Goal: Answer question/provide support: Share knowledge or assist other users

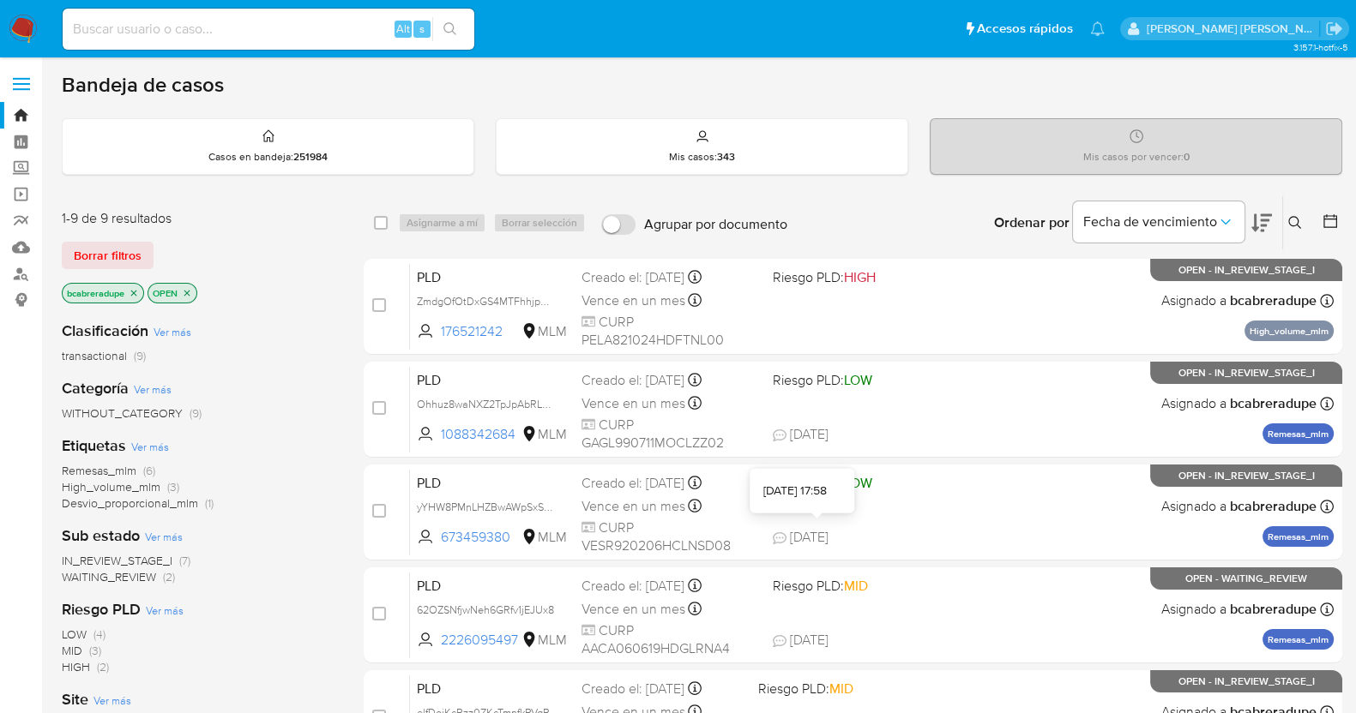
scroll to position [536, 0]
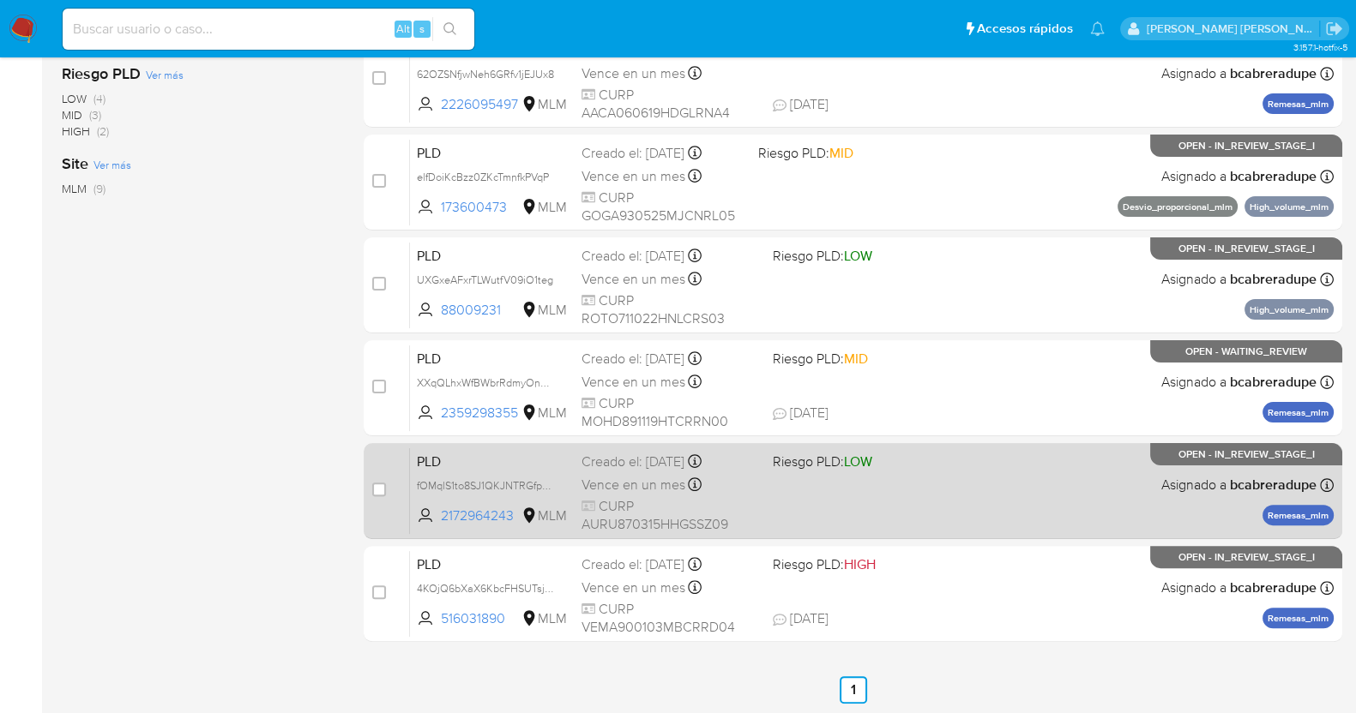
click at [613, 481] on span "Vence en un mes" at bounding box center [633, 485] width 104 height 19
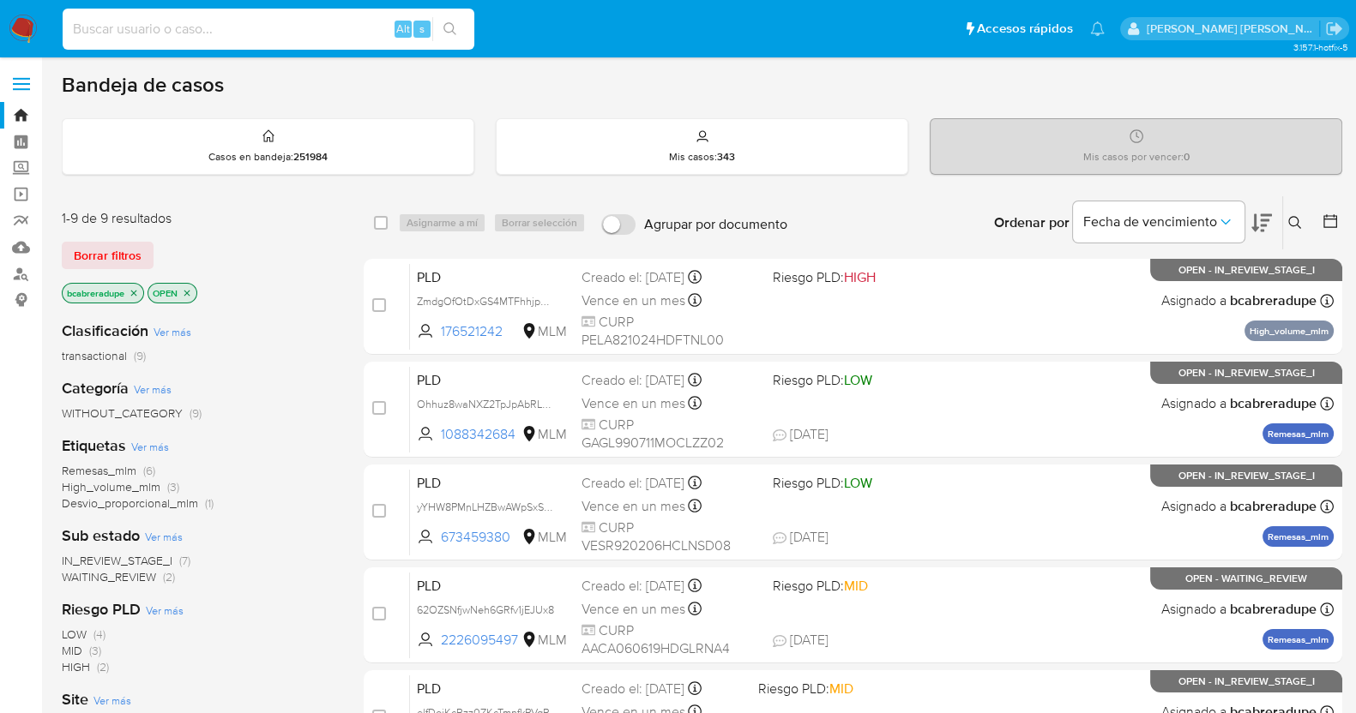
click at [256, 25] on input at bounding box center [269, 29] width 412 height 22
paste input "vm4cF26Ll7knW8BYBTbt2kP5"
type input "vm4cF26Ll7knW8BYBTbt2kP5"
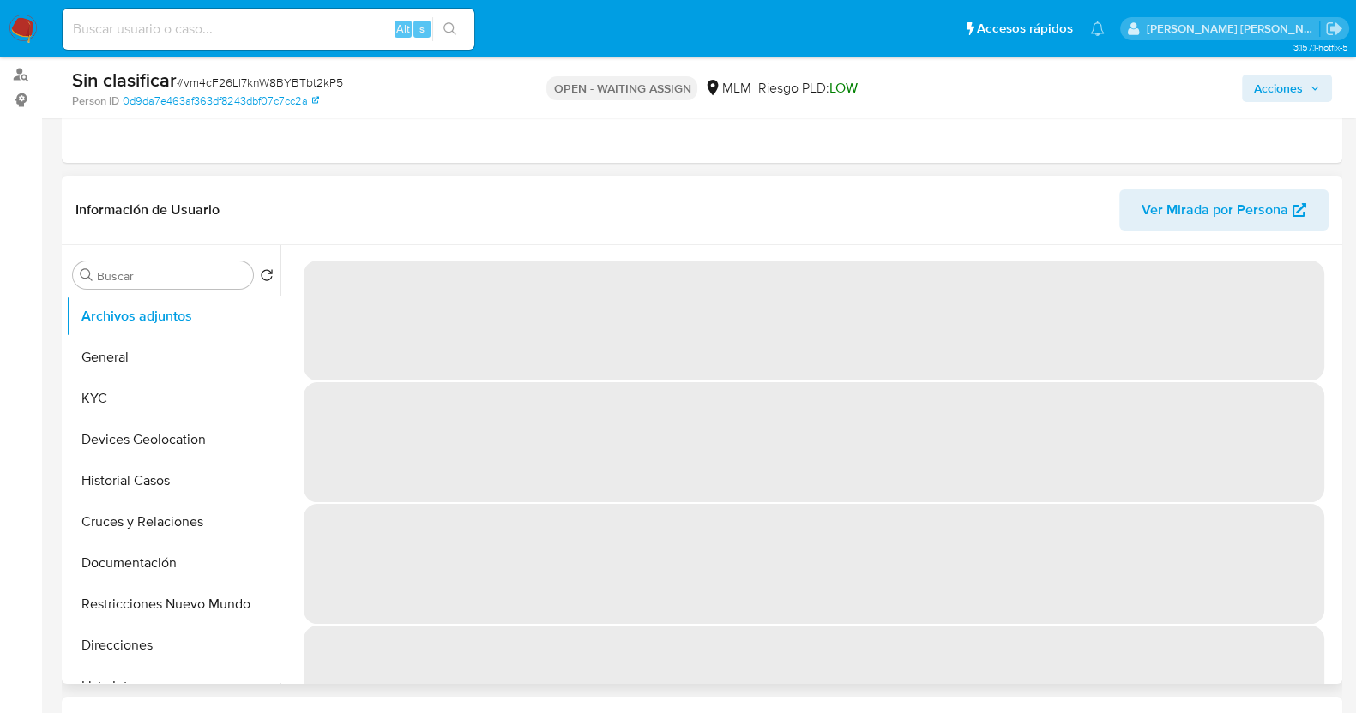
scroll to position [106, 0]
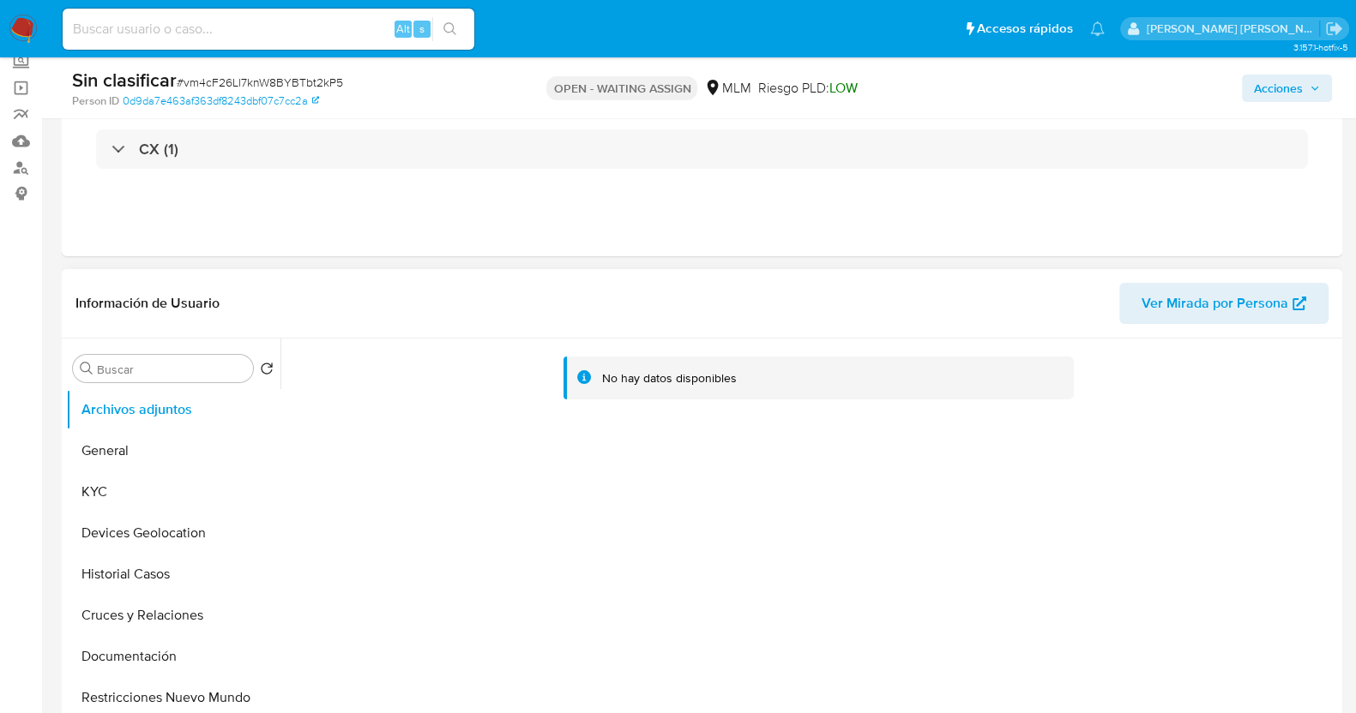
select select "10"
click at [151, 580] on button "Historial Casos" at bounding box center [166, 574] width 201 height 41
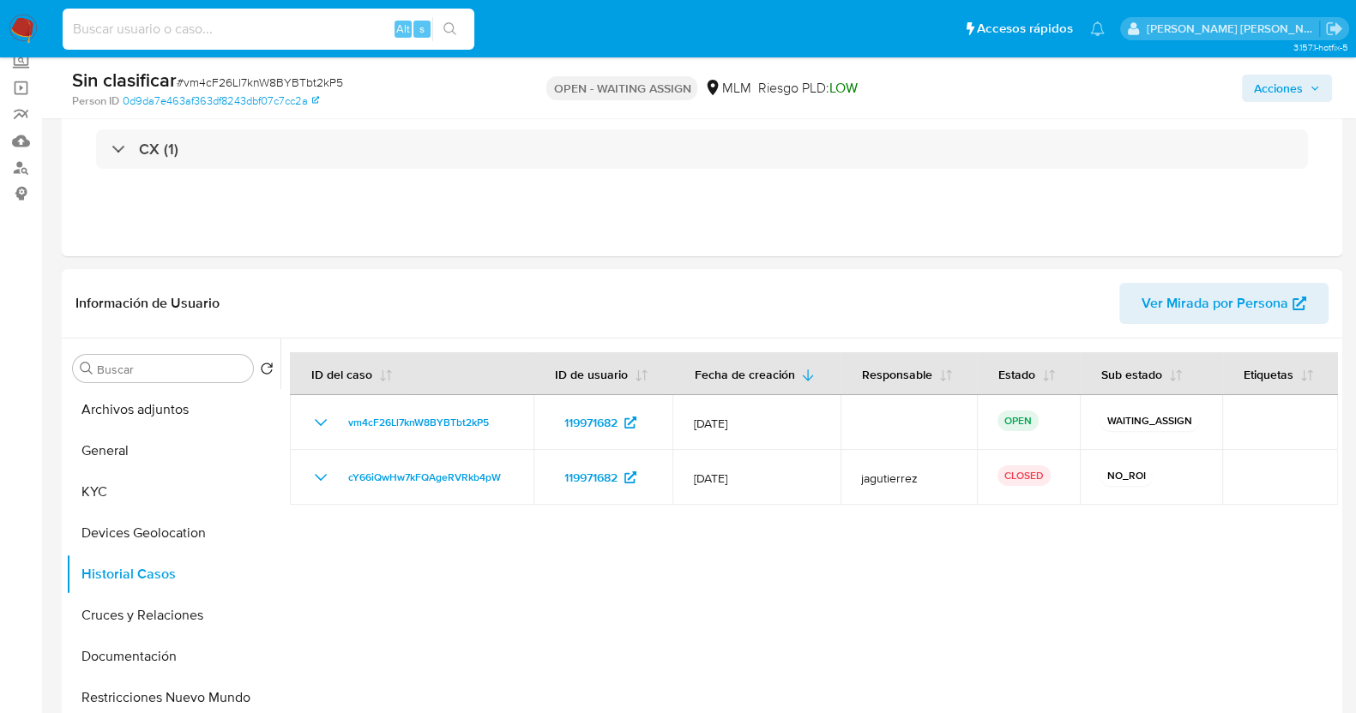
click at [207, 32] on input at bounding box center [269, 29] width 412 height 22
paste input "O9rNoN7Qdcqn2CiPE1frQByV"
type input "O9rNoN7Qdcqn2CiPE1frQByV"
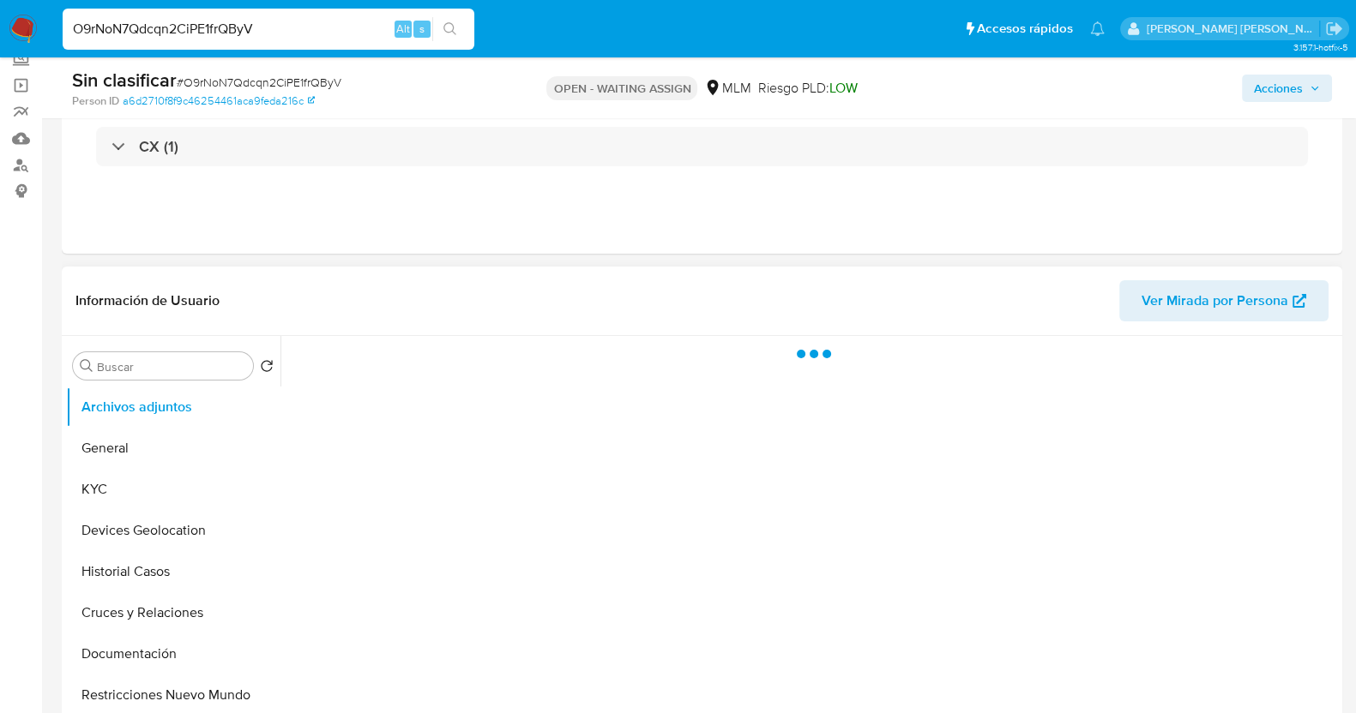
scroll to position [213, 0]
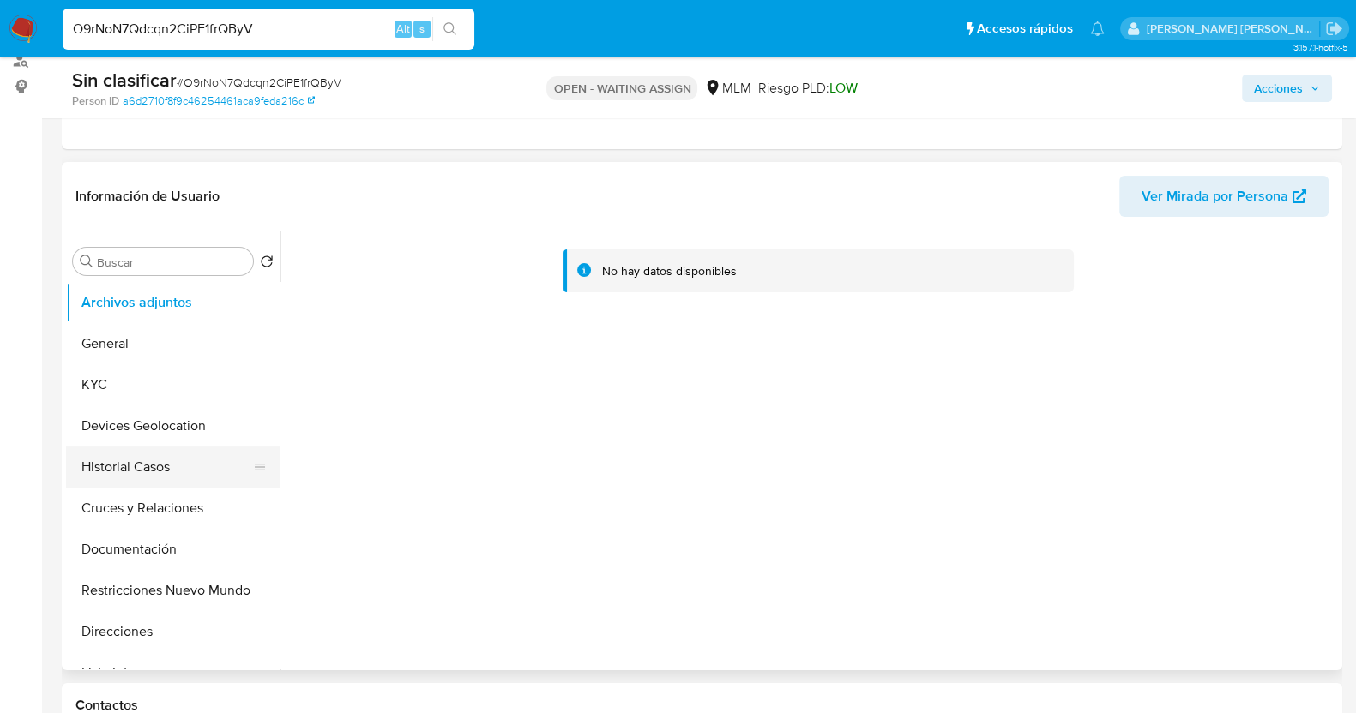
select select "10"
click at [124, 466] on button "Historial Casos" at bounding box center [173, 467] width 214 height 41
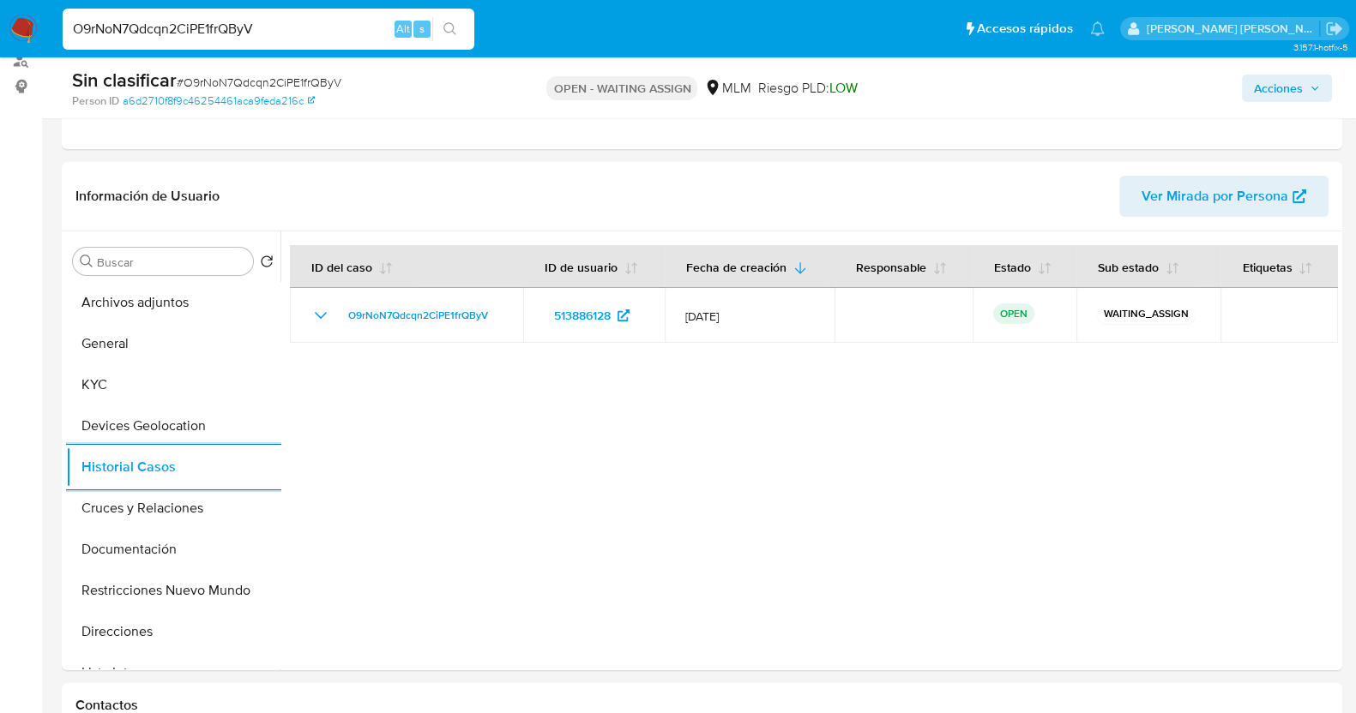
click at [257, 29] on input "O9rNoN7Qdcqn2CiPE1frQByV" at bounding box center [269, 29] width 412 height 22
paste input "1Yi39zX1PrPnaXeShkXeFEGW"
type input "1Yi39zX1PrPnaXeShkXeFEGW"
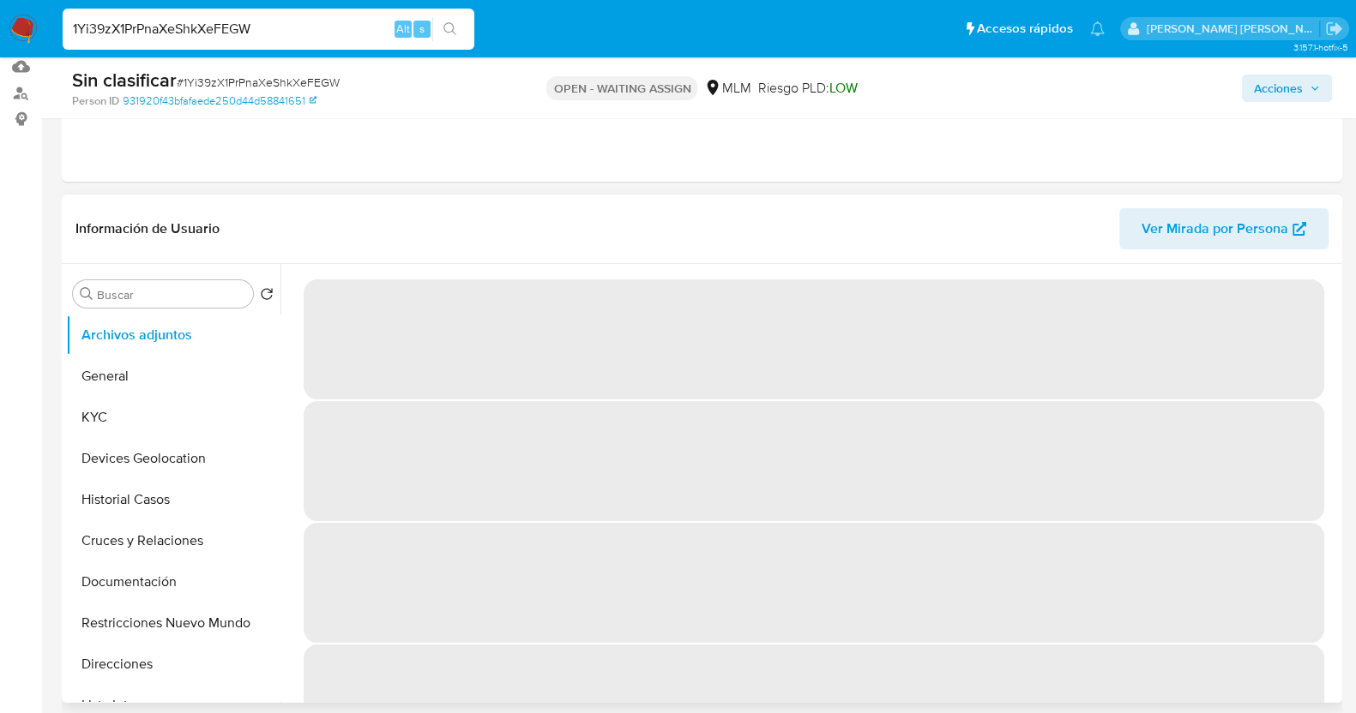
scroll to position [213, 0]
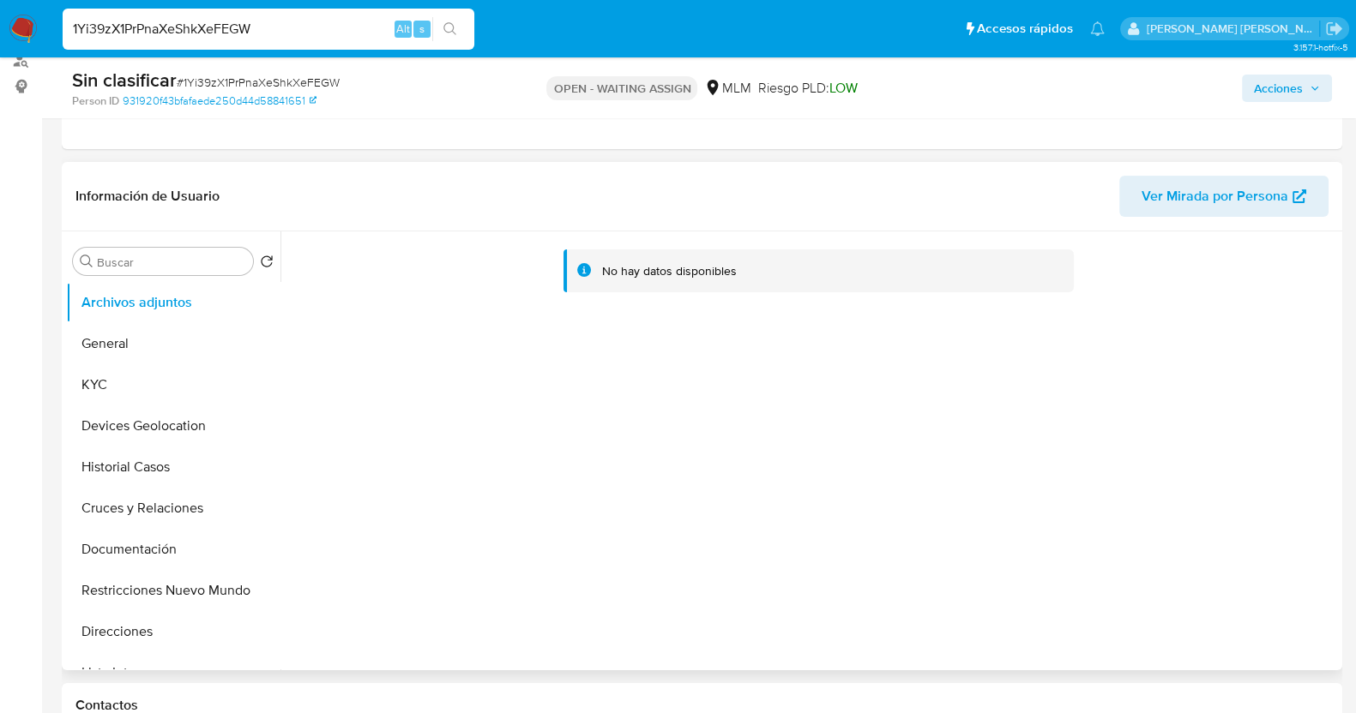
select select "10"
click at [223, 33] on input "1Yi39zX1PrPnaXeShkXeFEGW" at bounding box center [269, 29] width 412 height 22
paste input "ACeHFsusrLSoozqv5BJliPEZ"
type input "ACeHFsusrLSoozqv5BJliPEZ"
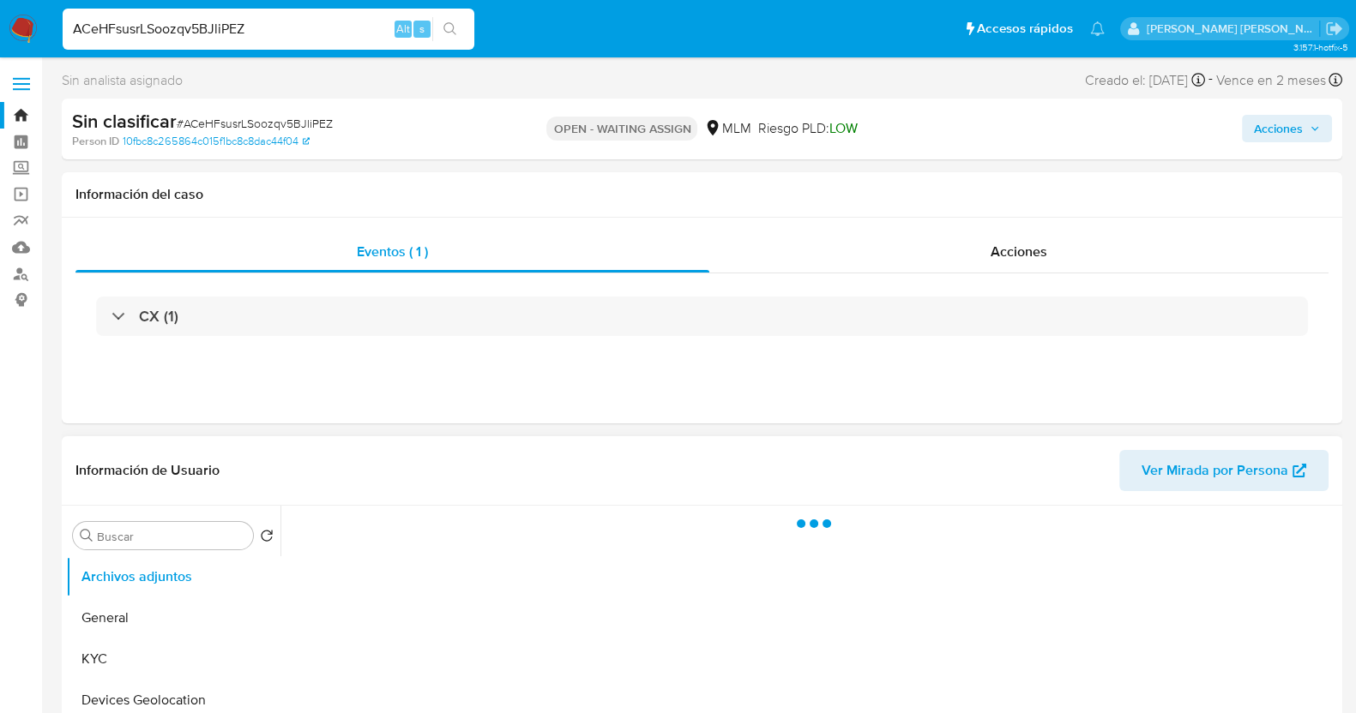
scroll to position [106, 0]
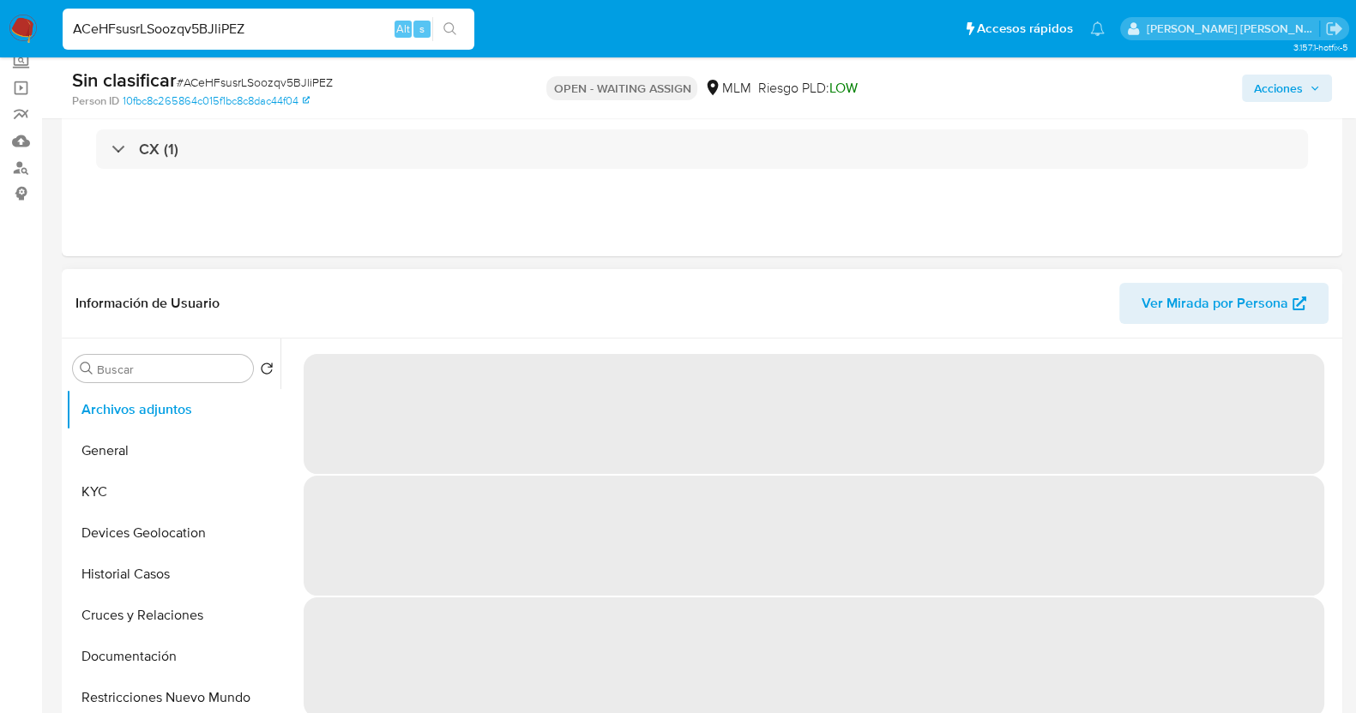
select select "10"
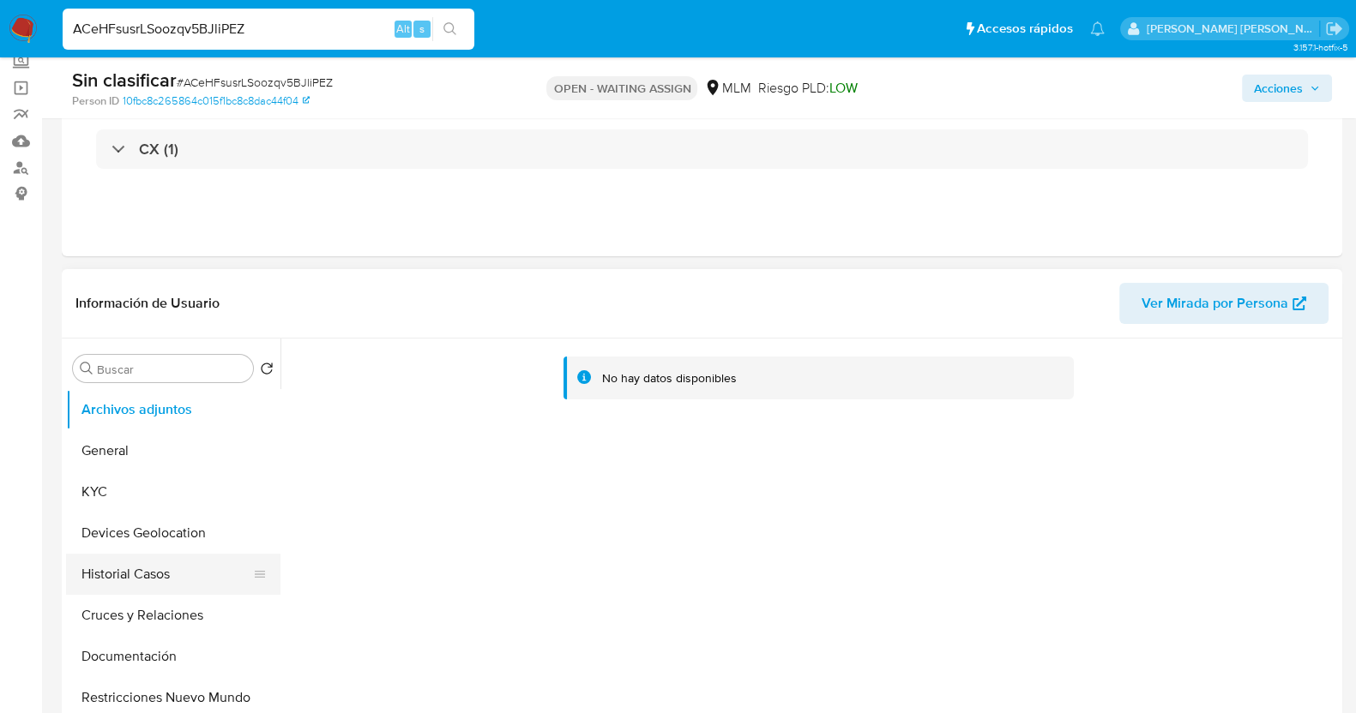
click at [153, 578] on button "Historial Casos" at bounding box center [166, 574] width 201 height 41
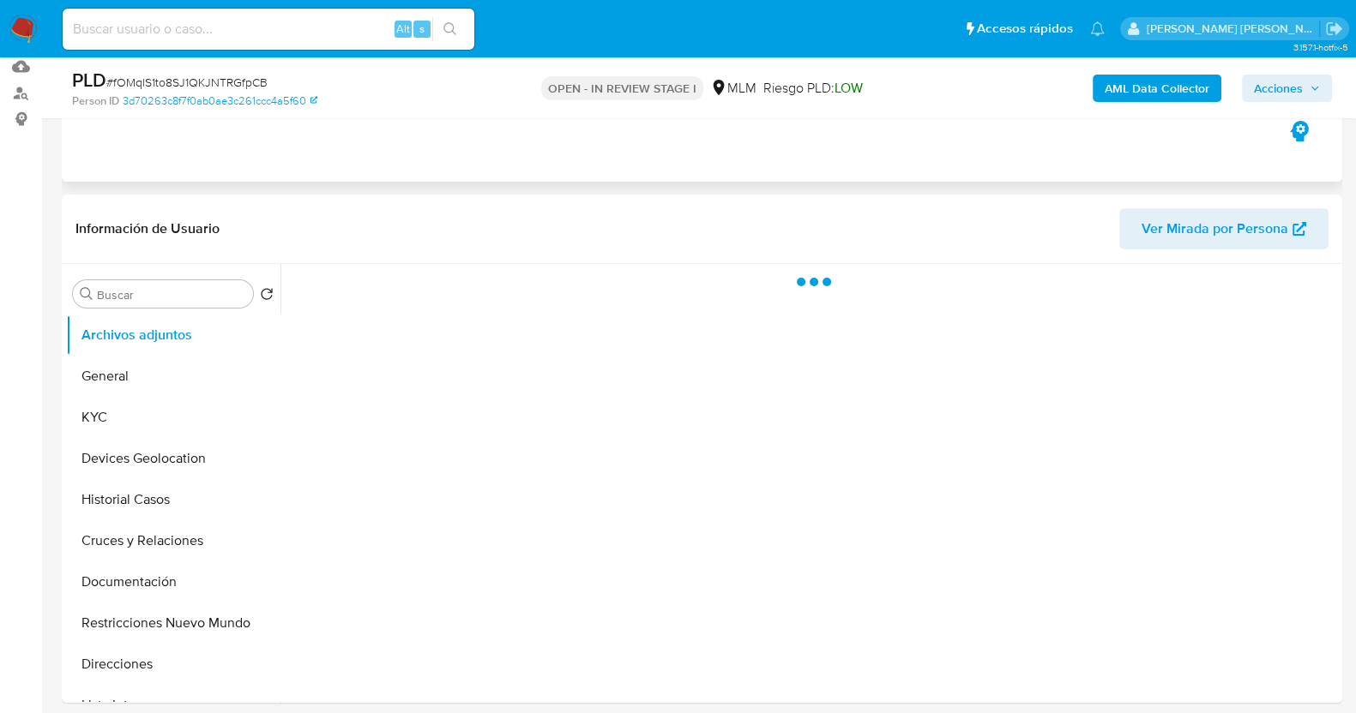
scroll to position [213, 0]
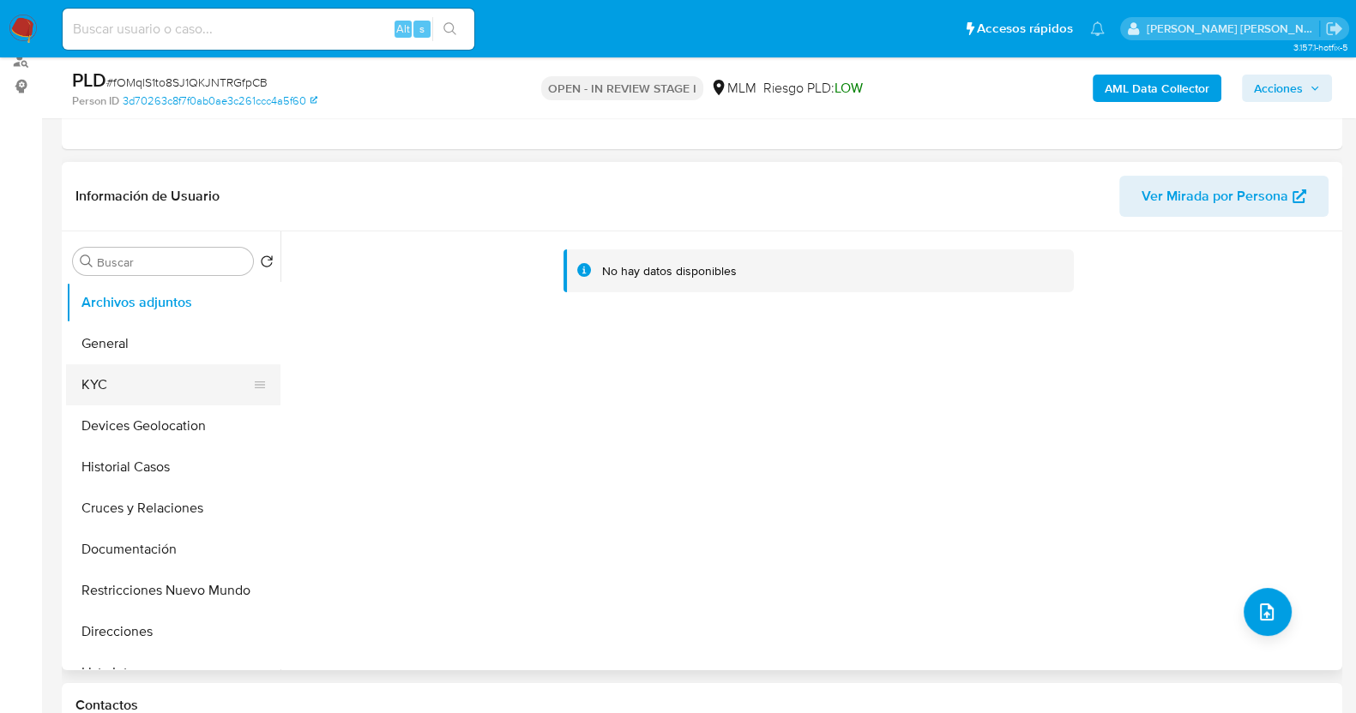
click at [104, 388] on button "KYC" at bounding box center [166, 384] width 201 height 41
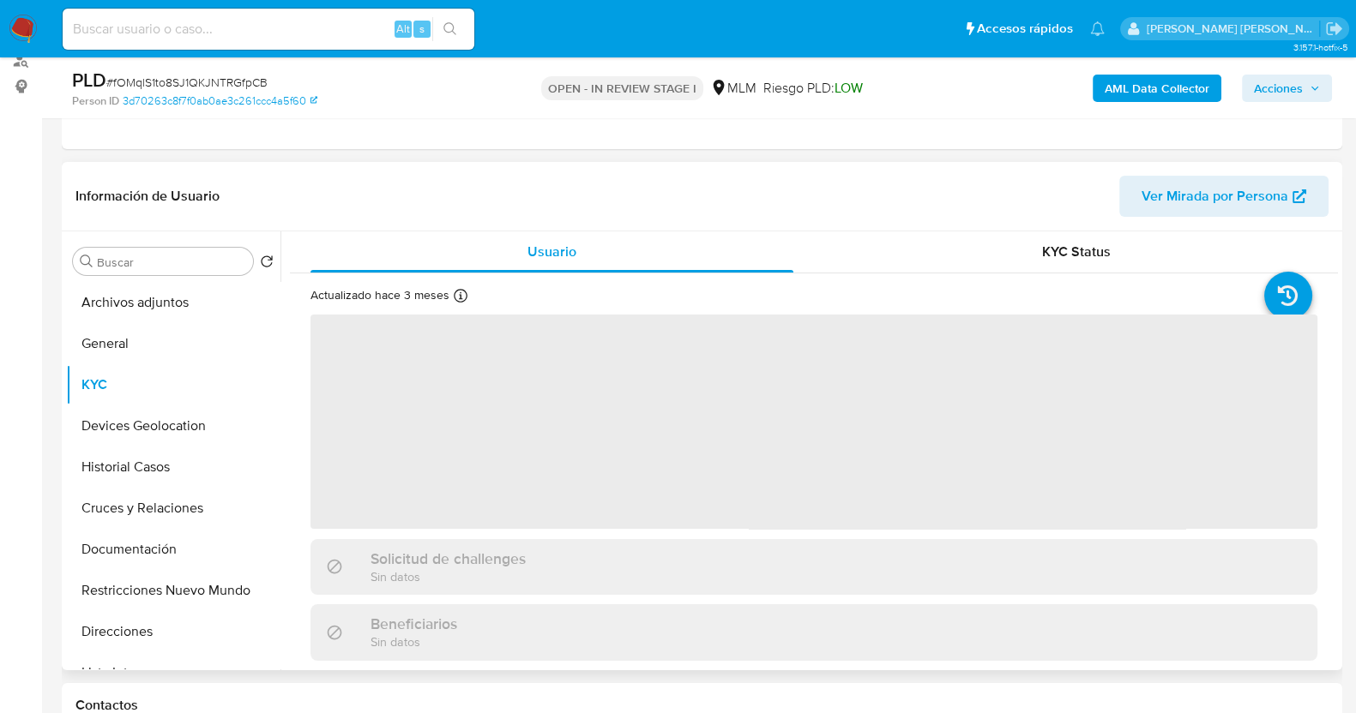
select select "10"
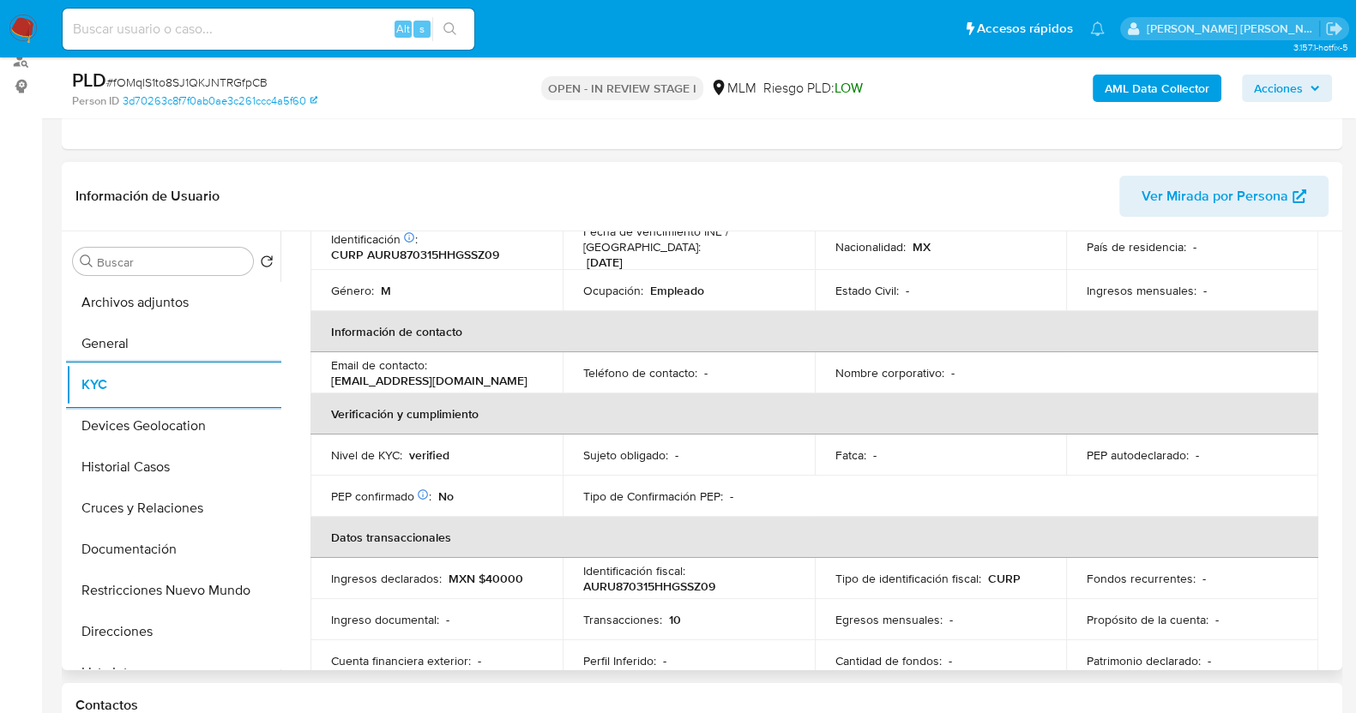
scroll to position [366, 0]
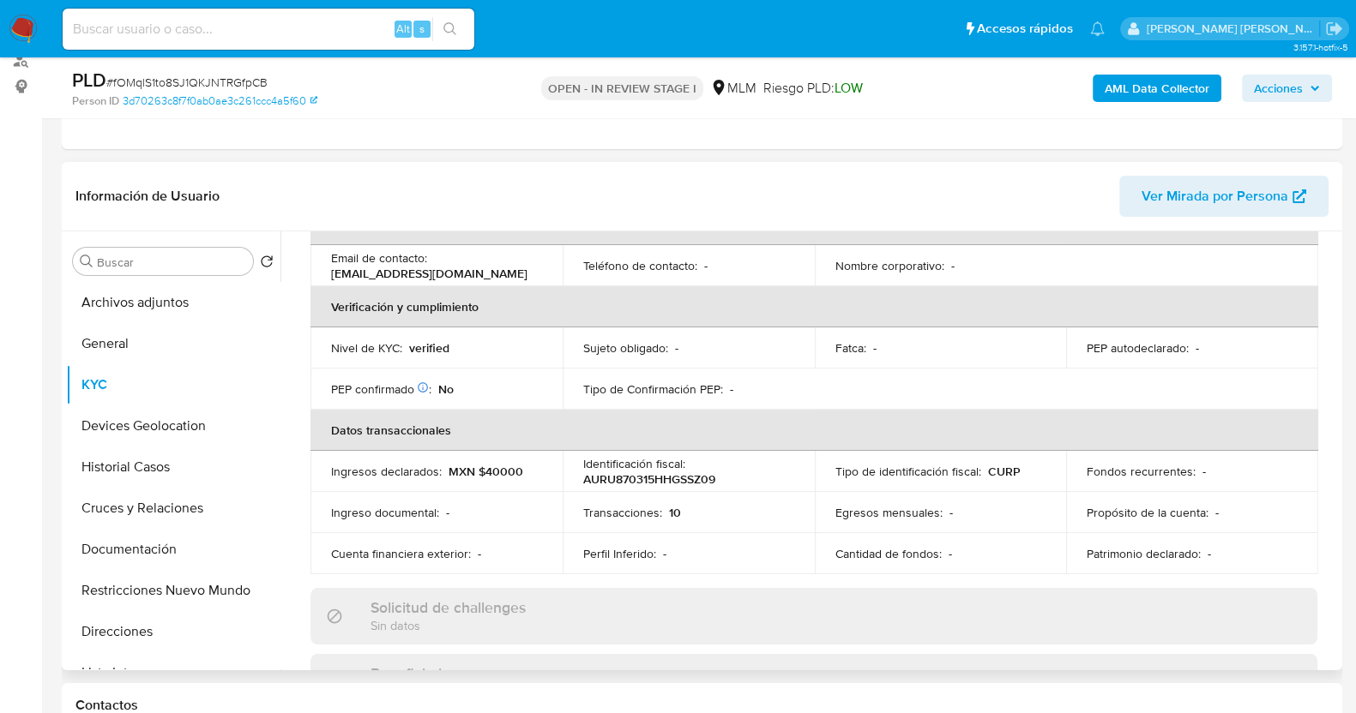
drag, startPoint x: 1338, startPoint y: 427, endPoint x: 1334, endPoint y: 395, distance: 31.9
click at [1334, 395] on div "Buscar Volver al orden por defecto Archivos adjuntos General KYC Devices Geoloc…" at bounding box center [702, 451] width 1280 height 439
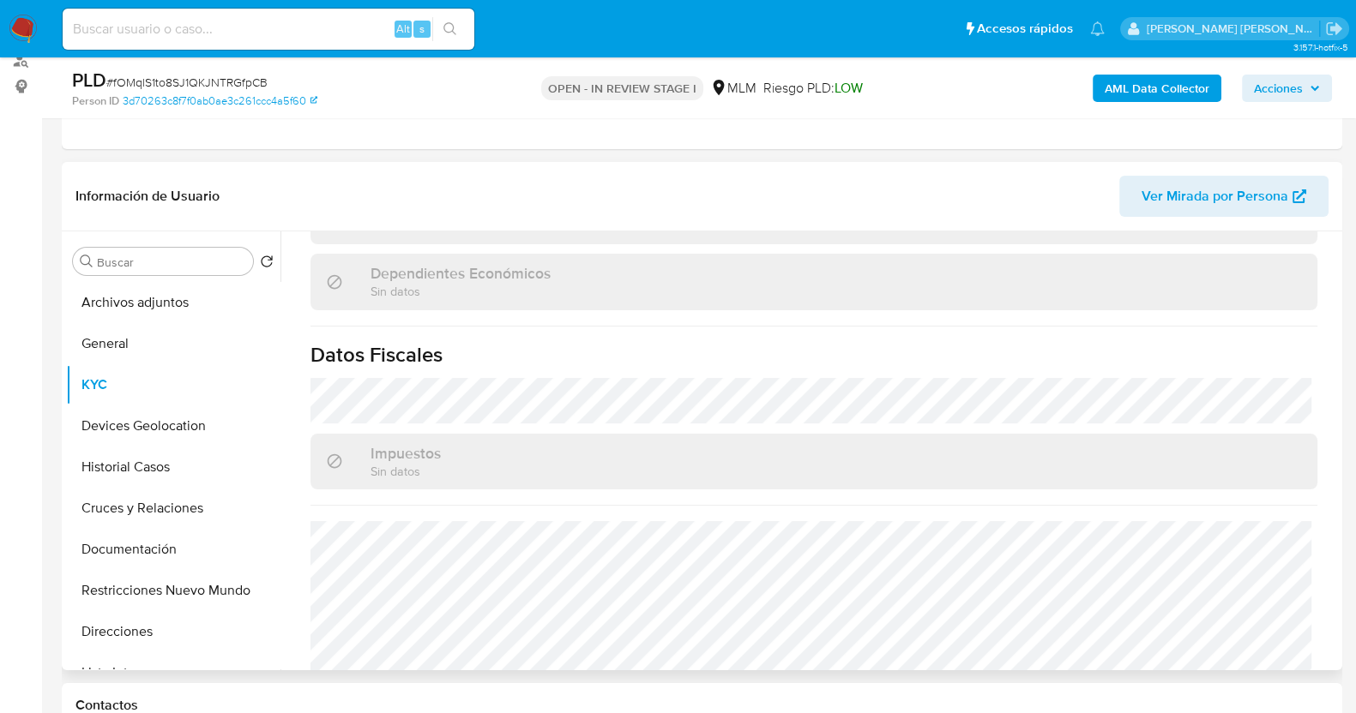
scroll to position [1077, 0]
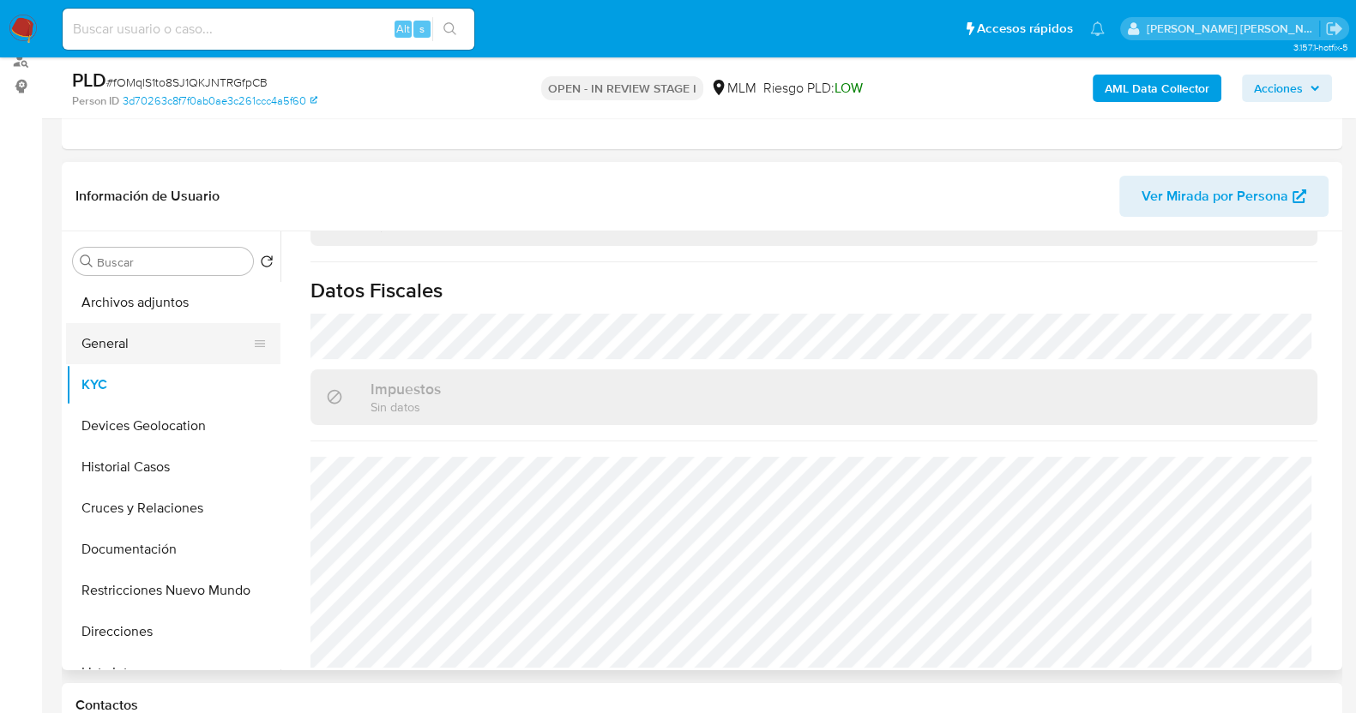
click at [125, 345] on button "General" at bounding box center [166, 343] width 201 height 41
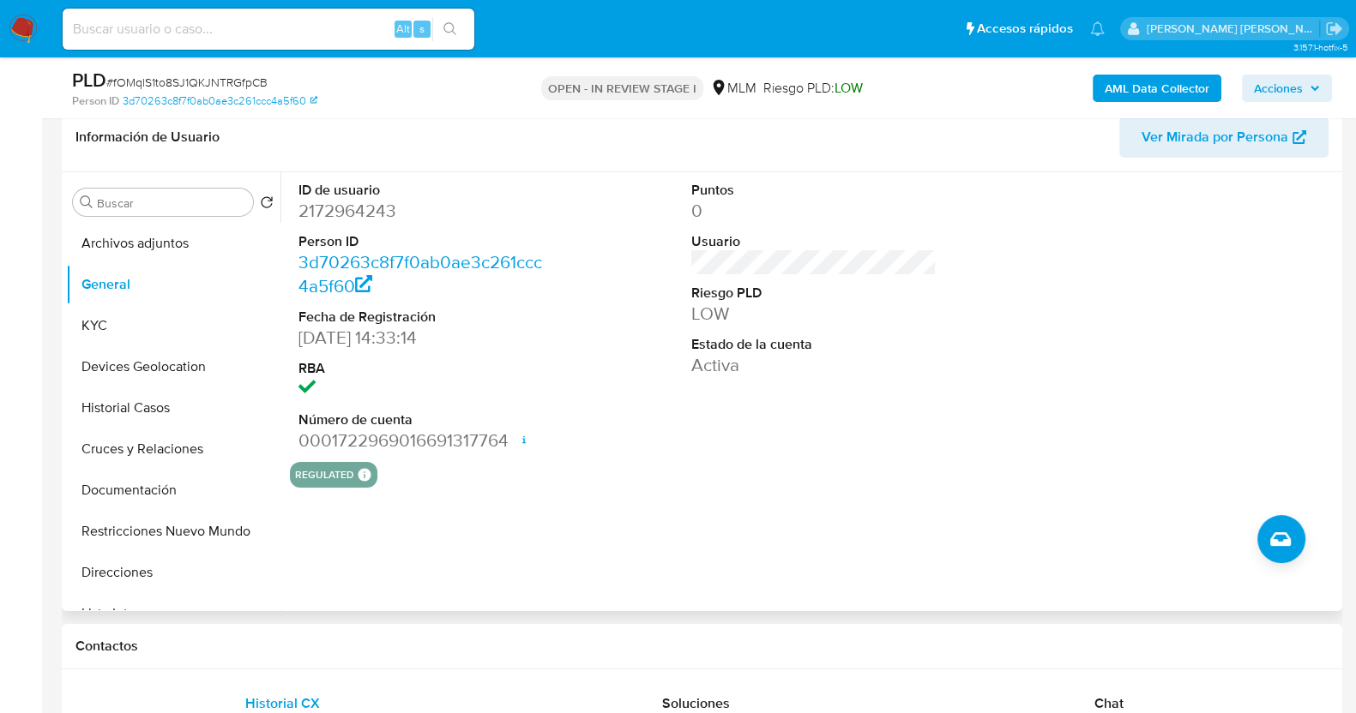
scroll to position [322, 0]
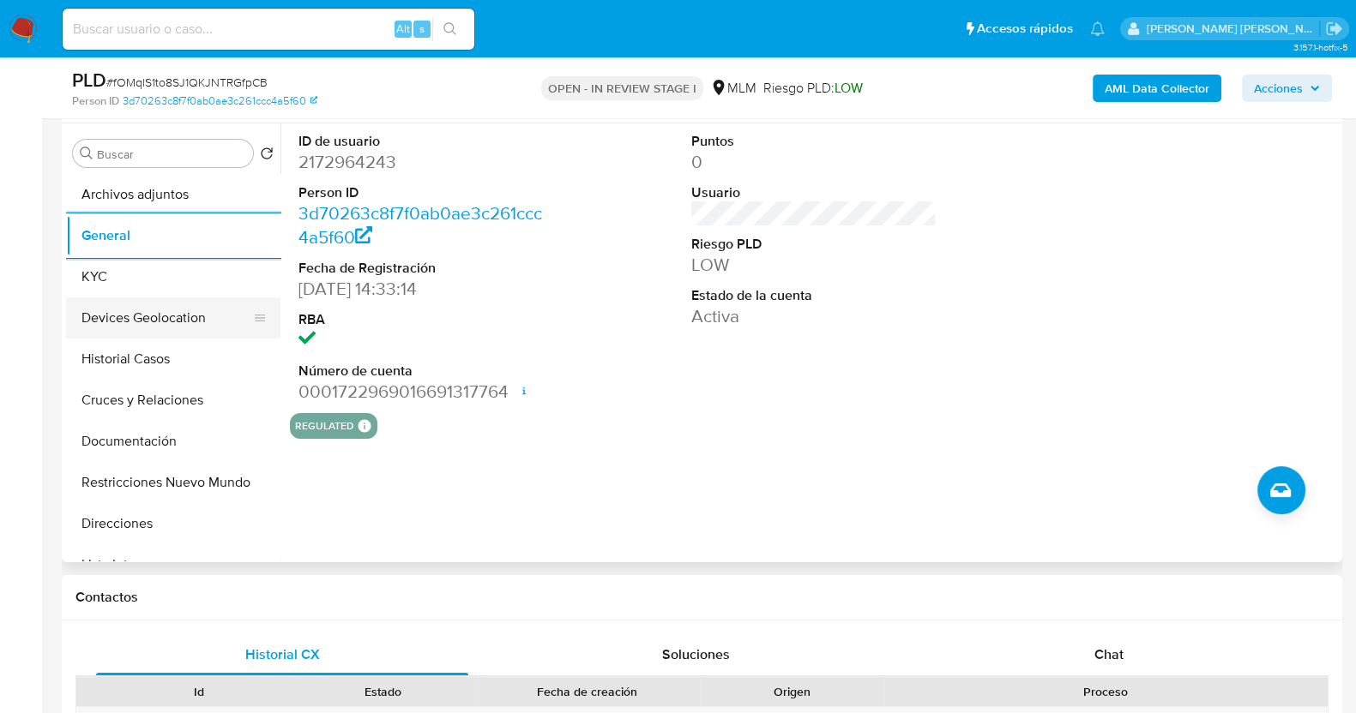
click at [171, 328] on button "Devices Geolocation" at bounding box center [166, 318] width 201 height 41
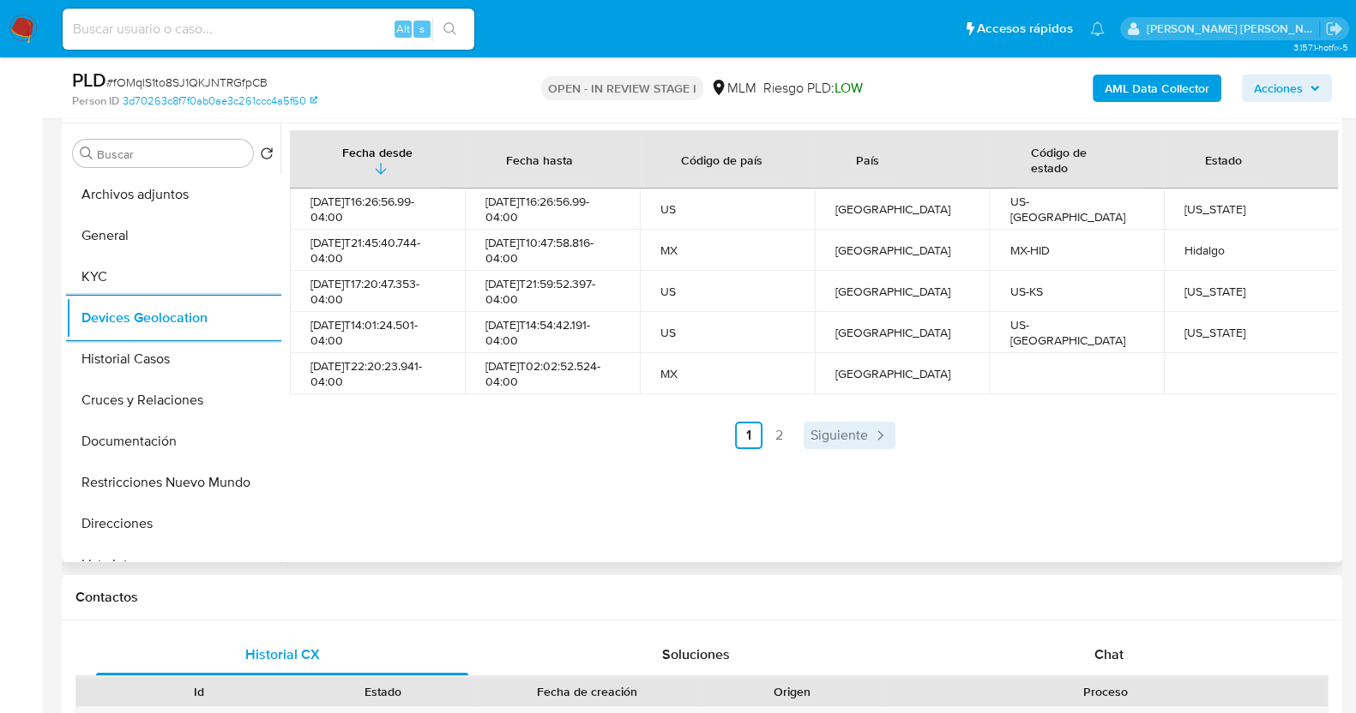
click at [839, 430] on span "Siguiente" at bounding box center [838, 436] width 57 height 14
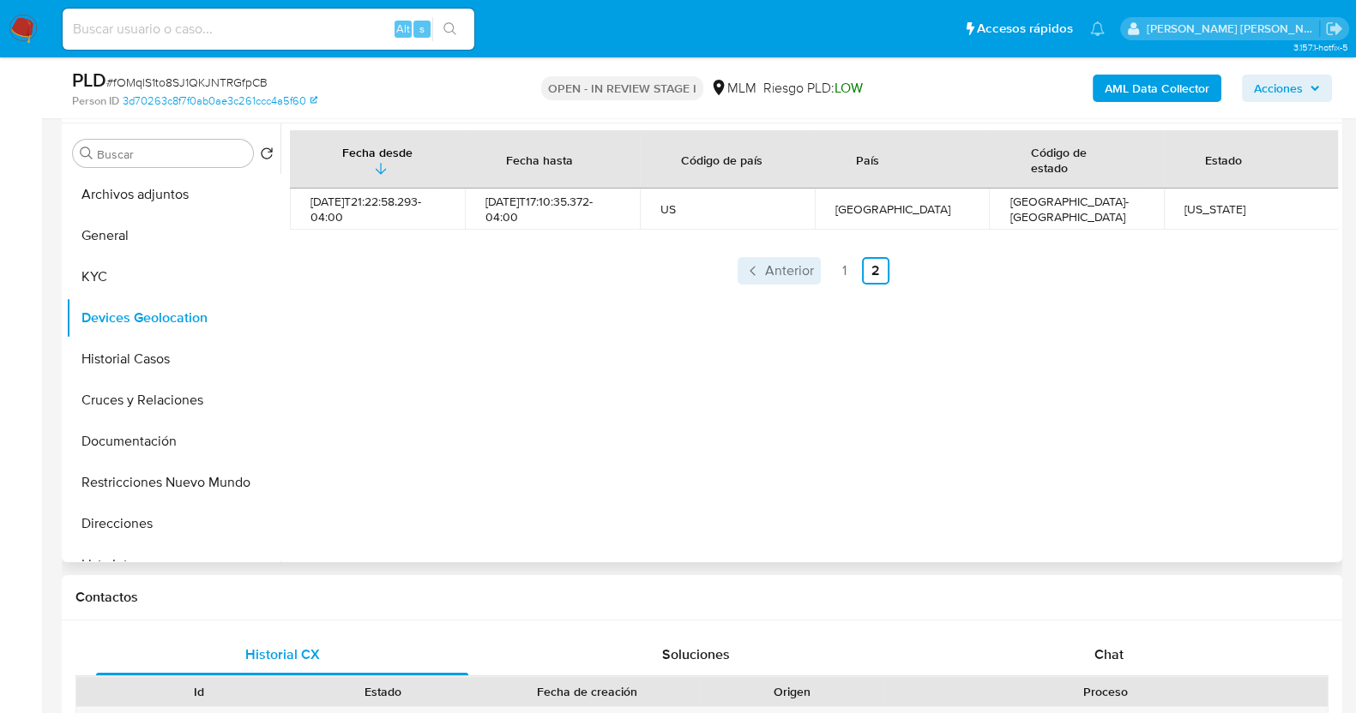
click at [773, 259] on link "Anterior" at bounding box center [778, 270] width 83 height 27
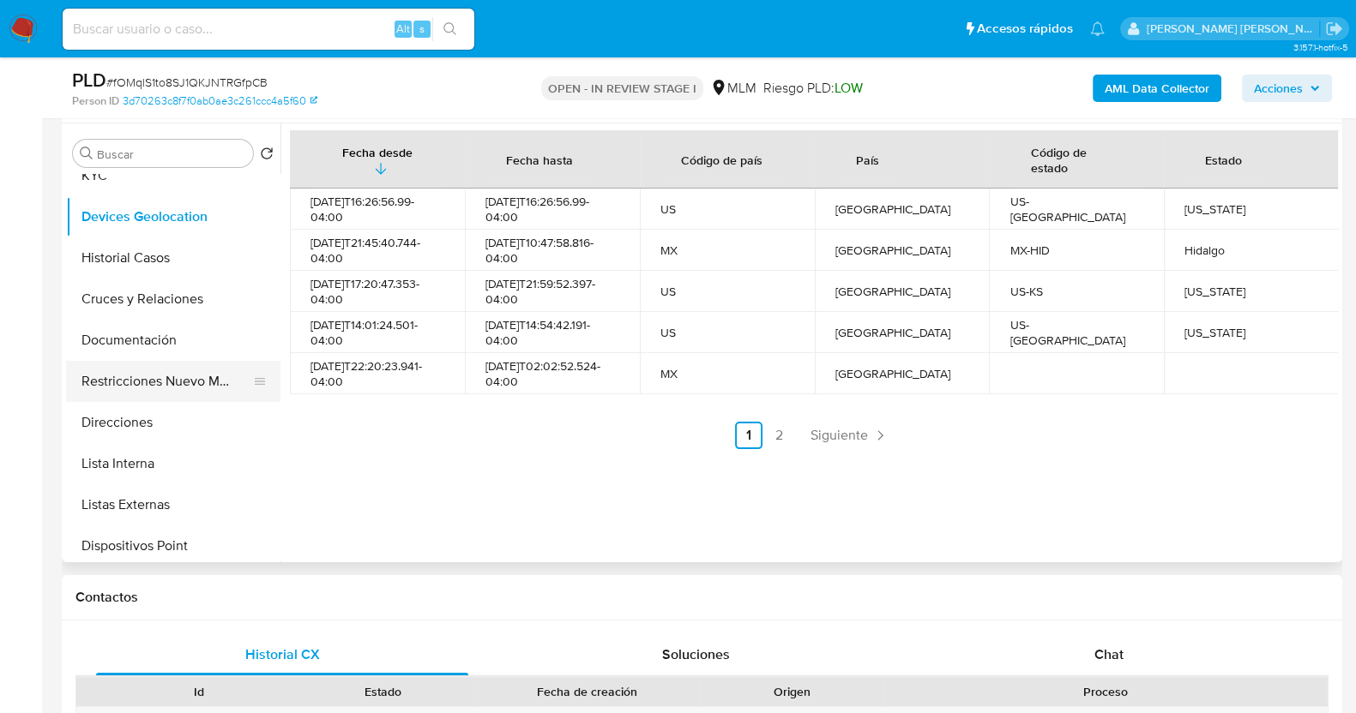
scroll to position [213, 0]
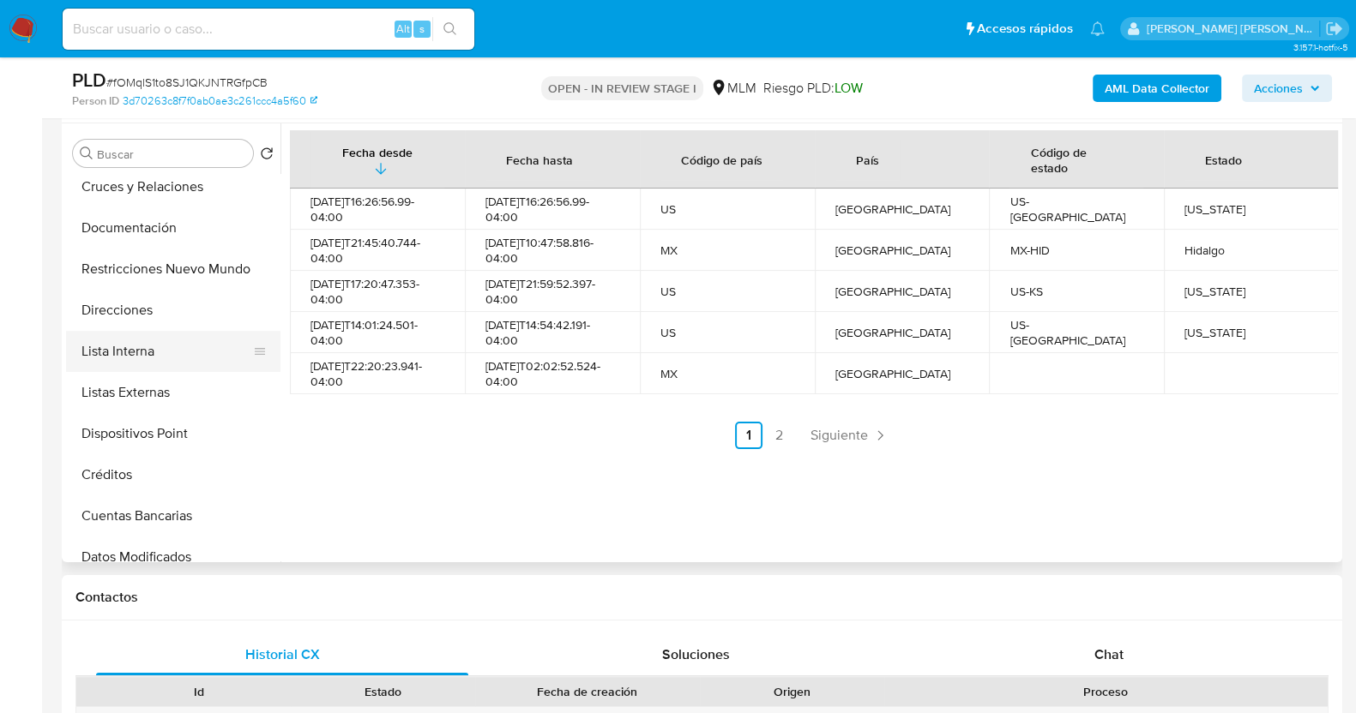
click at [168, 348] on button "Lista Interna" at bounding box center [166, 351] width 201 height 41
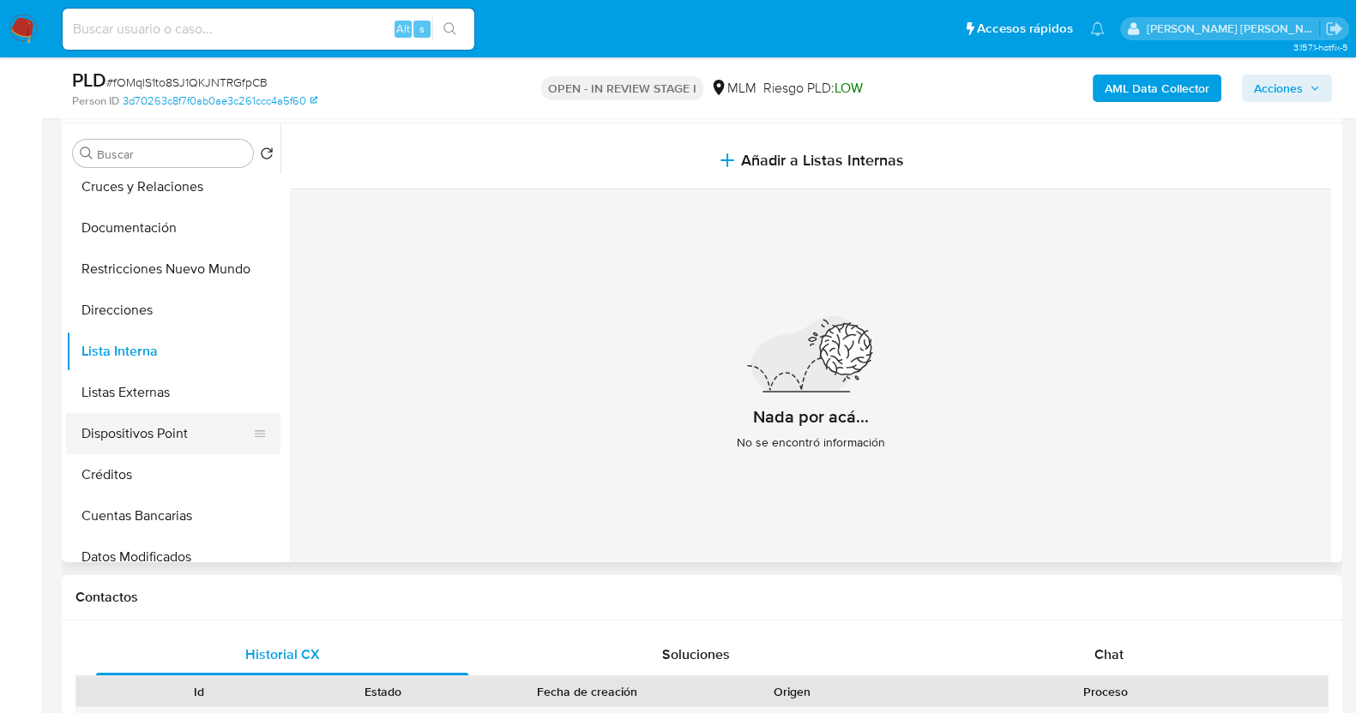
click at [146, 415] on button "Dispositivos Point" at bounding box center [166, 433] width 201 height 41
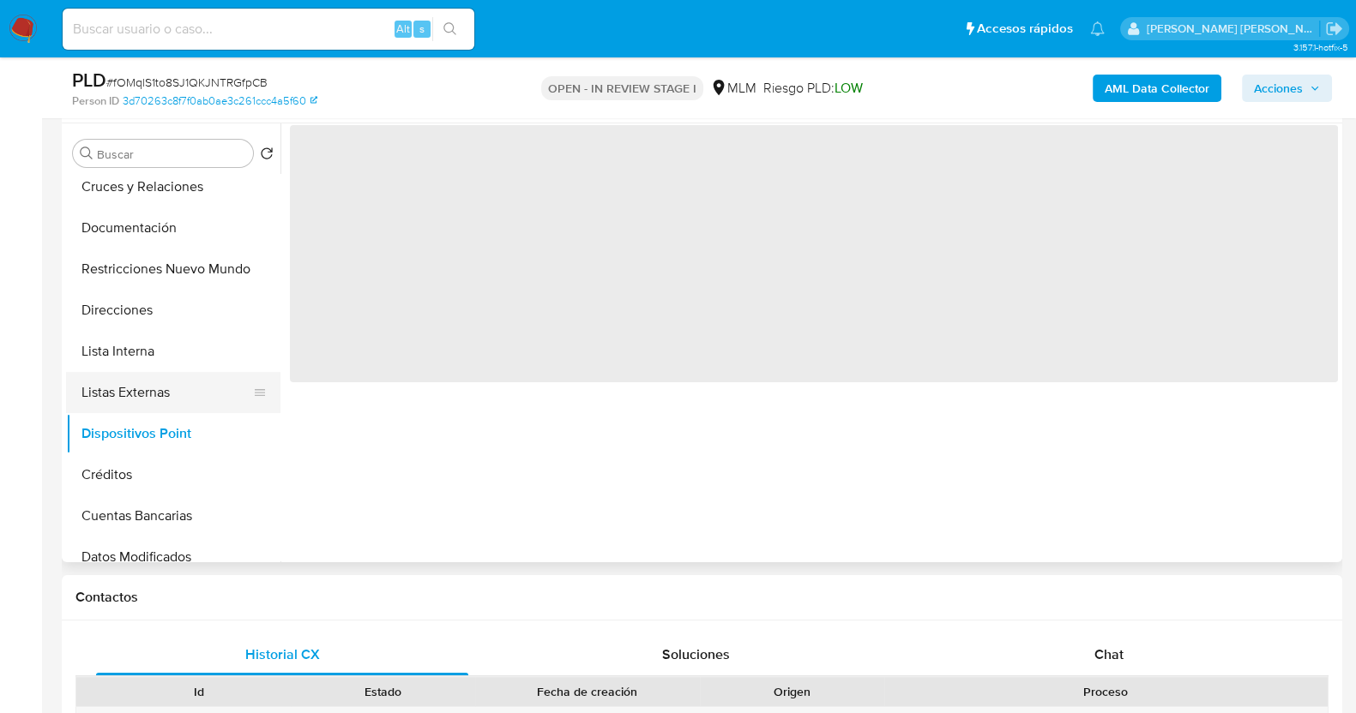
click at [153, 383] on button "Listas Externas" at bounding box center [166, 392] width 201 height 41
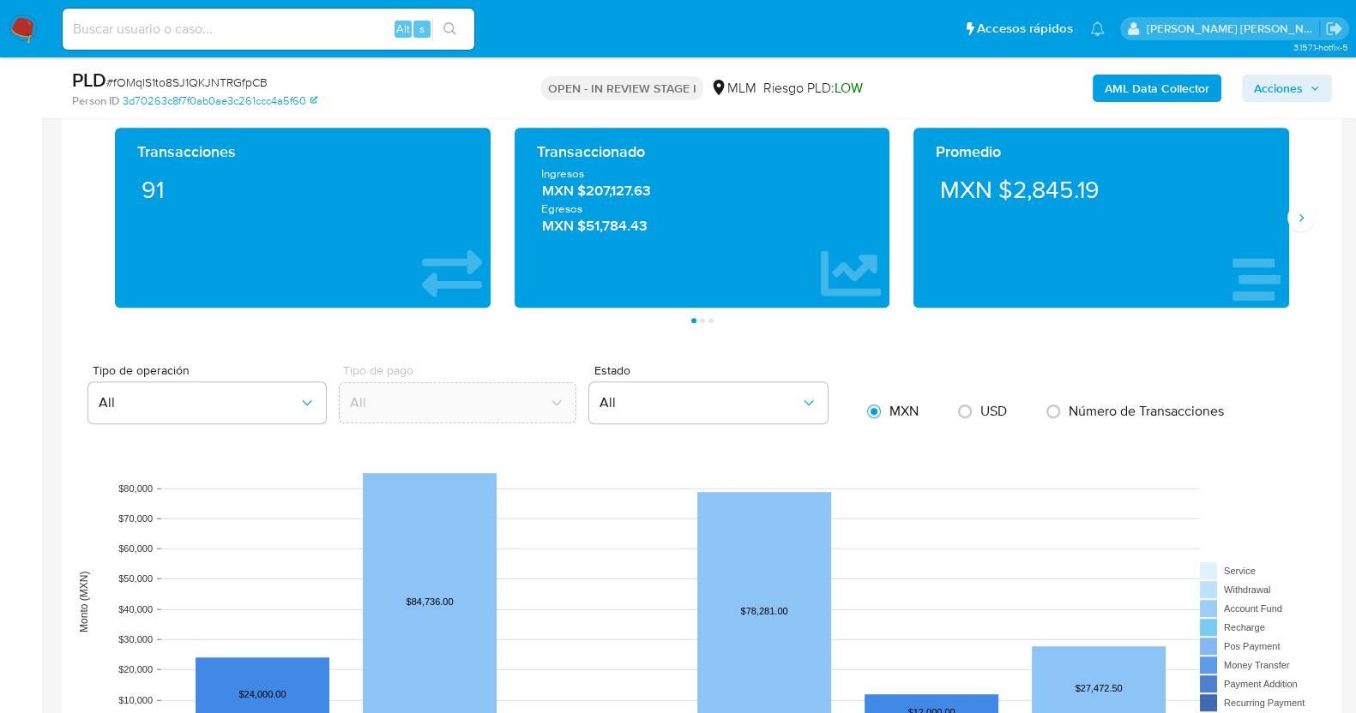
scroll to position [1261, 0]
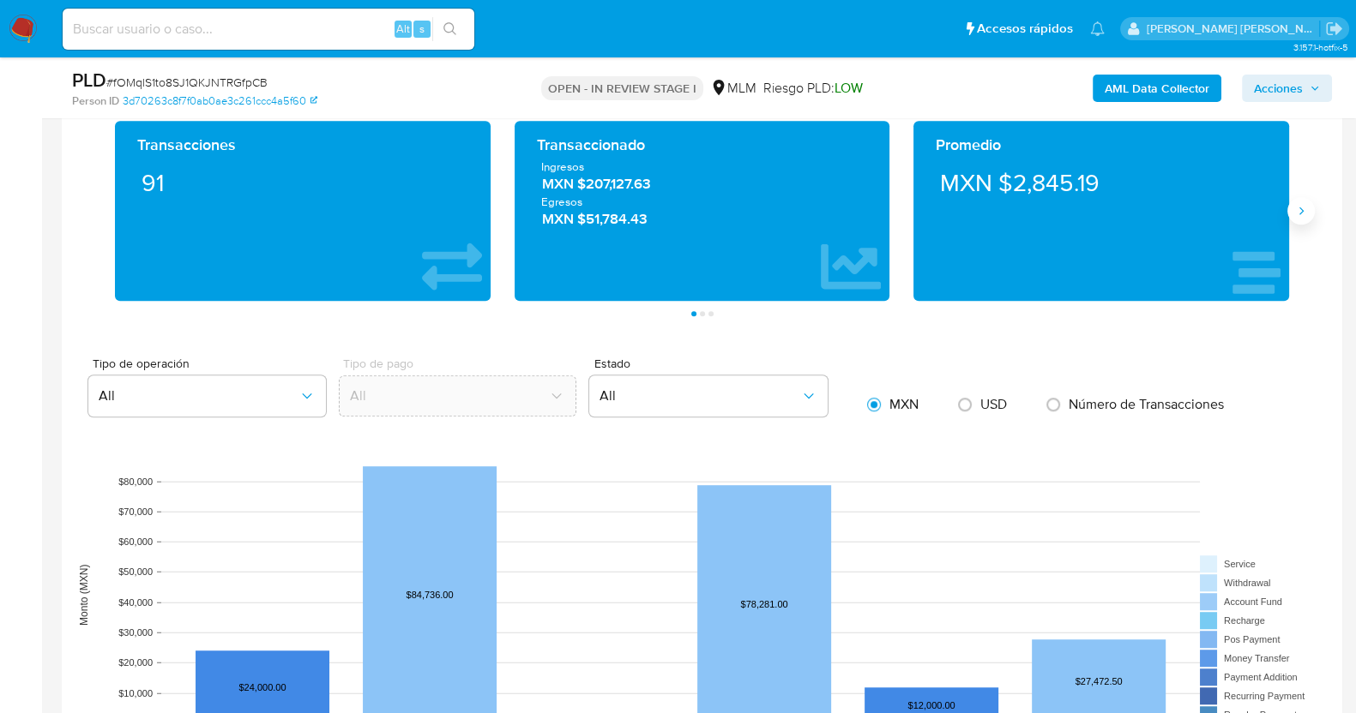
click at [1303, 207] on icon "Siguiente" at bounding box center [1301, 211] width 14 height 14
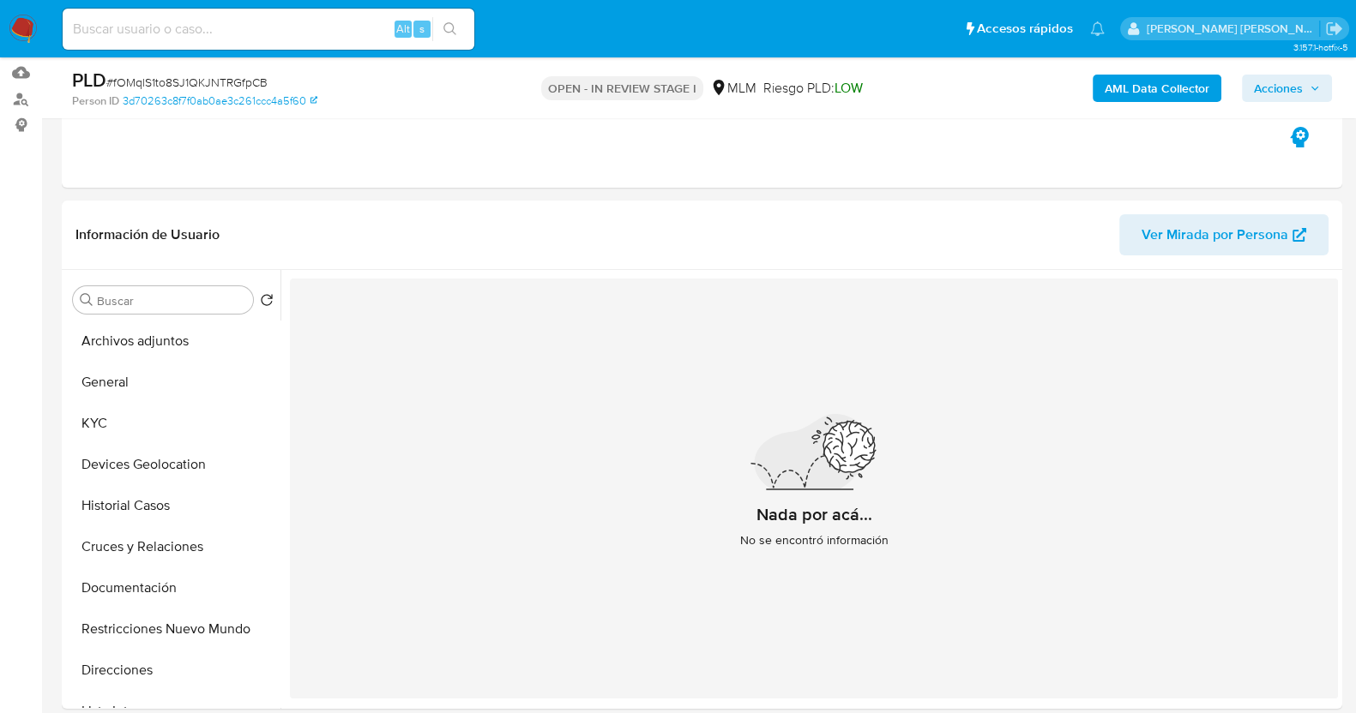
scroll to position [322, 0]
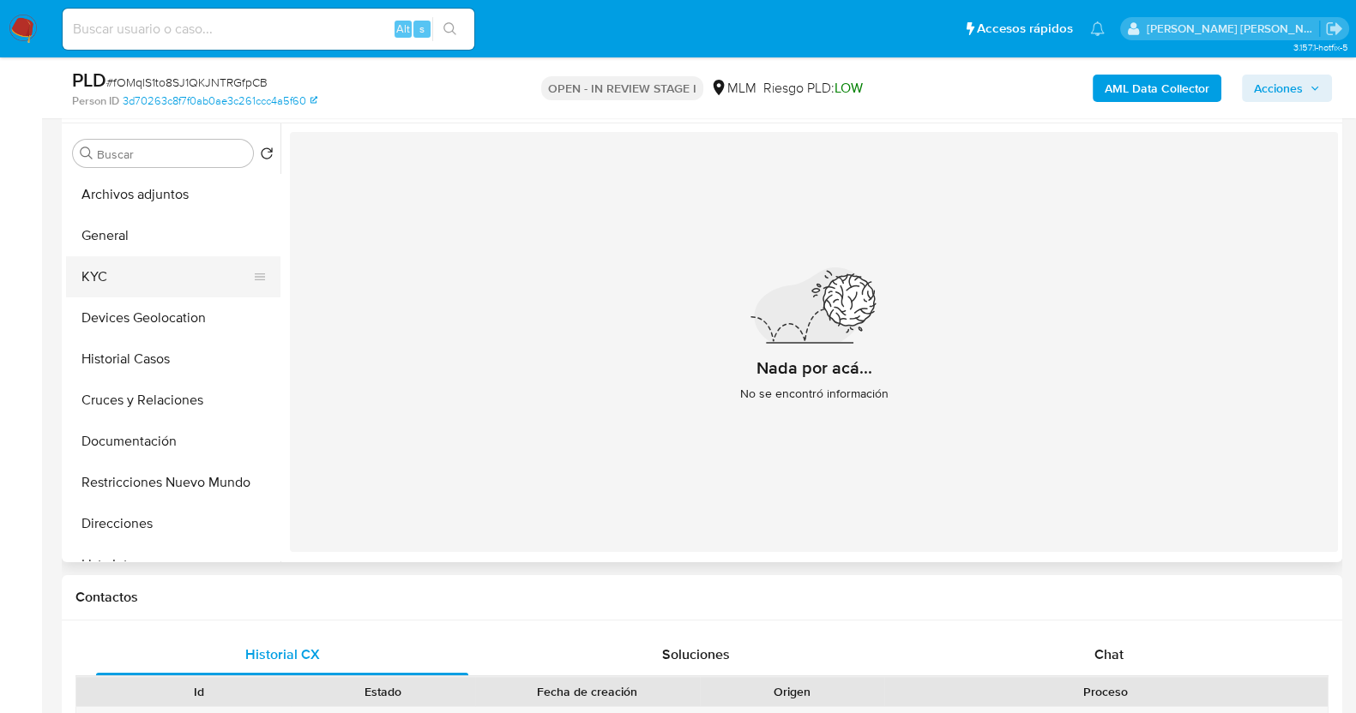
drag, startPoint x: 99, startPoint y: 273, endPoint x: 117, endPoint y: 274, distance: 18.1
click at [104, 273] on button "KYC" at bounding box center [166, 276] width 201 height 41
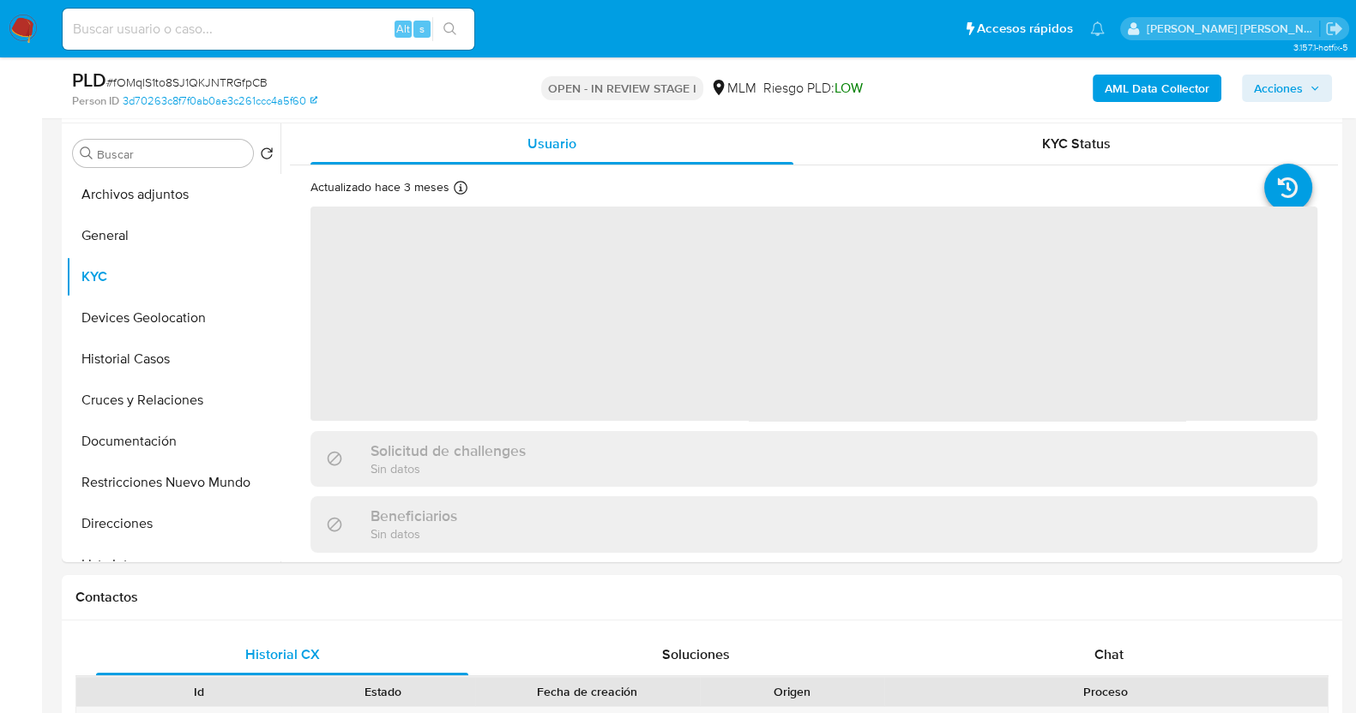
click at [201, 72] on div "PLD # fOMqlS1to8SJ1QKJNTRGfpCB" at bounding box center [278, 81] width 413 height 26
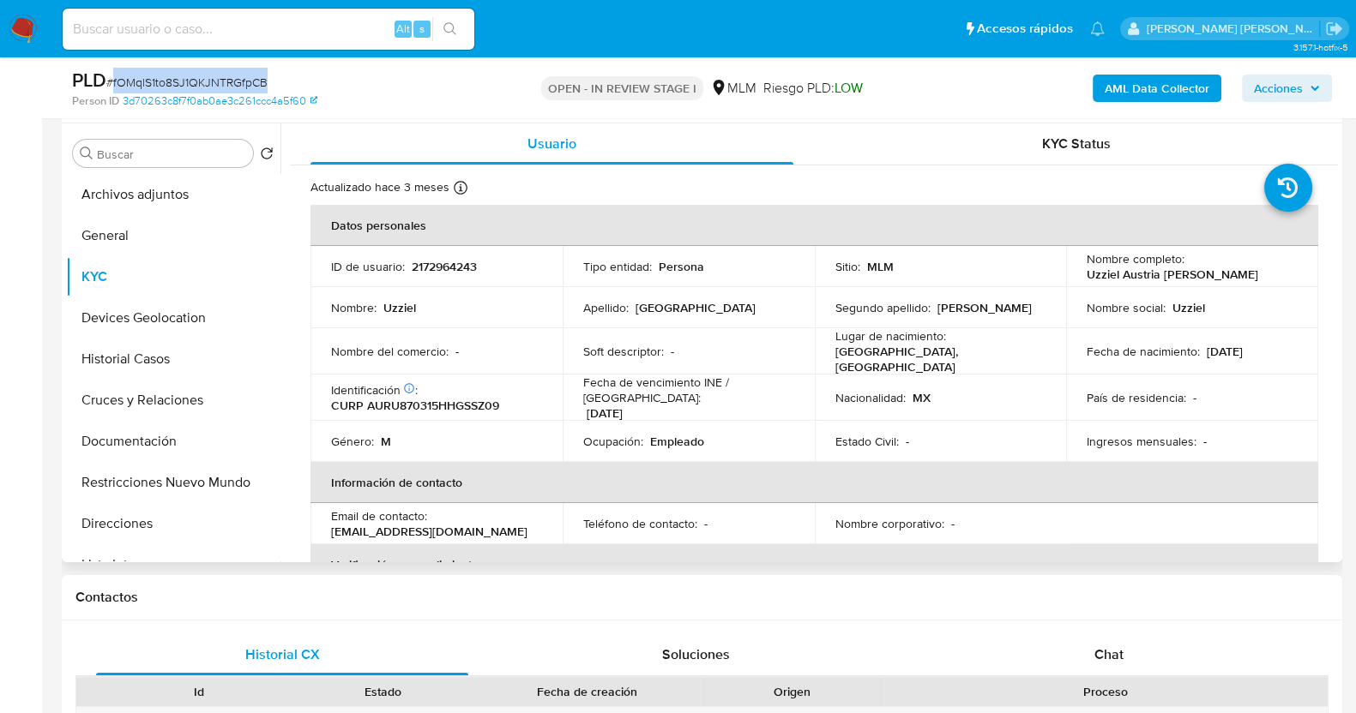
copy span "fOMqlS1to8SJ1QKJNTRGfpCB"
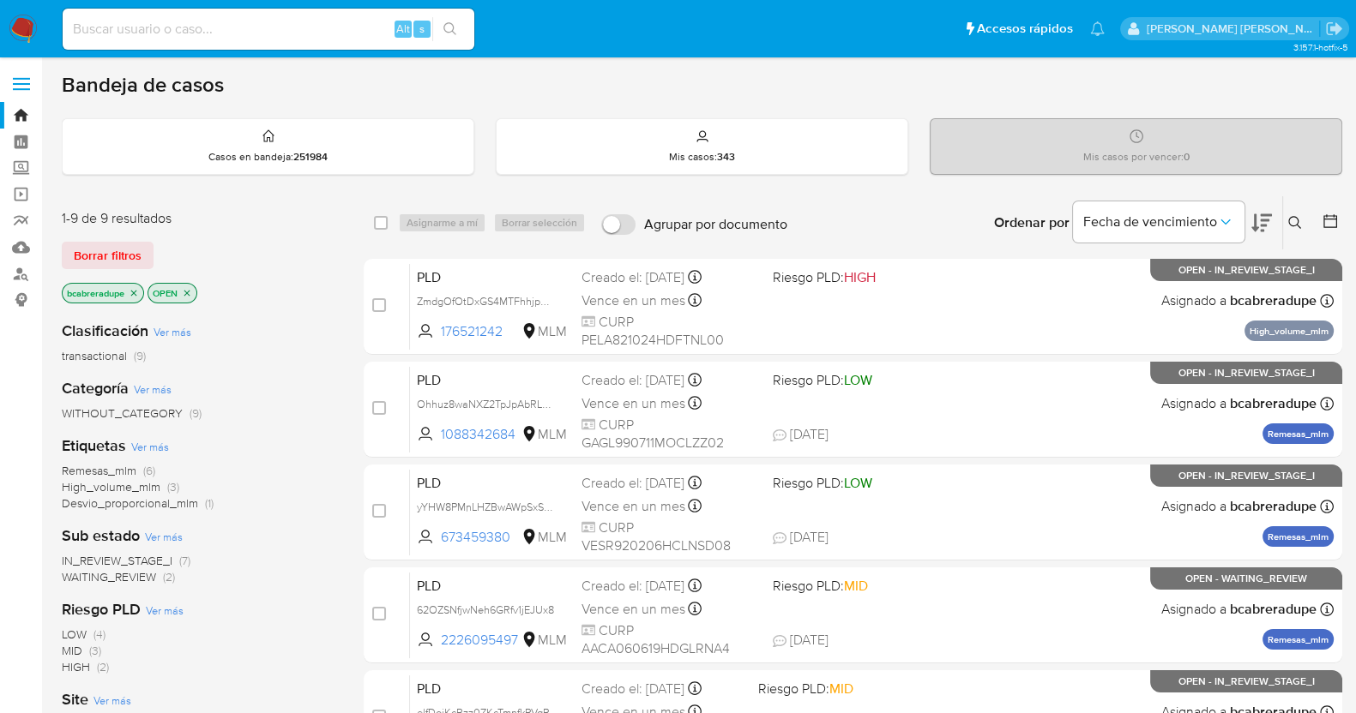
drag, startPoint x: 0, startPoint y: 0, endPoint x: 11, endPoint y: 27, distance: 29.6
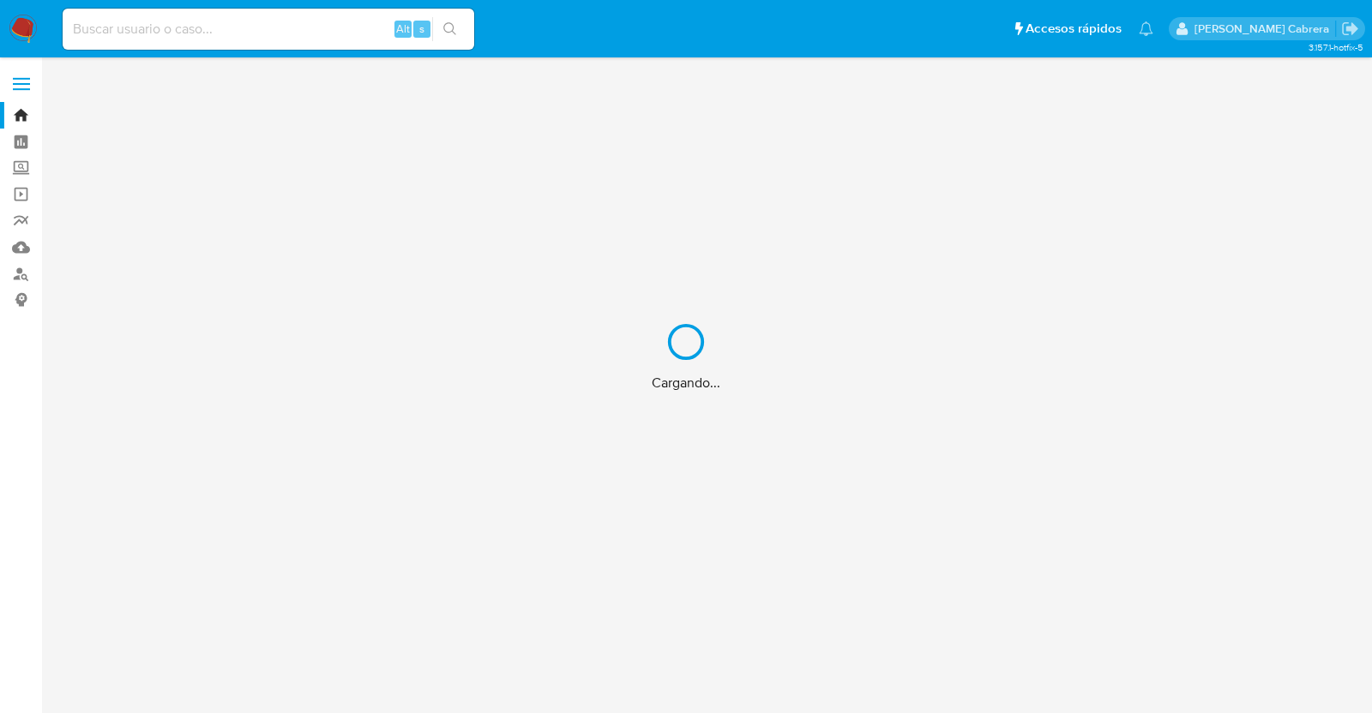
click at [329, 23] on div "Cargando..." at bounding box center [686, 356] width 1372 height 713
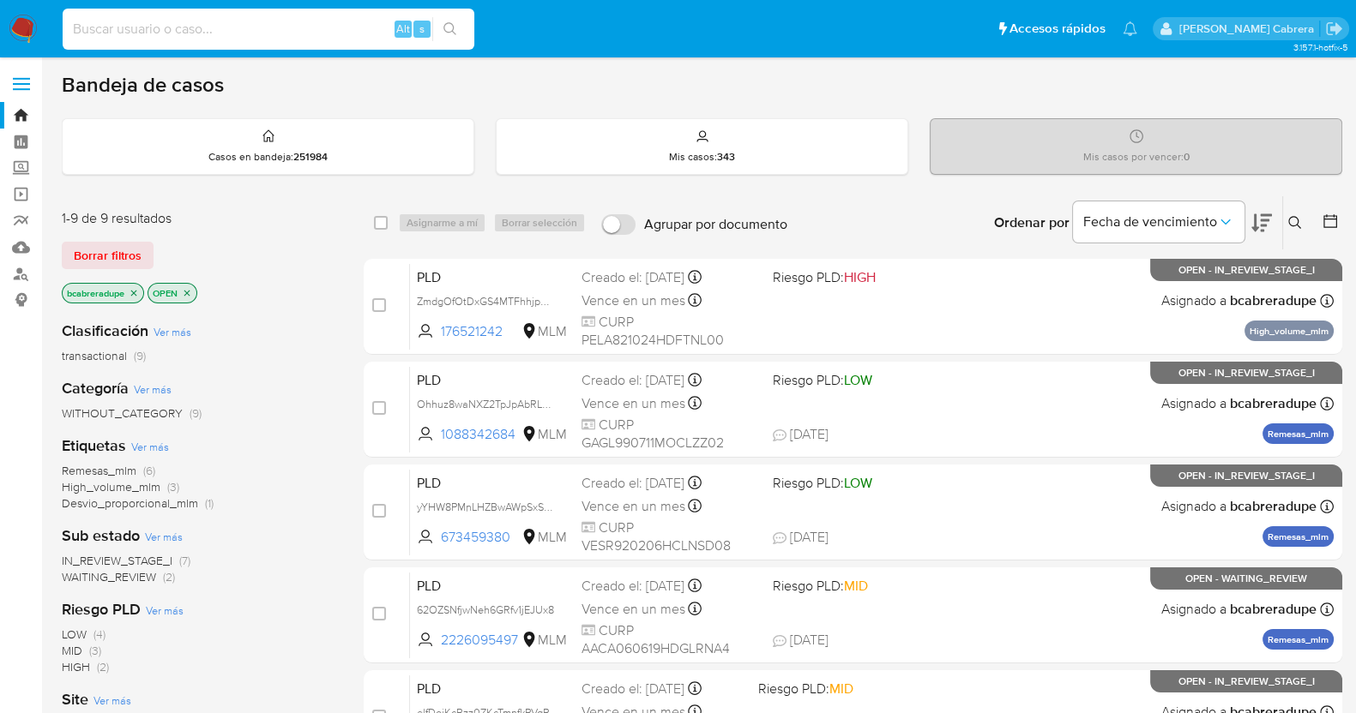
click at [341, 30] on input at bounding box center [269, 29] width 412 height 22
paste input "vm4cF26Ll7knW8BYBTbt2kP5"
type input "vm4cF26Ll7knW8BYBTbt2kP5"
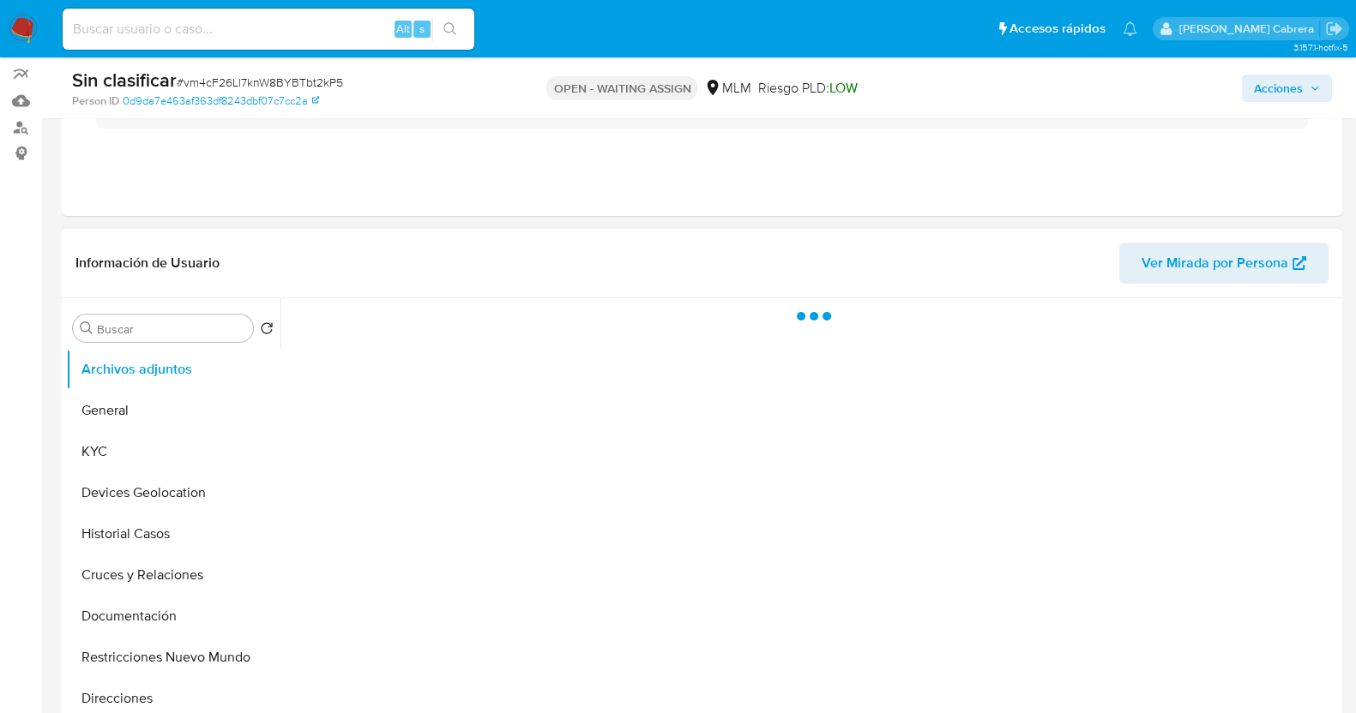
scroll to position [213, 0]
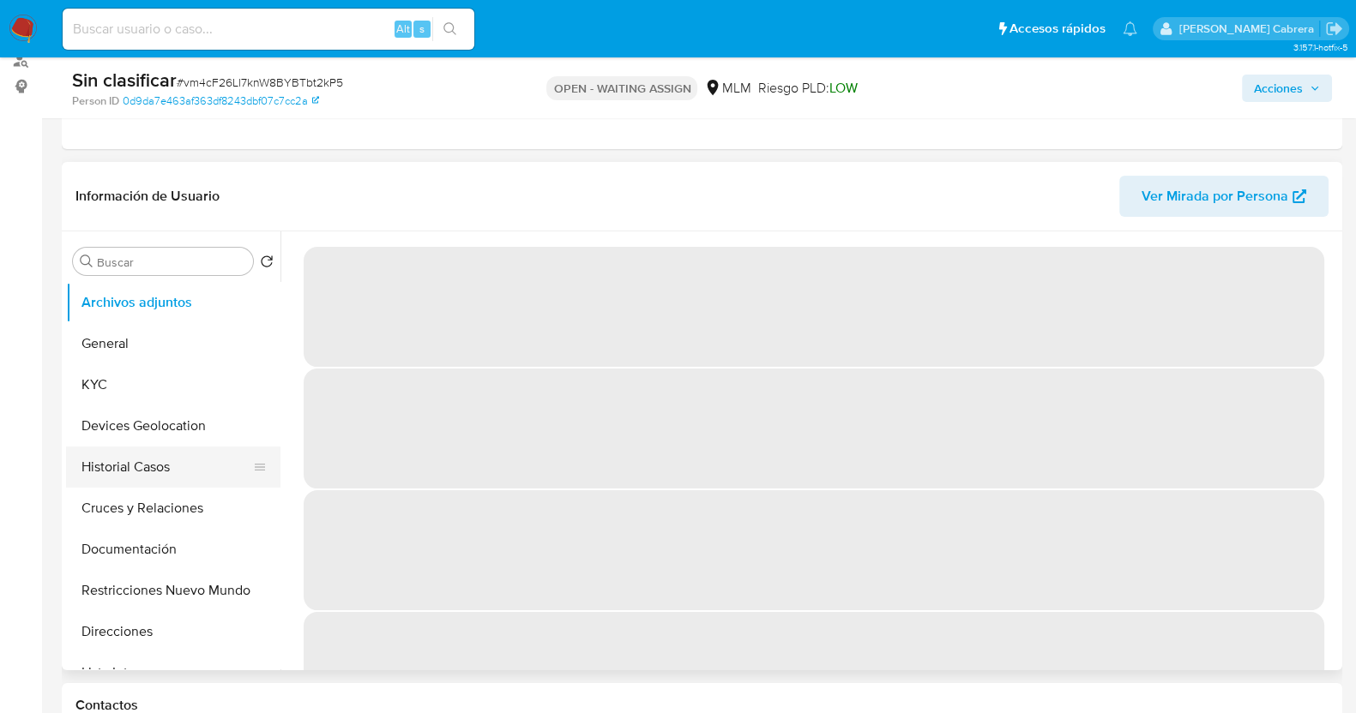
click at [165, 455] on button "Historial Casos" at bounding box center [166, 467] width 201 height 41
select select "10"
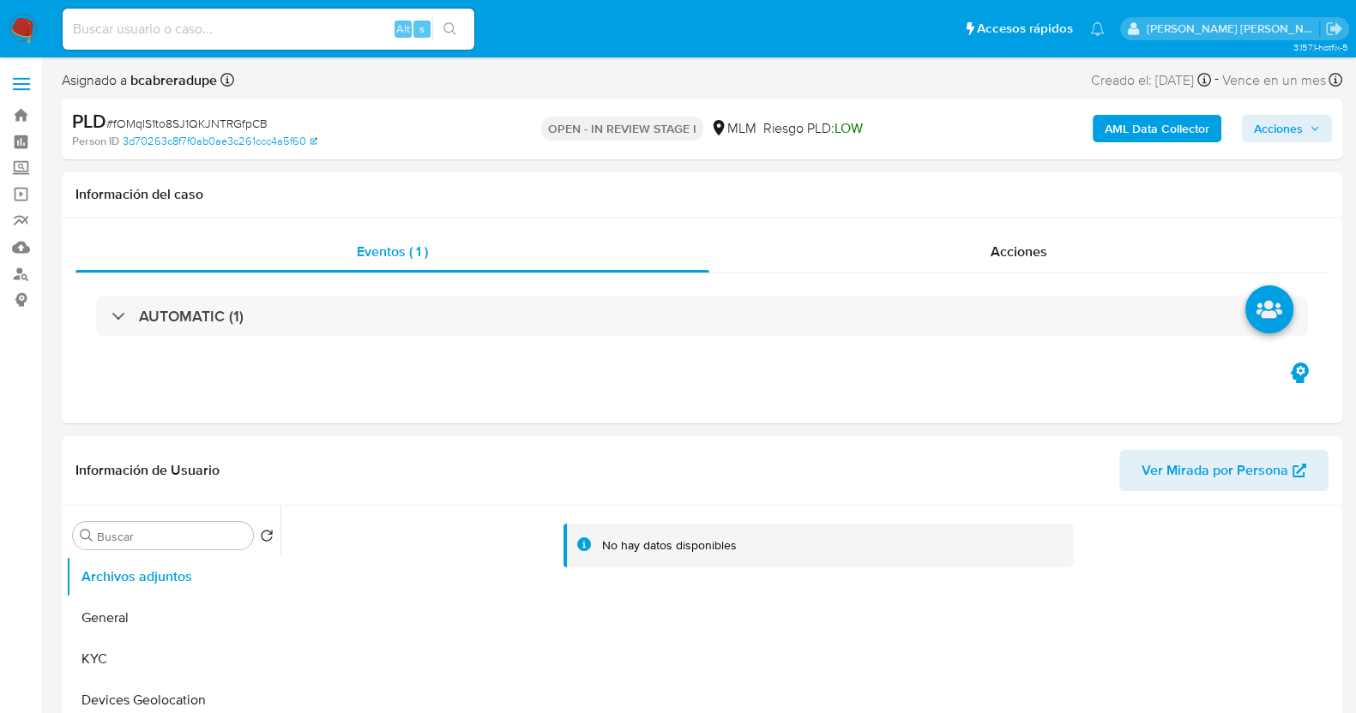
select select "10"
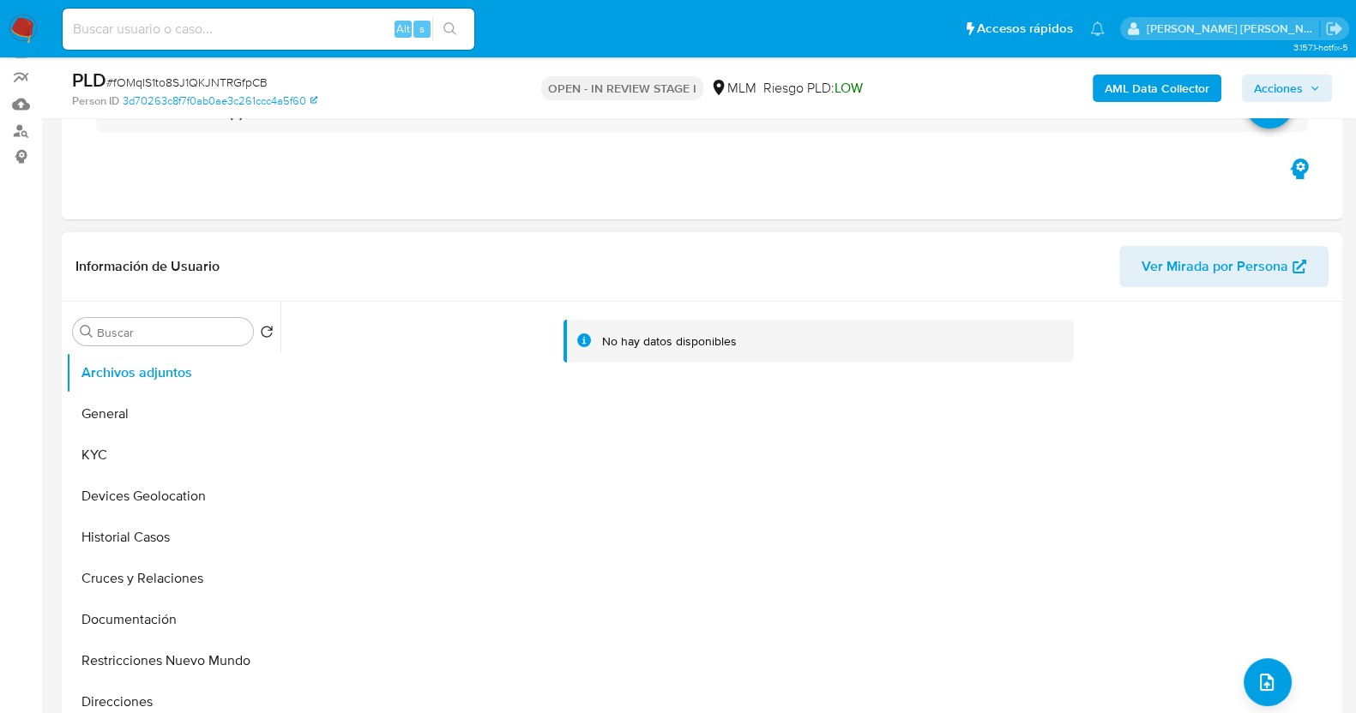
scroll to position [213, 0]
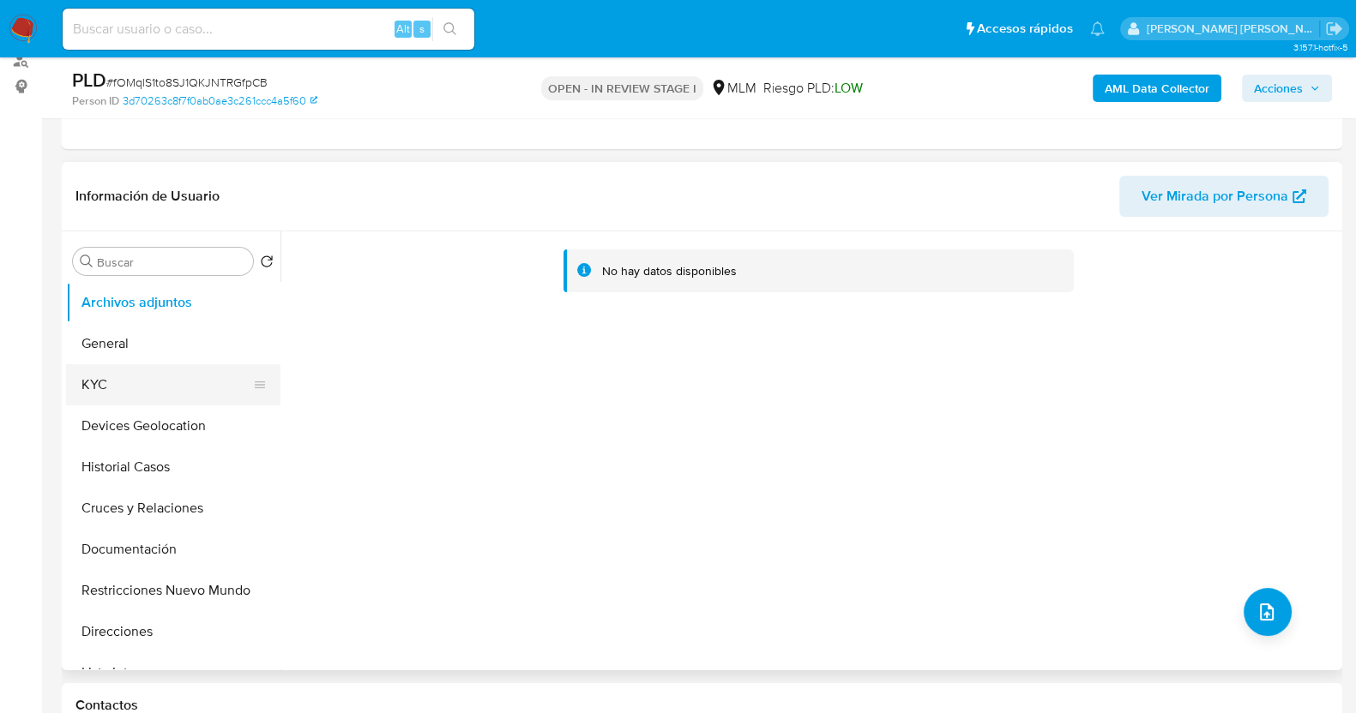
click at [108, 382] on button "KYC" at bounding box center [166, 384] width 201 height 41
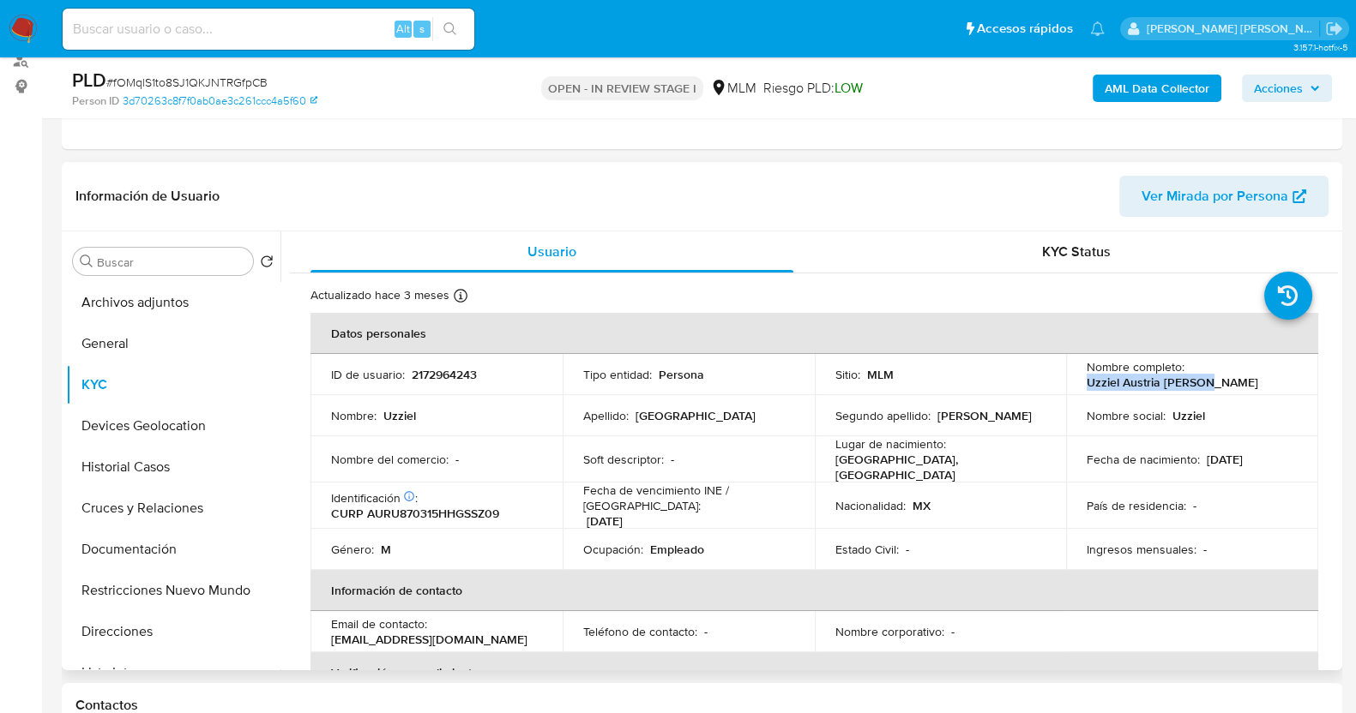
drag, startPoint x: 1079, startPoint y: 391, endPoint x: 1203, endPoint y: 385, distance: 123.6
click at [1203, 385] on td "Nombre completo : Uzziel Austria [PERSON_NAME]" at bounding box center [1192, 374] width 252 height 41
copy p "Uzziel Austria Resendi"
drag, startPoint x: 1214, startPoint y: 382, endPoint x: 1080, endPoint y: 382, distance: 133.8
click at [1080, 382] on td "Nombre completo : Uzziel Austria [PERSON_NAME]" at bounding box center [1192, 374] width 252 height 41
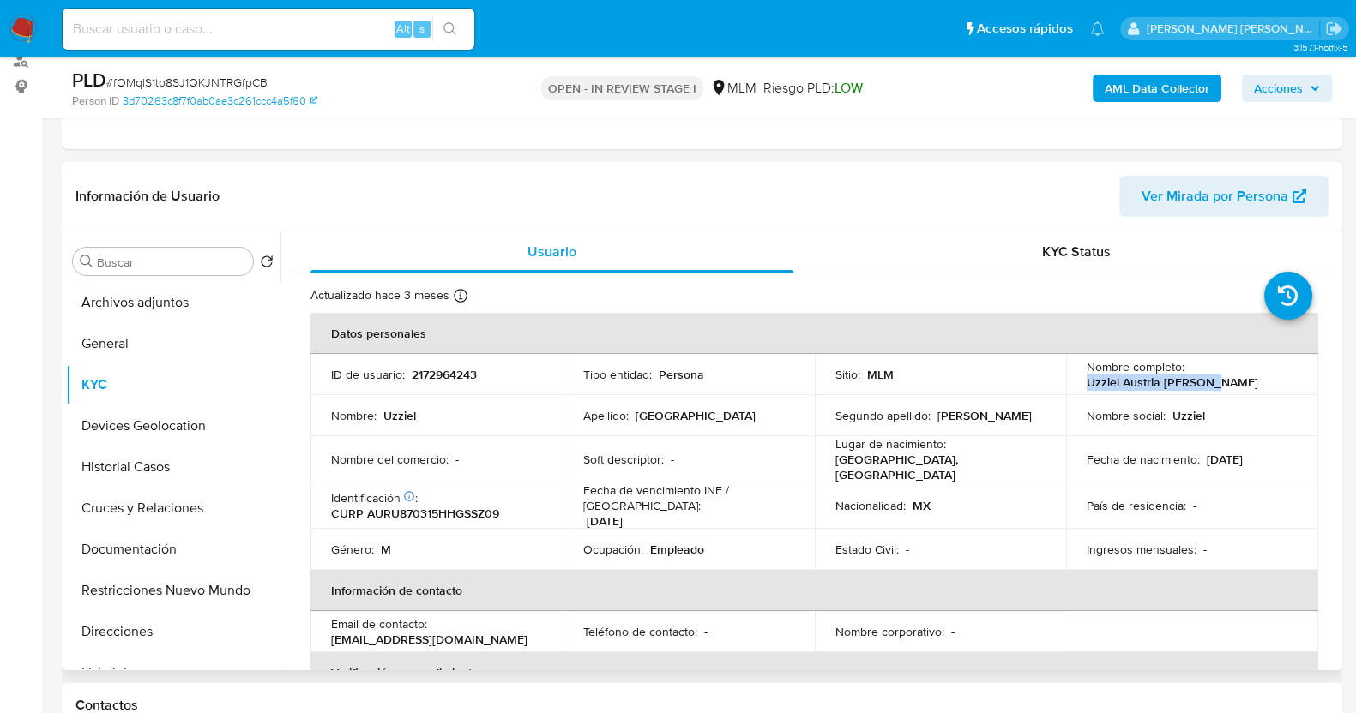
copy p "Uzziel Austria [PERSON_NAME]"
drag, startPoint x: 160, startPoint y: 543, endPoint x: 562, endPoint y: 292, distance: 473.0
click at [172, 542] on button "Documentación" at bounding box center [173, 549] width 214 height 41
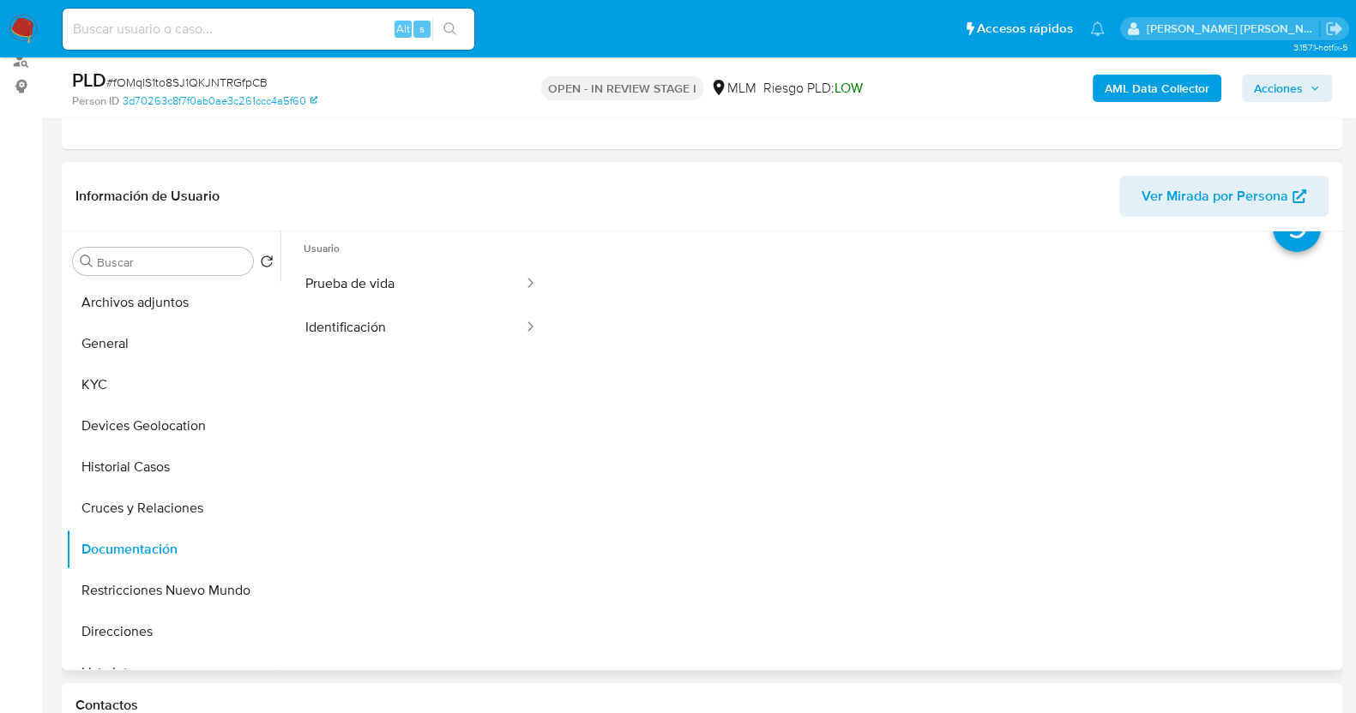
scroll to position [0, 0]
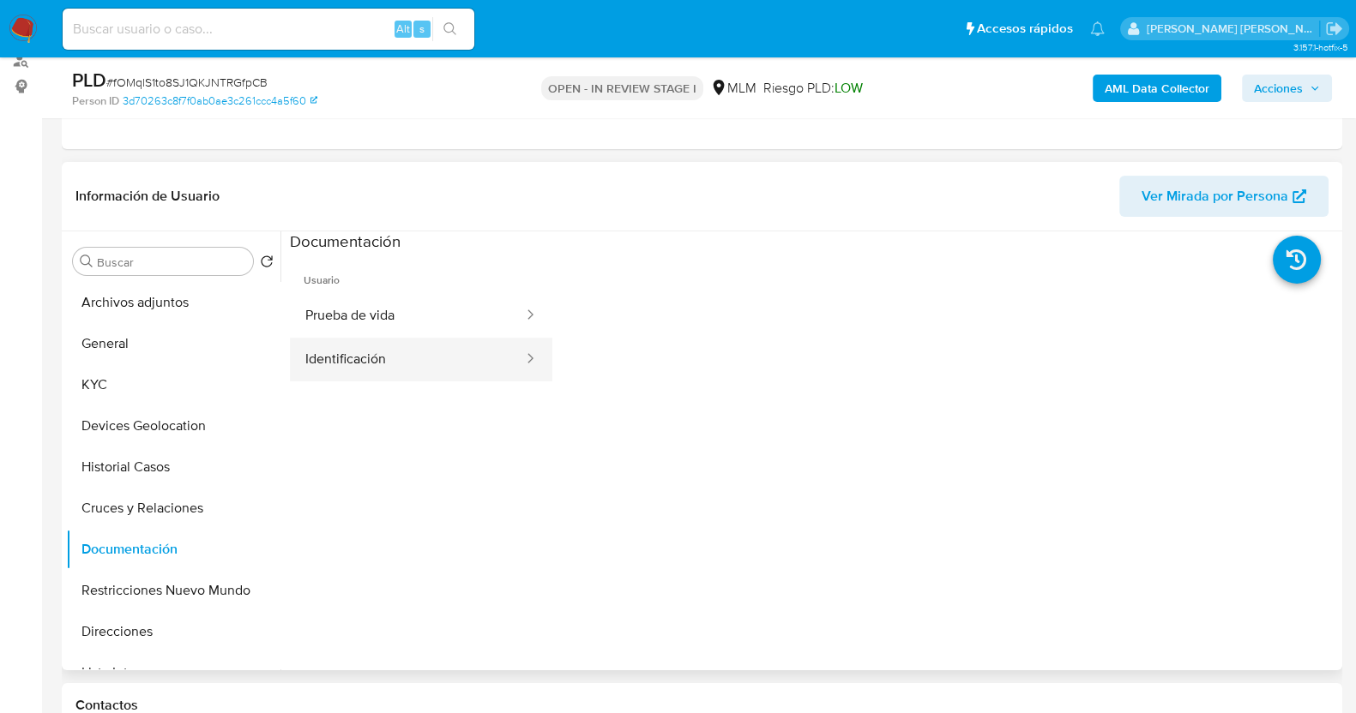
drag, startPoint x: 429, startPoint y: 366, endPoint x: 481, endPoint y: 361, distance: 52.6
click at [430, 364] on button "Identificación" at bounding box center [407, 360] width 235 height 44
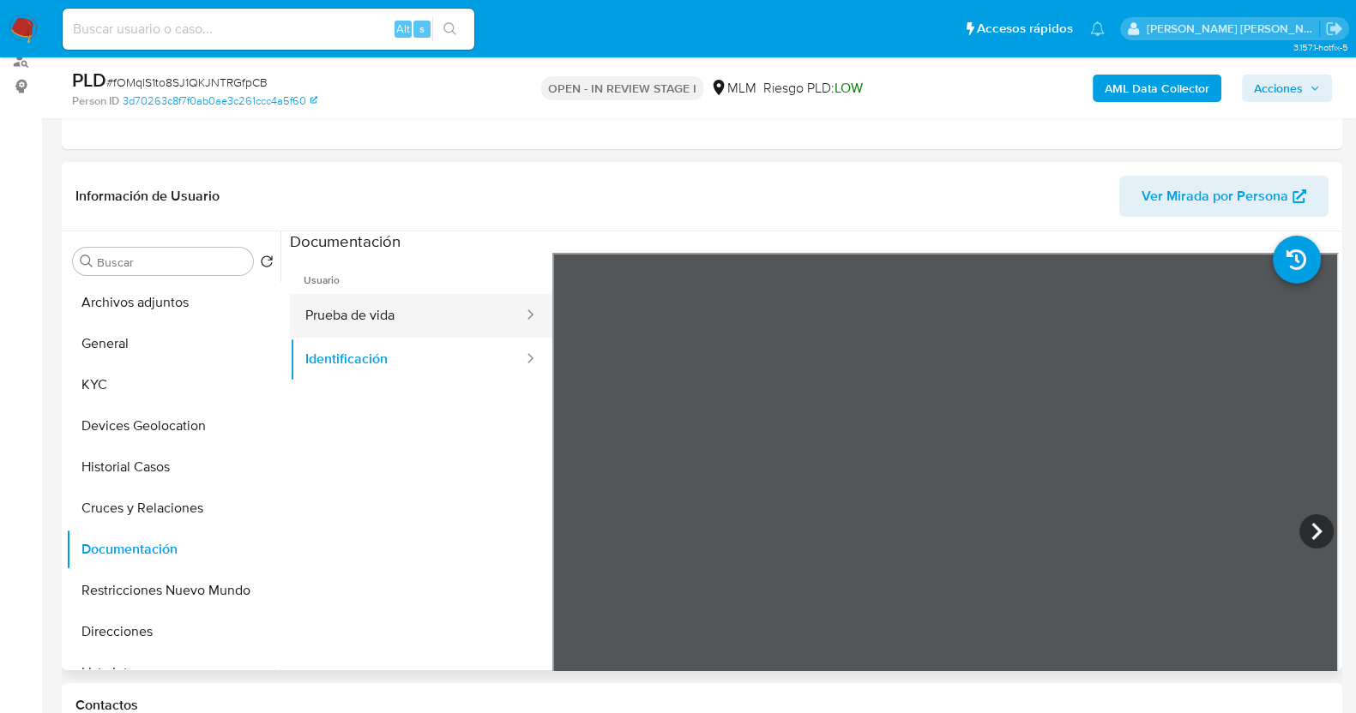
click at [417, 313] on button "Prueba de vida" at bounding box center [407, 316] width 235 height 44
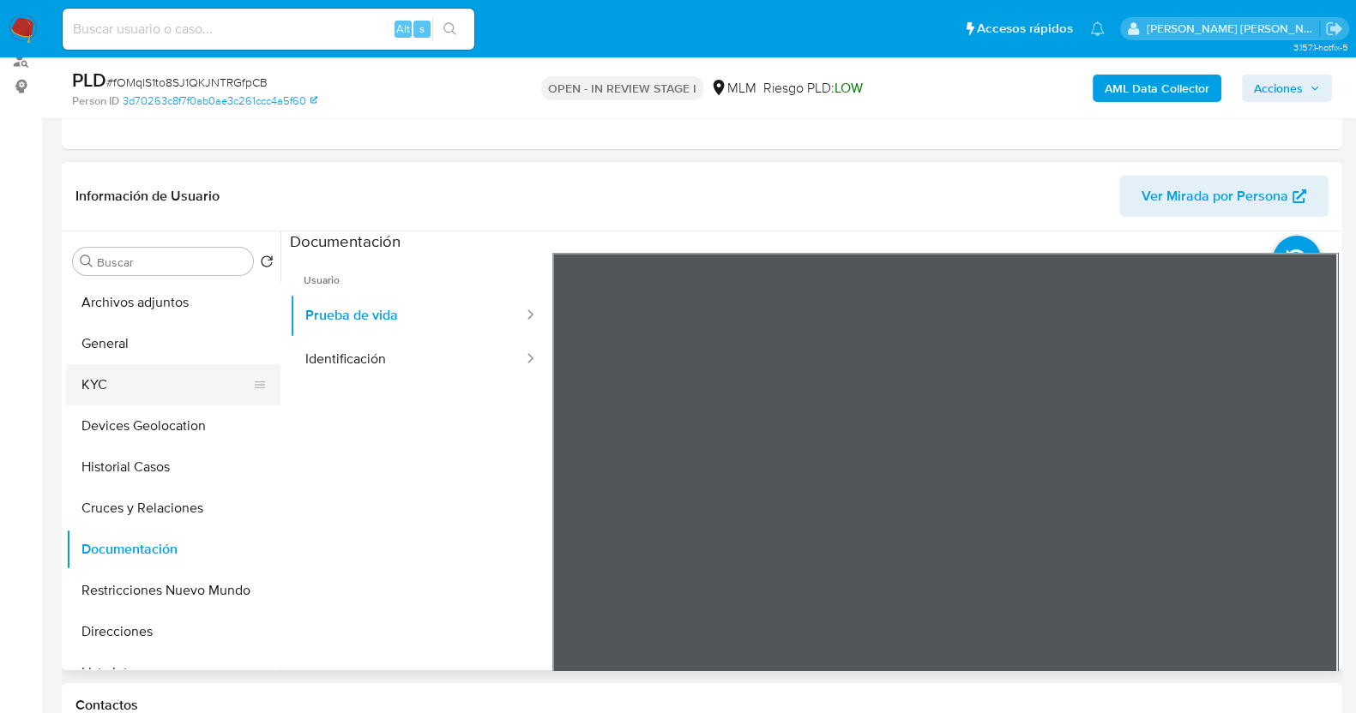
drag, startPoint x: 149, startPoint y: 389, endPoint x: 172, endPoint y: 375, distance: 27.4
click at [150, 389] on button "KYC" at bounding box center [166, 384] width 201 height 41
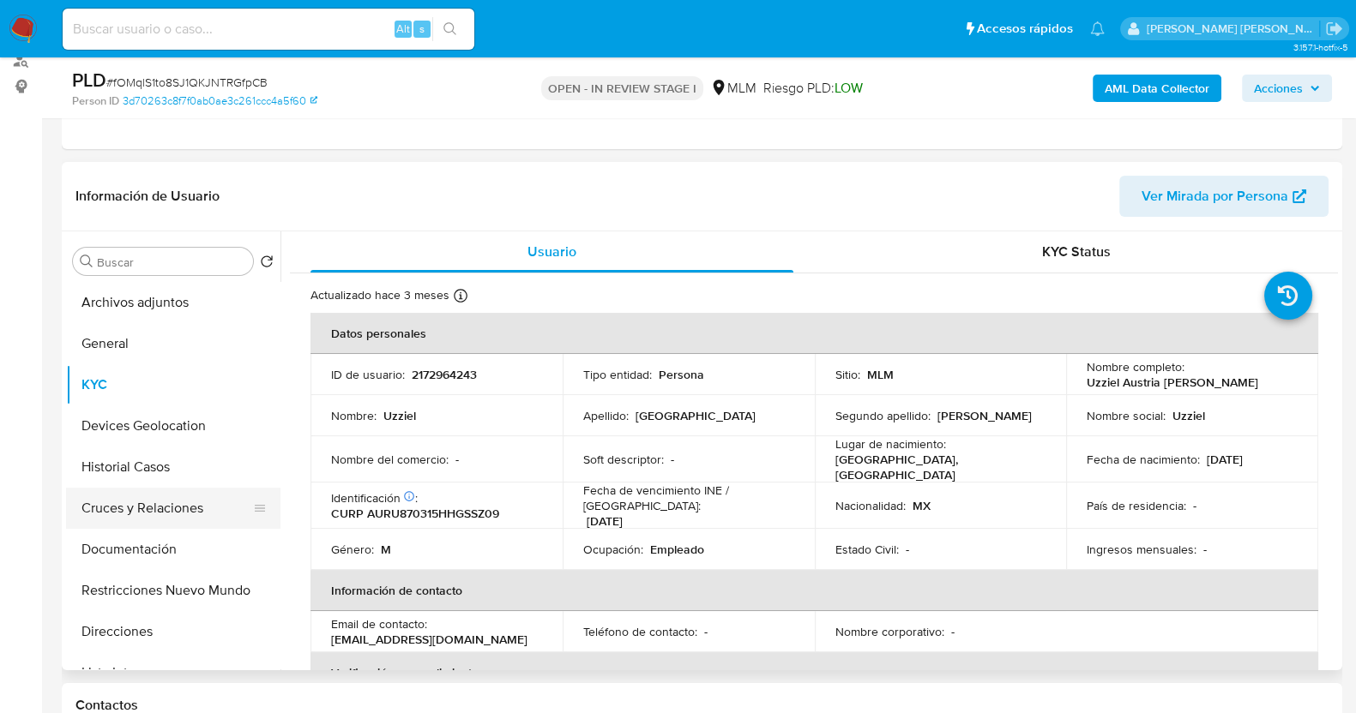
click at [166, 520] on button "Cruces y Relaciones" at bounding box center [166, 508] width 201 height 41
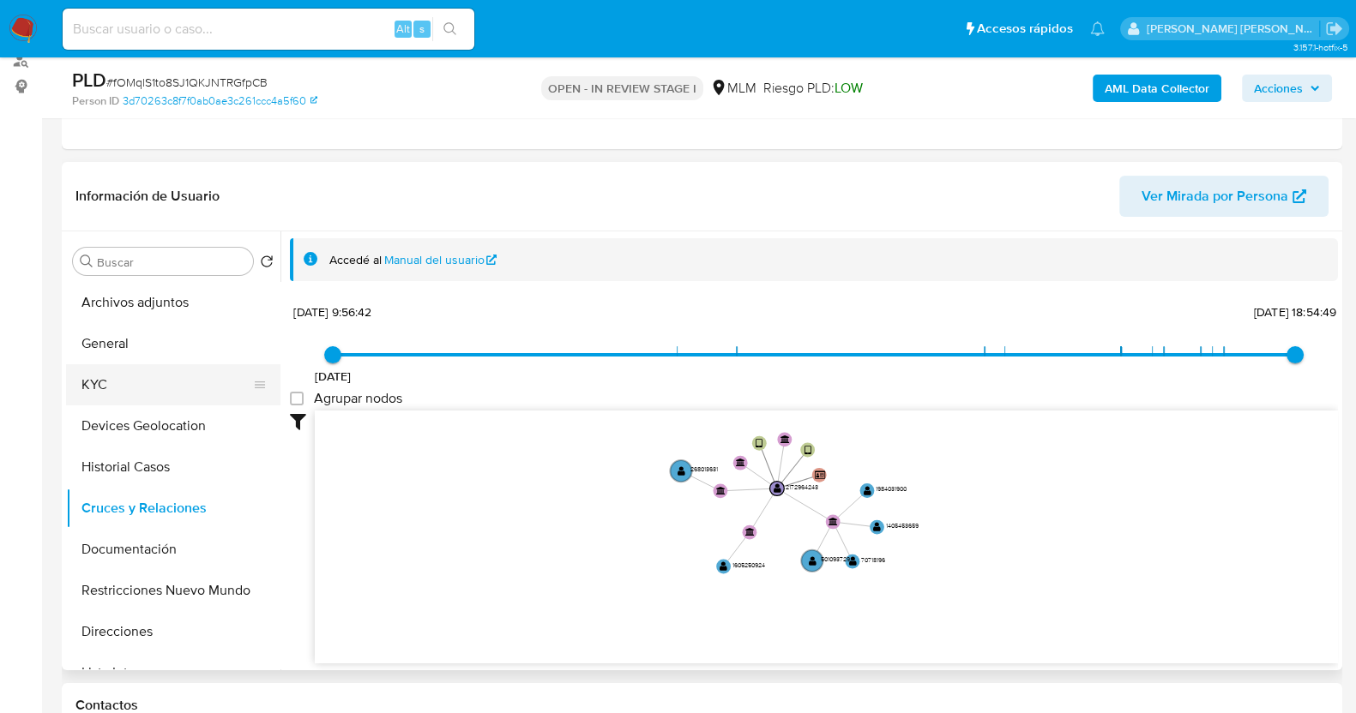
click at [147, 388] on button "KYC" at bounding box center [166, 384] width 201 height 41
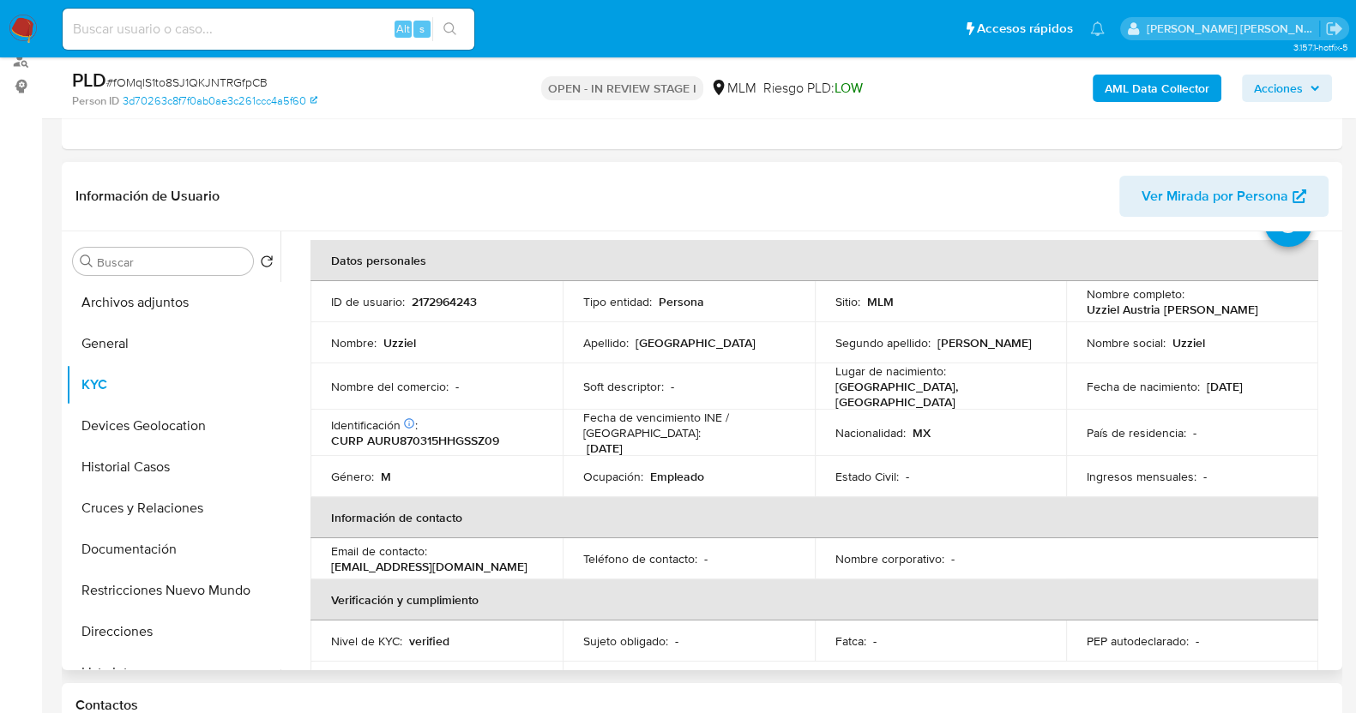
scroll to position [106, 0]
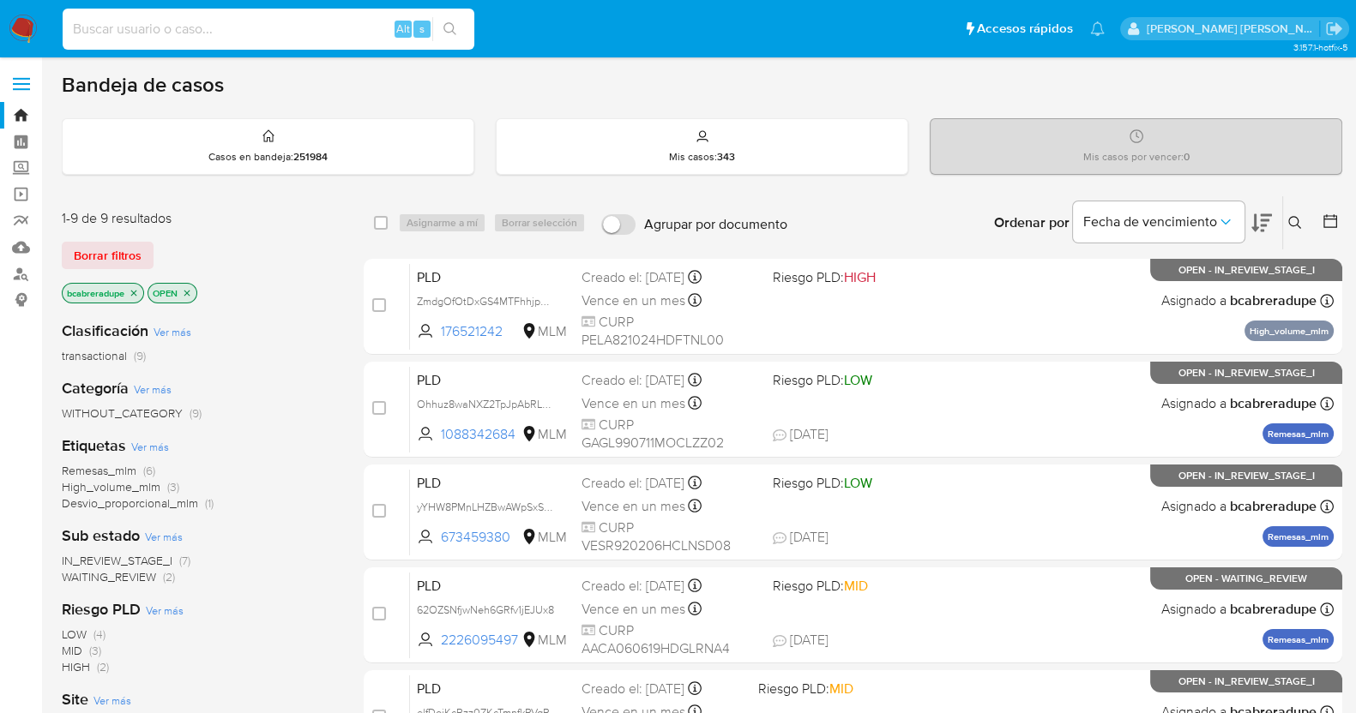
click at [307, 36] on input at bounding box center [269, 29] width 412 height 22
paste input "1984031900"
type input "1984031900"
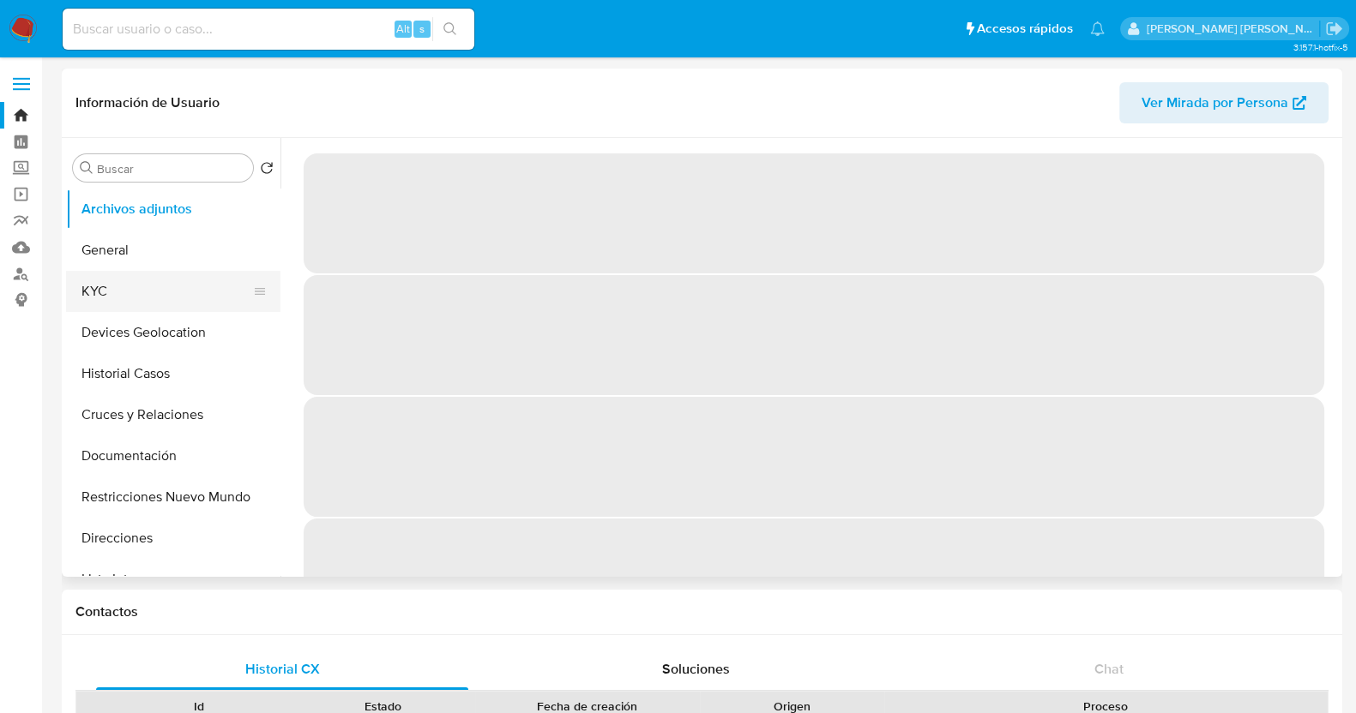
select select "10"
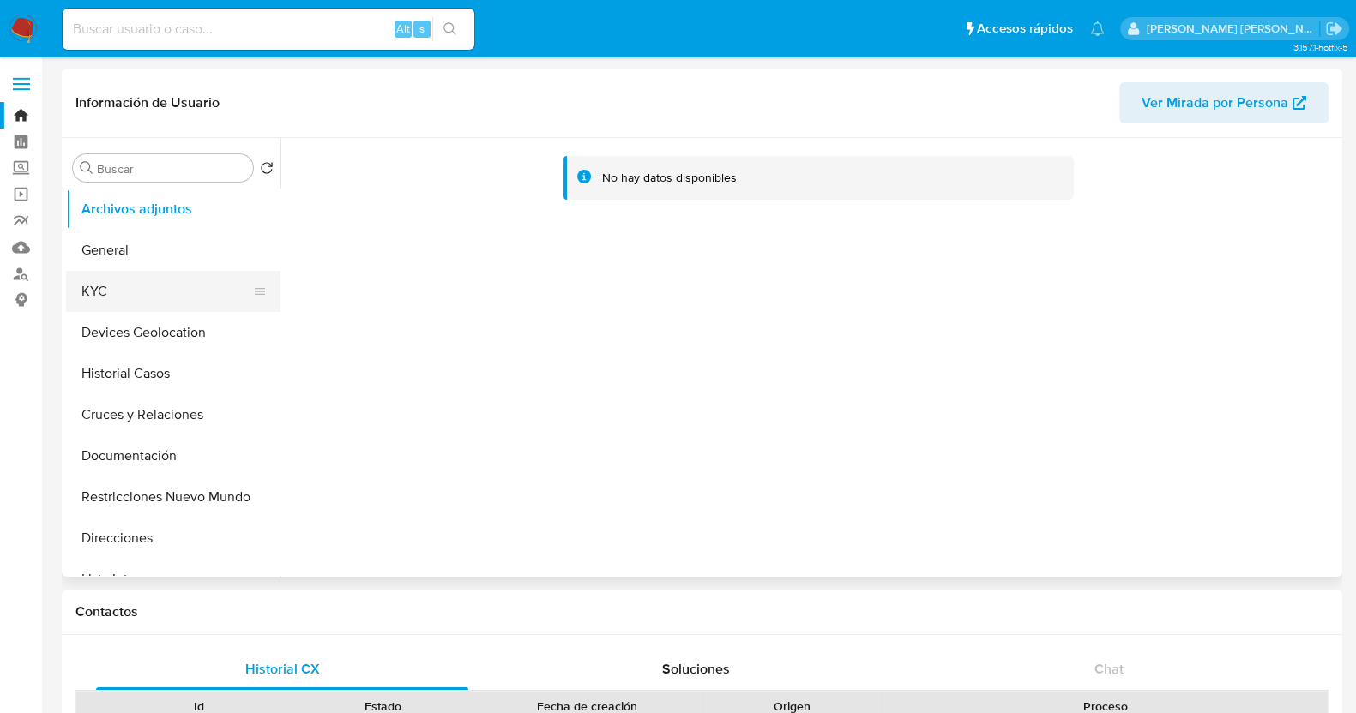
click at [143, 301] on button "KYC" at bounding box center [166, 291] width 201 height 41
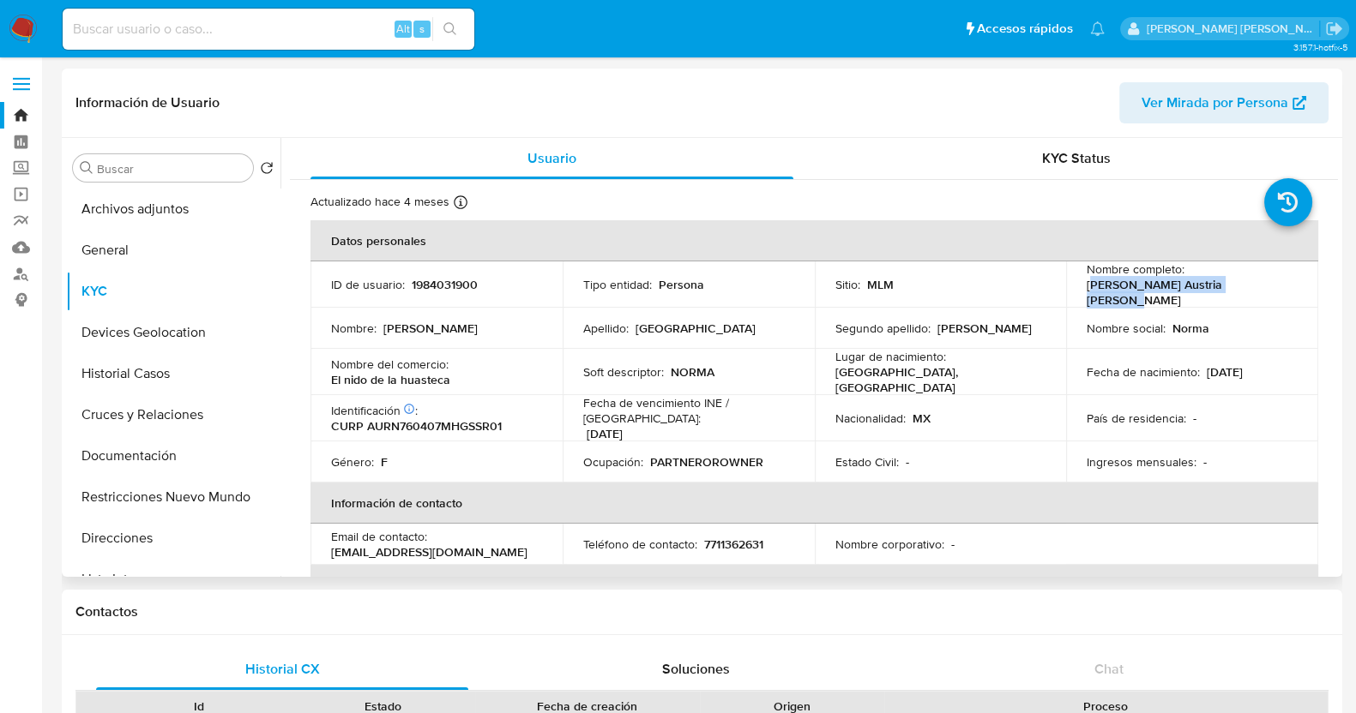
drag, startPoint x: 1086, startPoint y: 292, endPoint x: 1284, endPoint y: 295, distance: 198.1
click at [1284, 295] on div "Nombre completo : Norma Micaela Austria Resendiz" at bounding box center [1191, 285] width 211 height 46
drag, startPoint x: 1080, startPoint y: 289, endPoint x: 1255, endPoint y: 287, distance: 174.9
click at [1255, 287] on td "Nombre completo : Norma Micaela Austria Resendiz" at bounding box center [1192, 285] width 252 height 46
copy p "Norma Micaela Austria Resendiz"
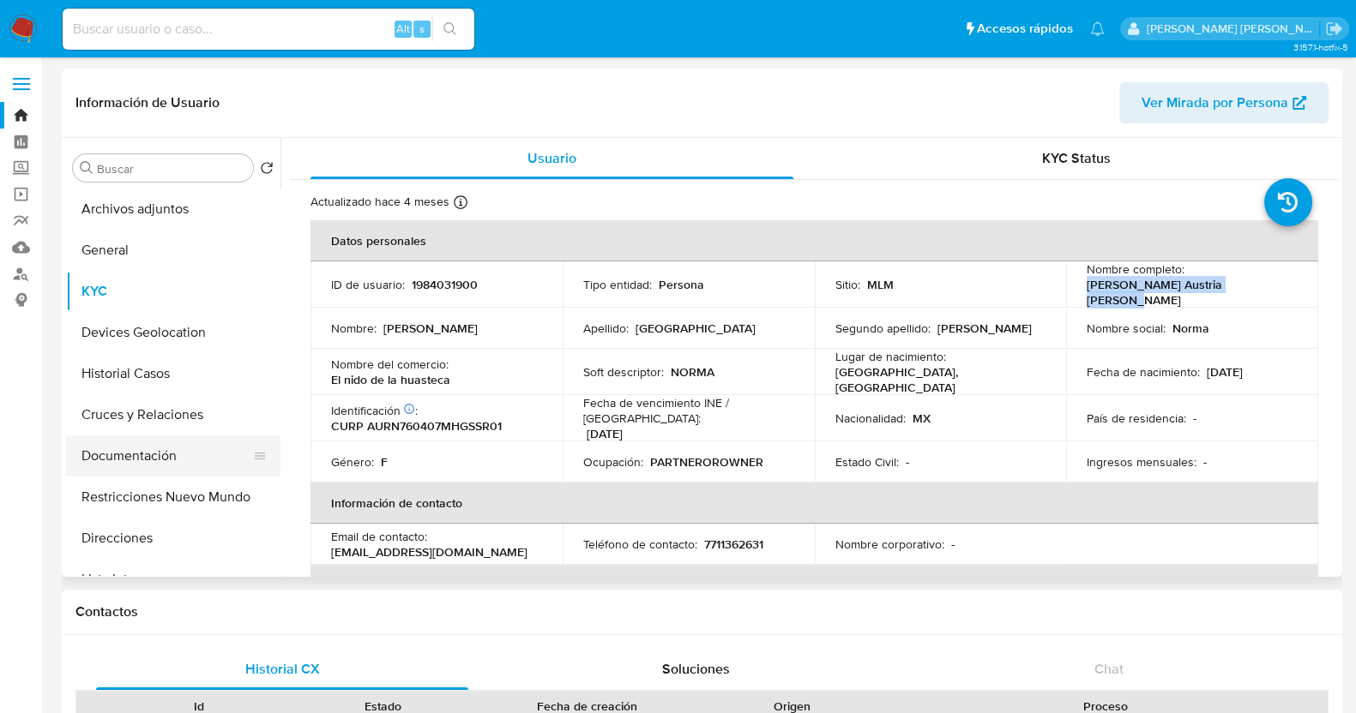
click at [136, 454] on button "Documentación" at bounding box center [166, 456] width 201 height 41
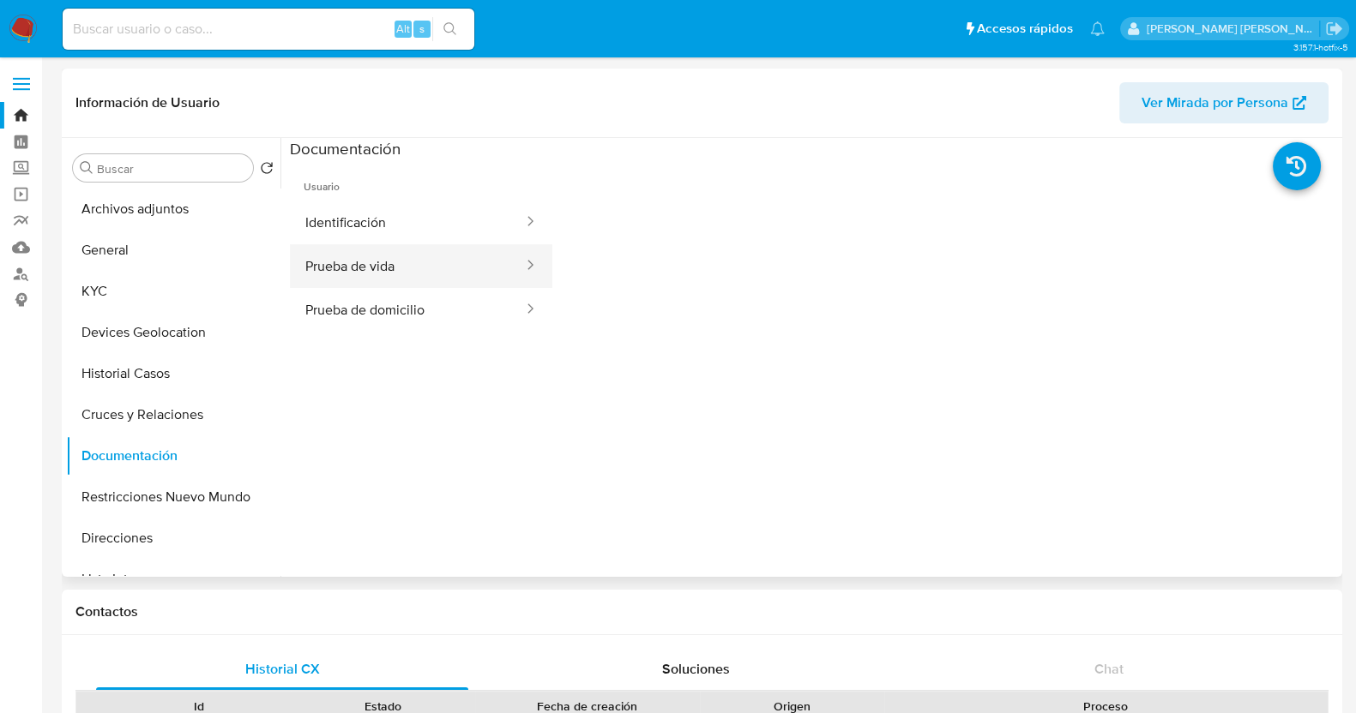
drag, startPoint x: 421, startPoint y: 267, endPoint x: 502, endPoint y: 282, distance: 82.1
click at [422, 267] on button "Prueba de vida" at bounding box center [407, 266] width 235 height 44
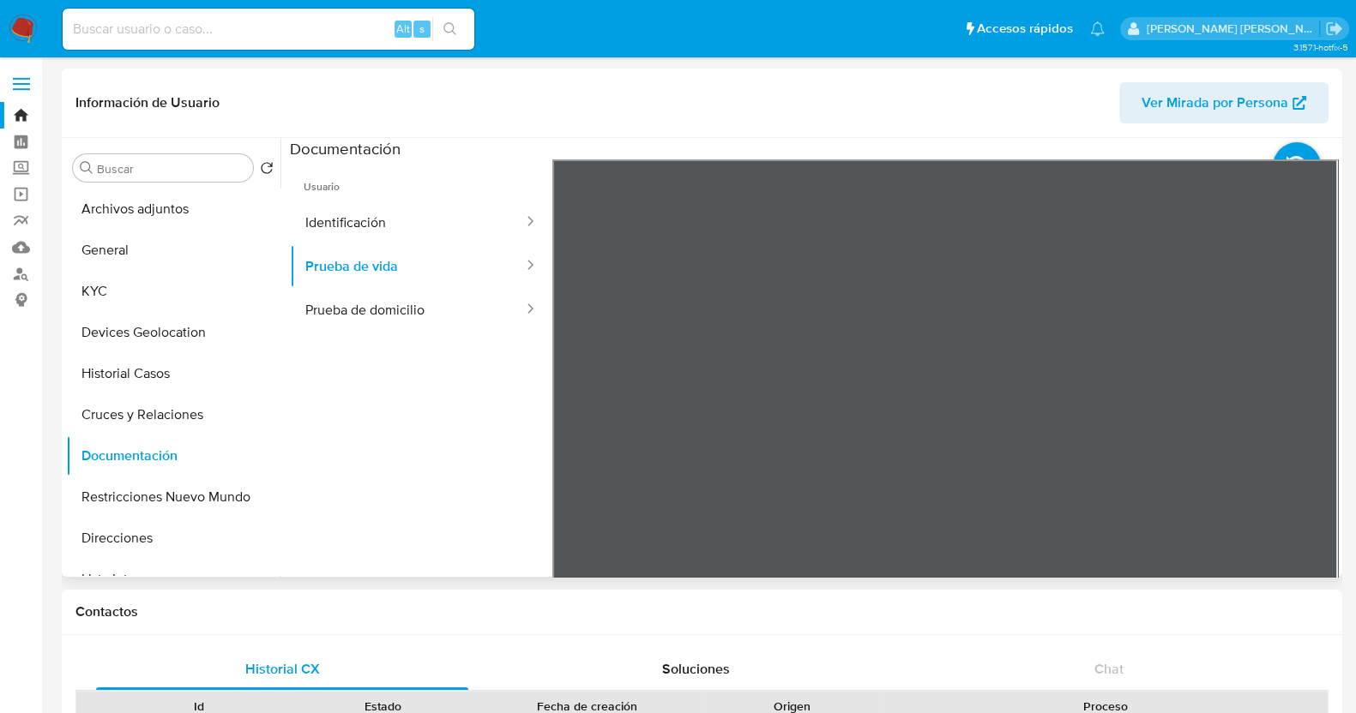
scroll to position [55, 0]
click at [477, 220] on button "Identificación" at bounding box center [407, 223] width 235 height 44
click at [404, 276] on button "Prueba de vida" at bounding box center [407, 266] width 235 height 44
click at [141, 288] on button "KYC" at bounding box center [166, 291] width 201 height 41
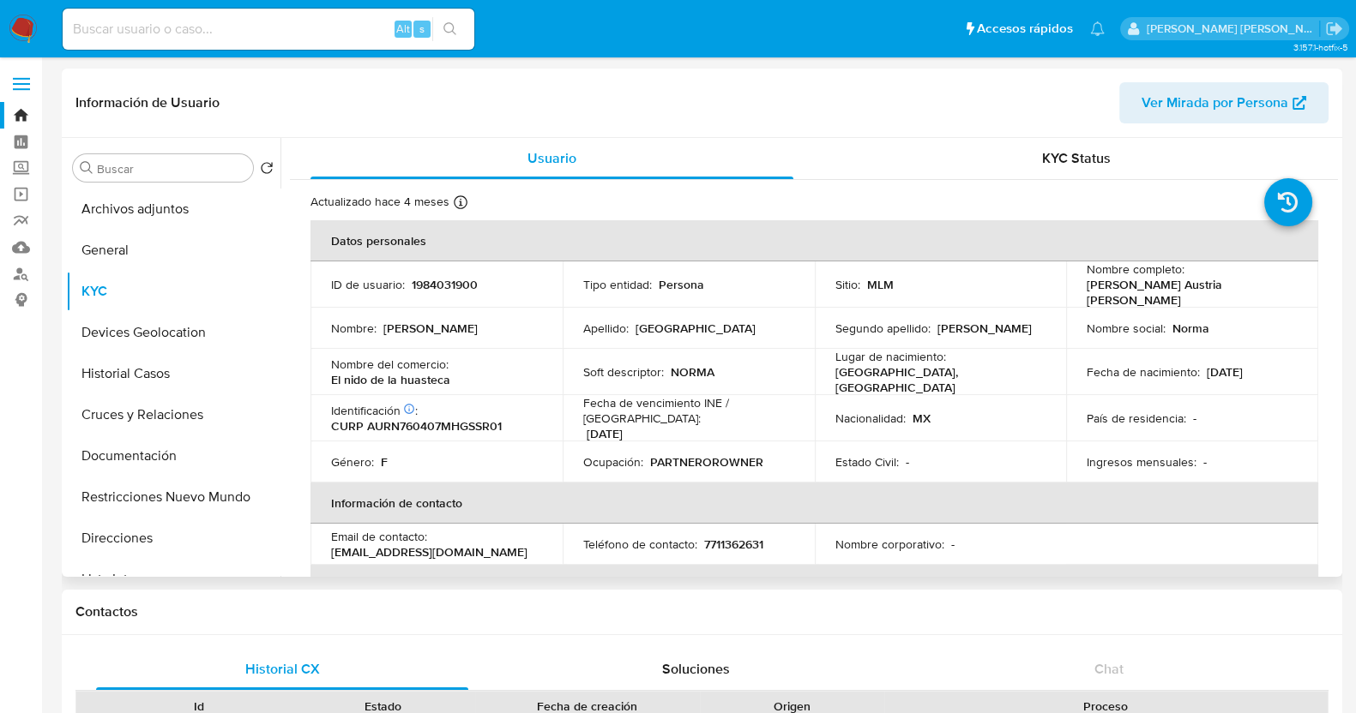
click at [460, 277] on p "1984031900" at bounding box center [445, 284] width 66 height 15
copy p "1984031900"
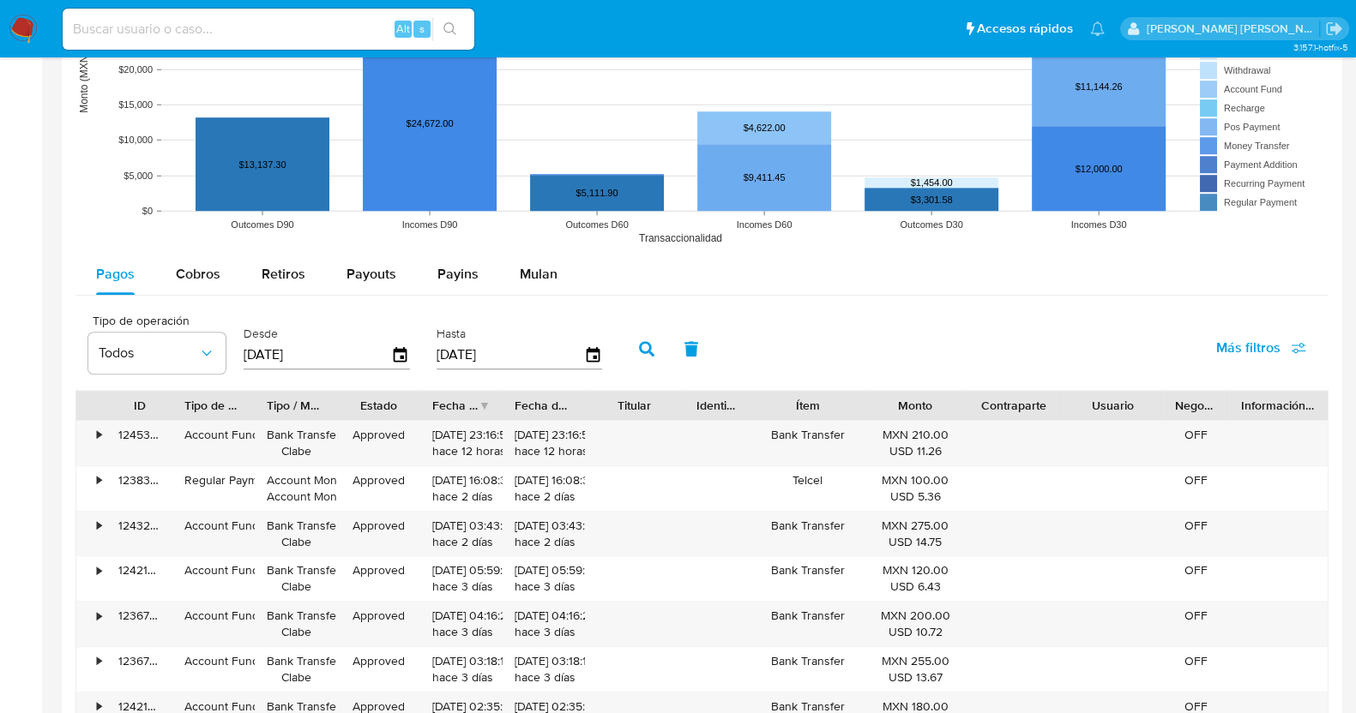
scroll to position [1607, 0]
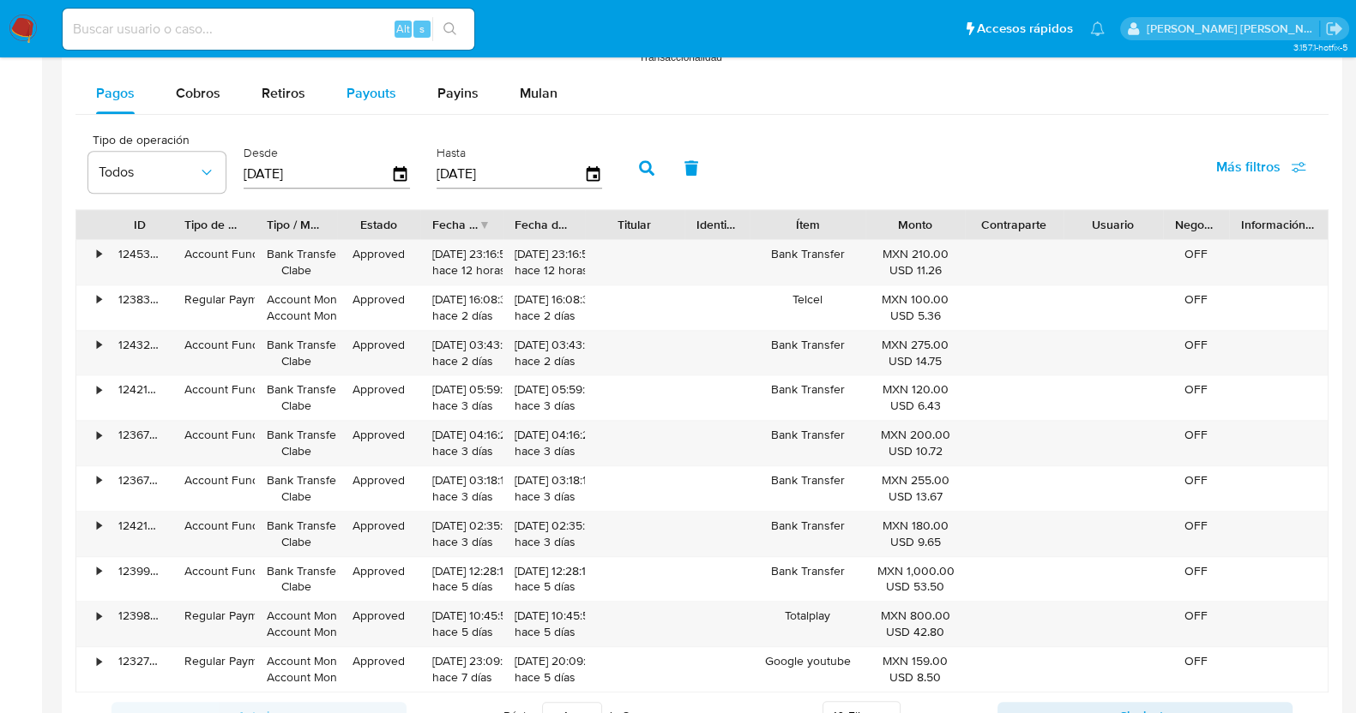
click at [364, 90] on span "Payouts" at bounding box center [371, 93] width 50 height 20
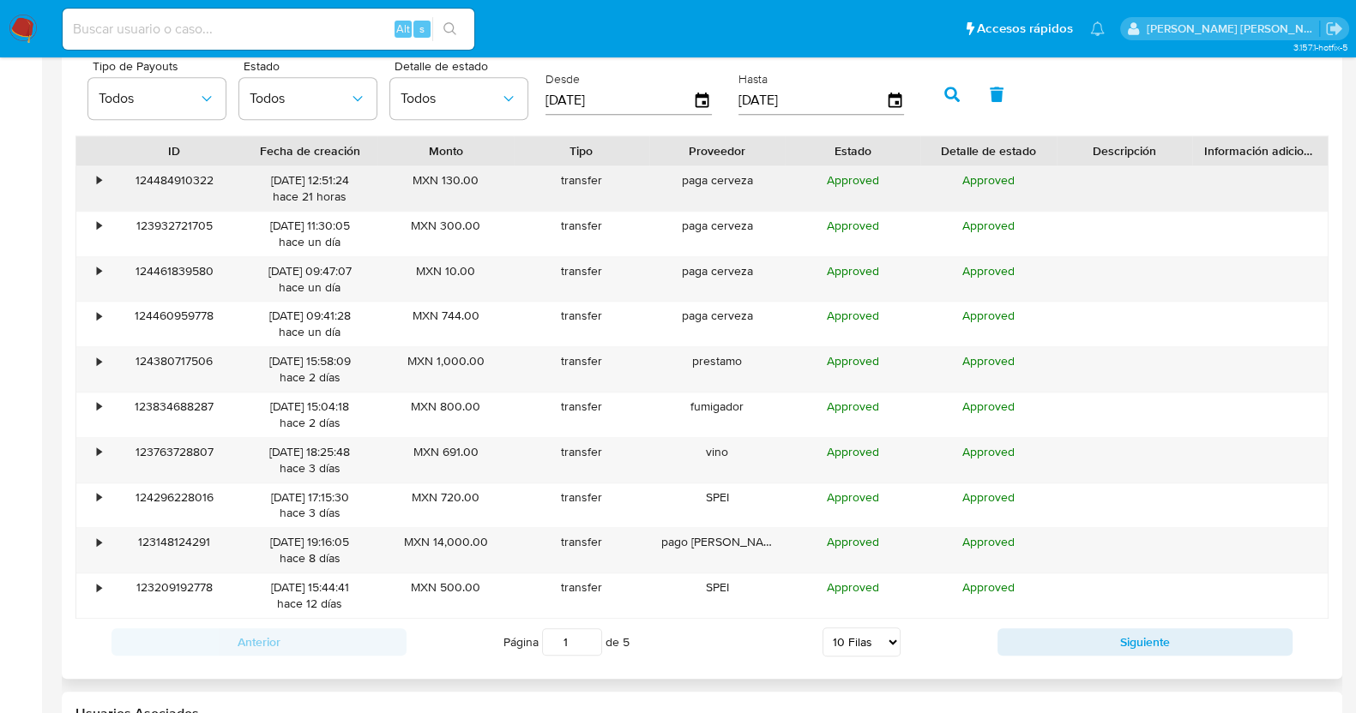
scroll to position [1714, 0]
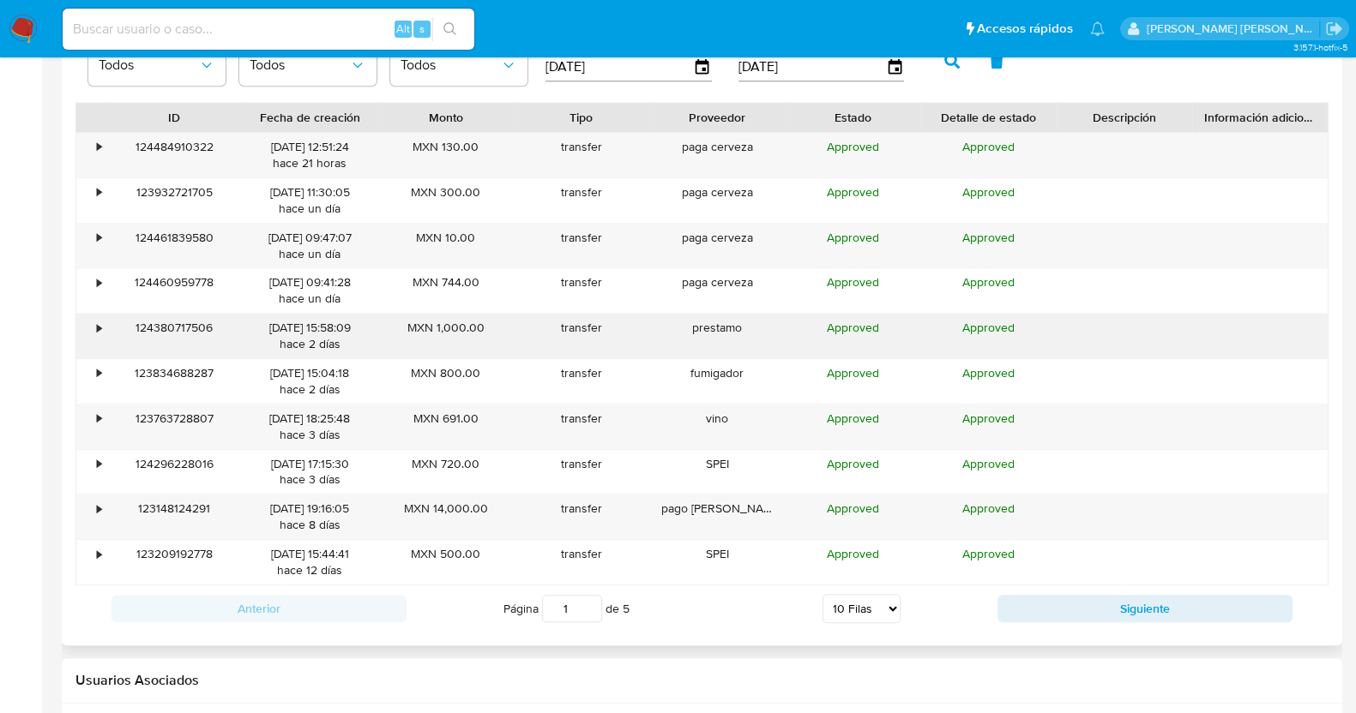
click at [104, 323] on div "•" at bounding box center [91, 336] width 30 height 45
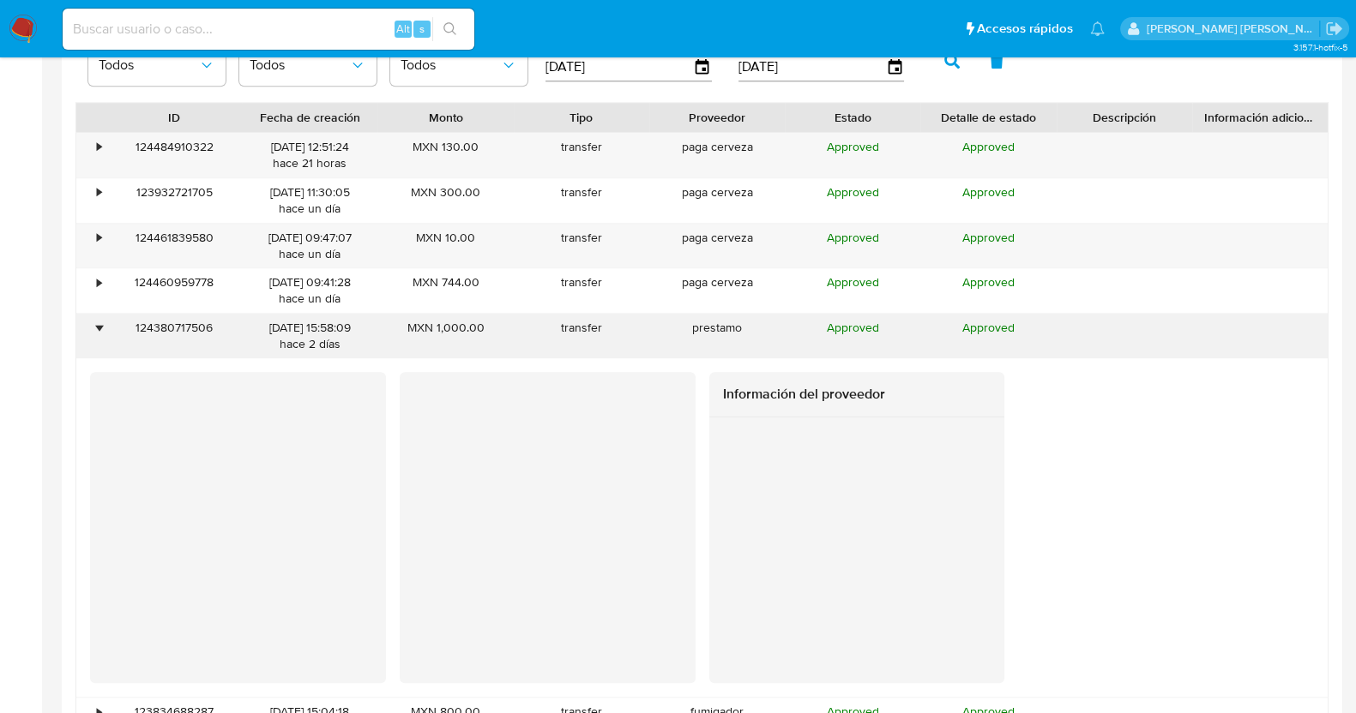
click at [104, 323] on div "•" at bounding box center [91, 336] width 30 height 45
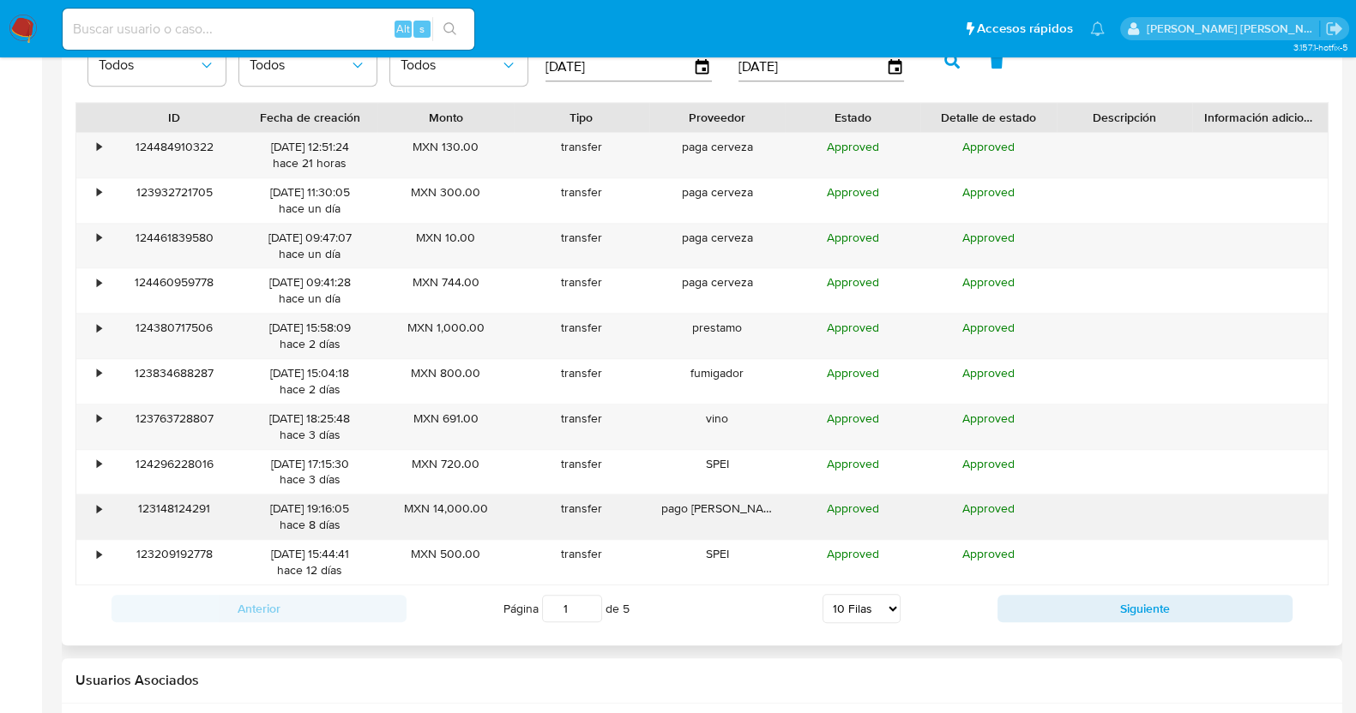
click at [99, 505] on div "•" at bounding box center [99, 509] width 4 height 16
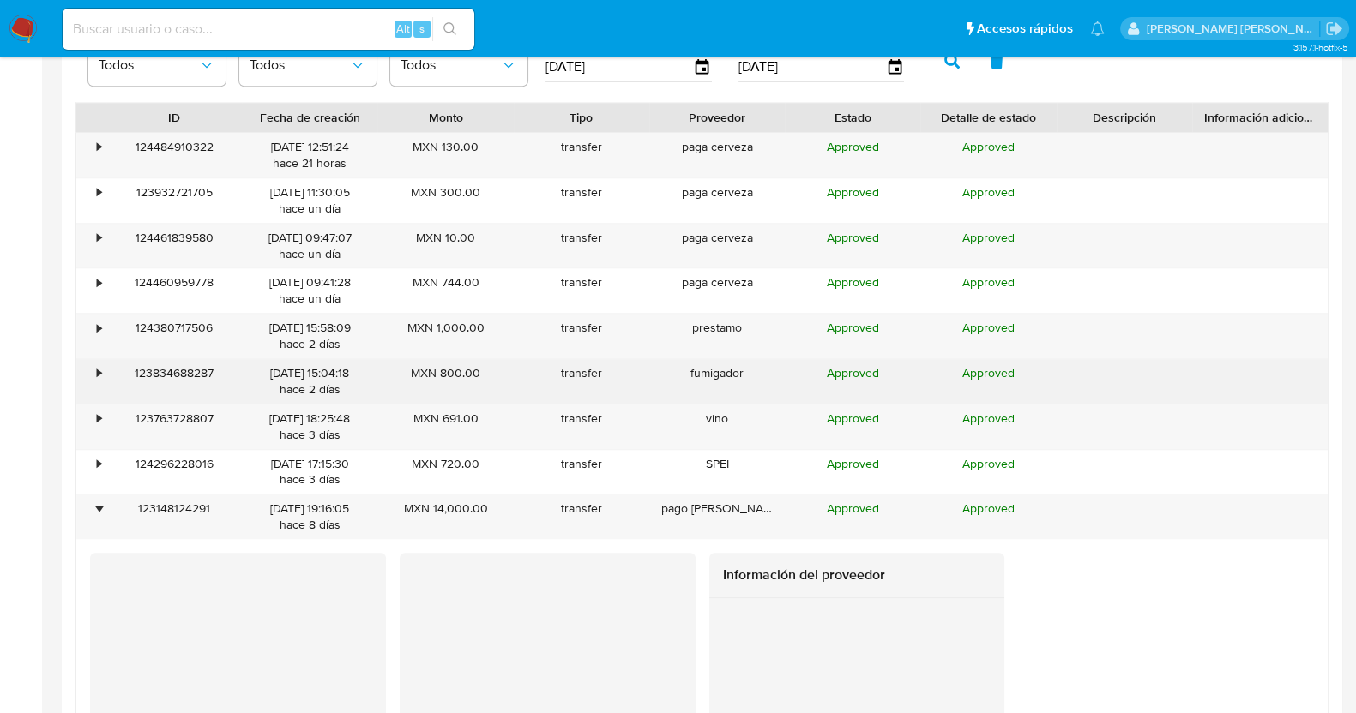
scroll to position [1929, 0]
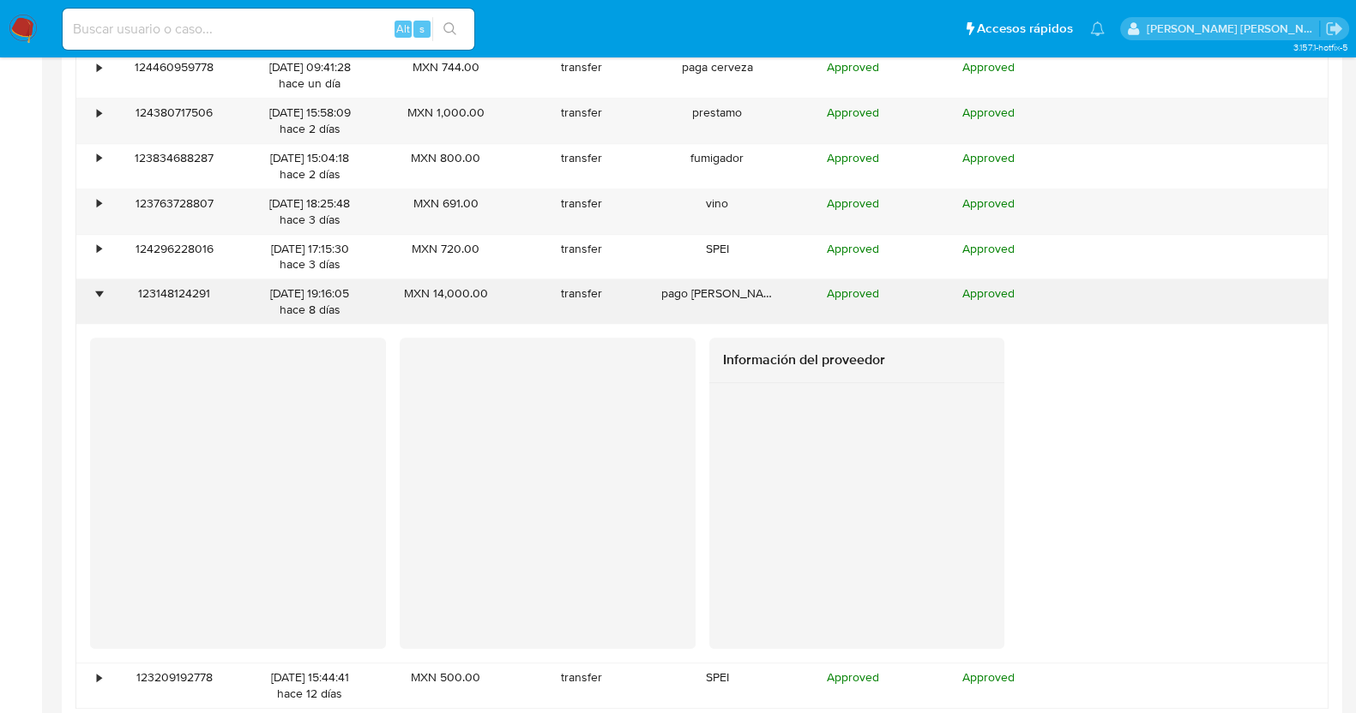
click at [97, 292] on div "•" at bounding box center [99, 294] width 4 height 16
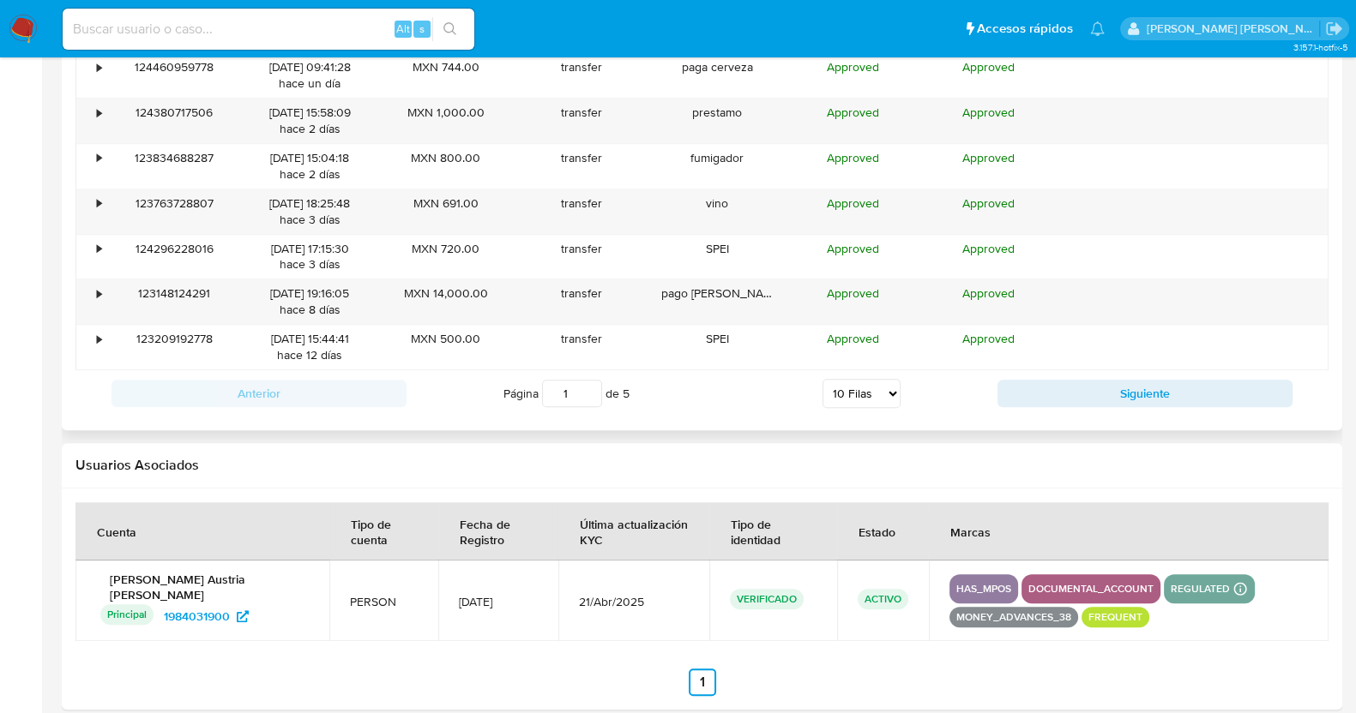
click at [886, 394] on select "5 Filas 10 Filas 20 Filas 25 Filas 50 Filas 100 Filas" at bounding box center [861, 393] width 78 height 29
select select "100"
click at [822, 379] on select "5 Filas 10 Filas 20 Filas 25 Filas 50 Filas 100 Filas" at bounding box center [861, 393] width 78 height 29
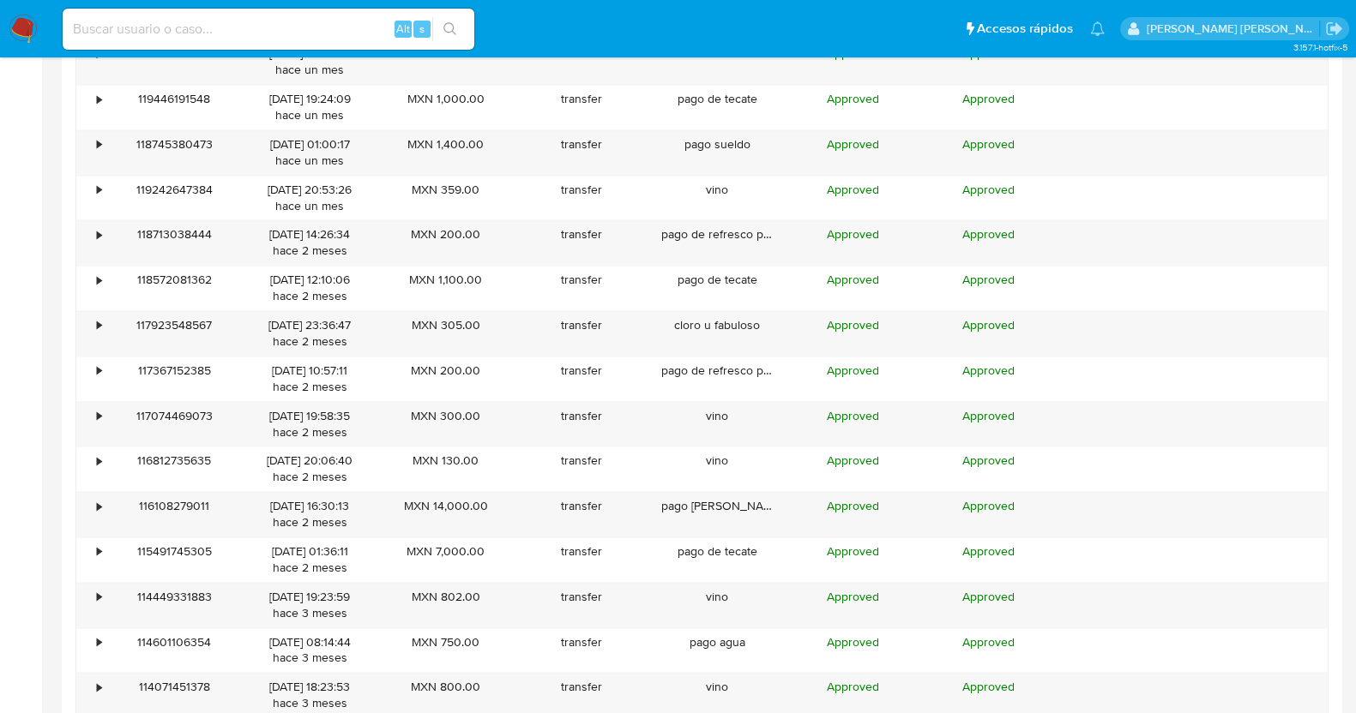
scroll to position [3107, 0]
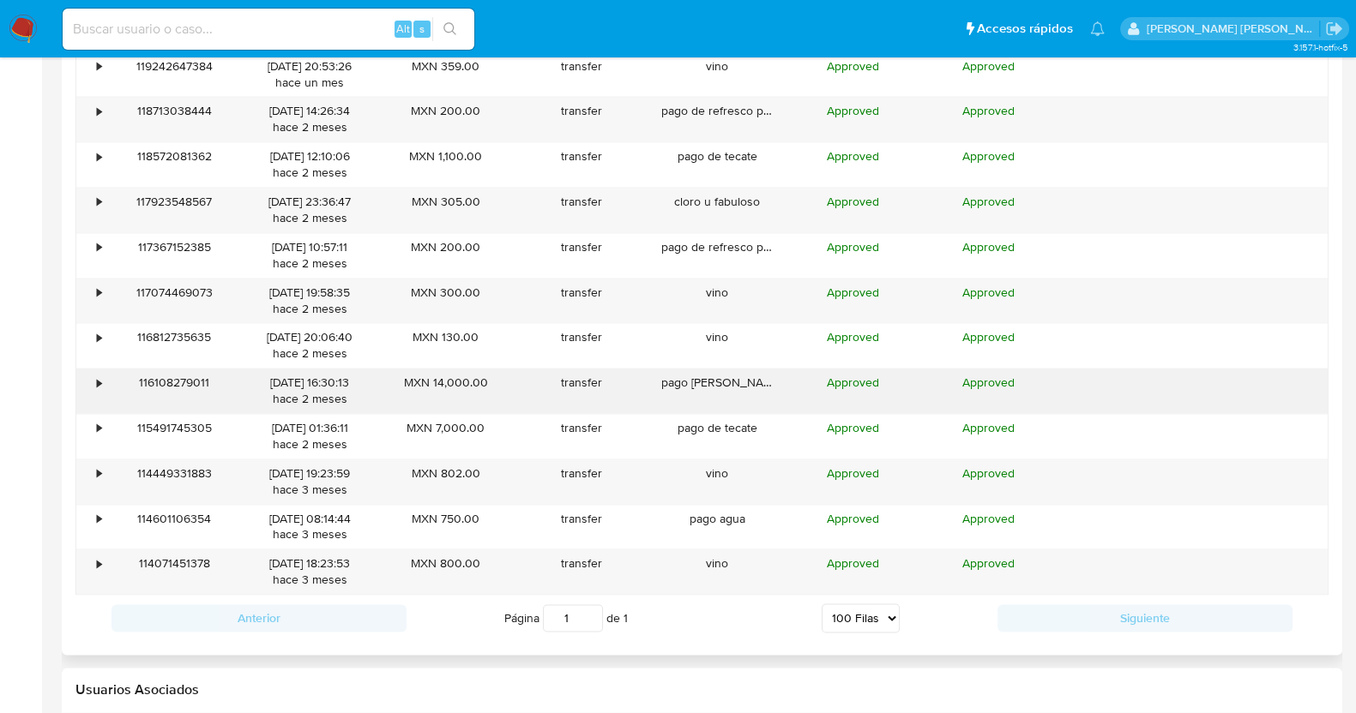
click at [94, 371] on div "•" at bounding box center [91, 391] width 30 height 45
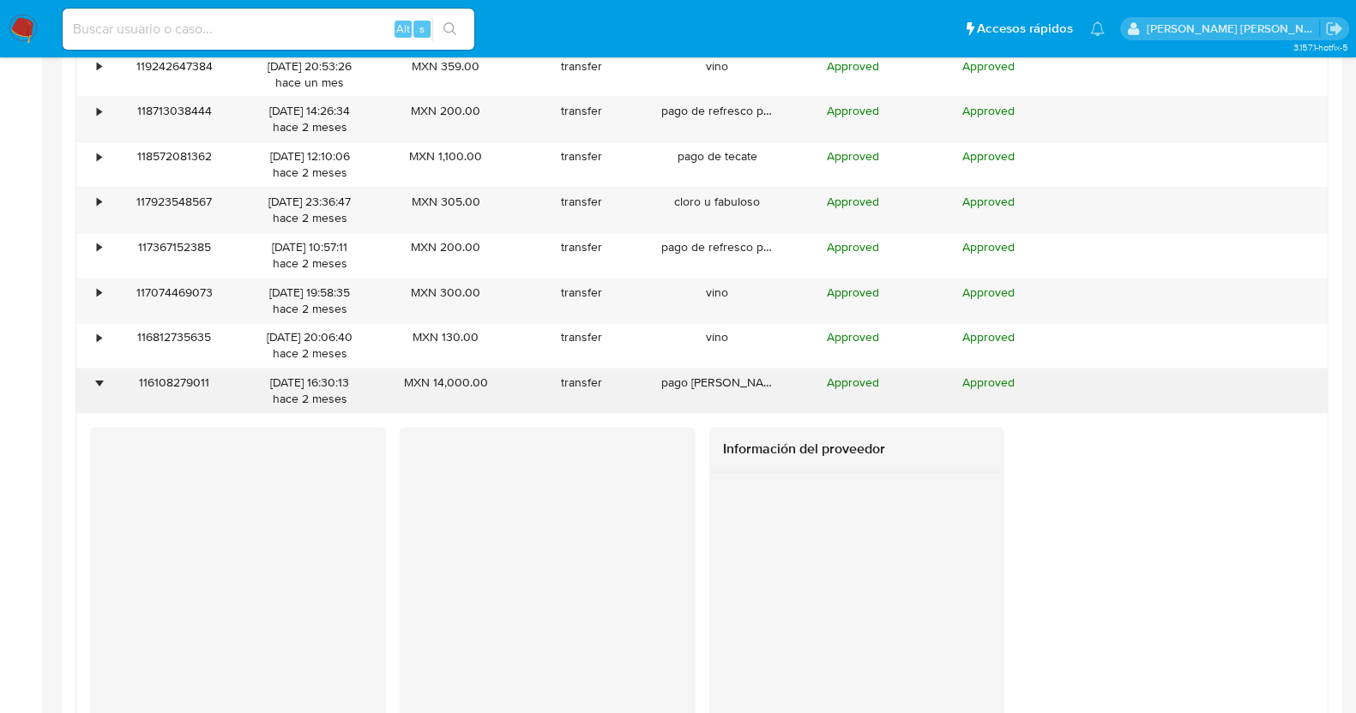
click at [97, 375] on div "•" at bounding box center [99, 383] width 4 height 16
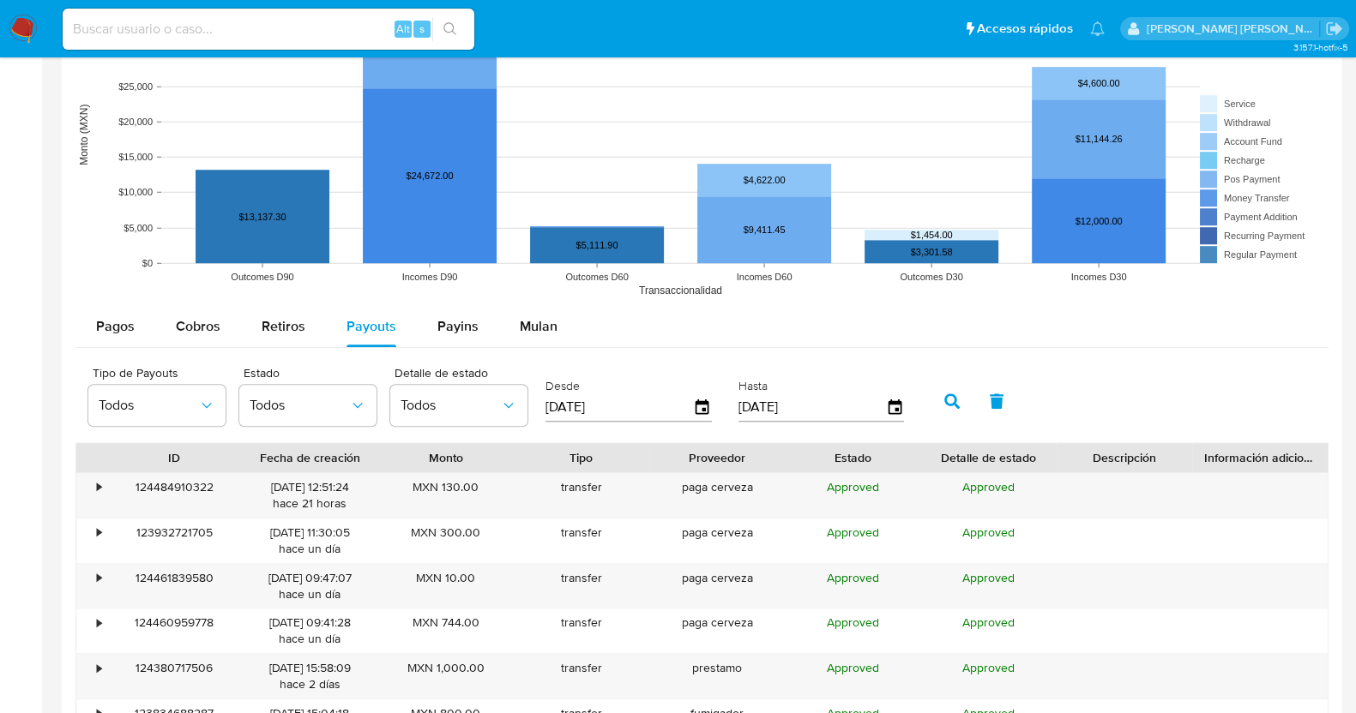
scroll to position [1286, 0]
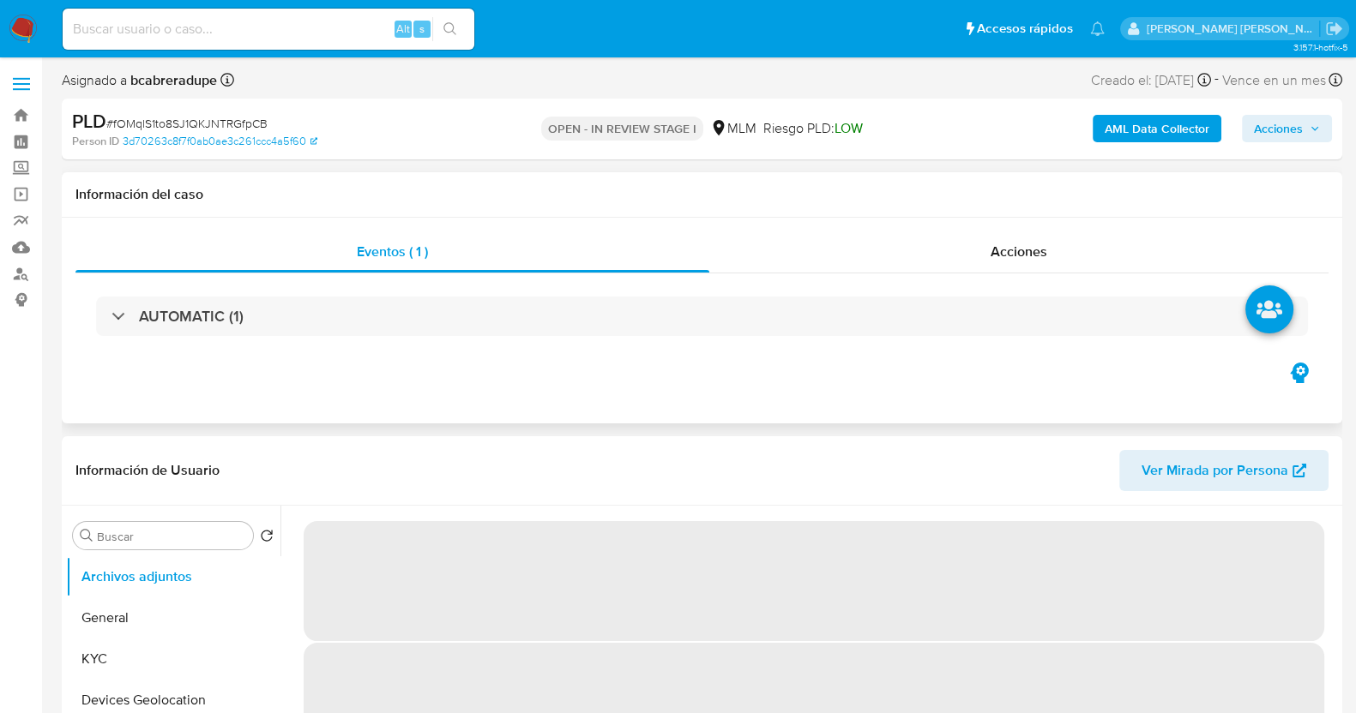
select select "10"
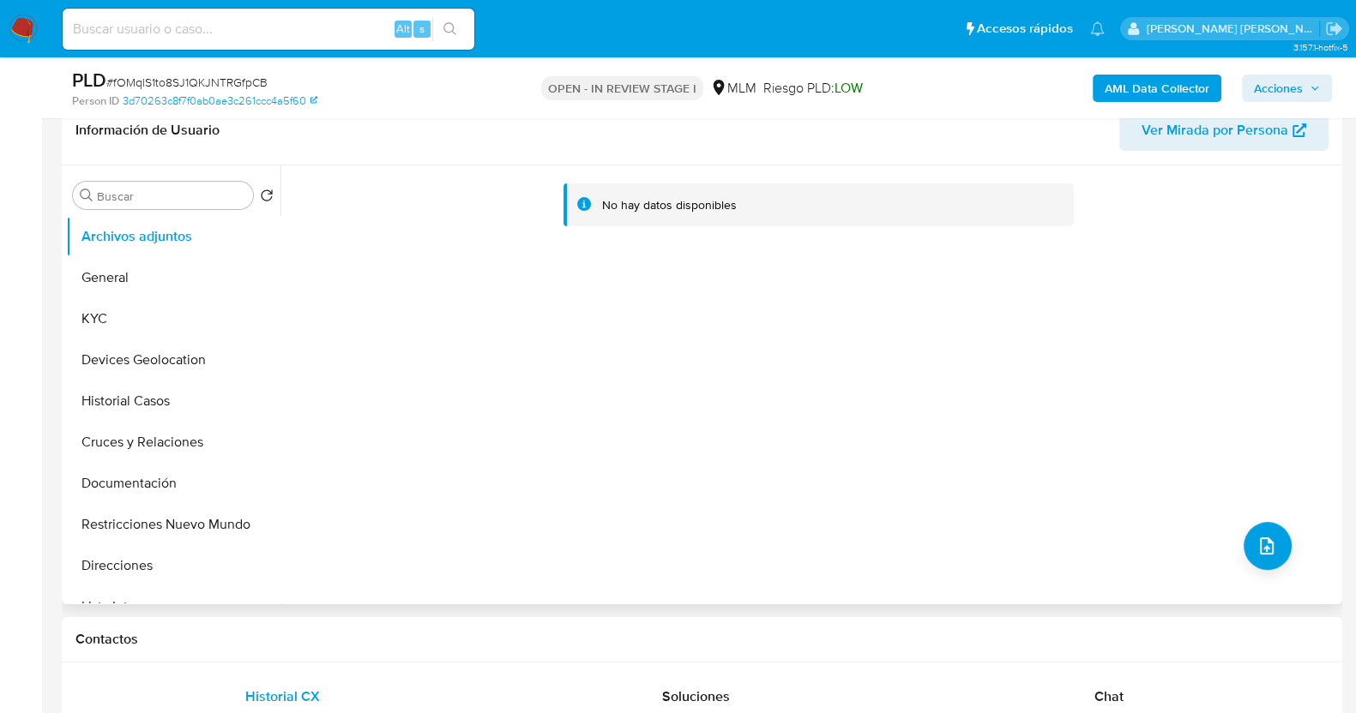
scroll to position [322, 0]
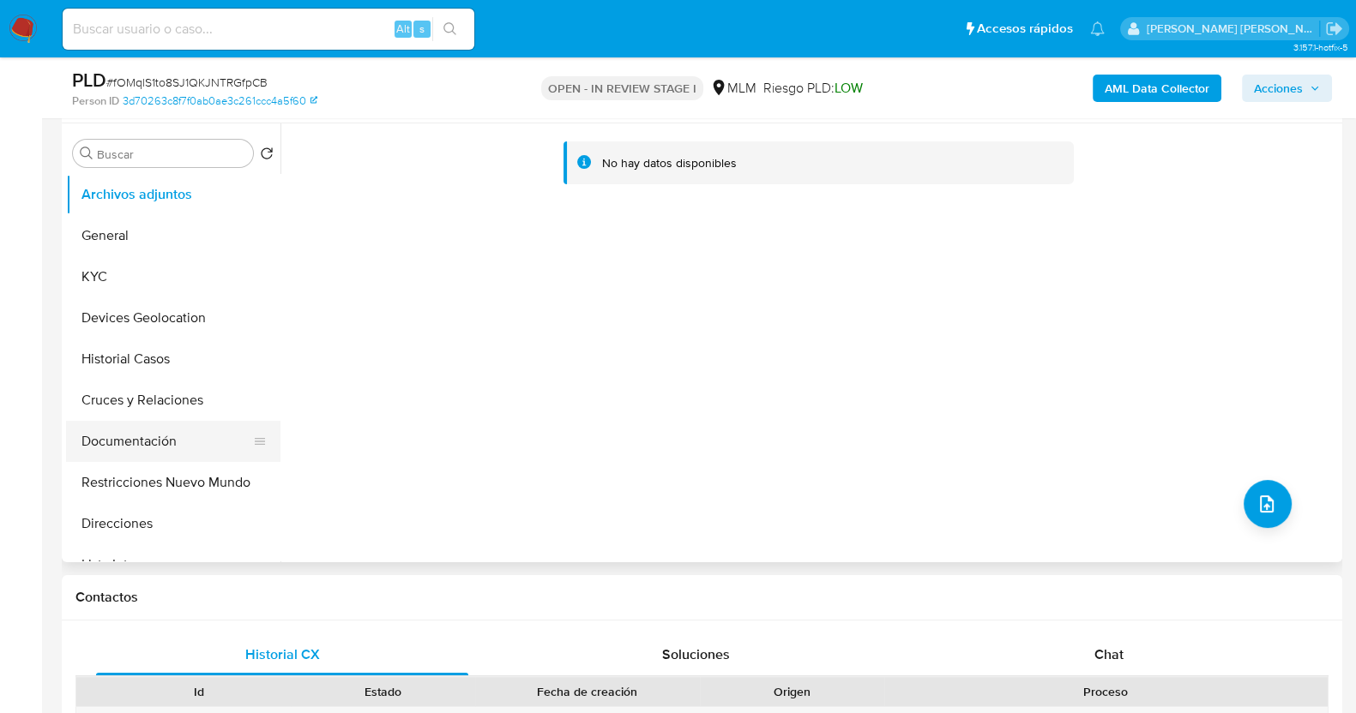
click at [139, 453] on button "Documentación" at bounding box center [166, 441] width 201 height 41
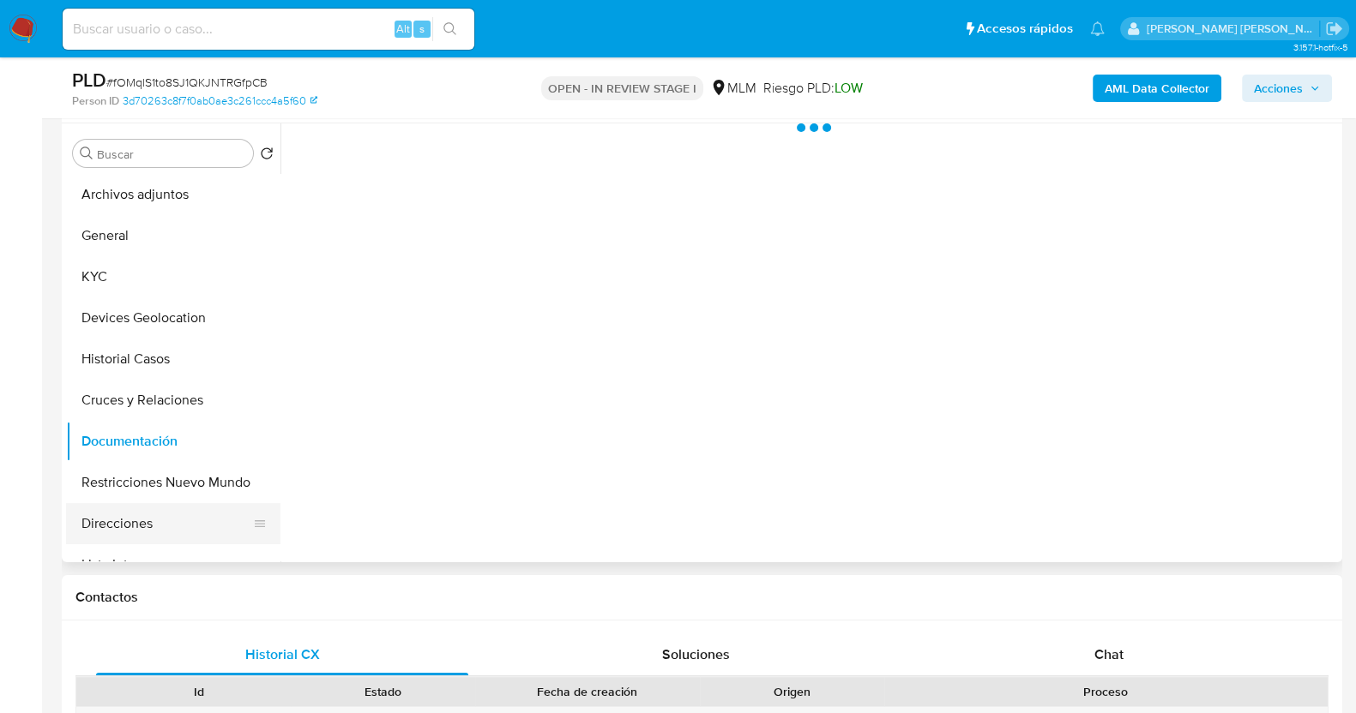
click at [129, 528] on button "Direcciones" at bounding box center [166, 523] width 201 height 41
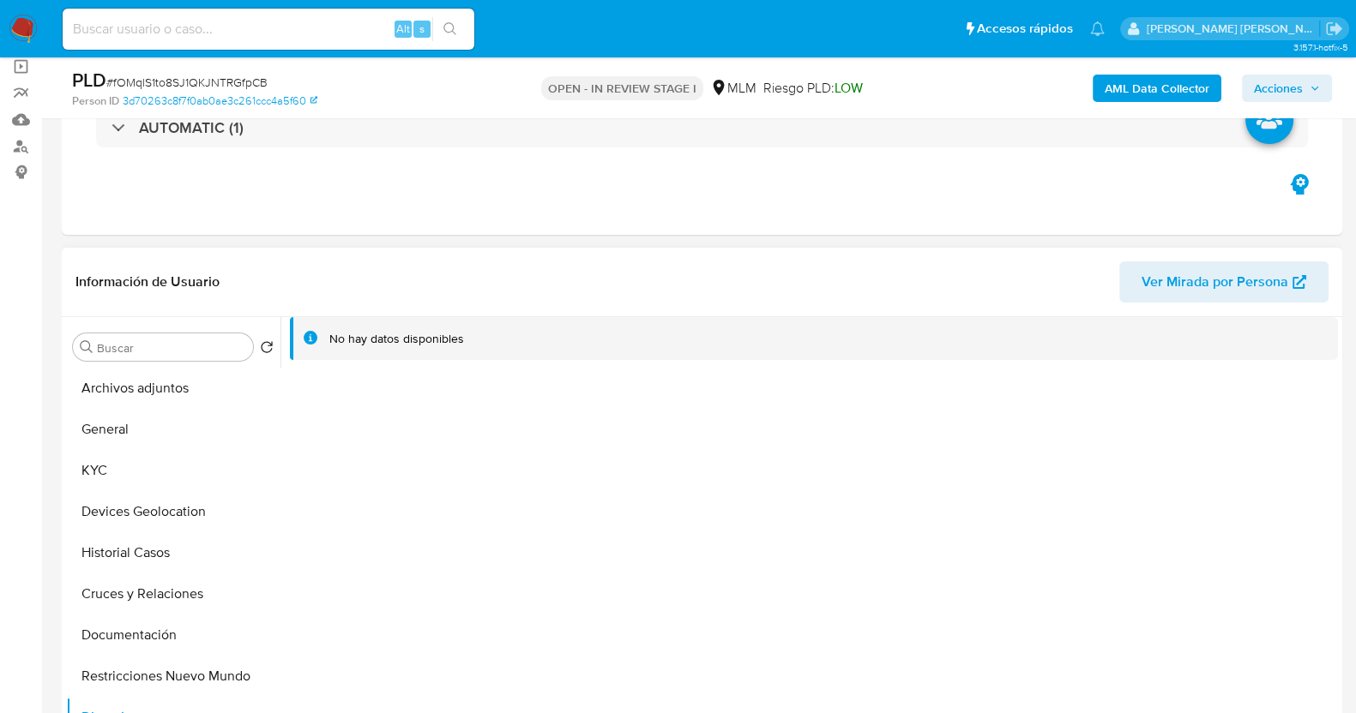
scroll to position [106, 0]
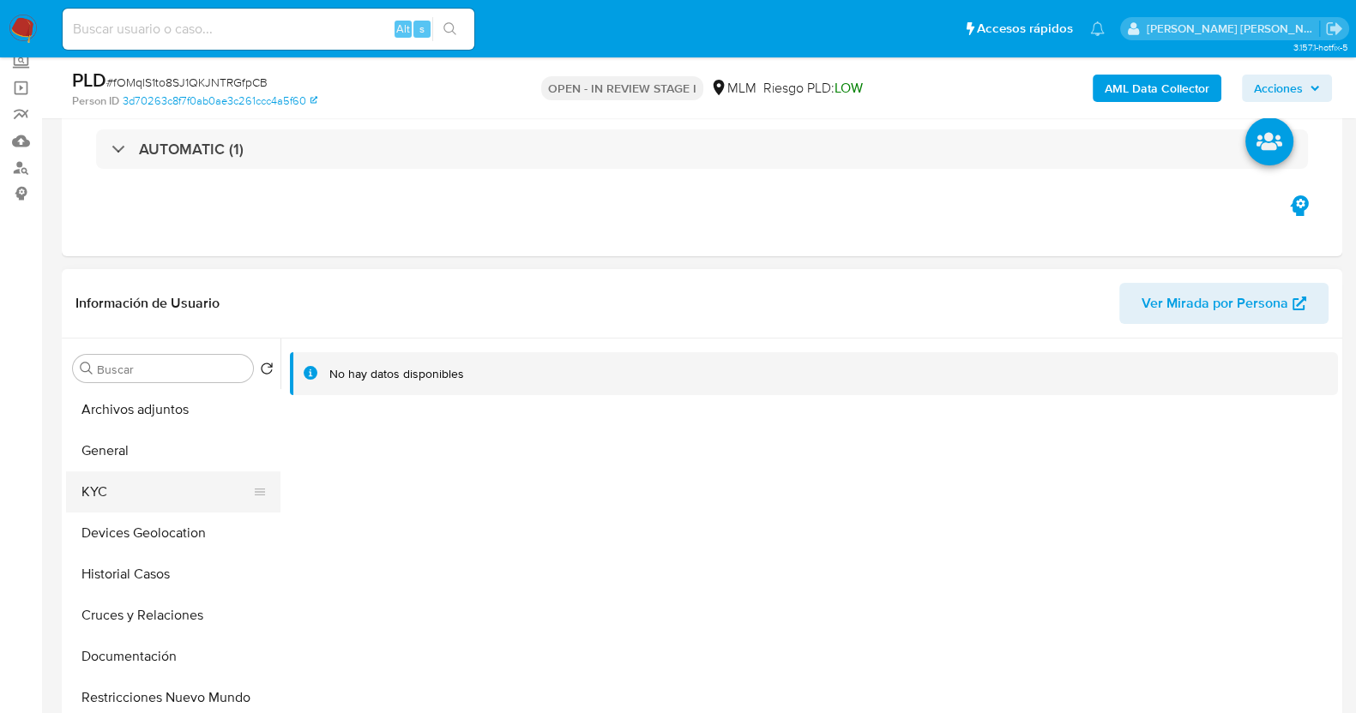
click at [142, 493] on button "KYC" at bounding box center [166, 492] width 201 height 41
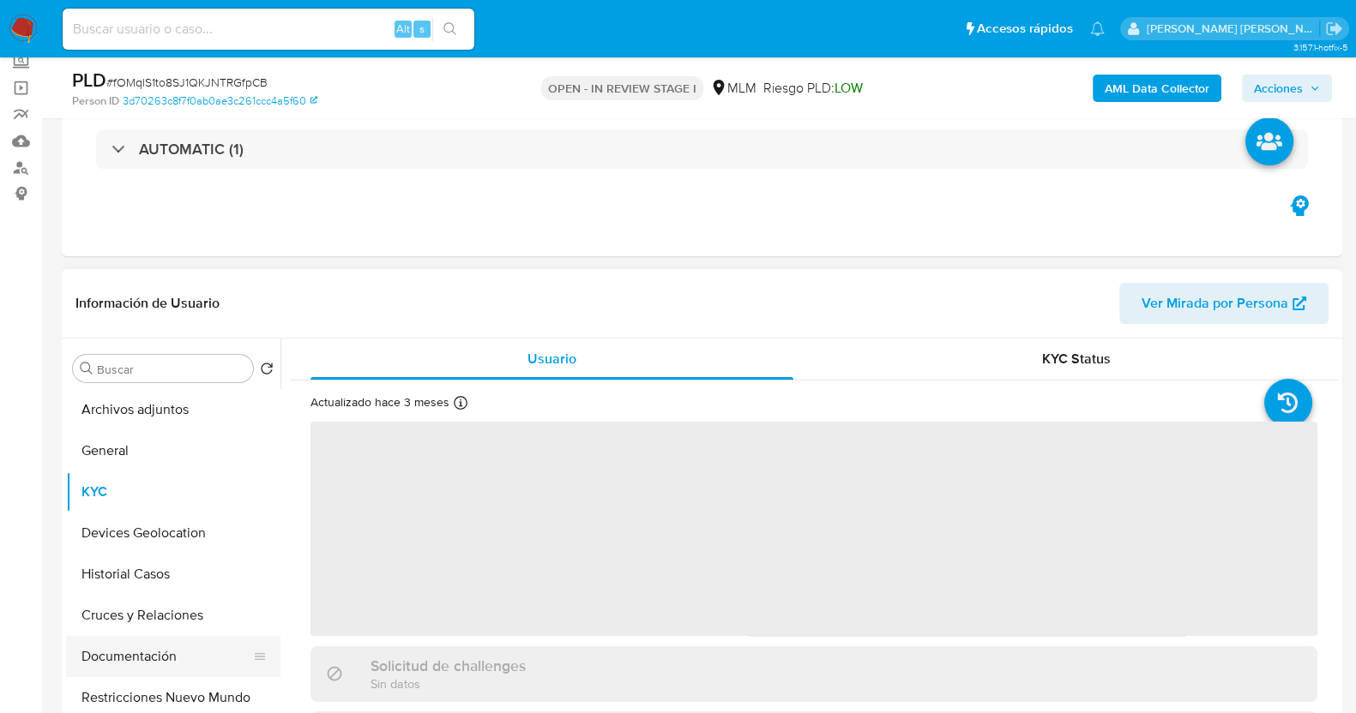
click at [160, 652] on button "Documentación" at bounding box center [166, 656] width 201 height 41
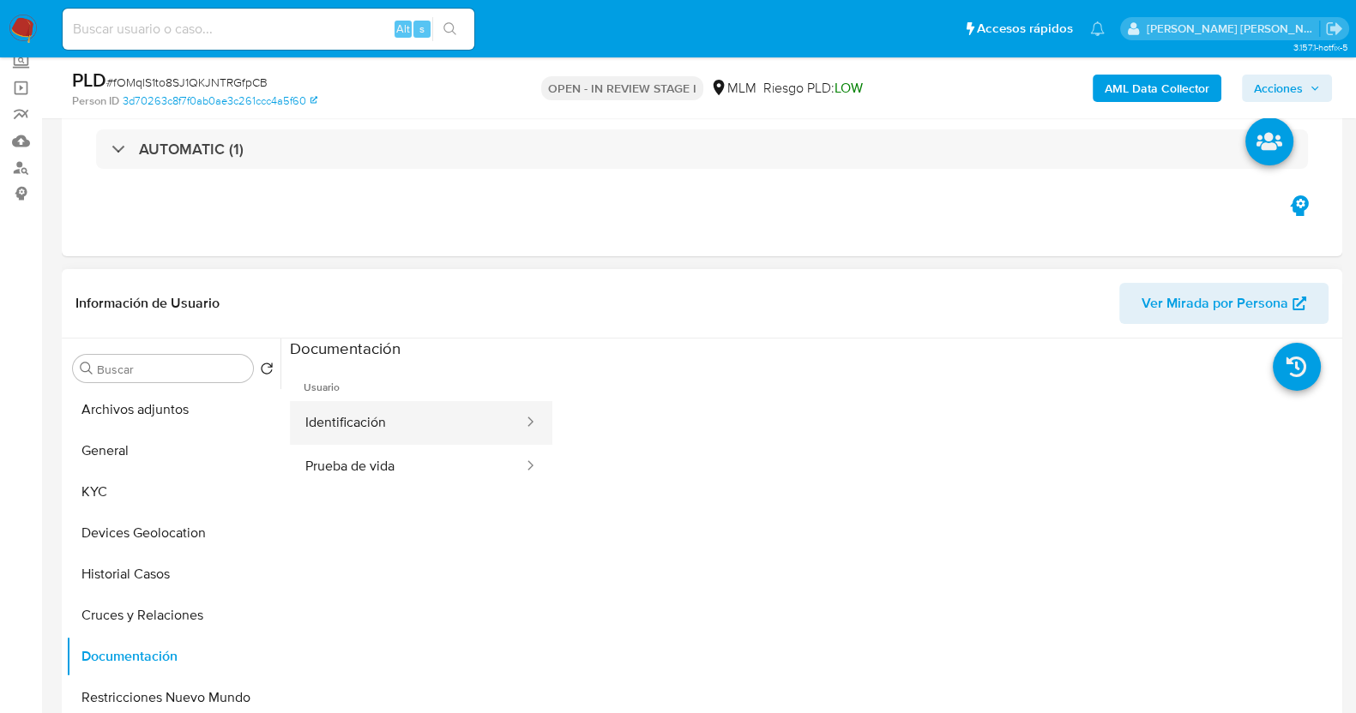
click at [444, 420] on button "Identificación" at bounding box center [407, 423] width 235 height 44
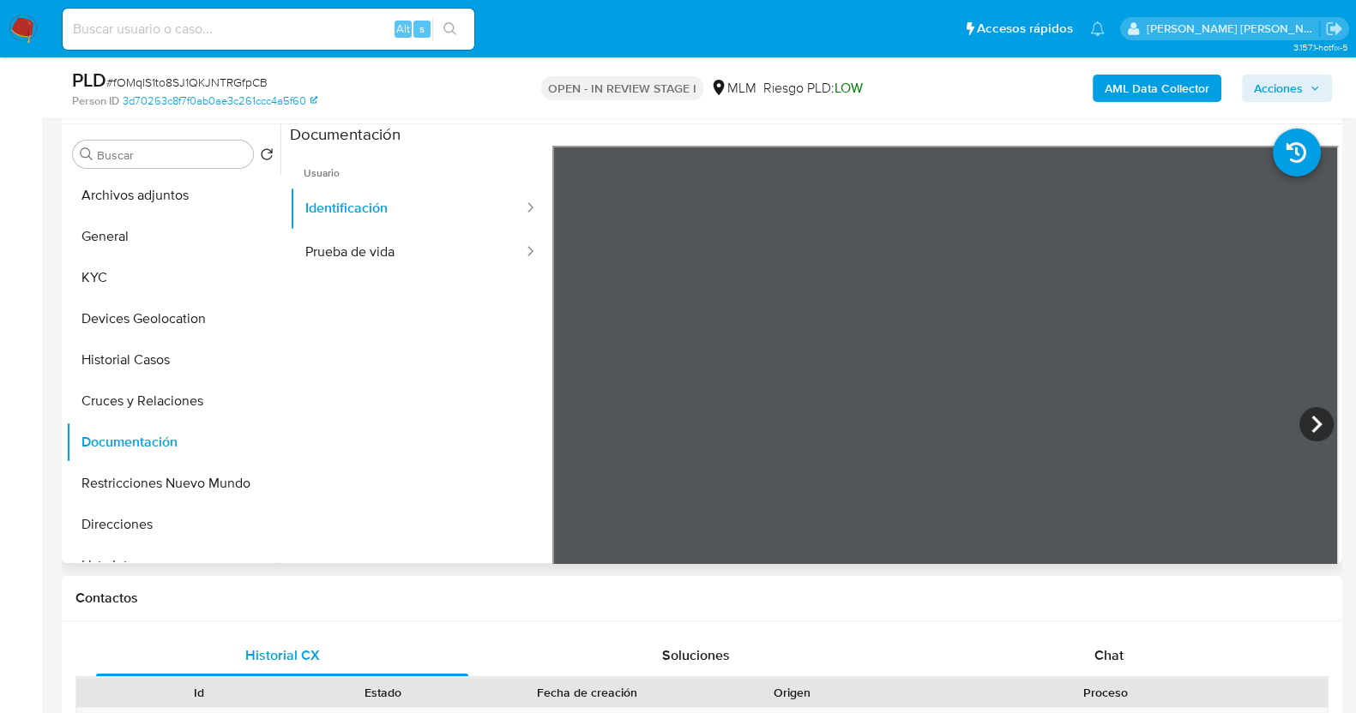
scroll to position [322, 0]
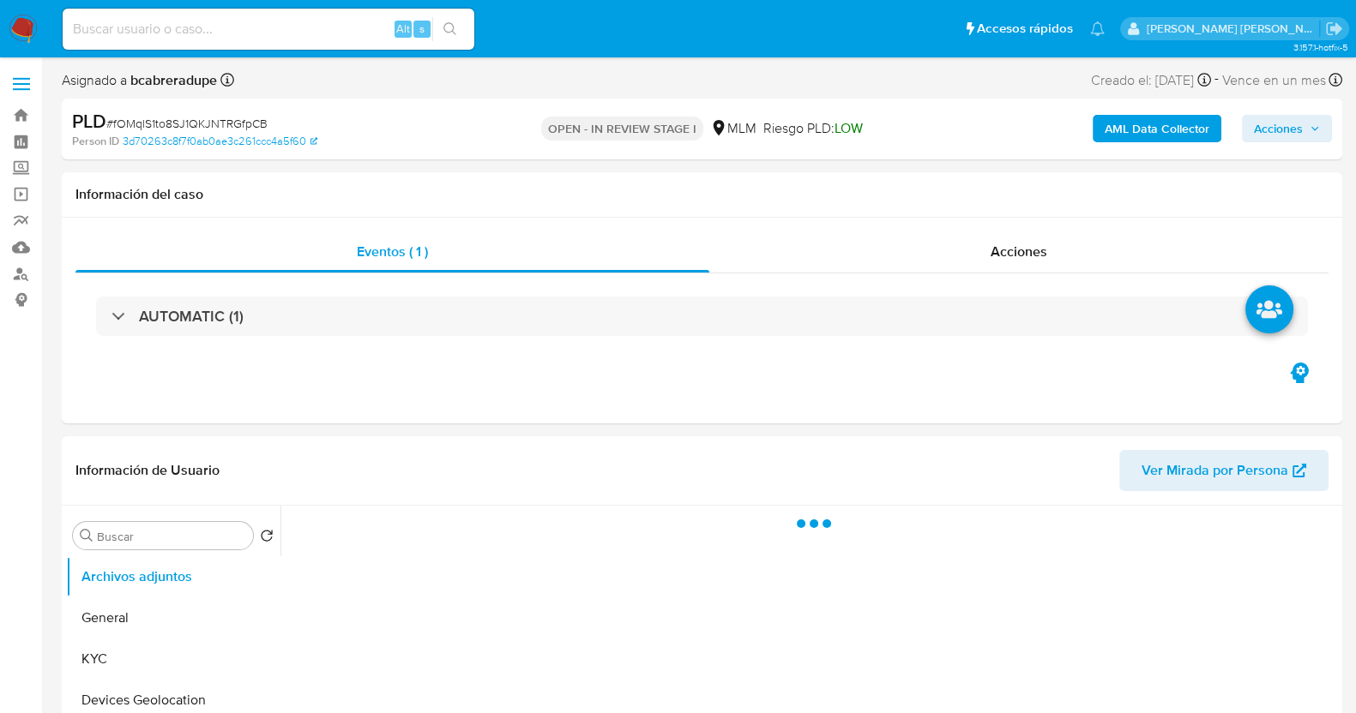
select select "10"
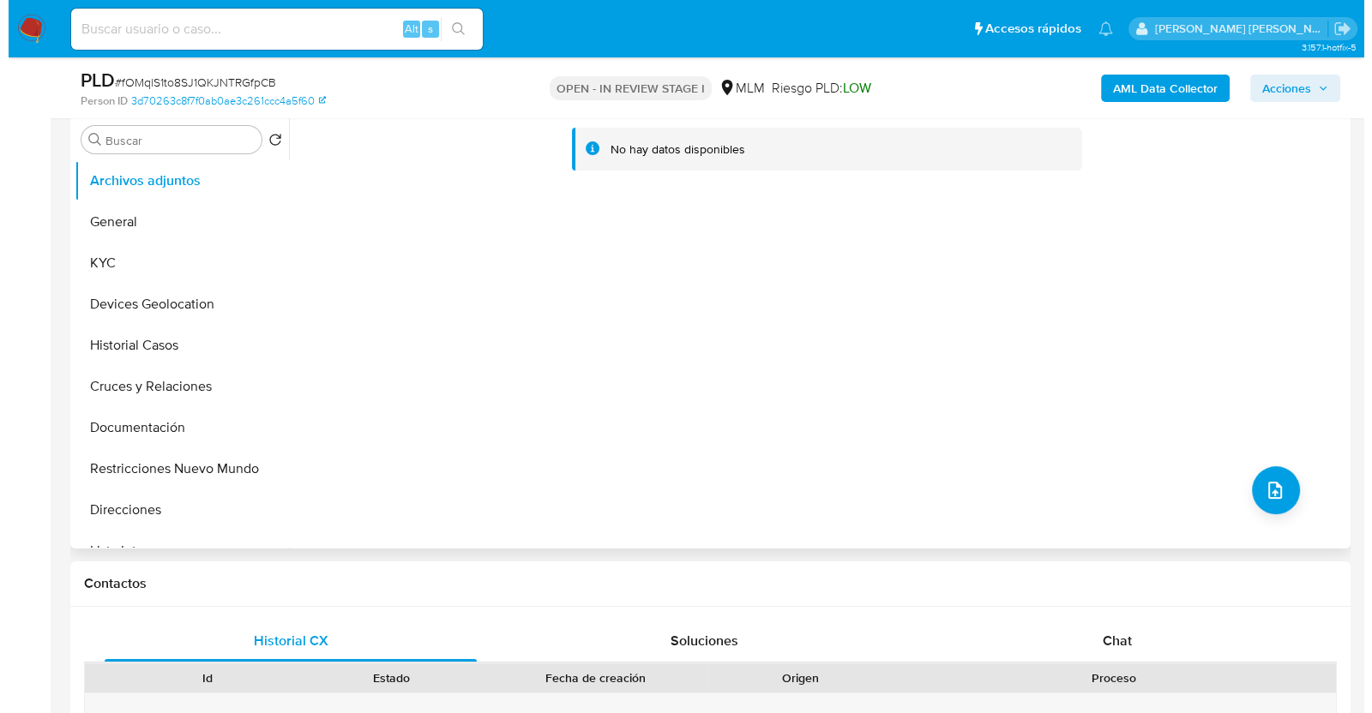
scroll to position [213, 0]
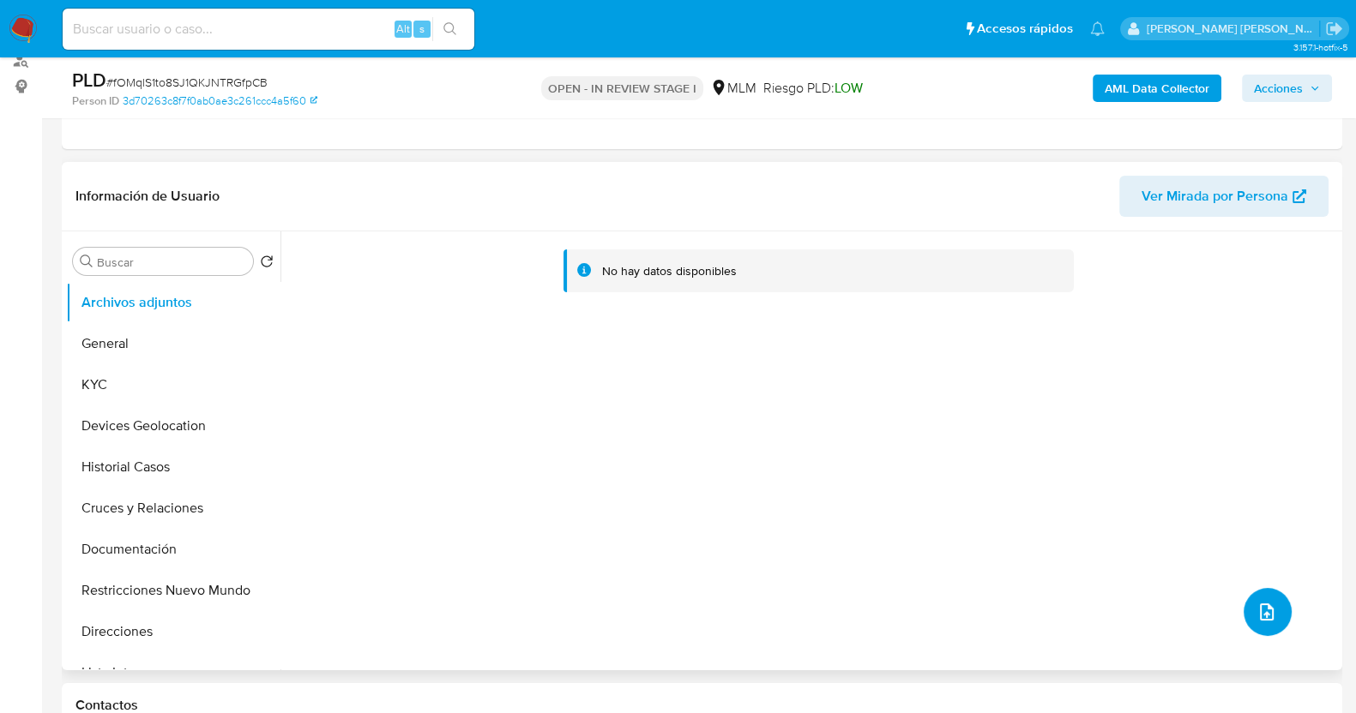
click at [1261, 617] on icon "upload-file" at bounding box center [1266, 612] width 21 height 21
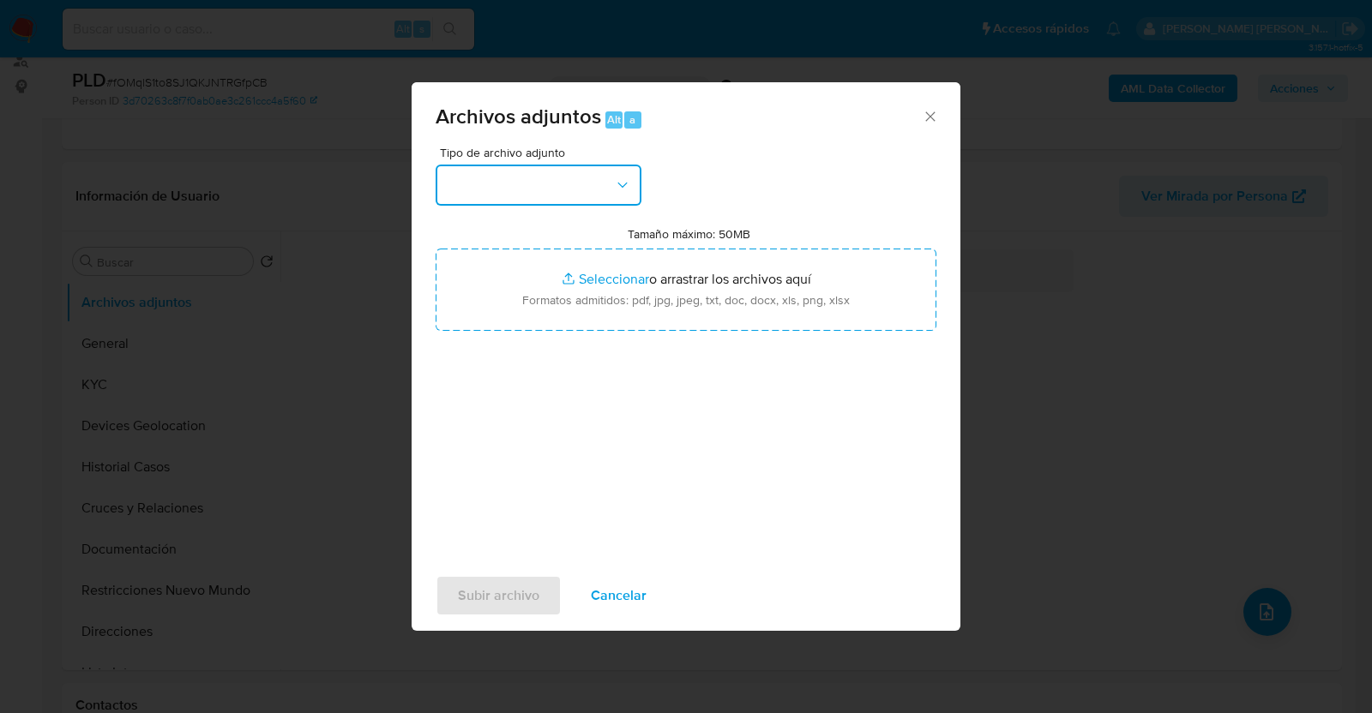
click at [600, 180] on button "button" at bounding box center [539, 185] width 206 height 41
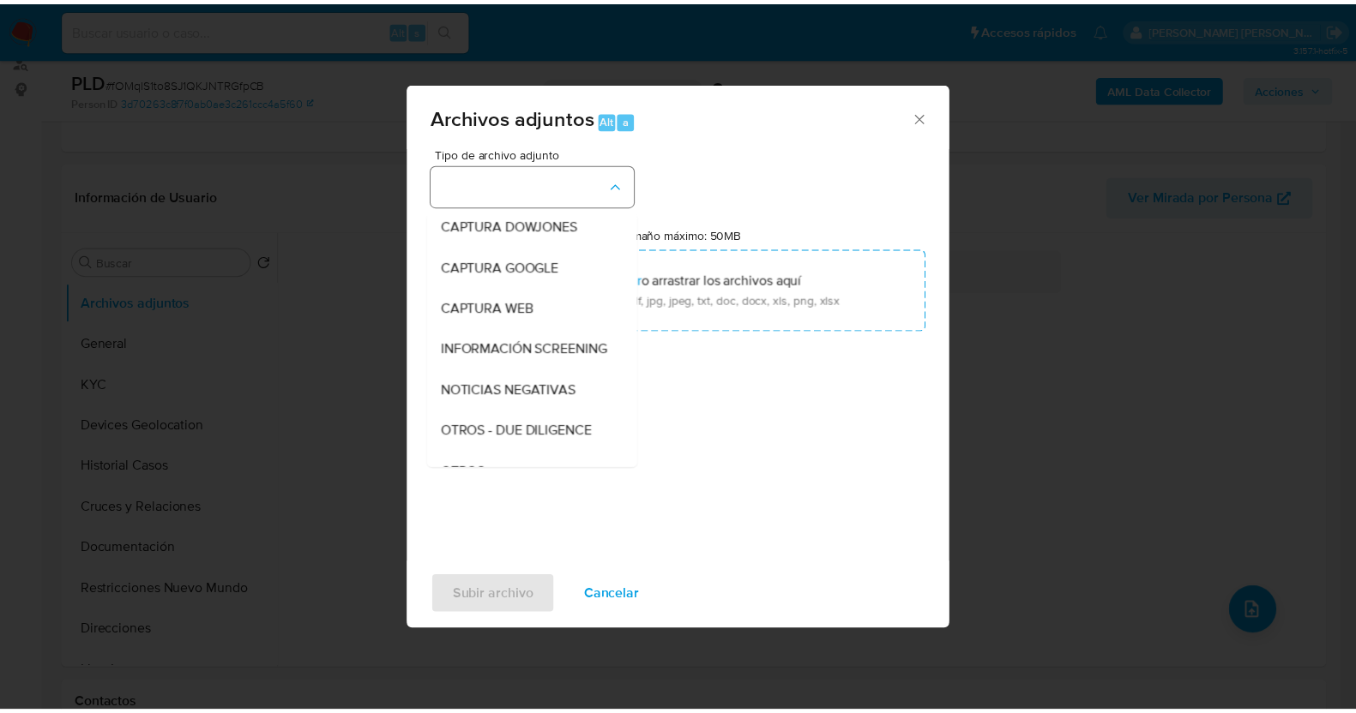
scroll to position [89, 0]
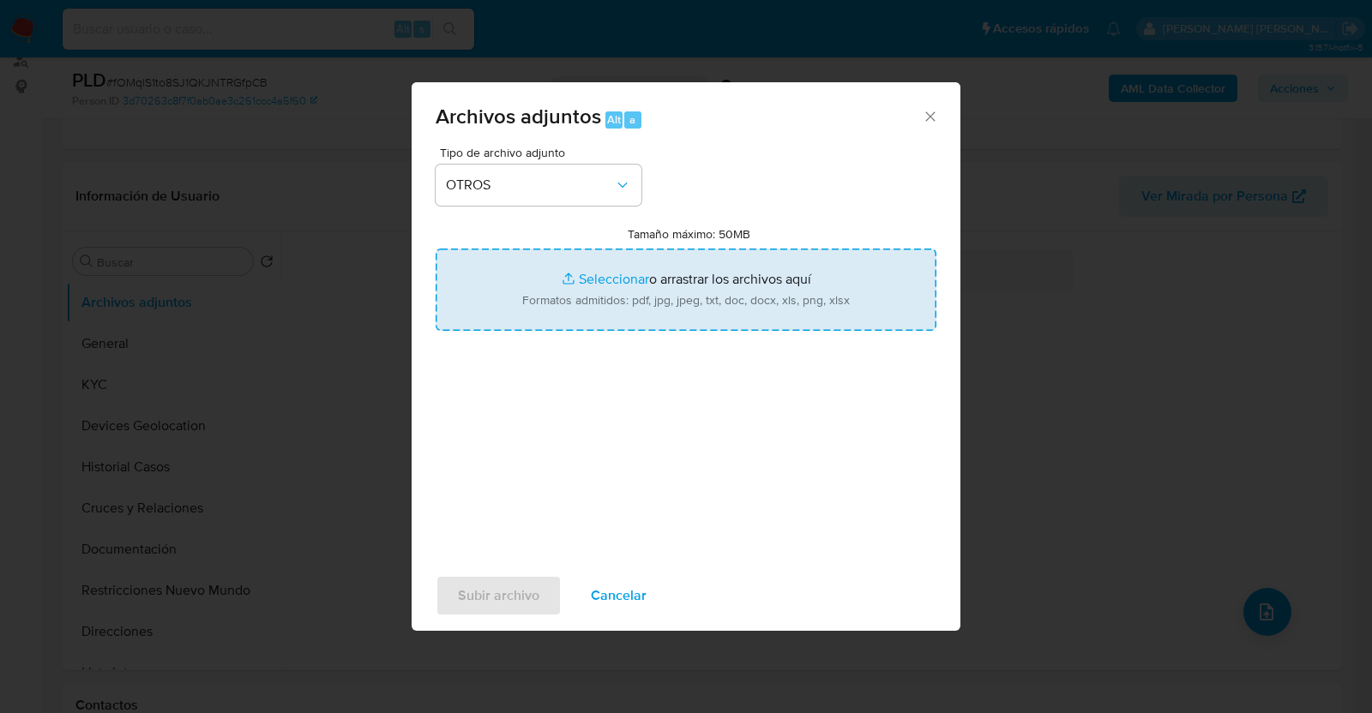
type input "C:\fakepath\2172964243_UZZIEL AUSTRIA_AGO2025.pdf"
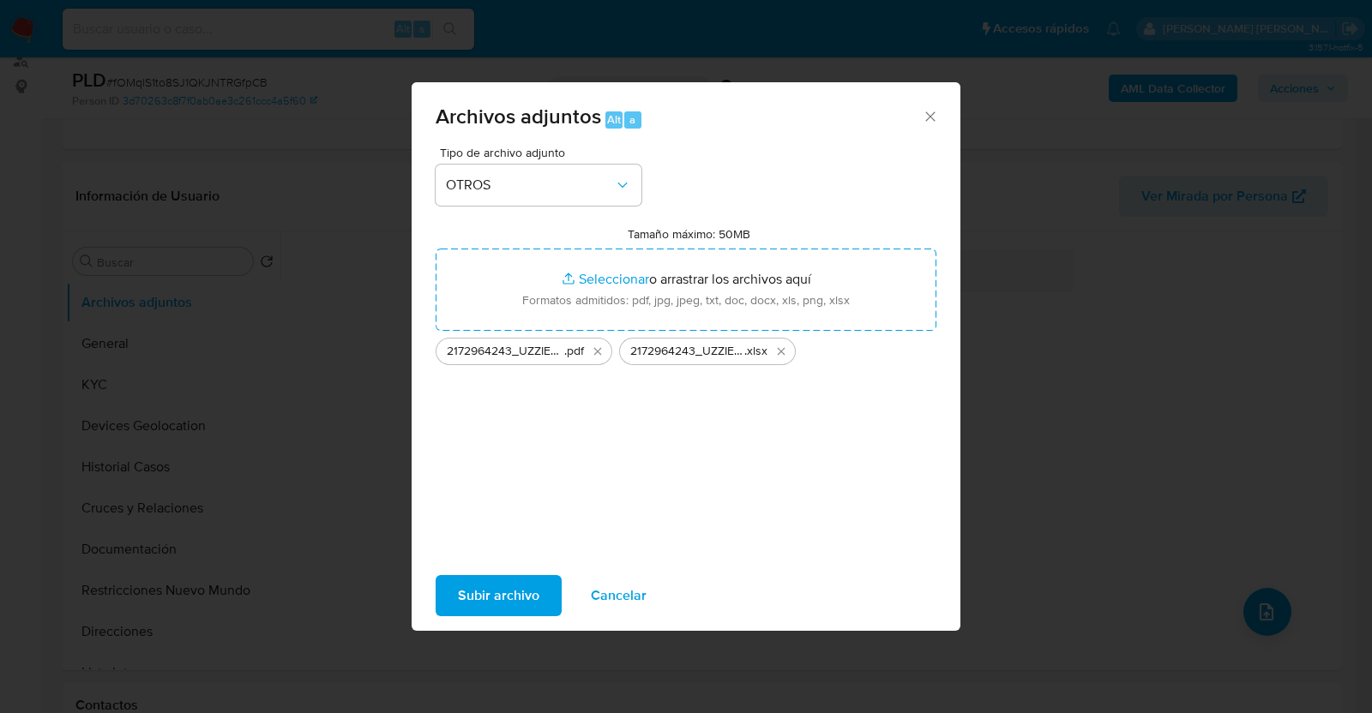
click at [524, 594] on span "Subir archivo" at bounding box center [498, 596] width 81 height 38
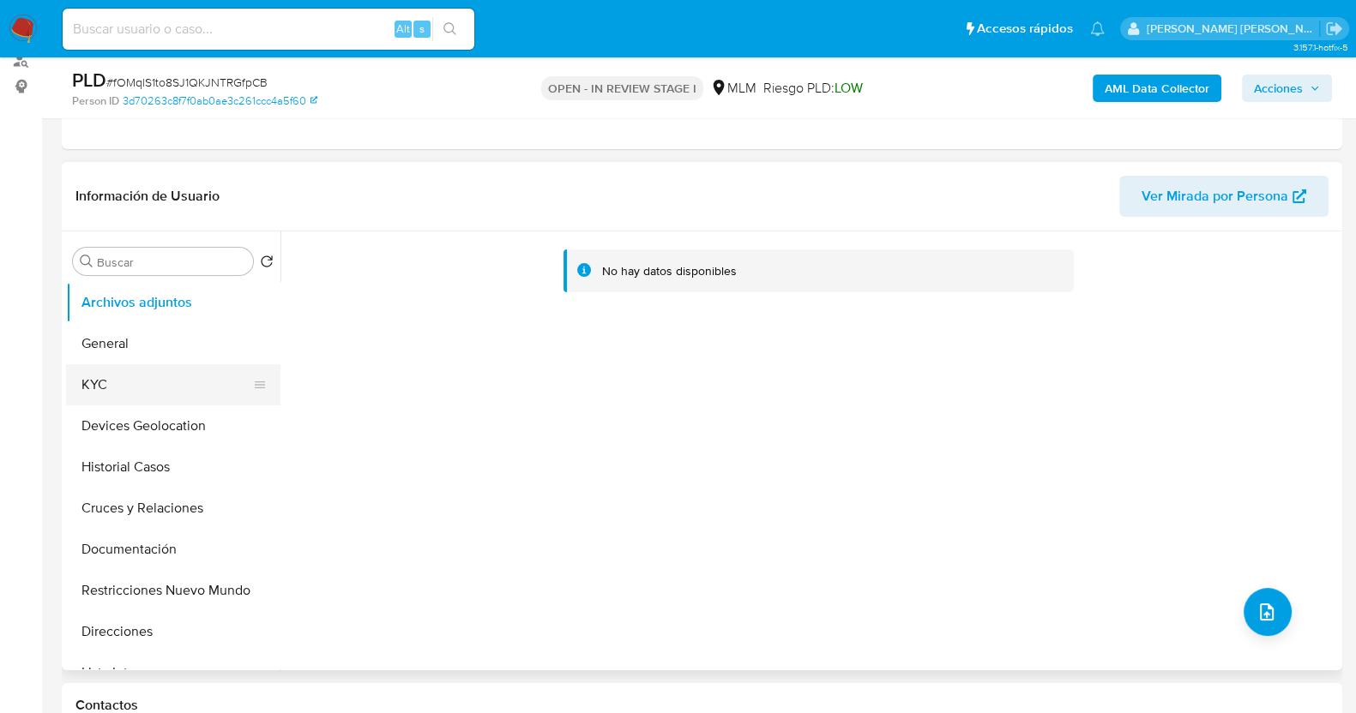
click at [103, 376] on button "KYC" at bounding box center [166, 384] width 201 height 41
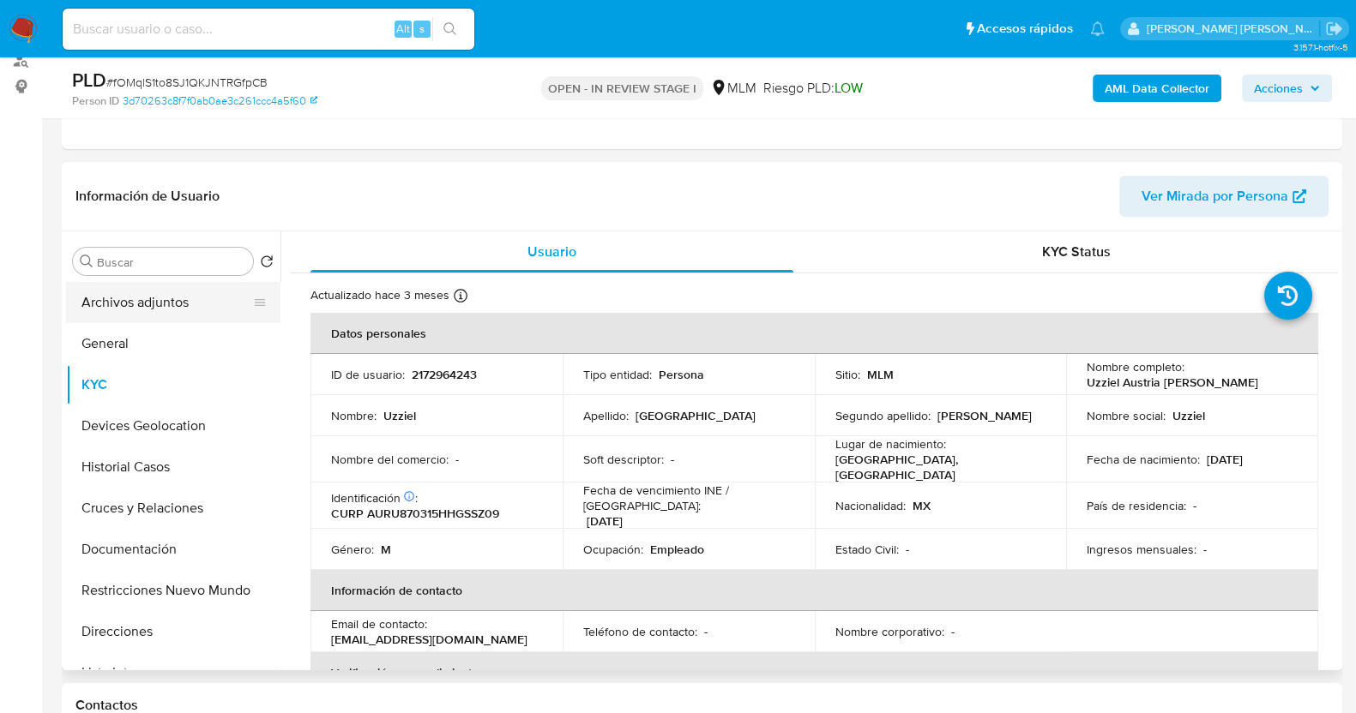
click at [150, 302] on button "Archivos adjuntos" at bounding box center [166, 302] width 201 height 41
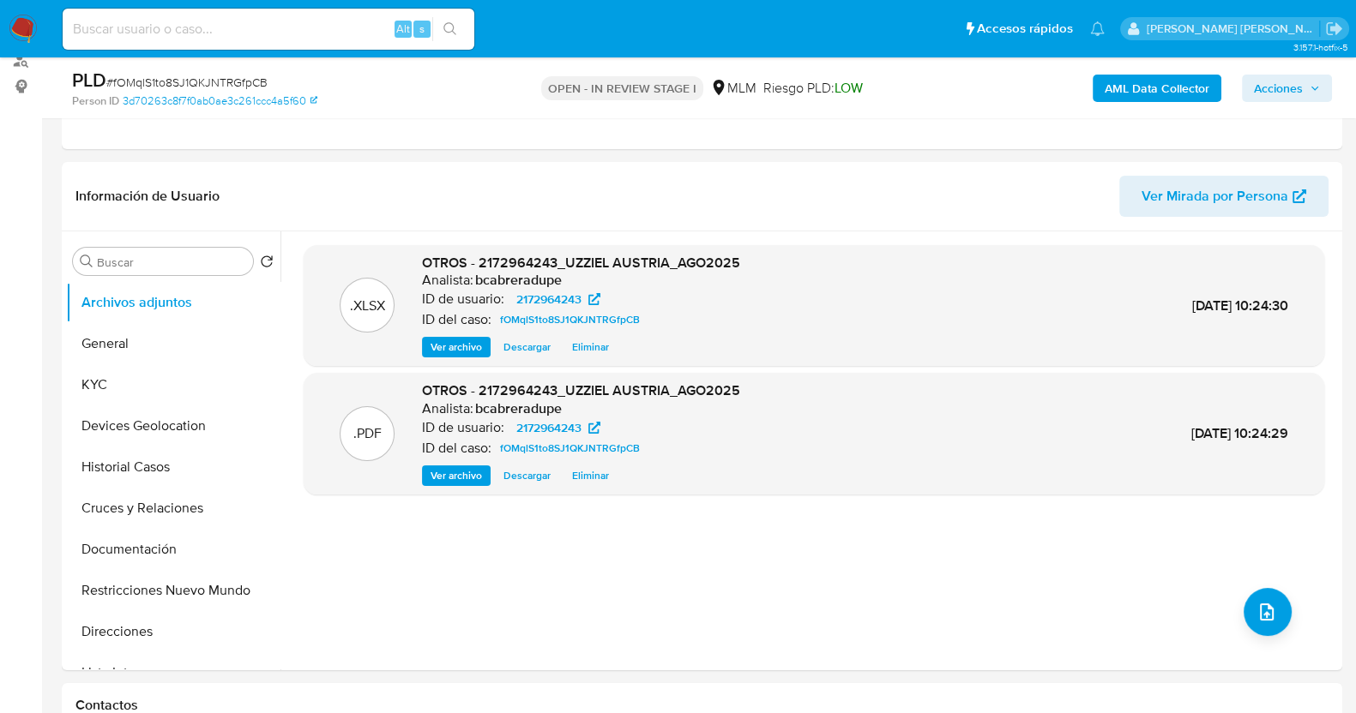
click at [1285, 91] on span "Acciones" at bounding box center [1278, 88] width 49 height 27
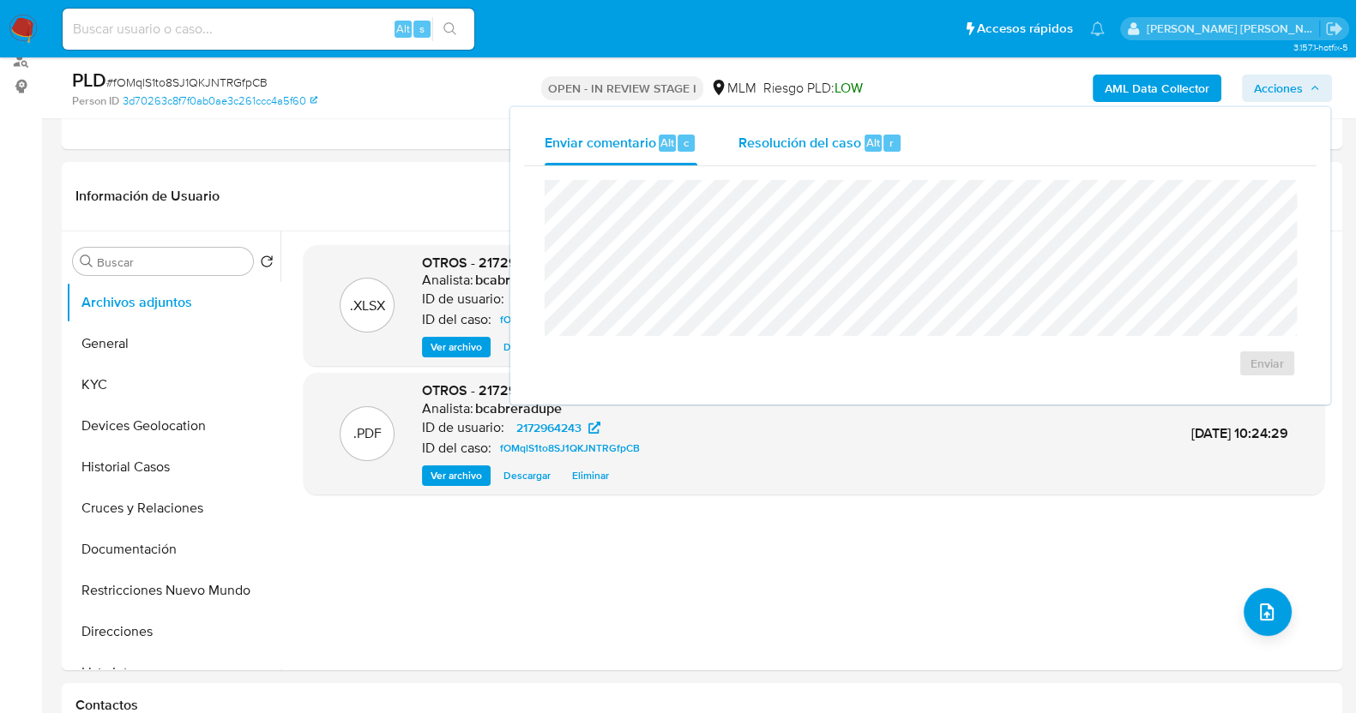
click at [807, 139] on span "Resolución del caso" at bounding box center [799, 142] width 123 height 20
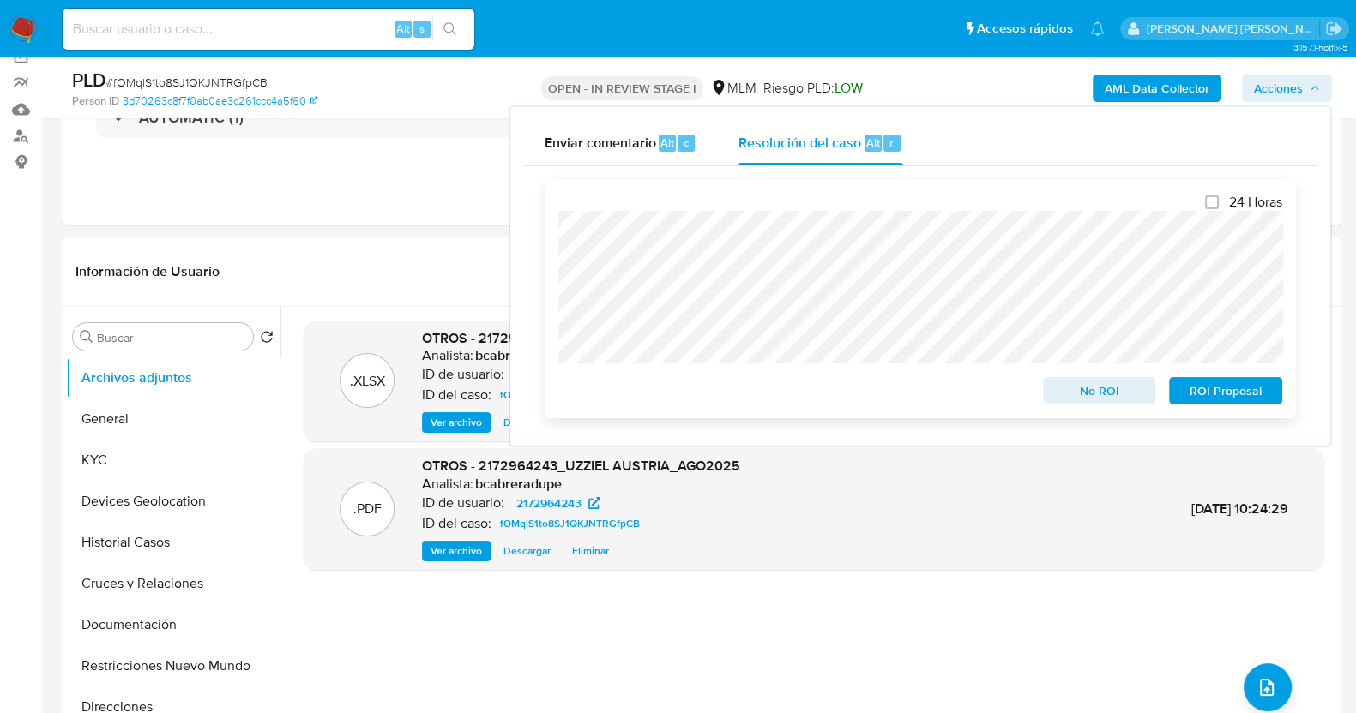
scroll to position [106, 0]
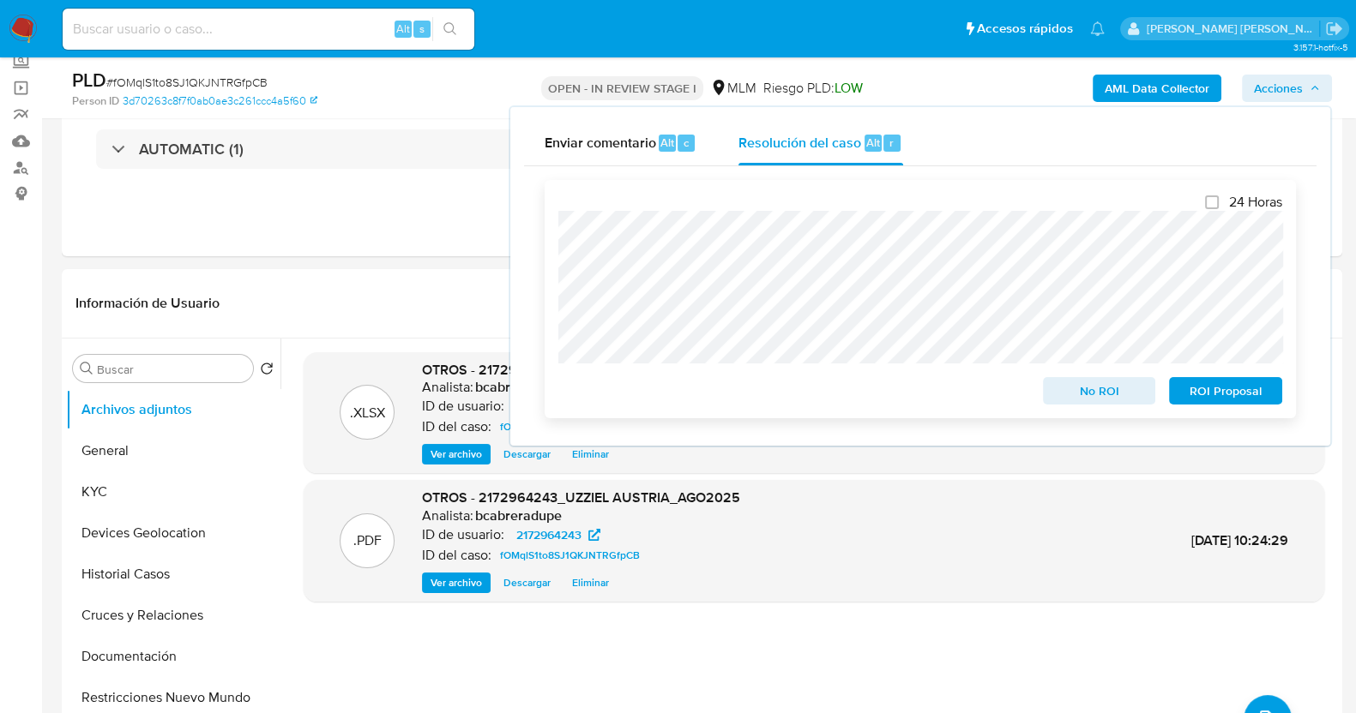
click at [1083, 385] on span "No ROI" at bounding box center [1099, 391] width 89 height 24
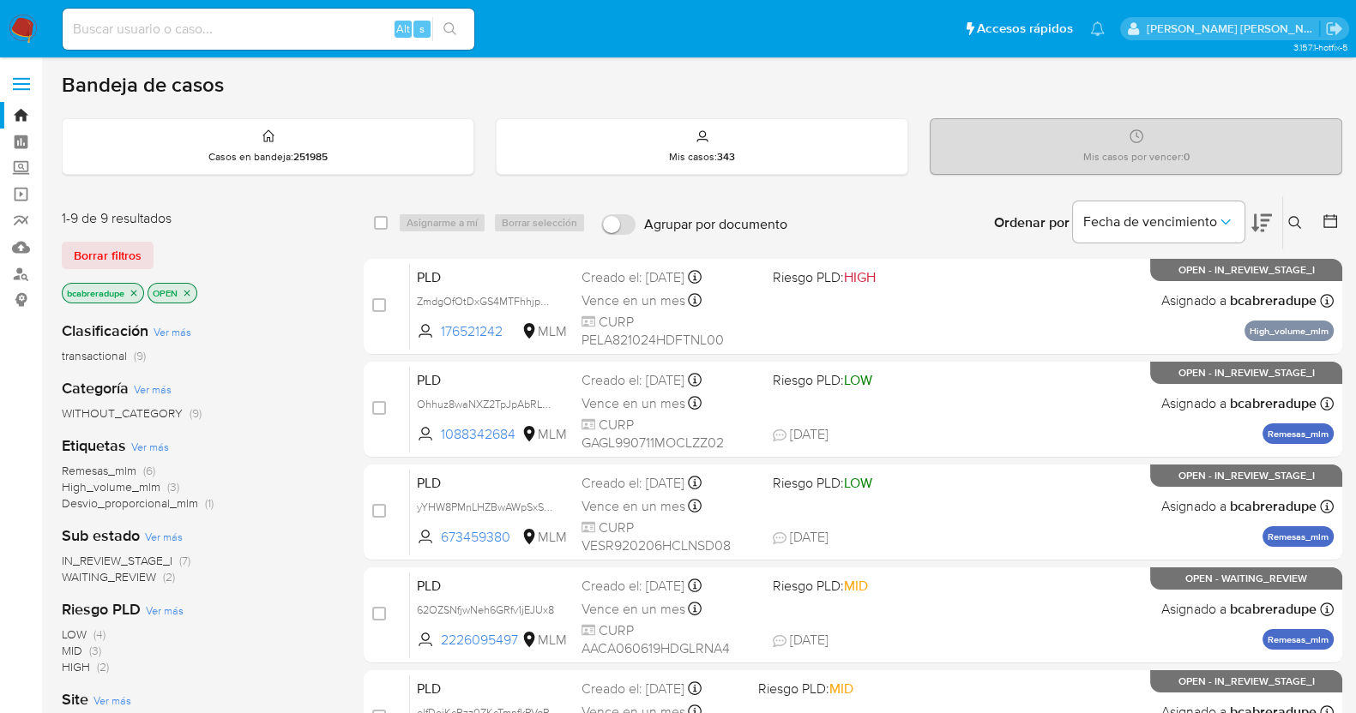
click at [111, 469] on span "Remesas_mlm" at bounding box center [99, 470] width 75 height 17
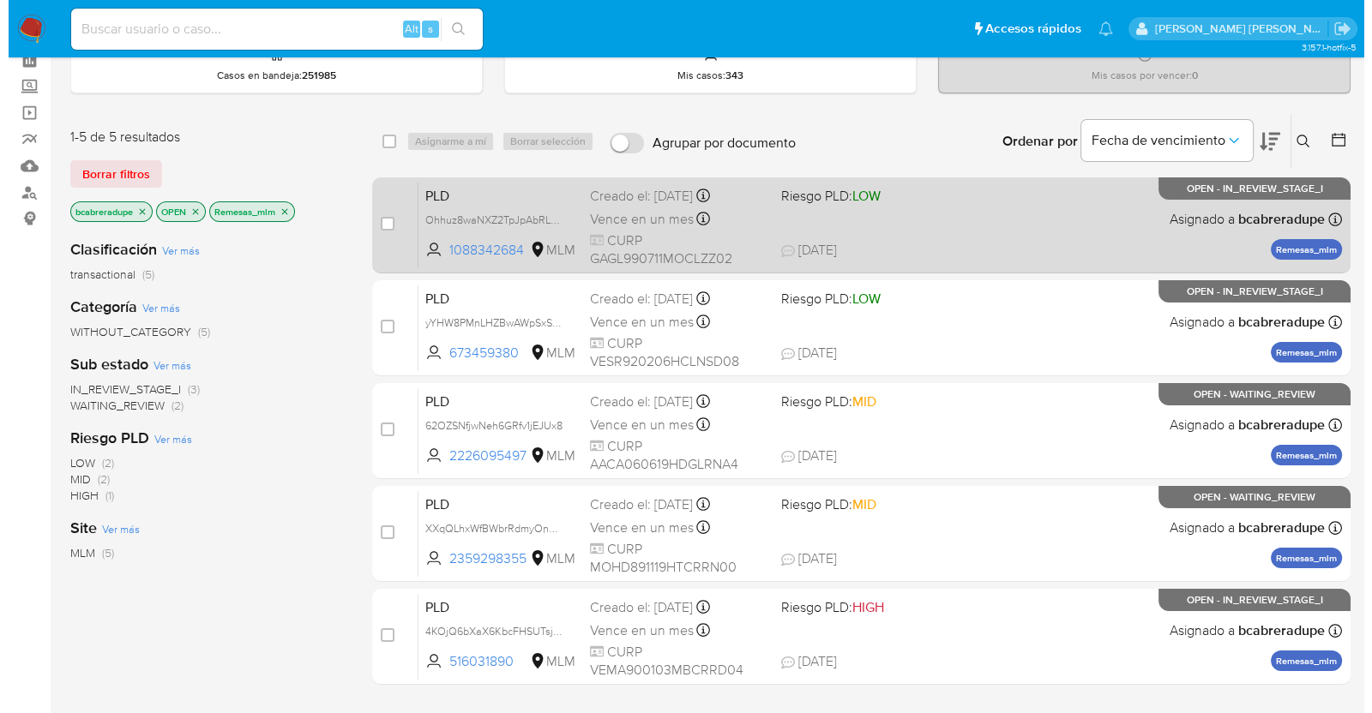
scroll to position [106, 0]
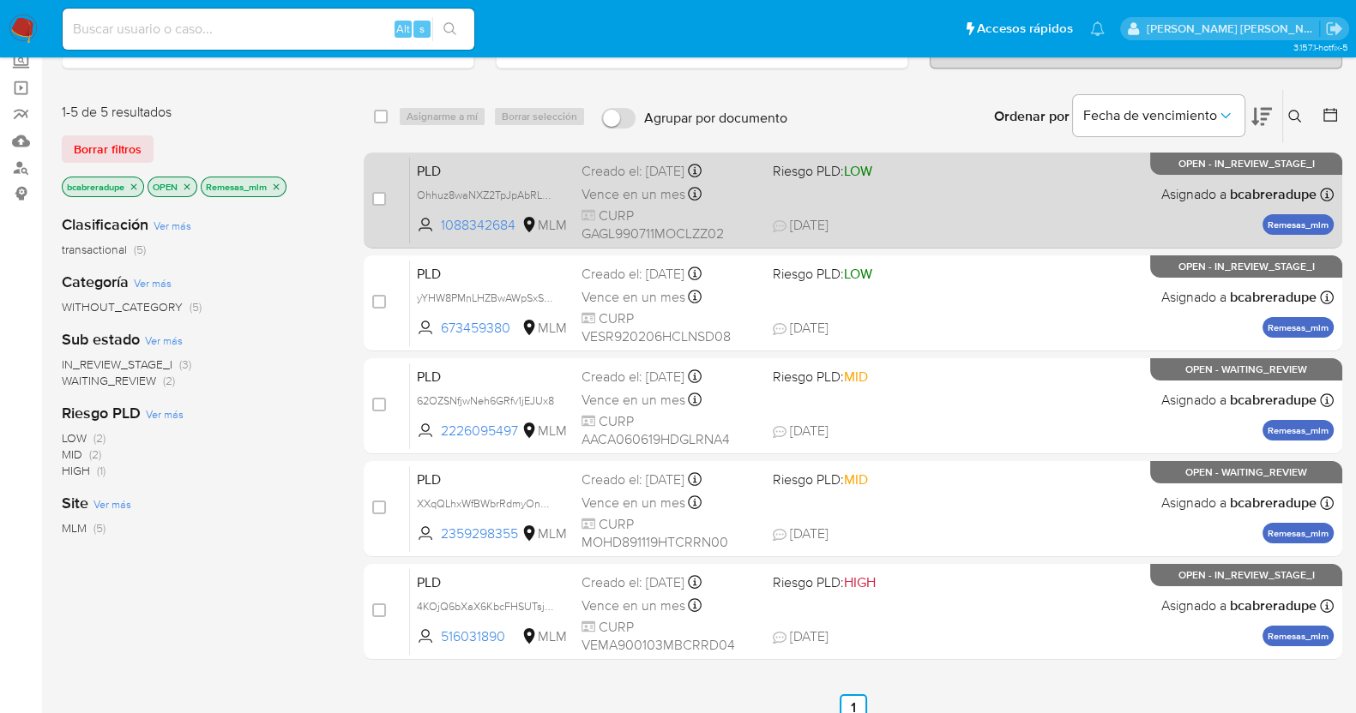
click at [612, 197] on span "Vence en un mes" at bounding box center [633, 194] width 104 height 19
click at [373, 195] on input "checkbox" at bounding box center [379, 199] width 14 height 14
checkbox input "true"
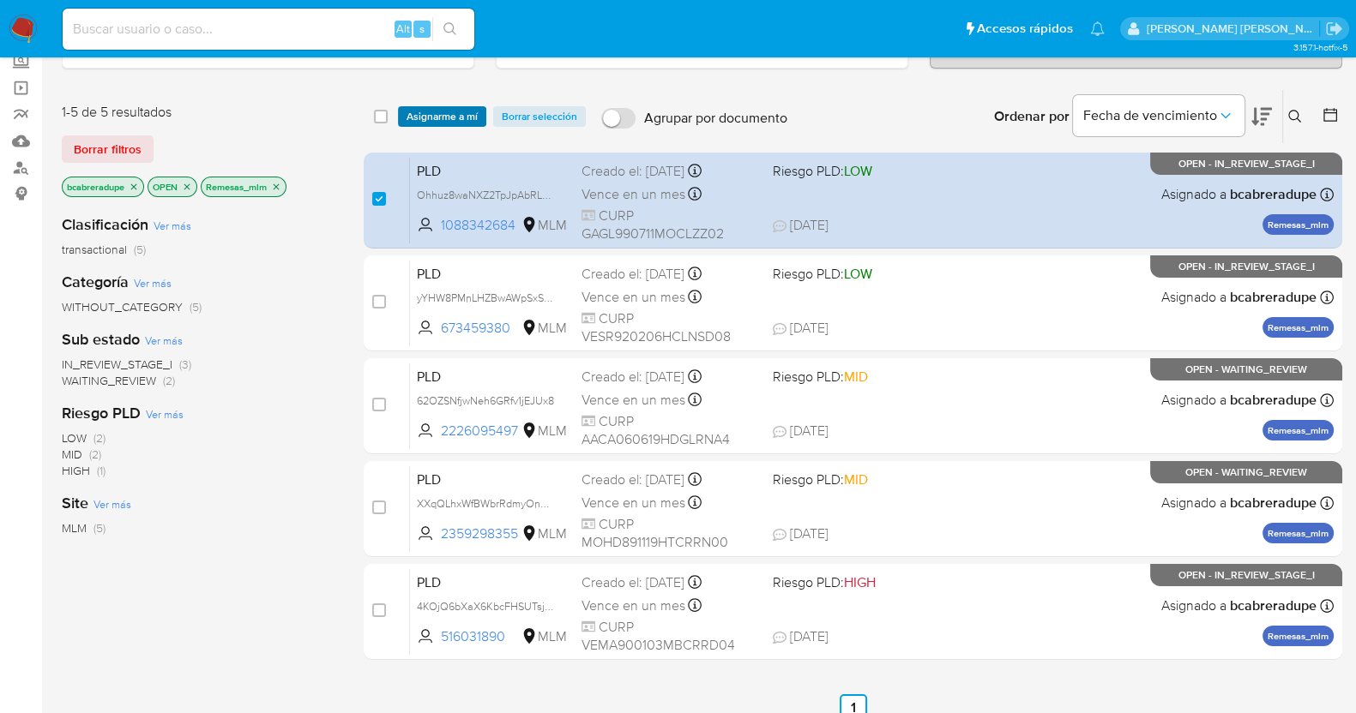
click at [449, 108] on span "Asignarme a mí" at bounding box center [441, 116] width 71 height 17
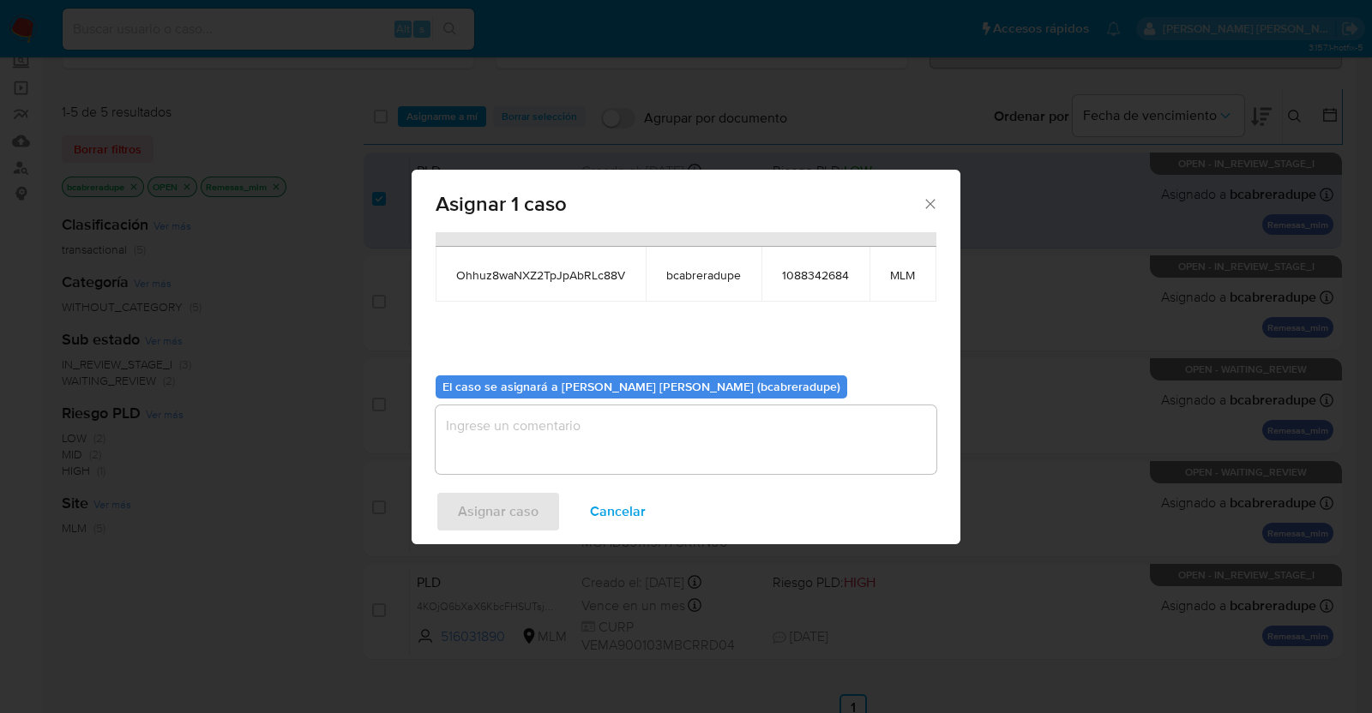
scroll to position [105, 0]
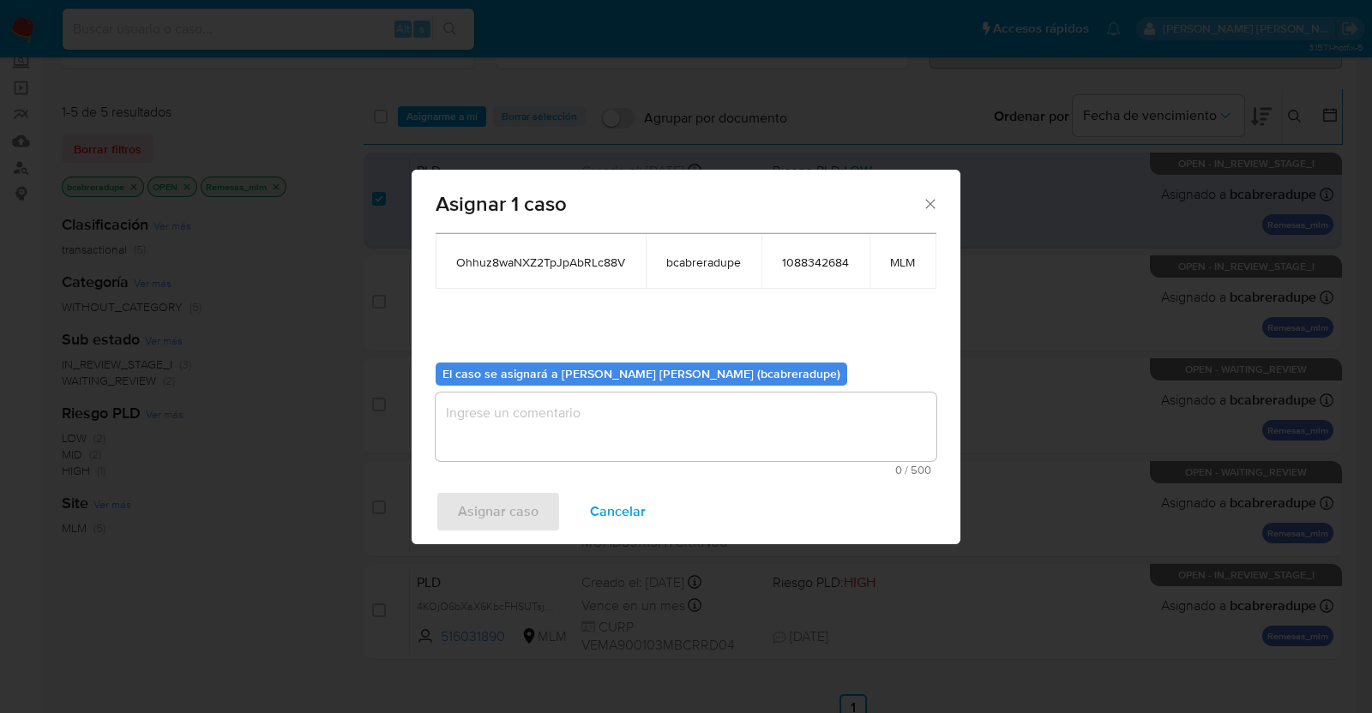
click at [703, 396] on textarea "assign-modal" at bounding box center [686, 427] width 501 height 69
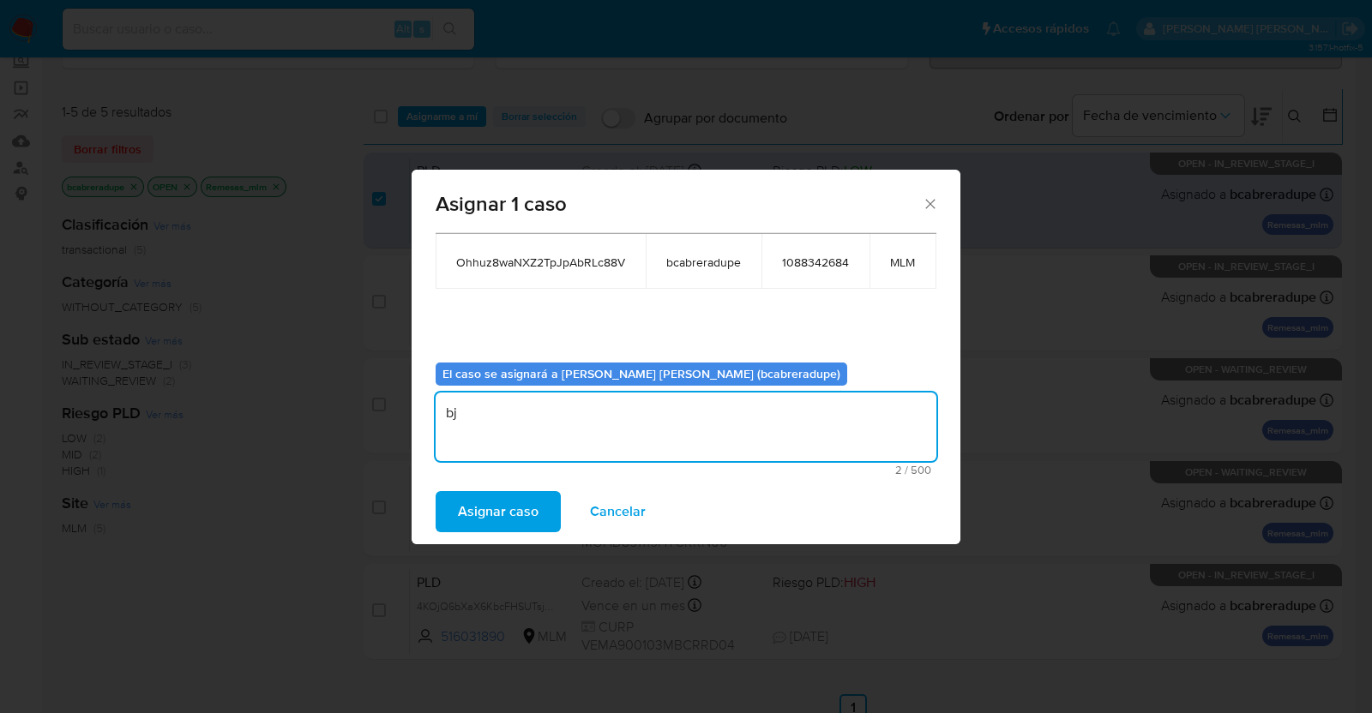
type textarea "b"
type textarea "BJCD"
drag, startPoint x: 493, startPoint y: 532, endPoint x: 507, endPoint y: 514, distance: 22.0
click at [494, 531] on div "Asignar caso Cancelar" at bounding box center [686, 511] width 549 height 65
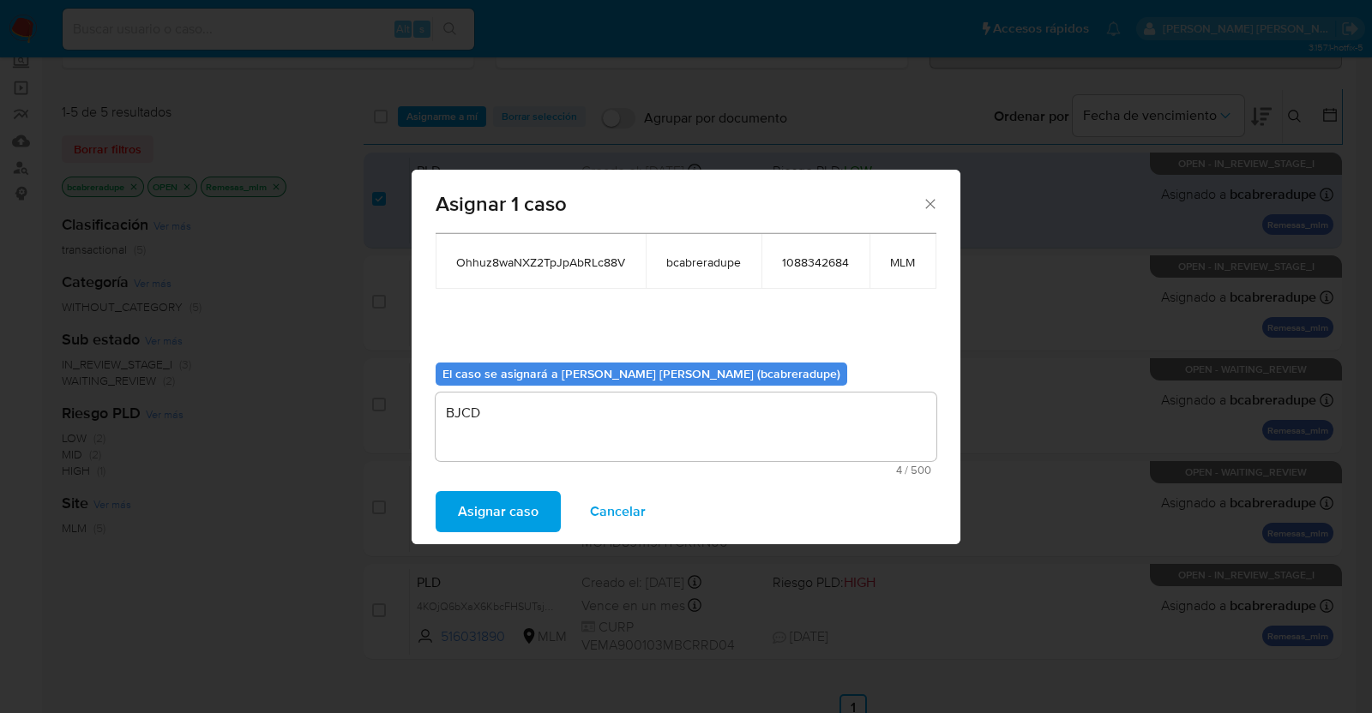
click at [507, 514] on span "Asignar caso" at bounding box center [498, 512] width 81 height 38
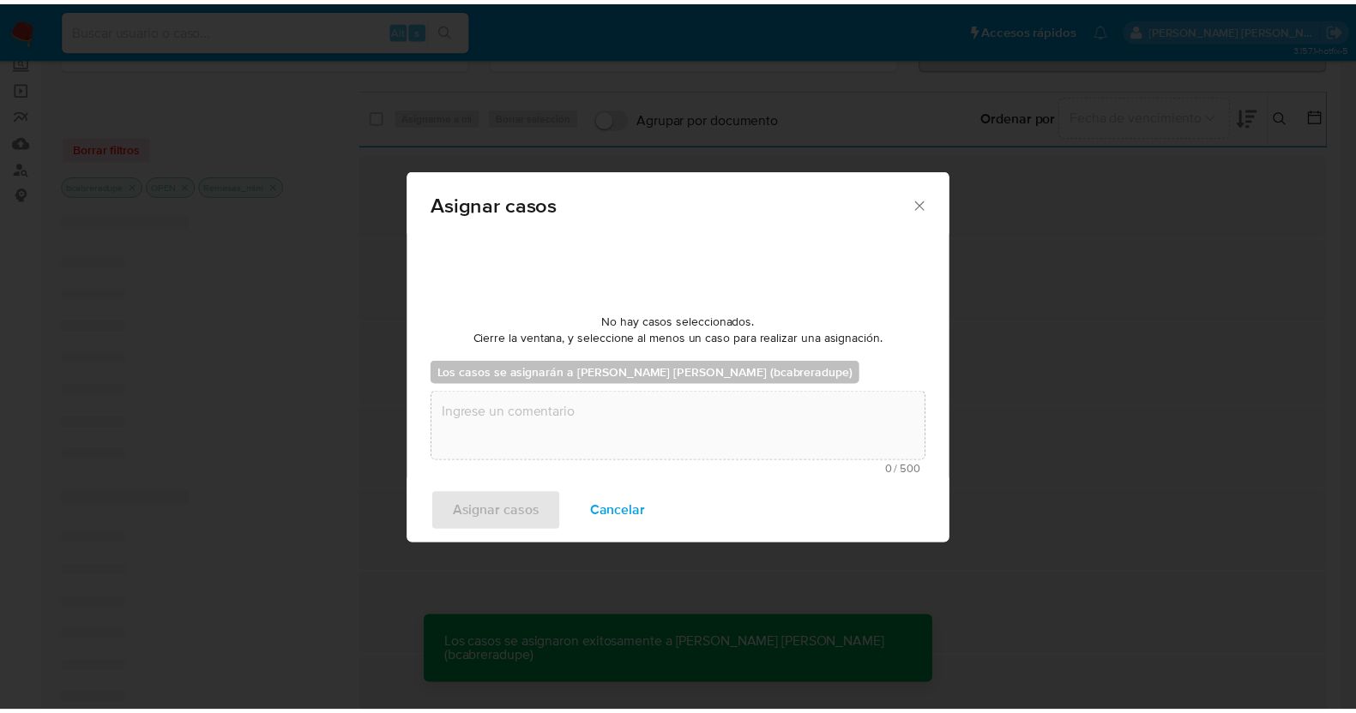
scroll to position [102, 0]
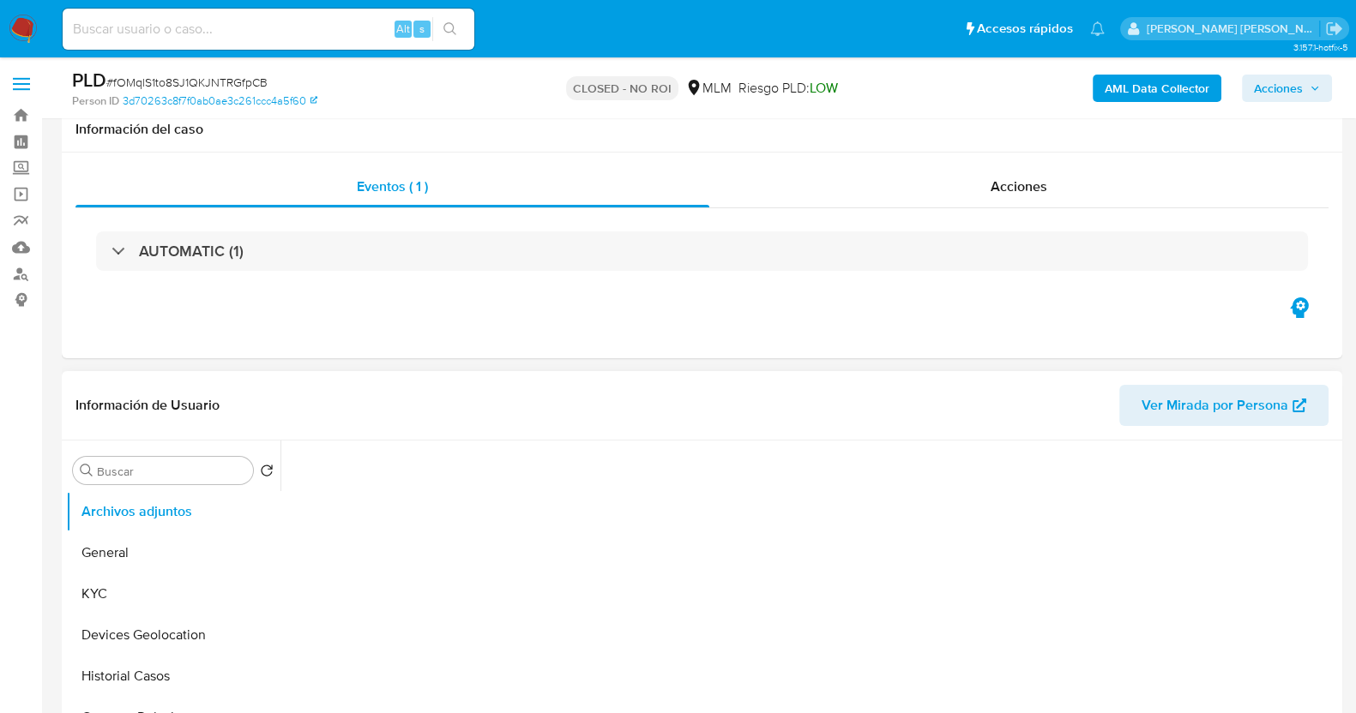
scroll to position [322, 0]
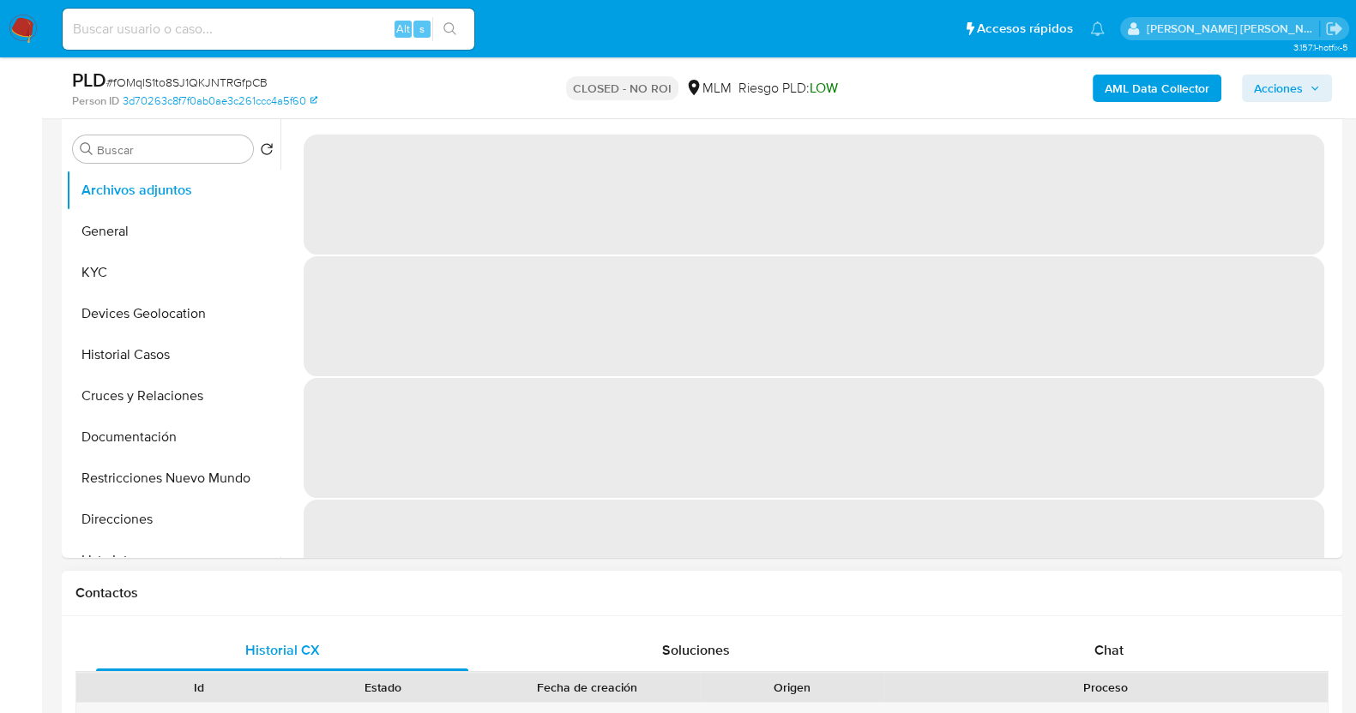
select select "10"
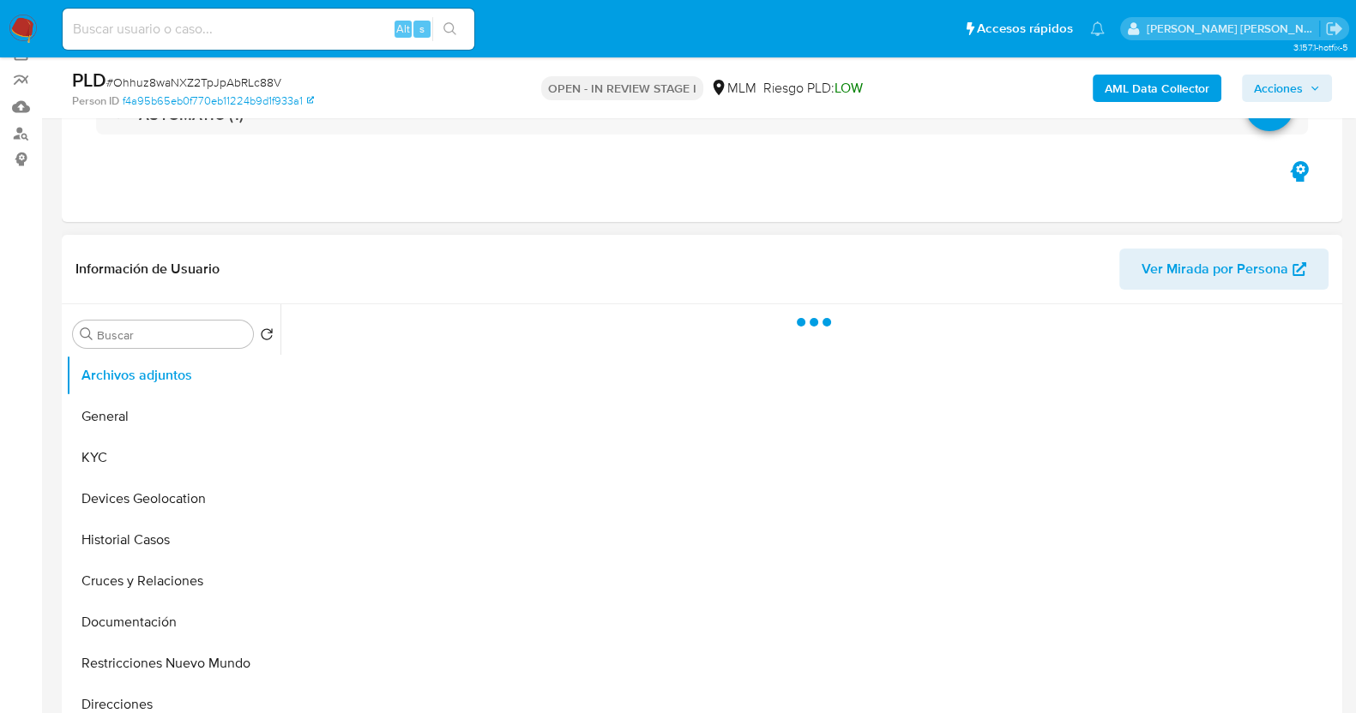
scroll to position [213, 0]
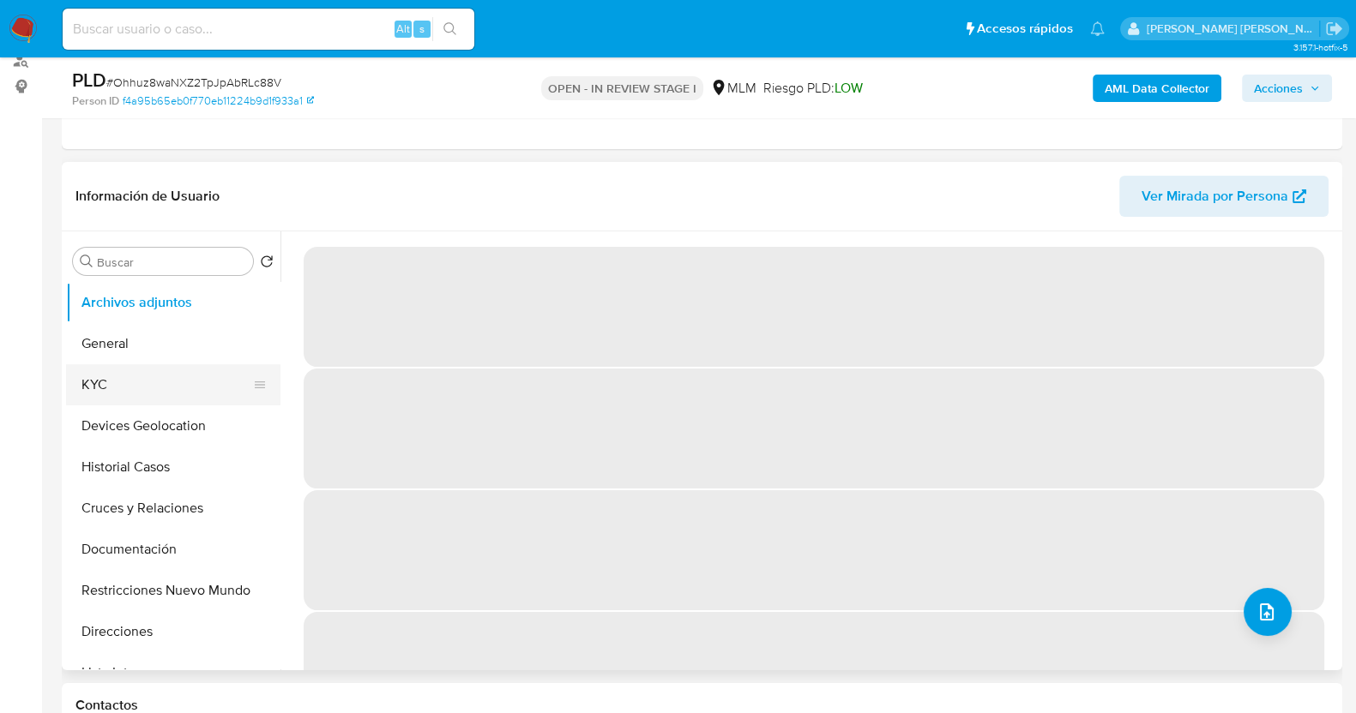
drag, startPoint x: 134, startPoint y: 383, endPoint x: 205, endPoint y: 371, distance: 72.2
click at [136, 383] on button "KYC" at bounding box center [166, 384] width 201 height 41
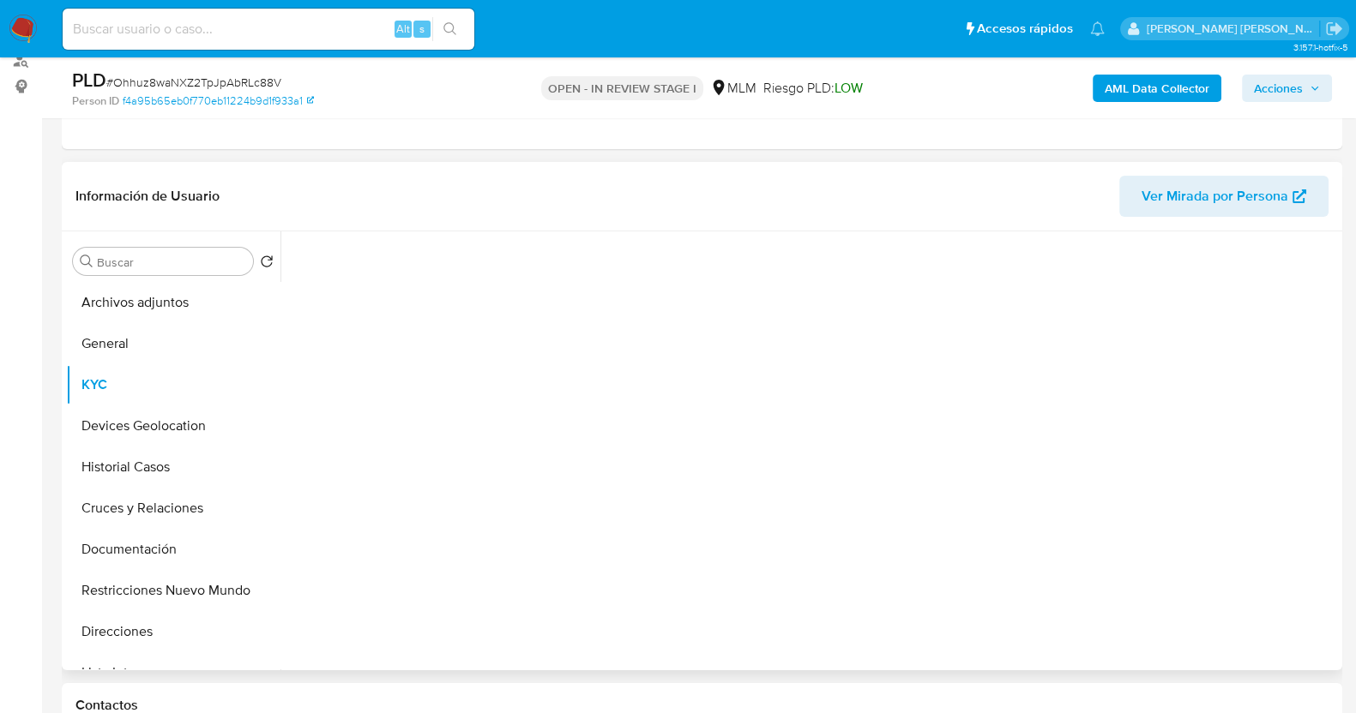
select select "10"
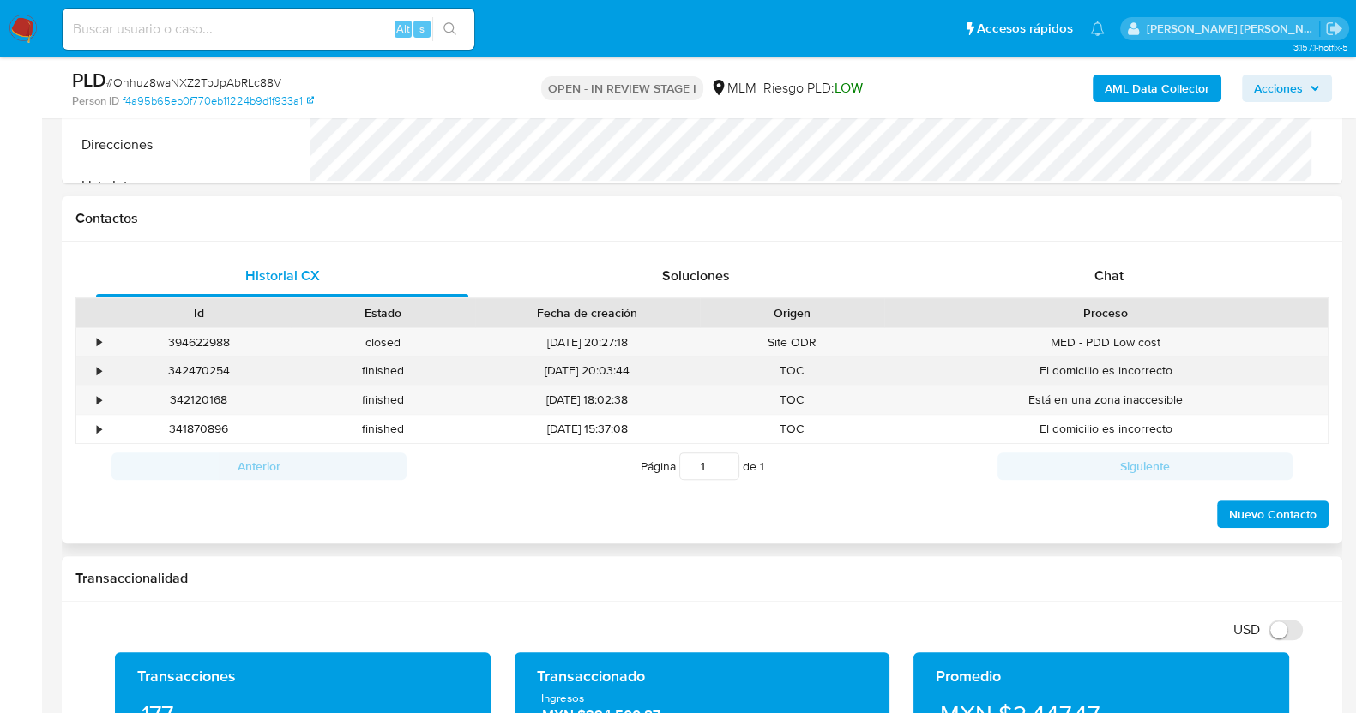
scroll to position [749, 0]
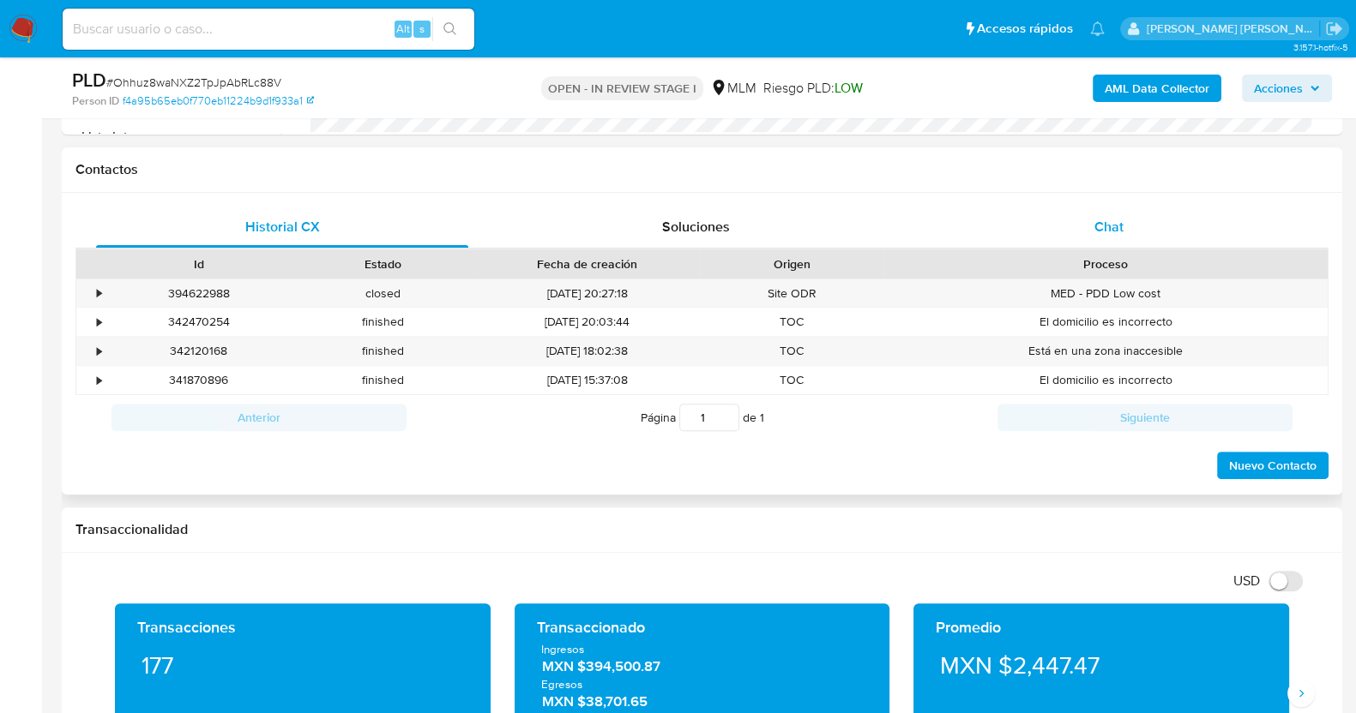
drag, startPoint x: 1136, startPoint y: 237, endPoint x: 1132, endPoint y: 226, distance: 11.1
click at [1136, 237] on div "Chat" at bounding box center [1109, 227] width 372 height 41
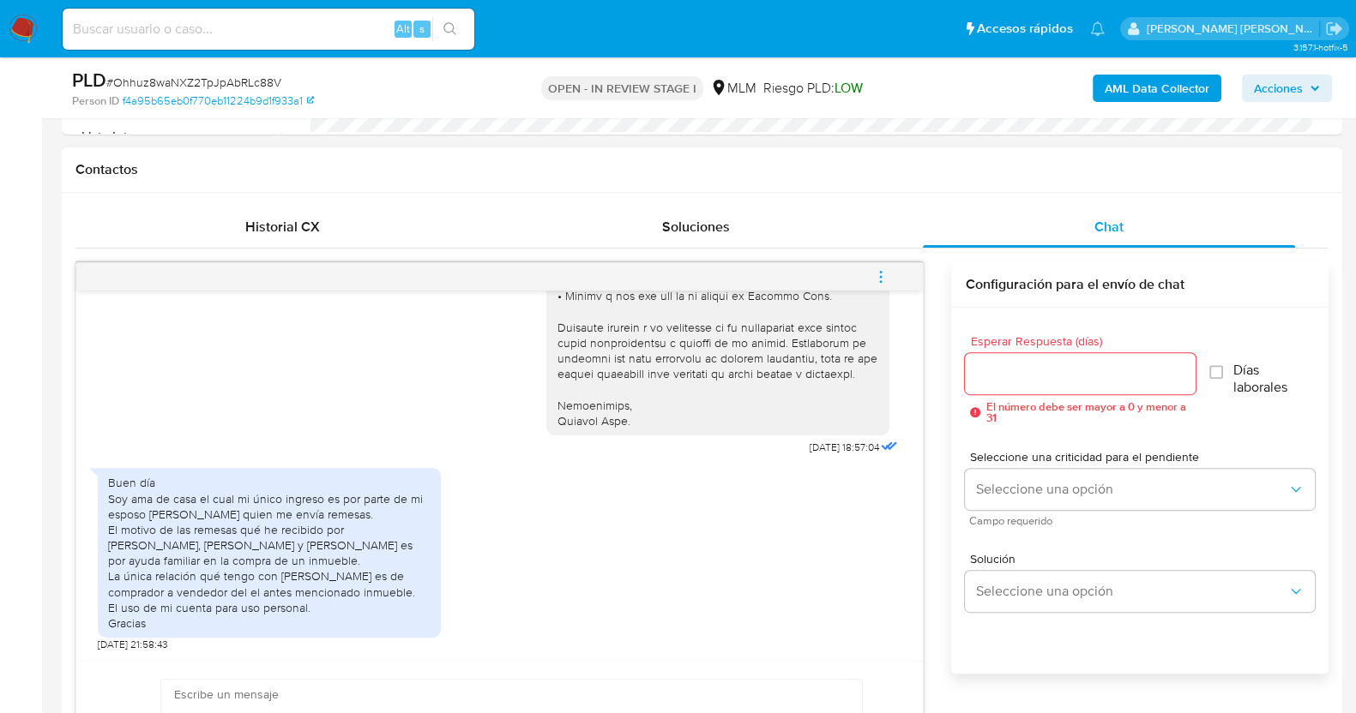
scroll to position [857, 0]
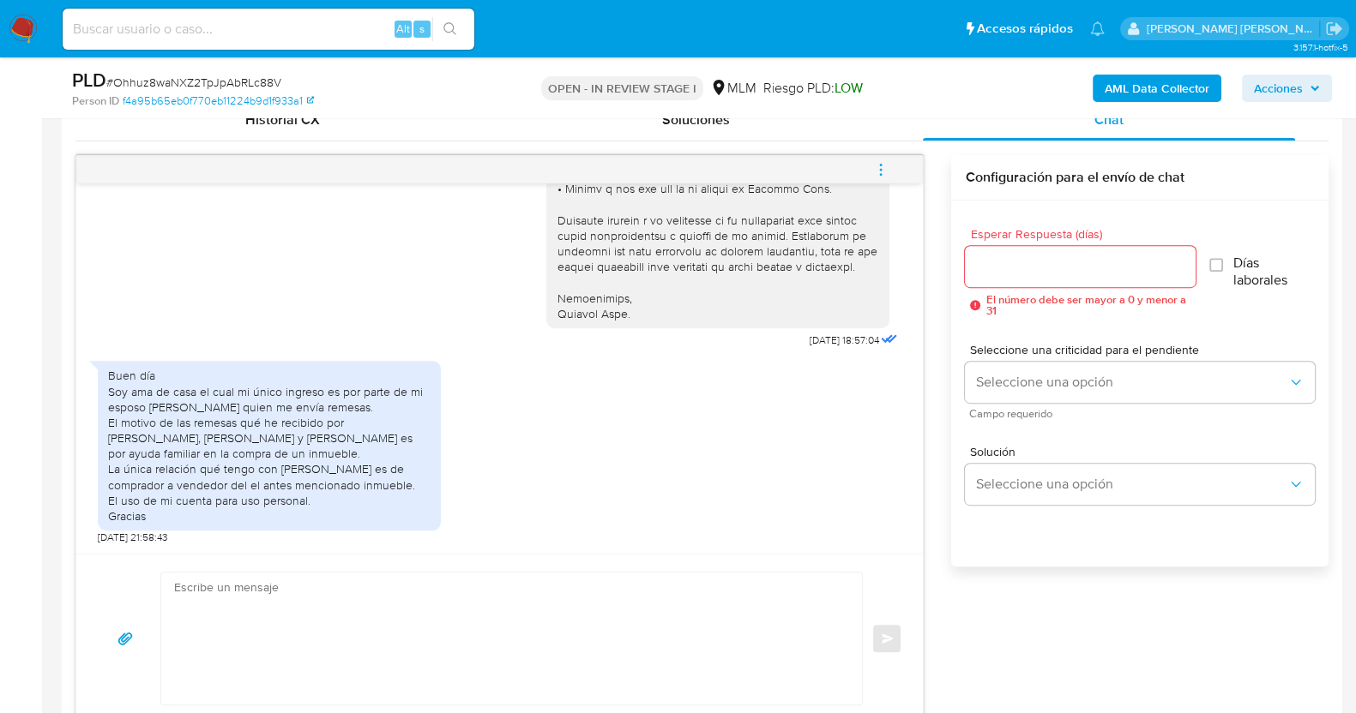
click at [1071, 259] on input "Esperar Respuesta (días)" at bounding box center [1080, 267] width 230 height 22
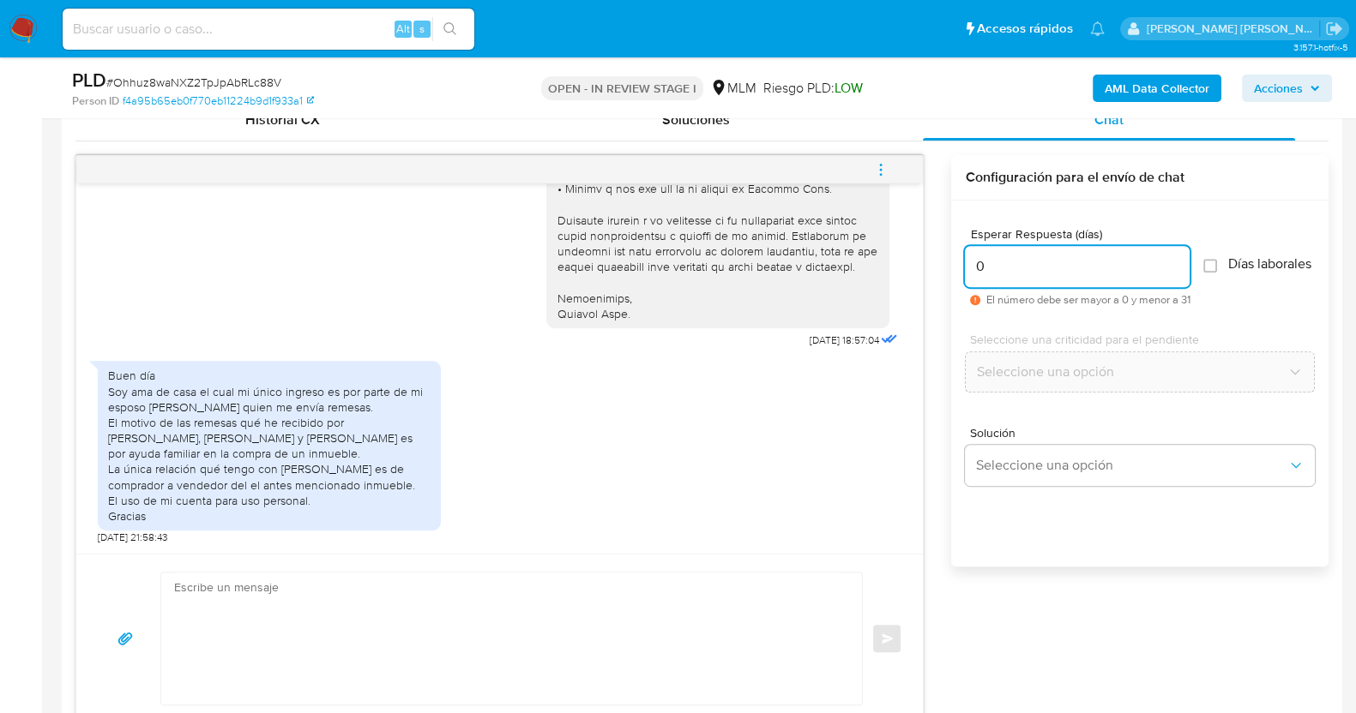
scroll to position [1072, 0]
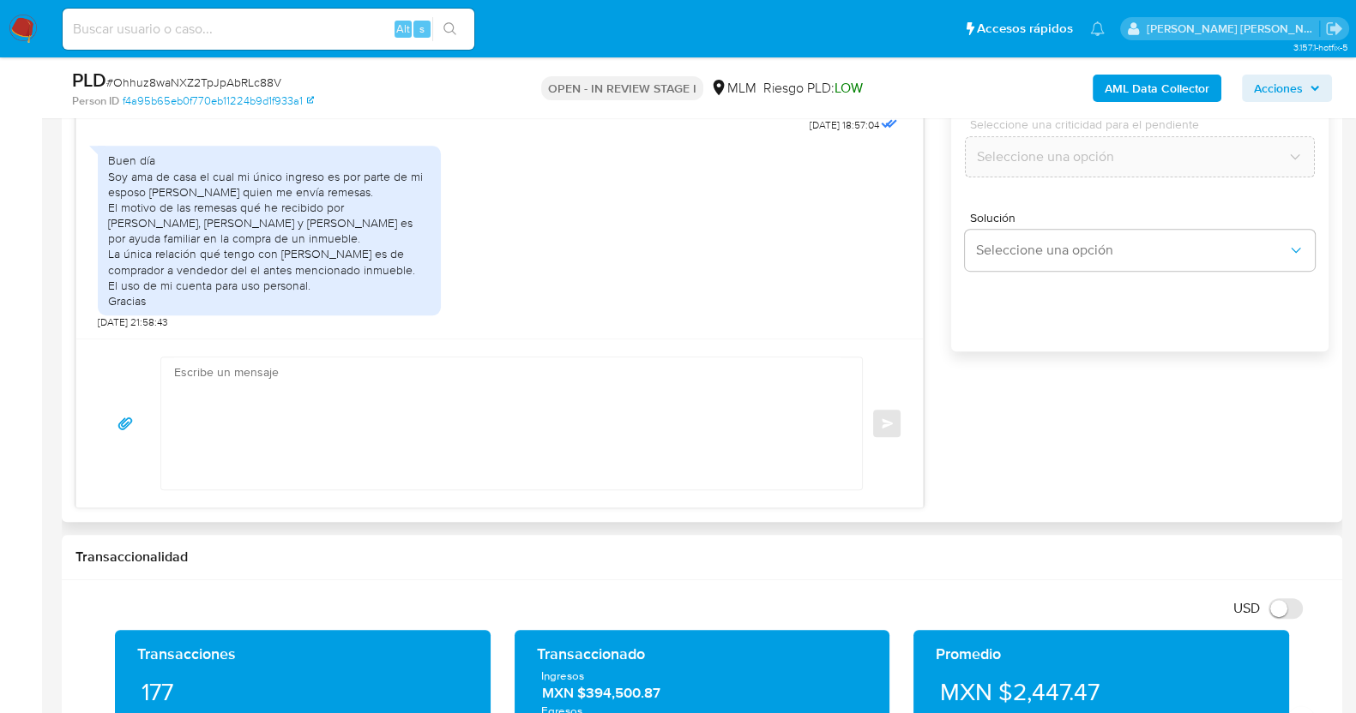
type input "0"
click at [733, 406] on textarea at bounding box center [507, 424] width 666 height 132
paste textarea "Estimado XXX, Agradecemos su pronta respuesta y colaboración. Toda su informaci…"
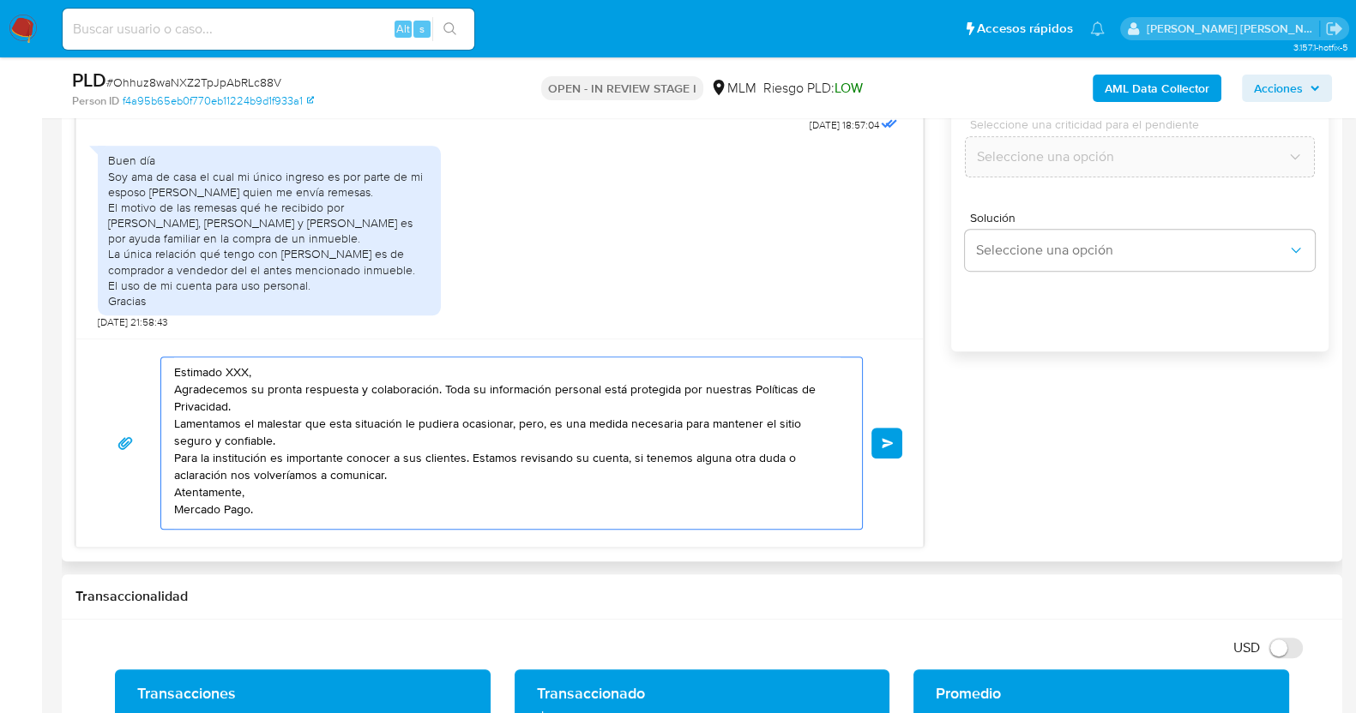
scroll to position [6, 0]
click at [264, 363] on textarea "Estimado XXX, Agradecemos su pronta respuesta y colaboración. Toda su informaci…" at bounding box center [507, 443] width 666 height 171
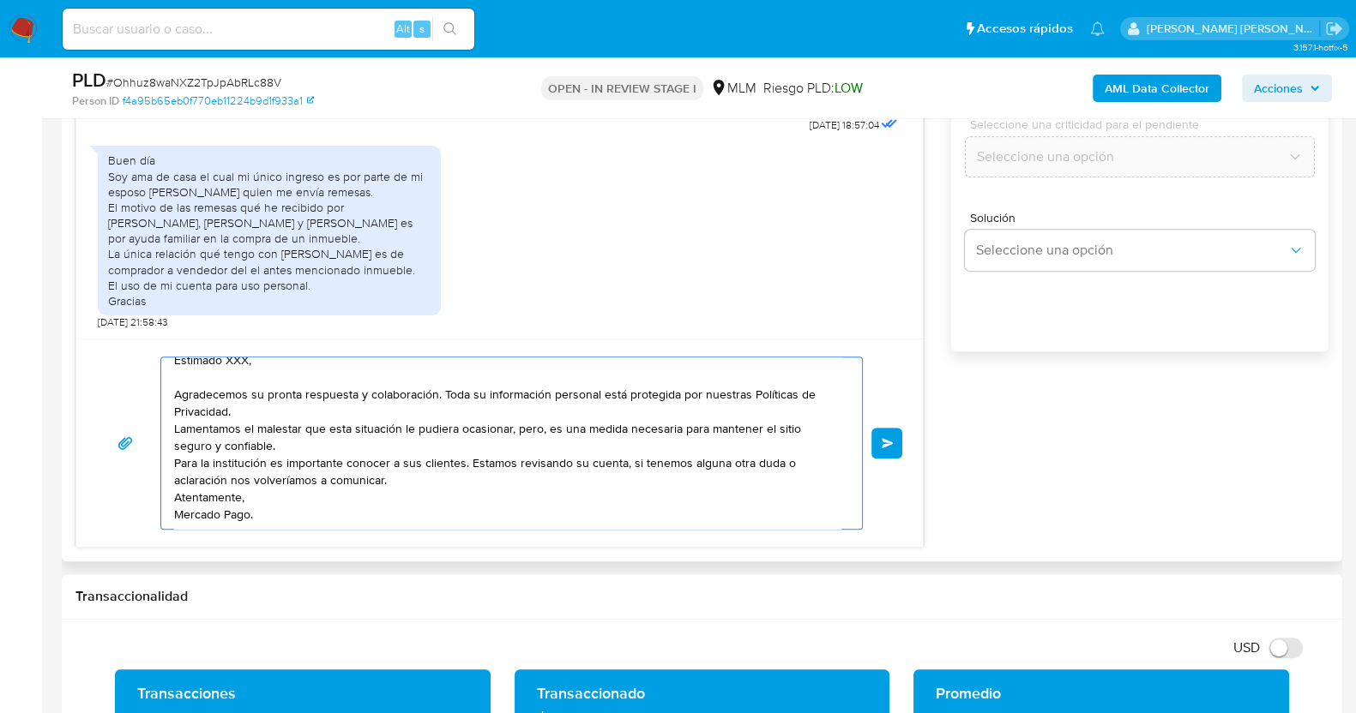
scroll to position [0, 0]
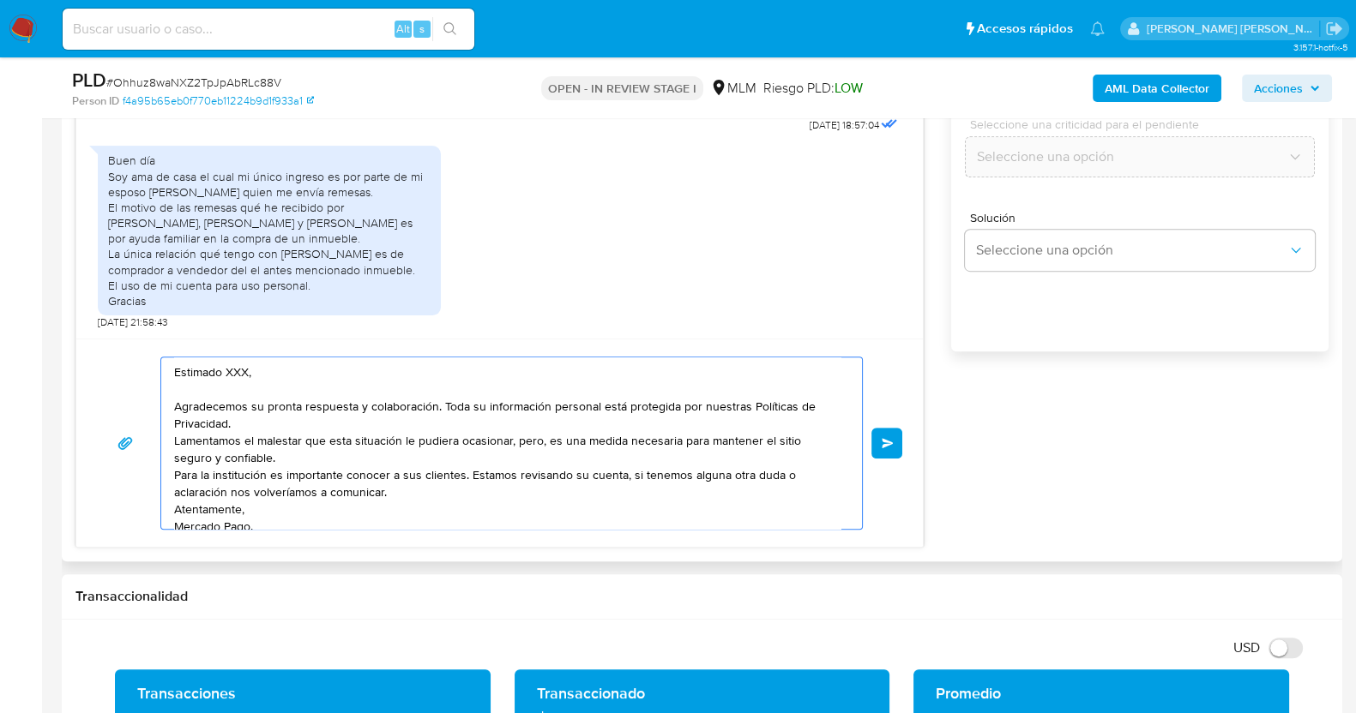
click at [251, 366] on textarea "Estimado XXX, Agradecemos su pronta respuesta y colaboración. Toda su informaci…" at bounding box center [507, 443] width 666 height 171
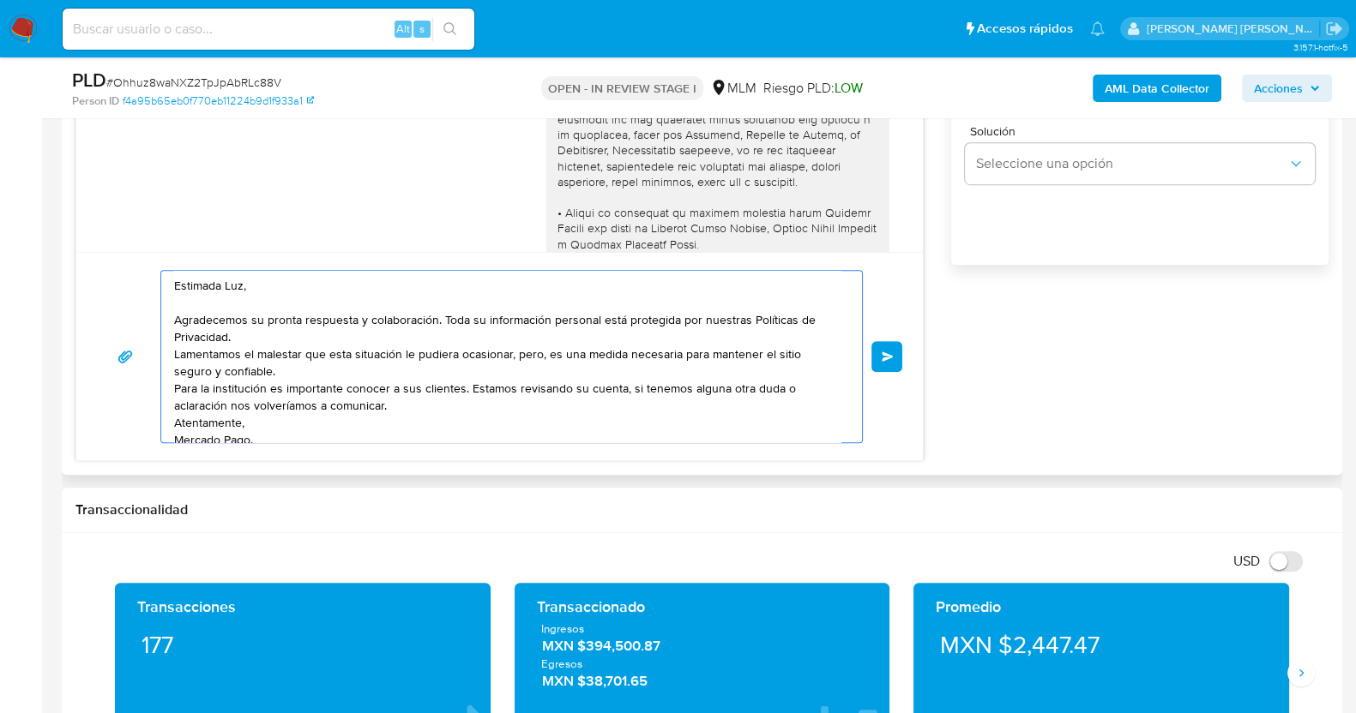
scroll to position [1179, 0]
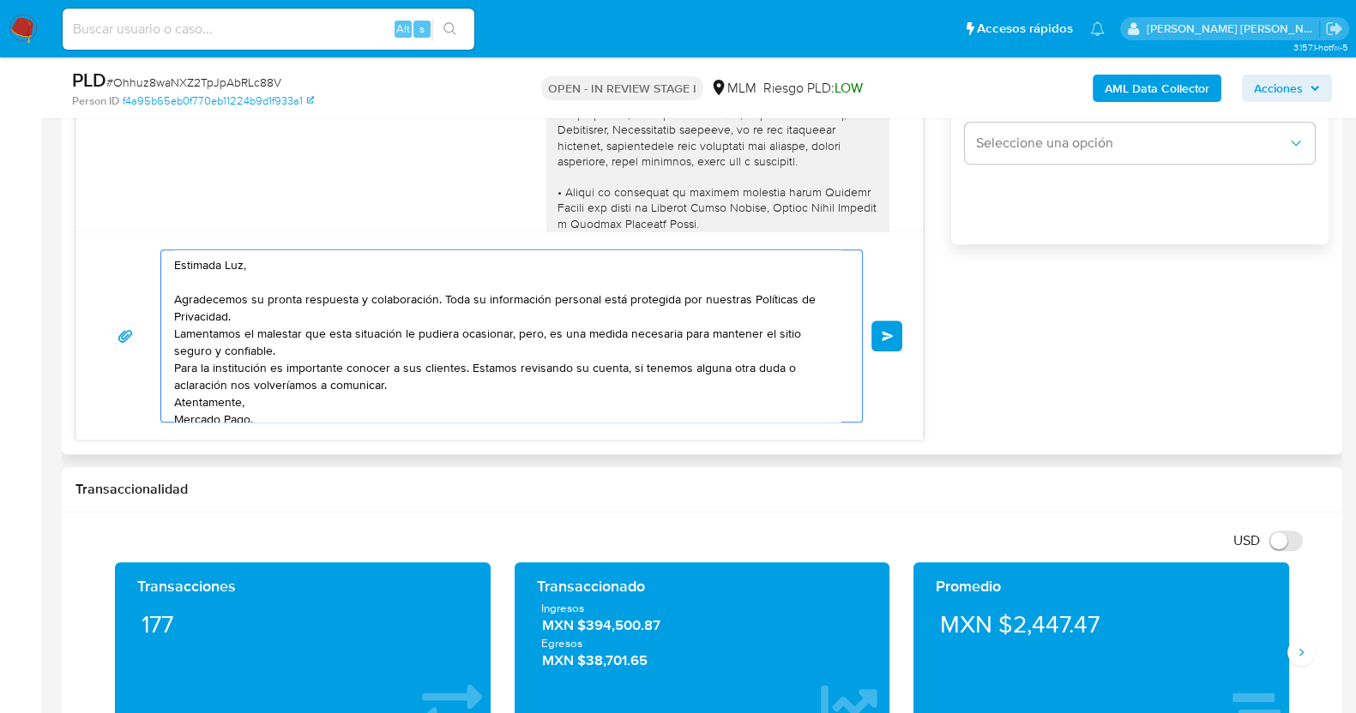
click at [437, 385] on textarea "Estimada Luz, Agradecemos su pronta respuesta y colaboración. Toda su informaci…" at bounding box center [507, 335] width 666 height 171
click at [376, 319] on textarea "Estimada Luz, Agradecemos su pronta respuesta y colaboración. Toda su informaci…" at bounding box center [507, 335] width 666 height 171
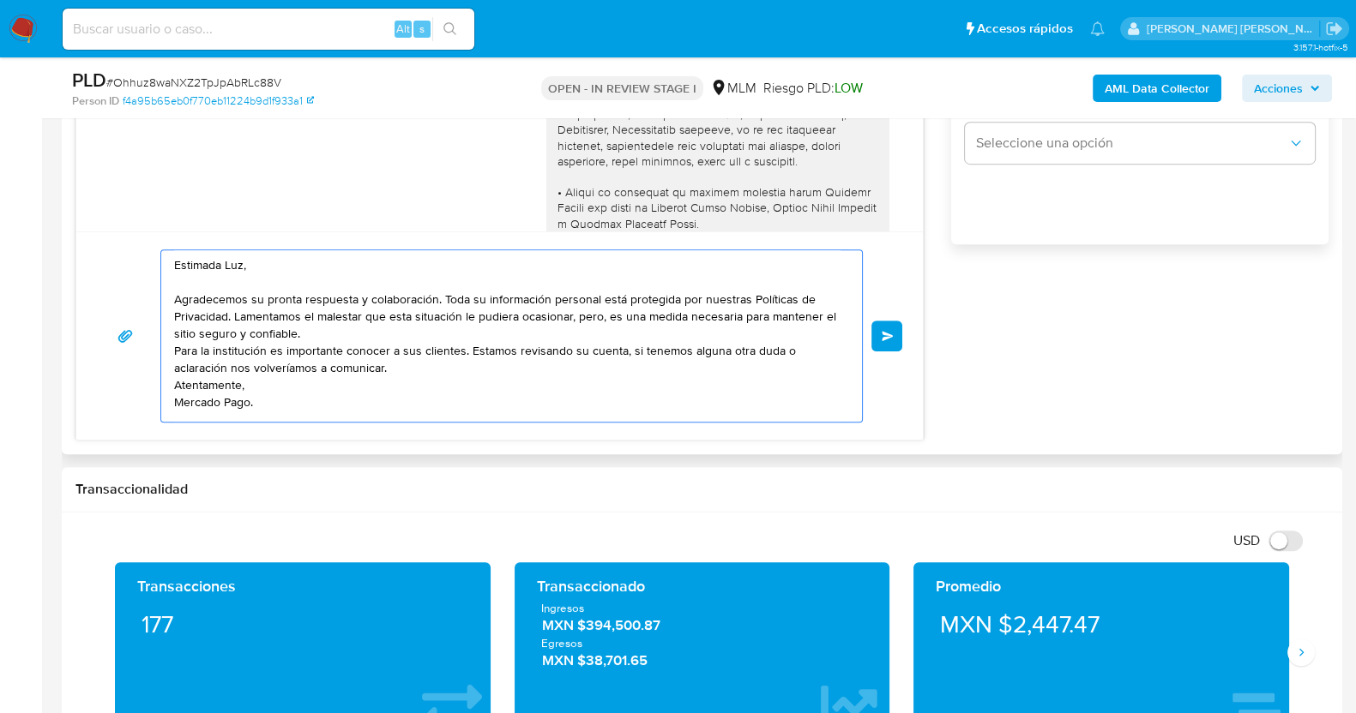
click at [352, 332] on textarea "Estimada Luz, Agradecemos su pronta respuesta y colaboración. Toda su informaci…" at bounding box center [507, 335] width 666 height 171
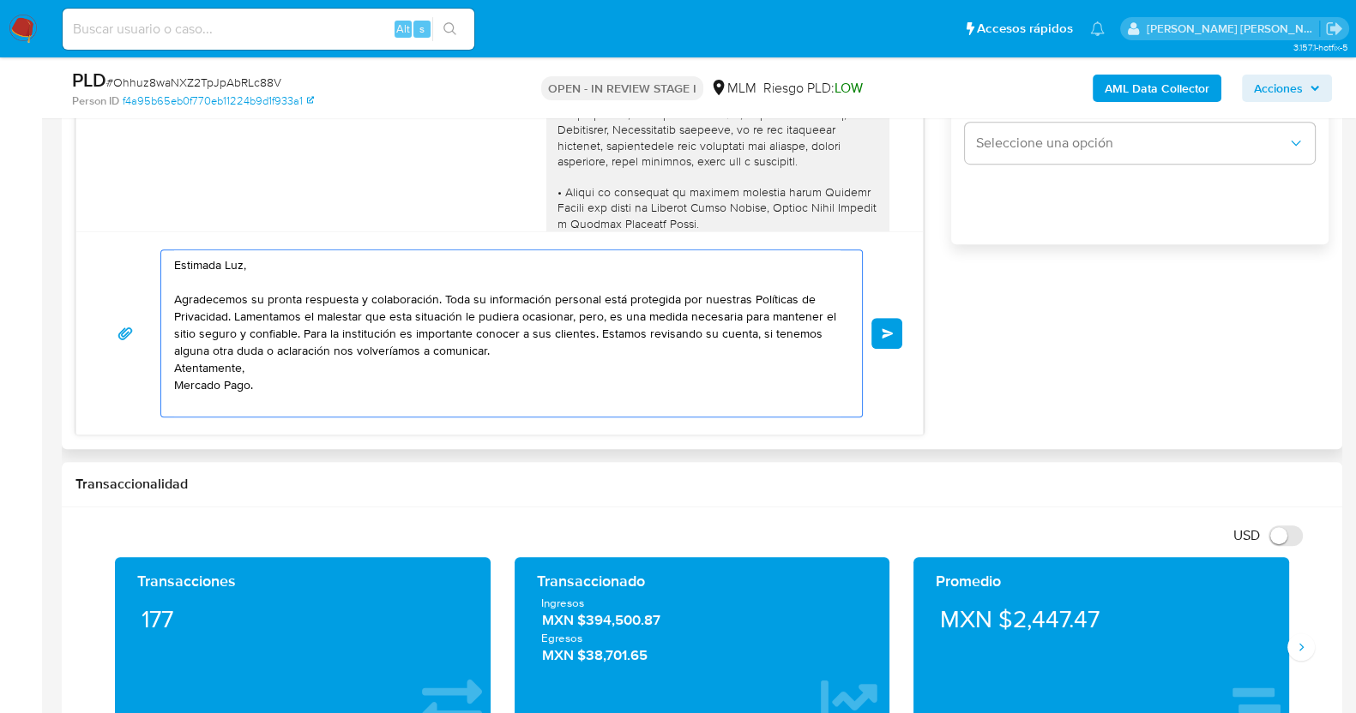
click at [175, 364] on textarea "Estimada Luz, Agradecemos su pronta respuesta y colaboración. Toda su informaci…" at bounding box center [507, 333] width 666 height 166
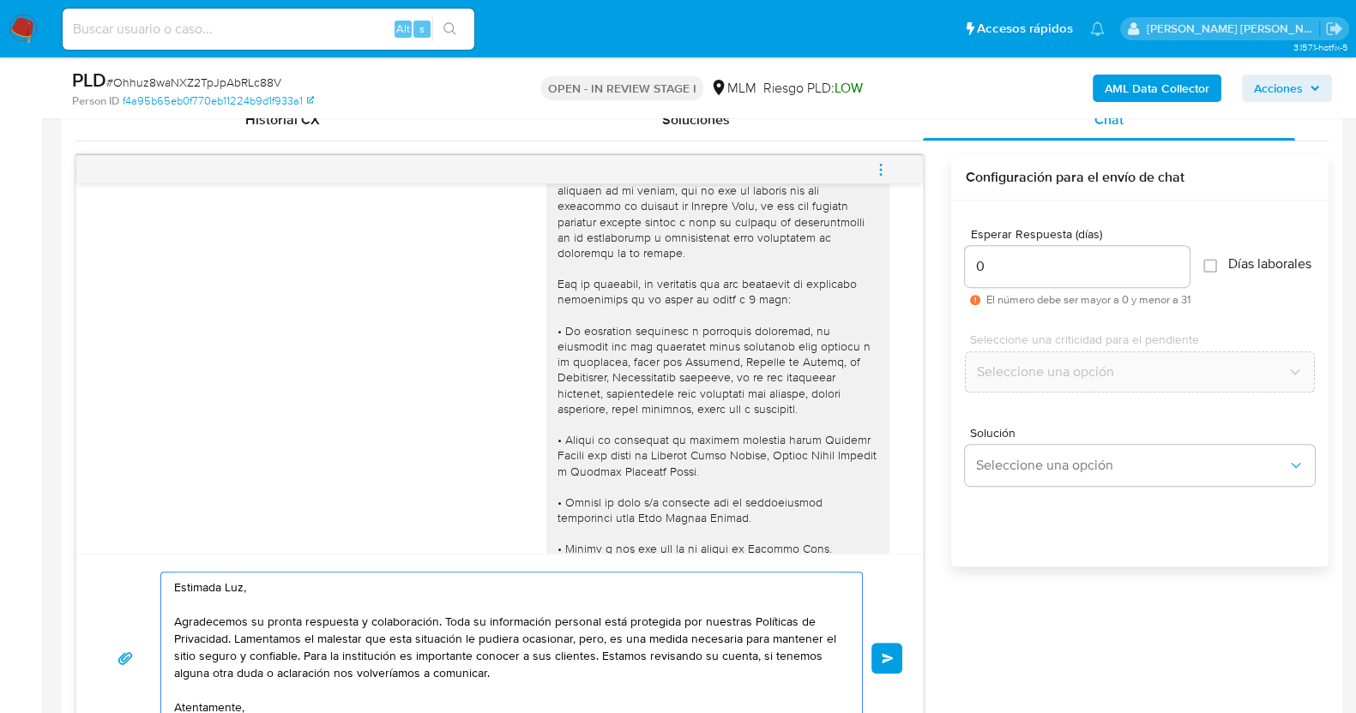
scroll to position [106, 0]
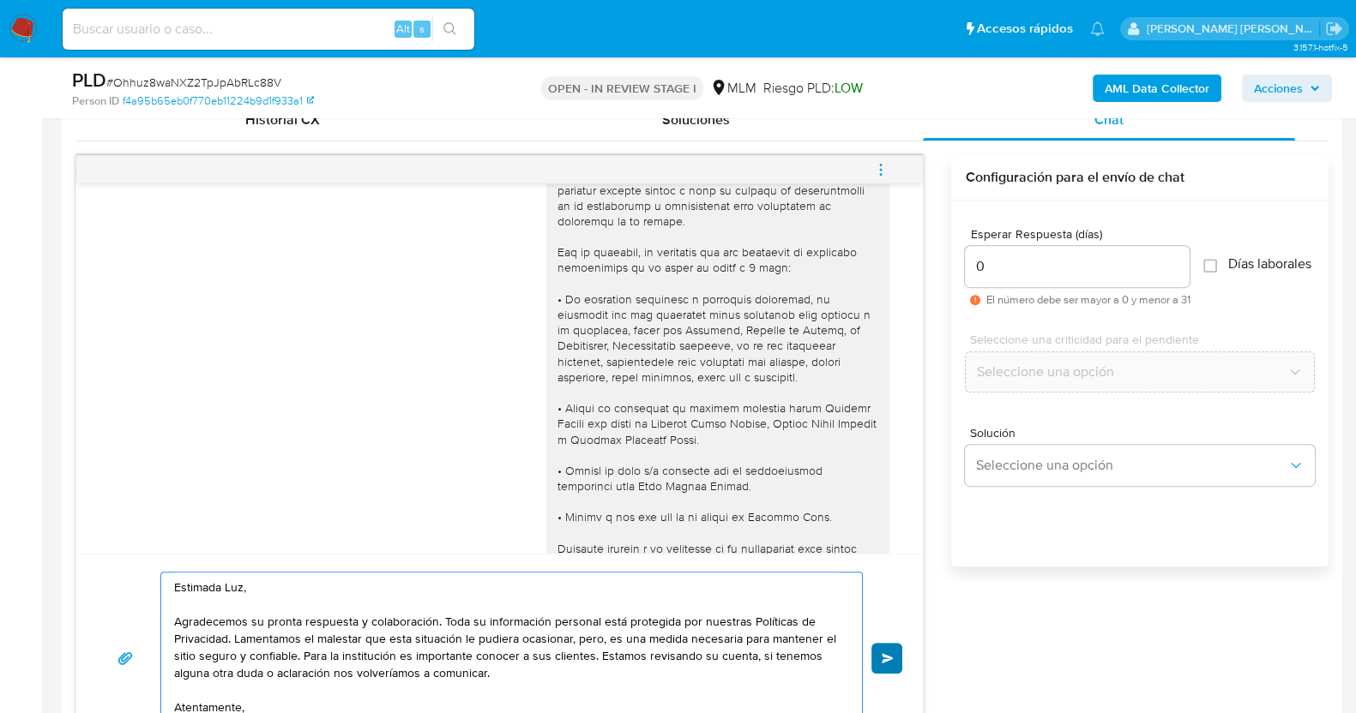
type textarea "Estimada Luz, Agradecemos su pronta respuesta y colaboración. Toda su informaci…"
click at [893, 655] on span "Enviar" at bounding box center [887, 658] width 12 height 10
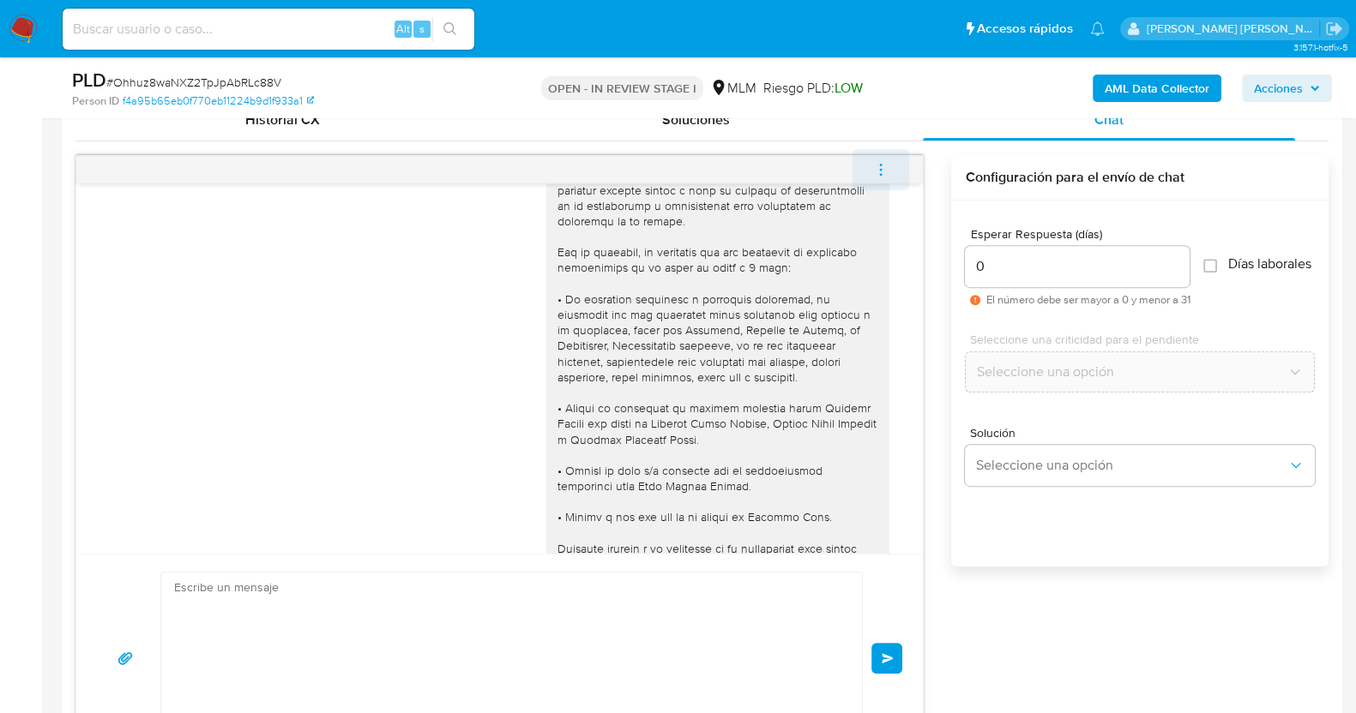
scroll to position [702, 0]
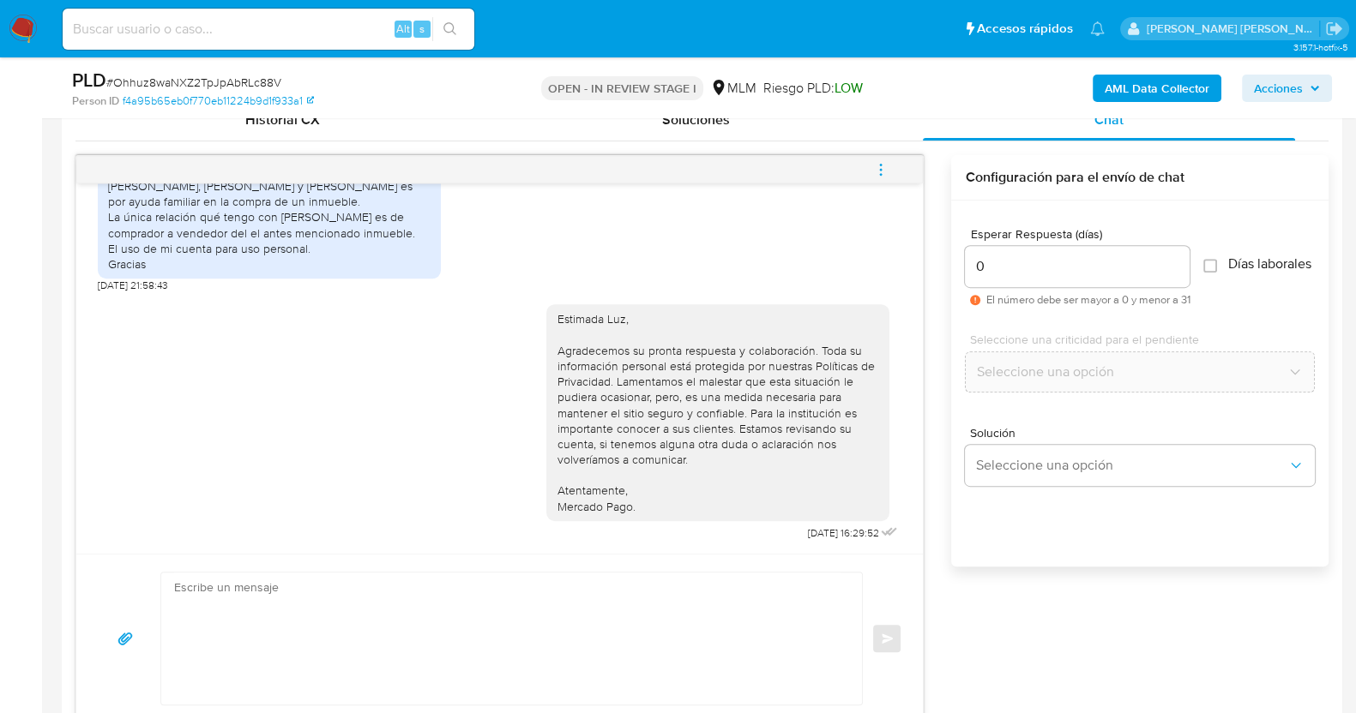
click at [887, 171] on icon "menu-action" at bounding box center [880, 169] width 15 height 15
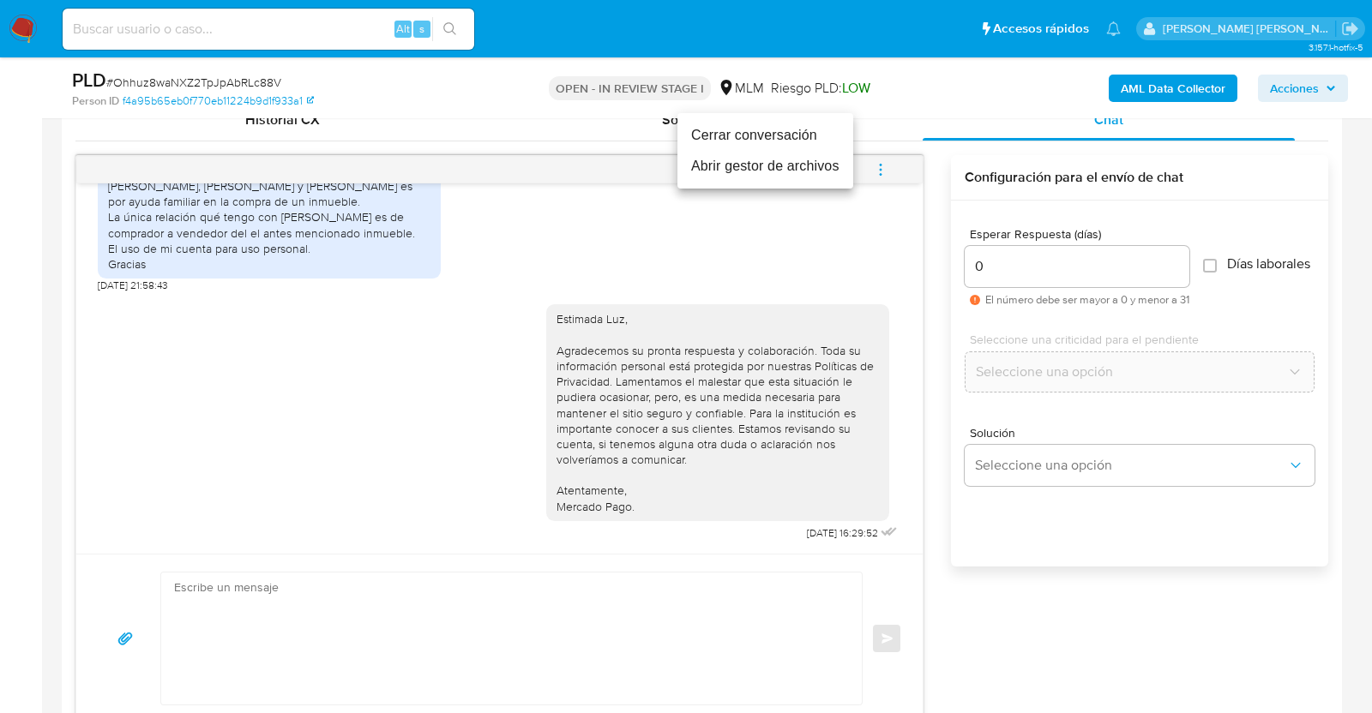
click at [767, 132] on li "Cerrar conversación" at bounding box center [765, 135] width 176 height 31
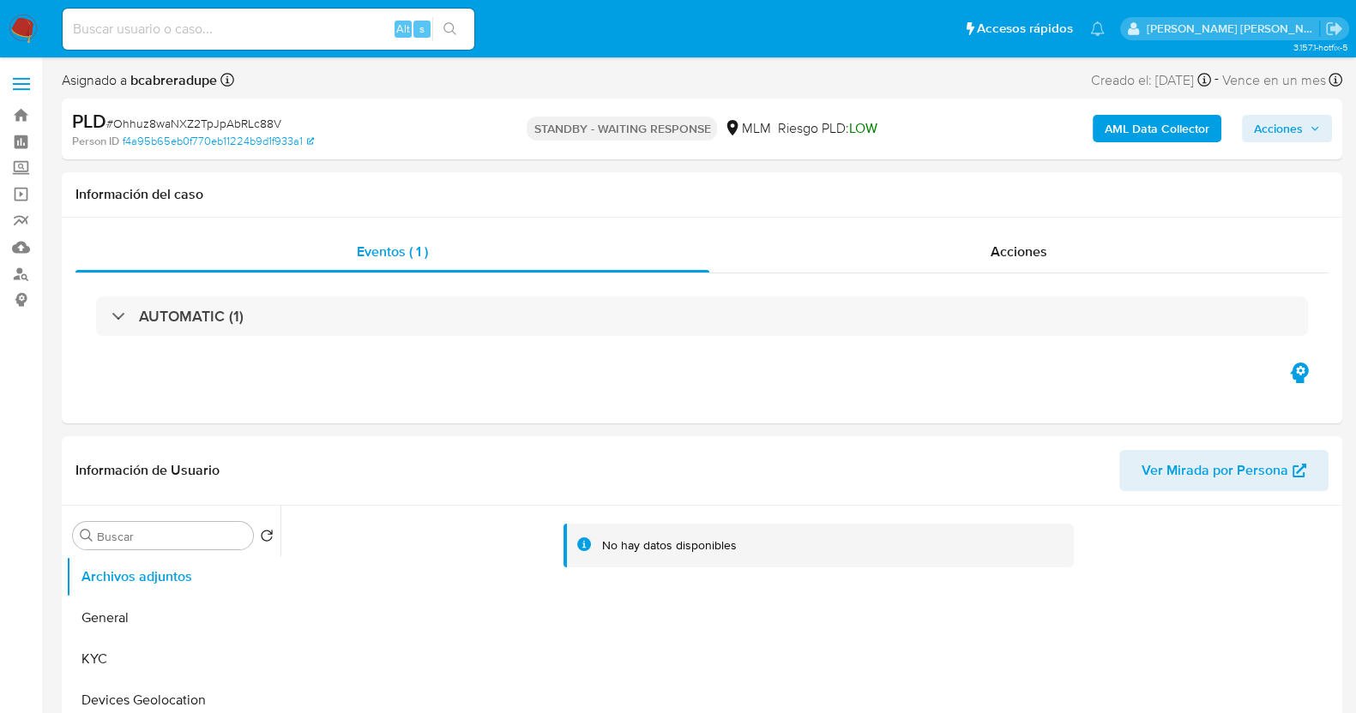
select select "10"
drag, startPoint x: 129, startPoint y: 662, endPoint x: 201, endPoint y: 568, distance: 118.0
click at [129, 661] on button "KYC" at bounding box center [173, 659] width 214 height 41
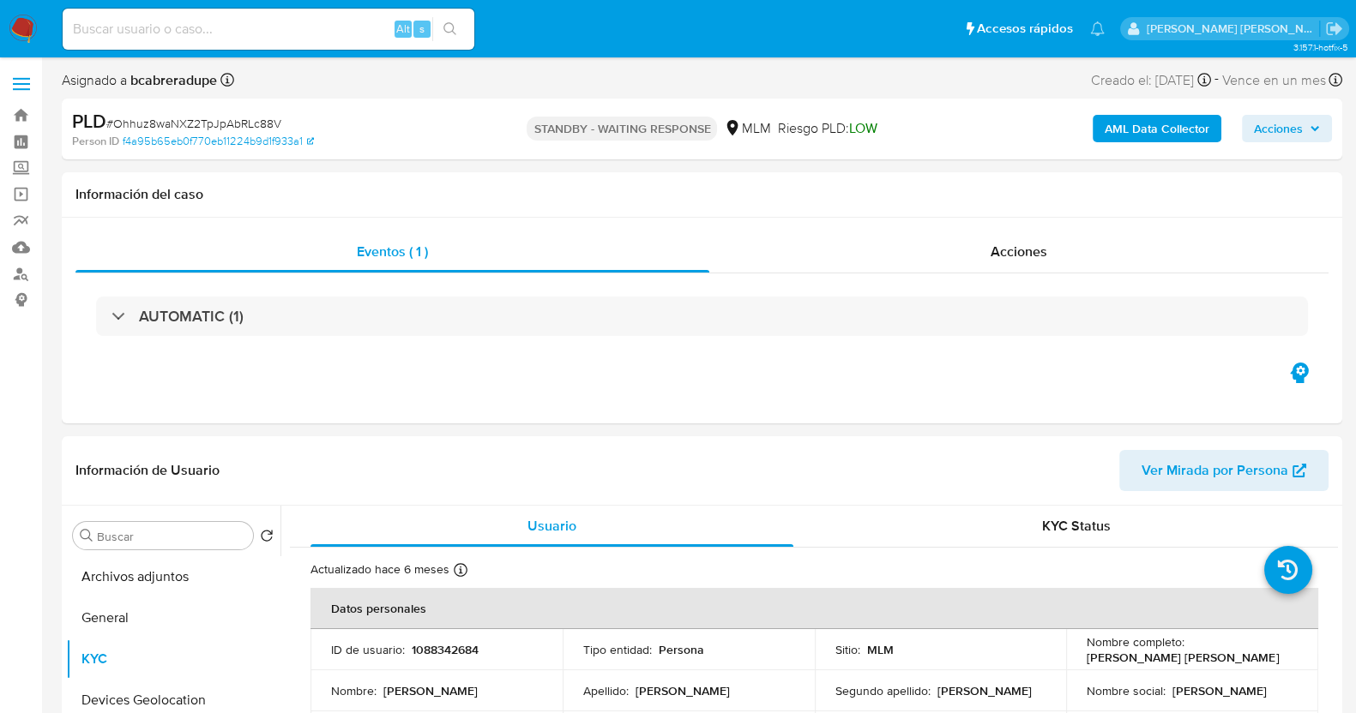
click at [1320, 138] on button "Acciones" at bounding box center [1287, 128] width 90 height 27
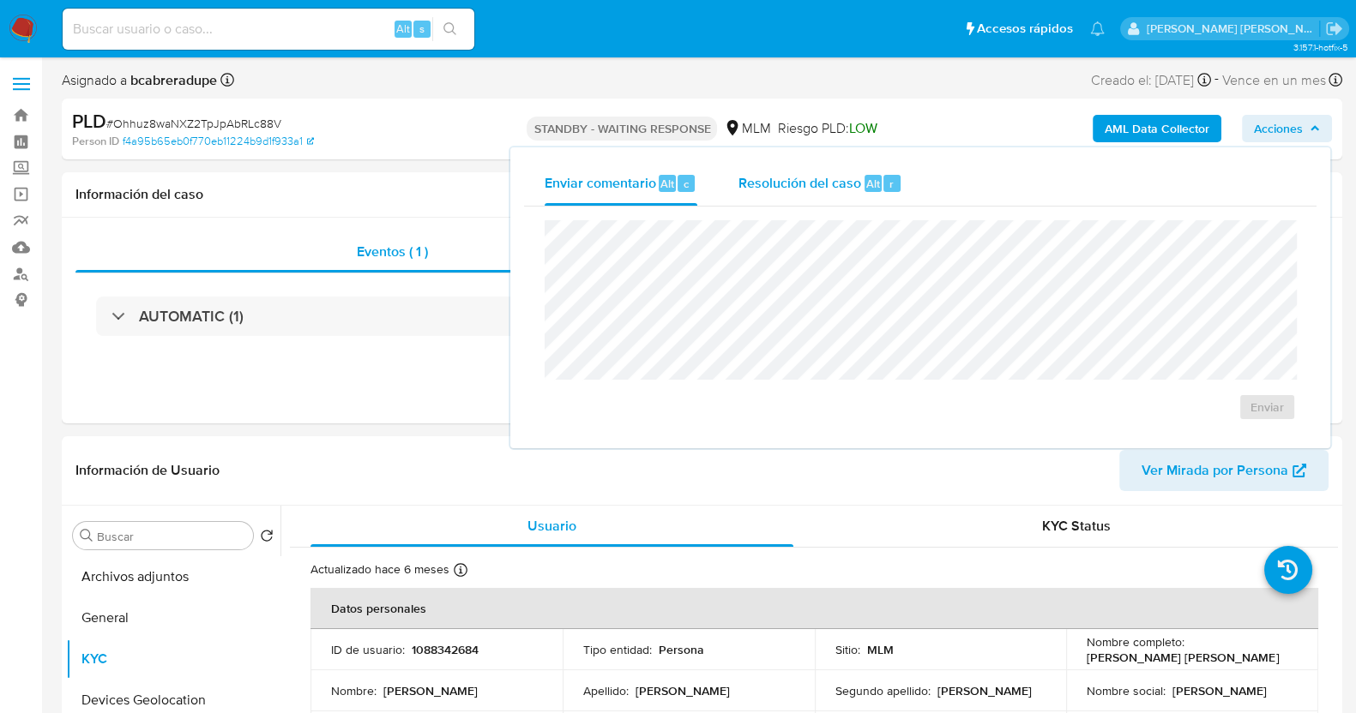
click at [853, 175] on span "Resolución del caso" at bounding box center [799, 183] width 123 height 20
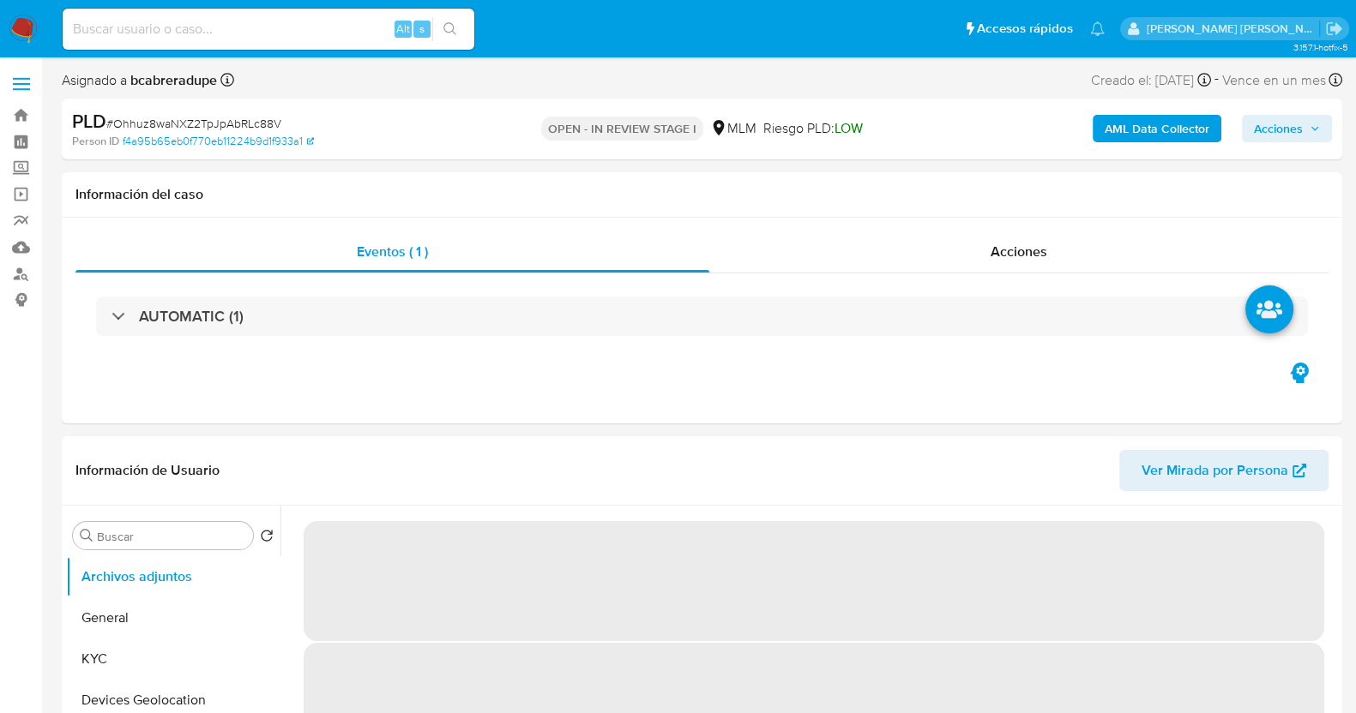
select select "10"
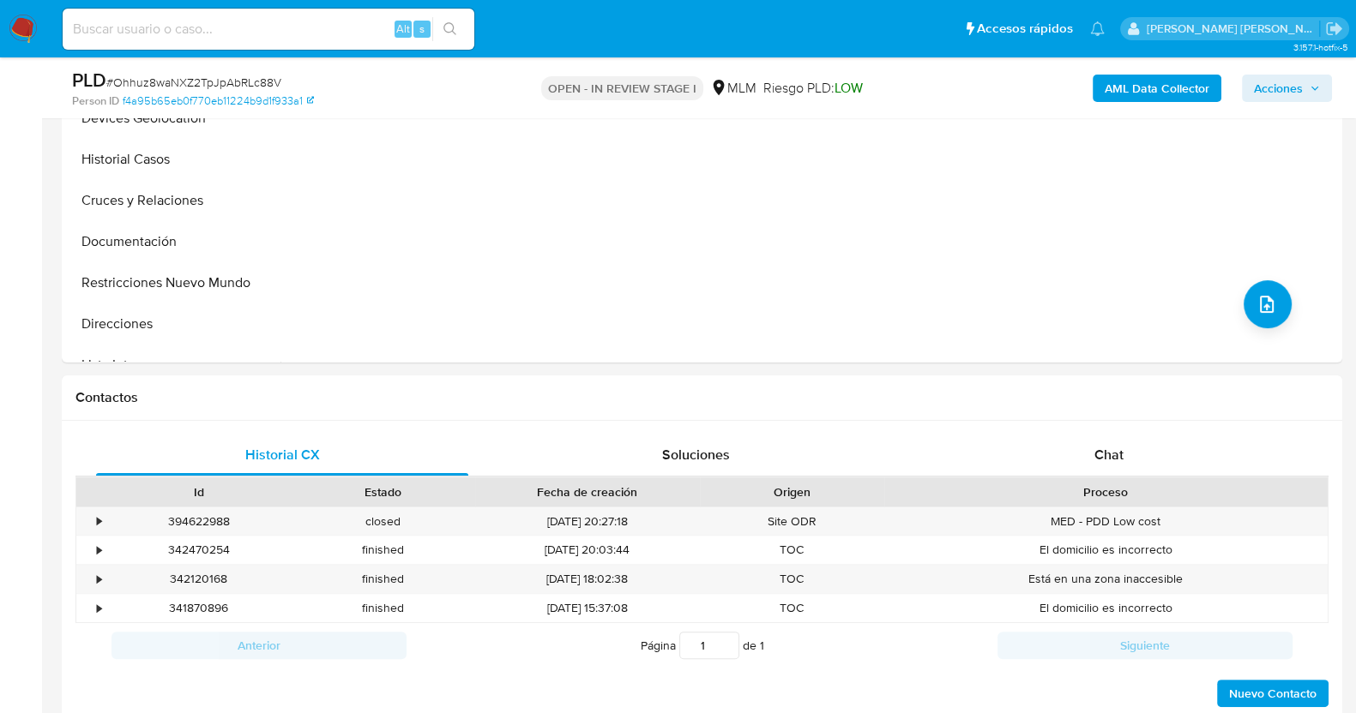
scroll to position [536, 0]
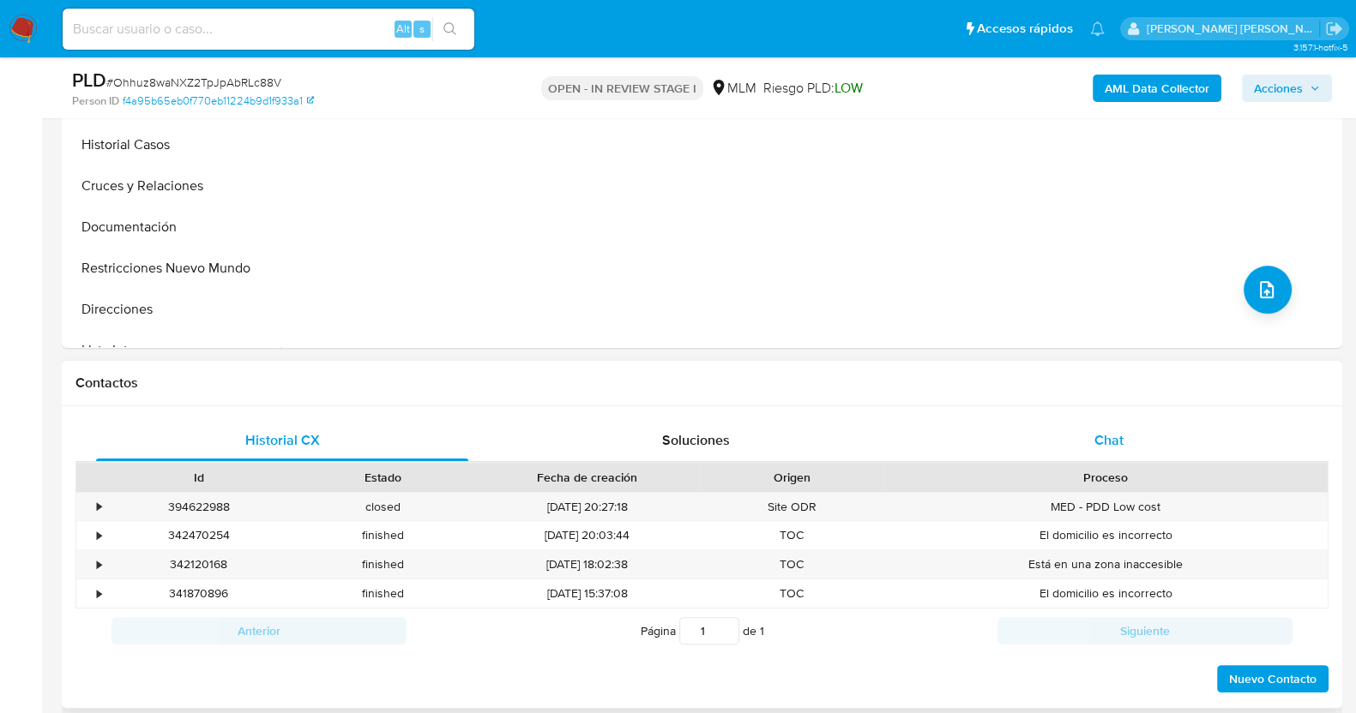
click at [1103, 442] on span "Chat" at bounding box center [1108, 440] width 29 height 20
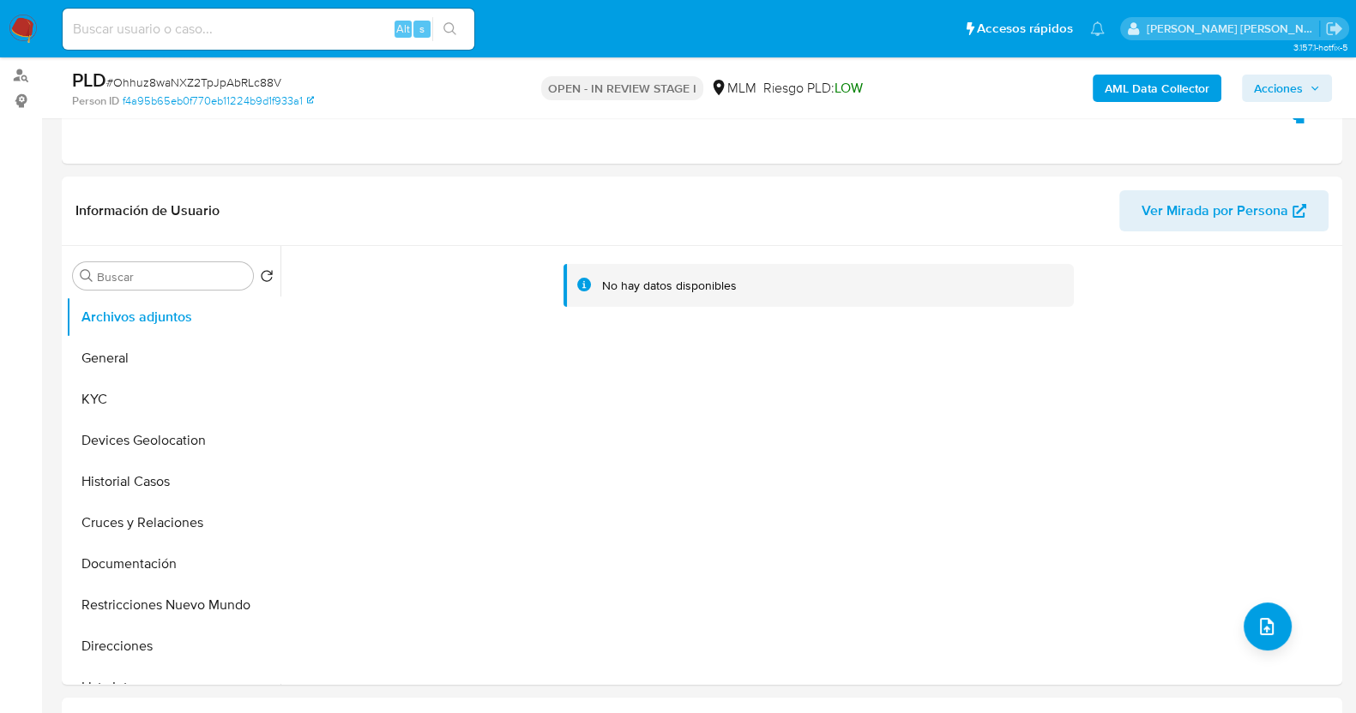
scroll to position [106, 0]
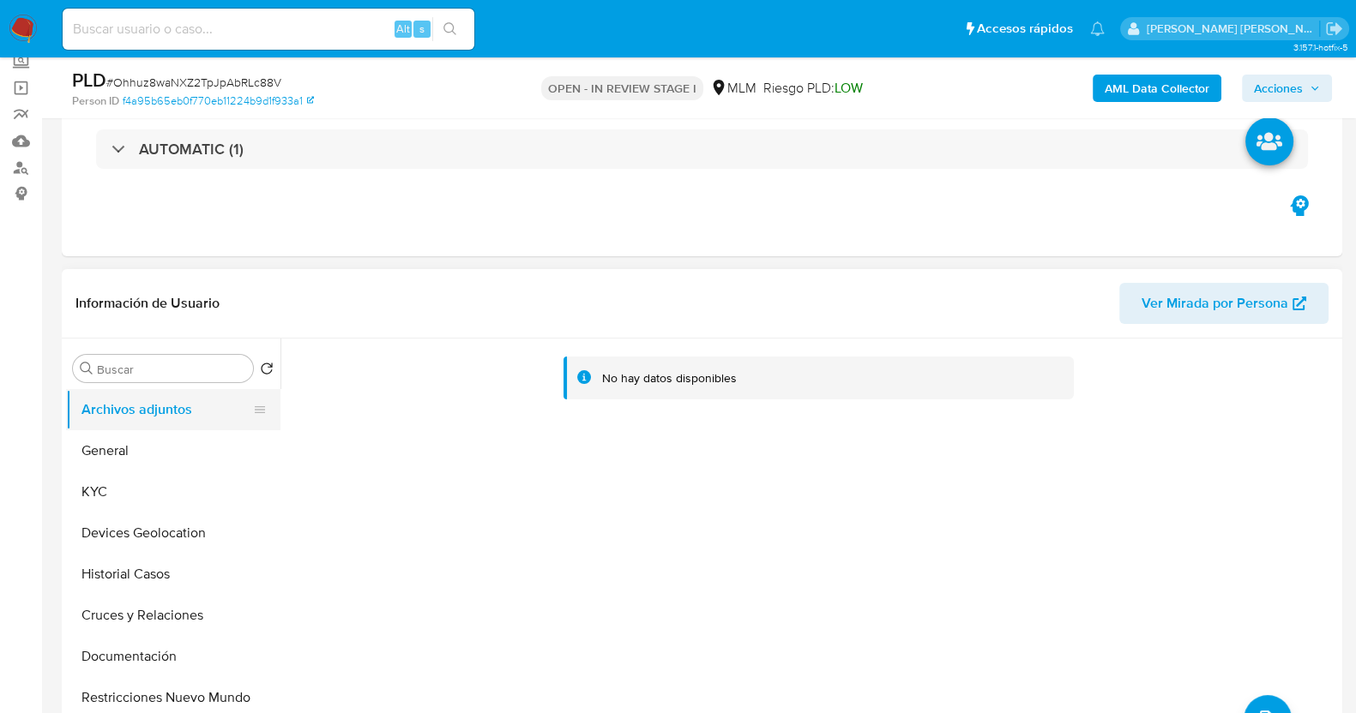
click at [174, 411] on button "Archivos adjuntos" at bounding box center [166, 409] width 201 height 41
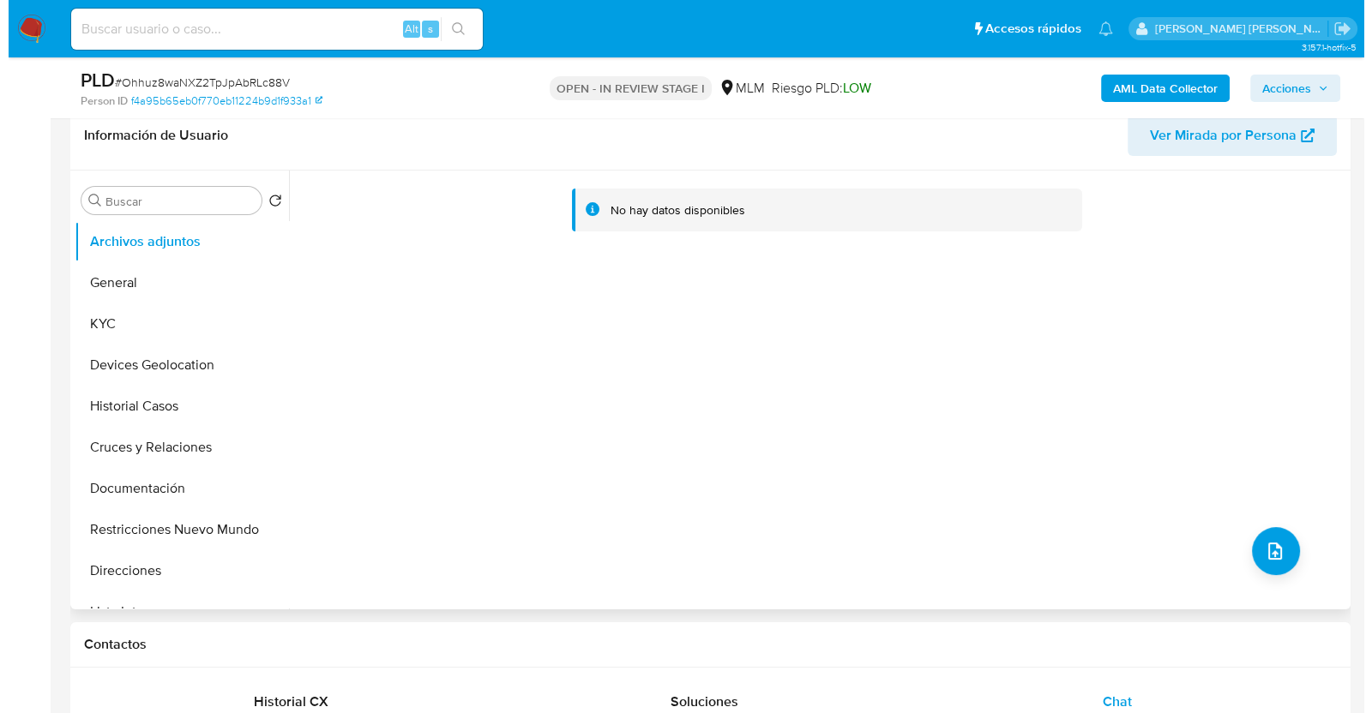
scroll to position [213, 0]
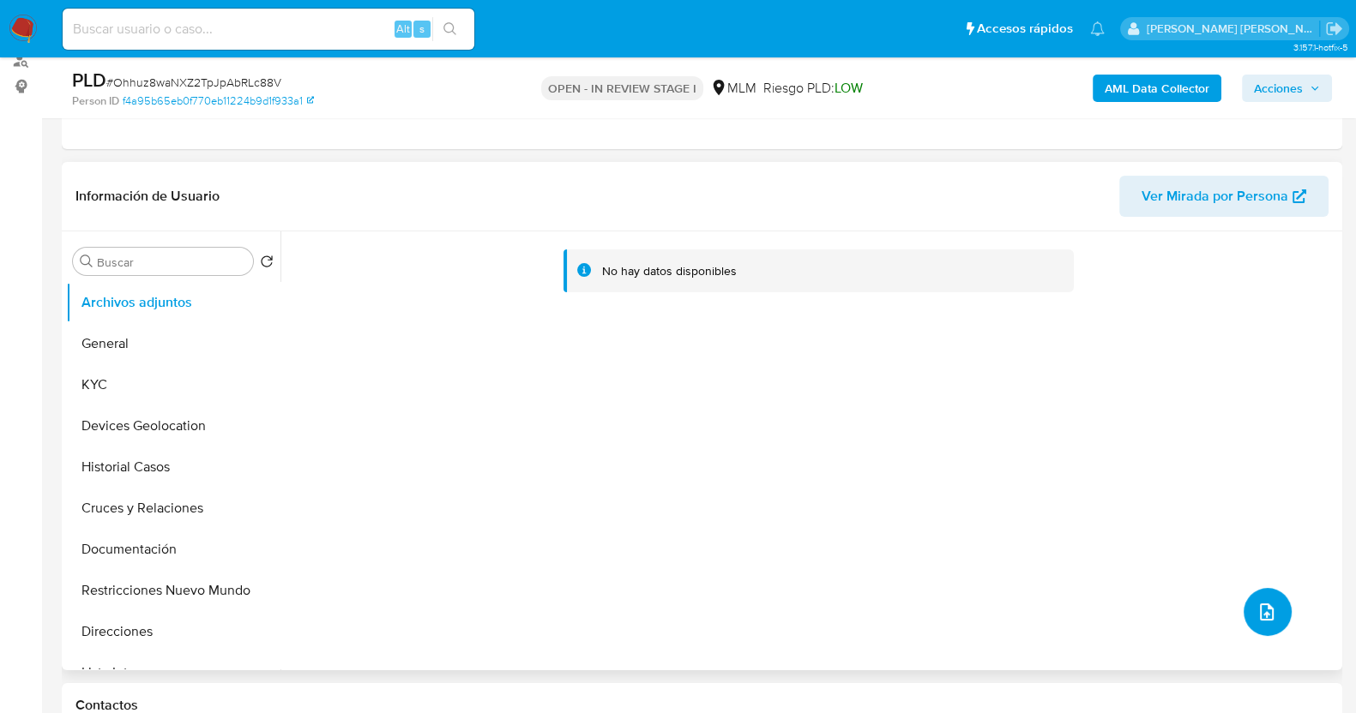
click at [1266, 605] on icon "upload-file" at bounding box center [1266, 612] width 21 height 21
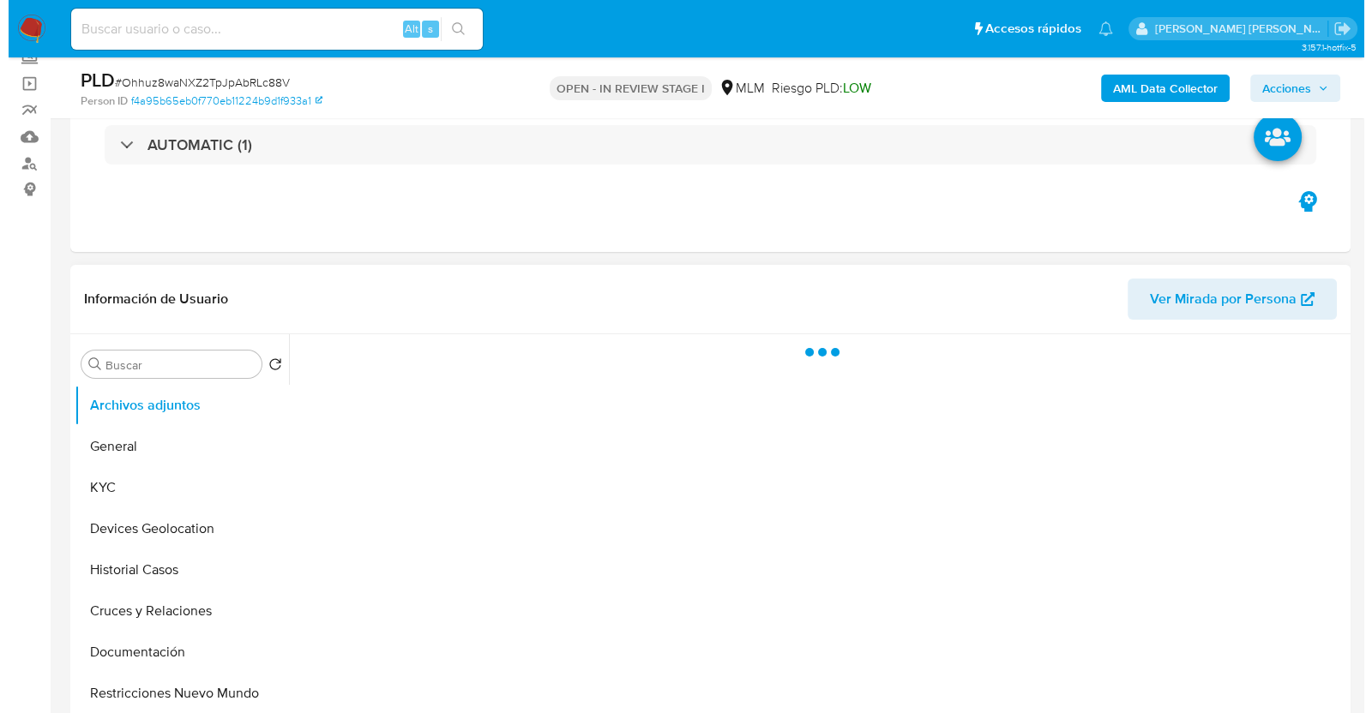
scroll to position [213, 0]
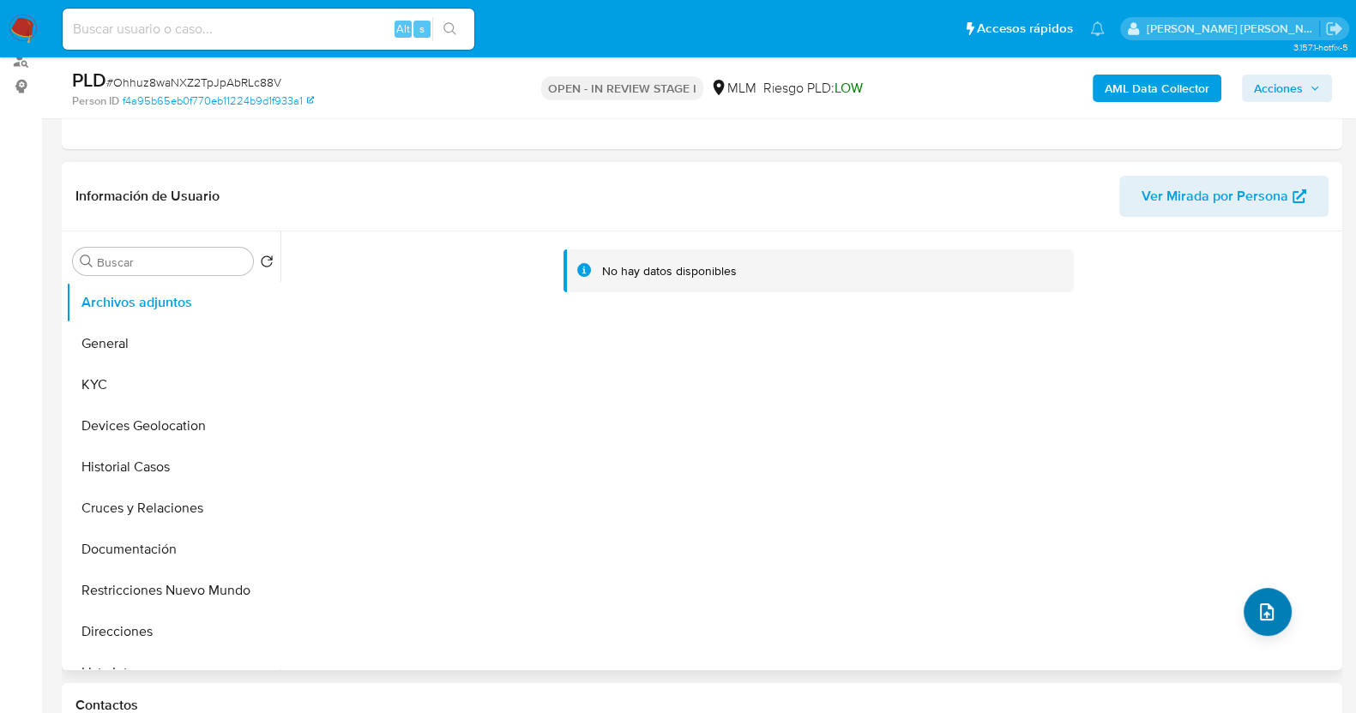
select select "10"
click at [1272, 609] on button "upload-file" at bounding box center [1267, 612] width 48 height 48
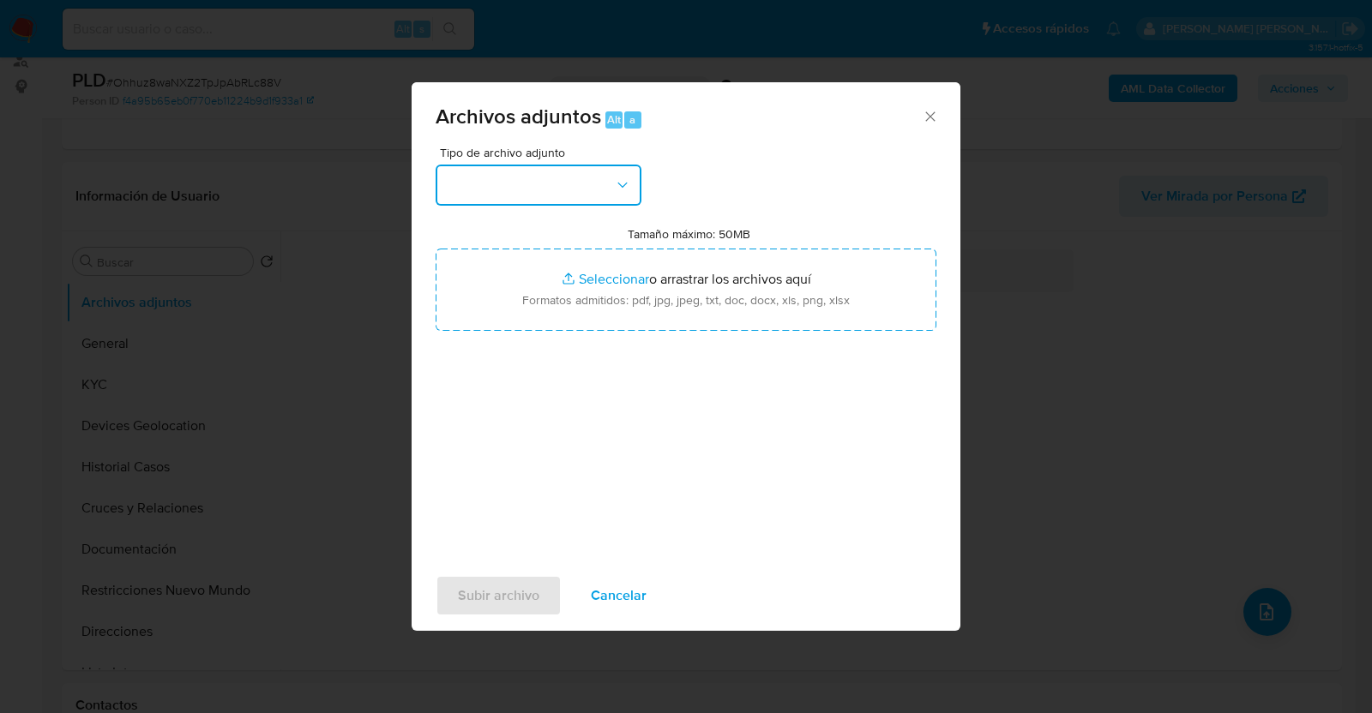
click at [611, 192] on button "button" at bounding box center [539, 185] width 206 height 41
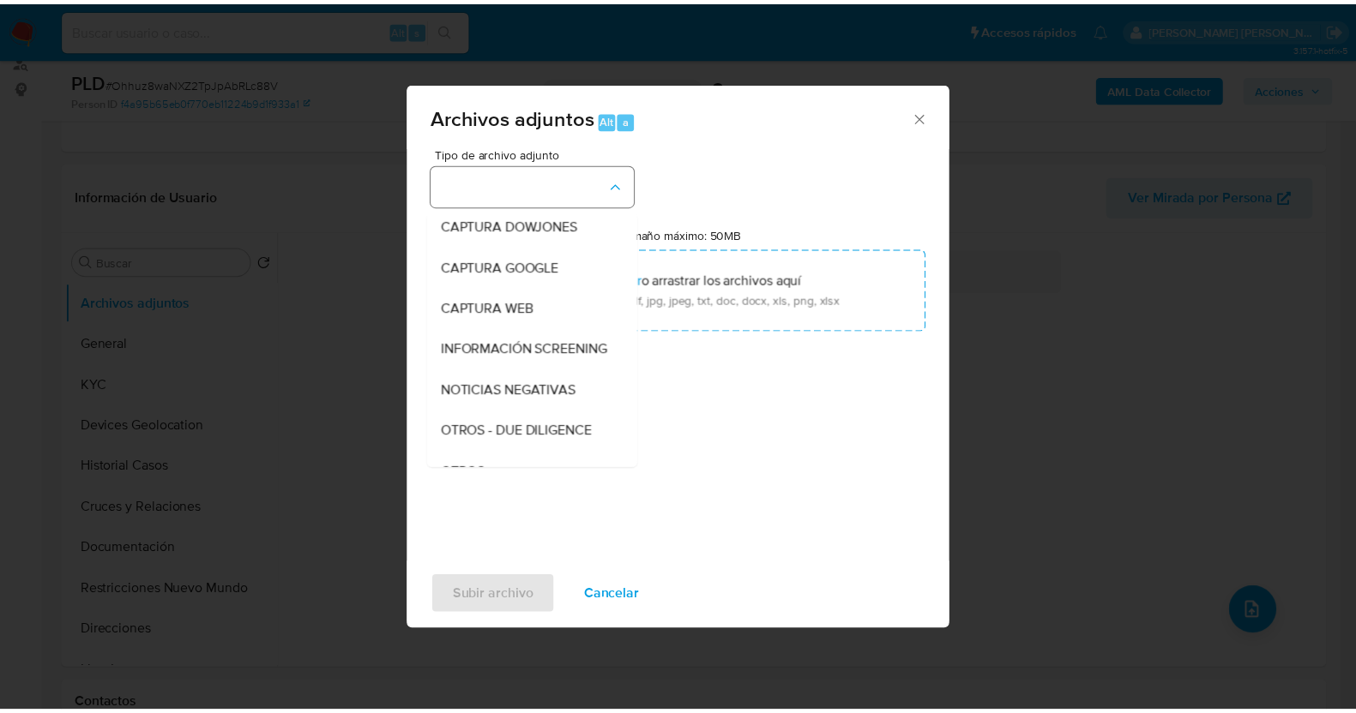
scroll to position [89, 0]
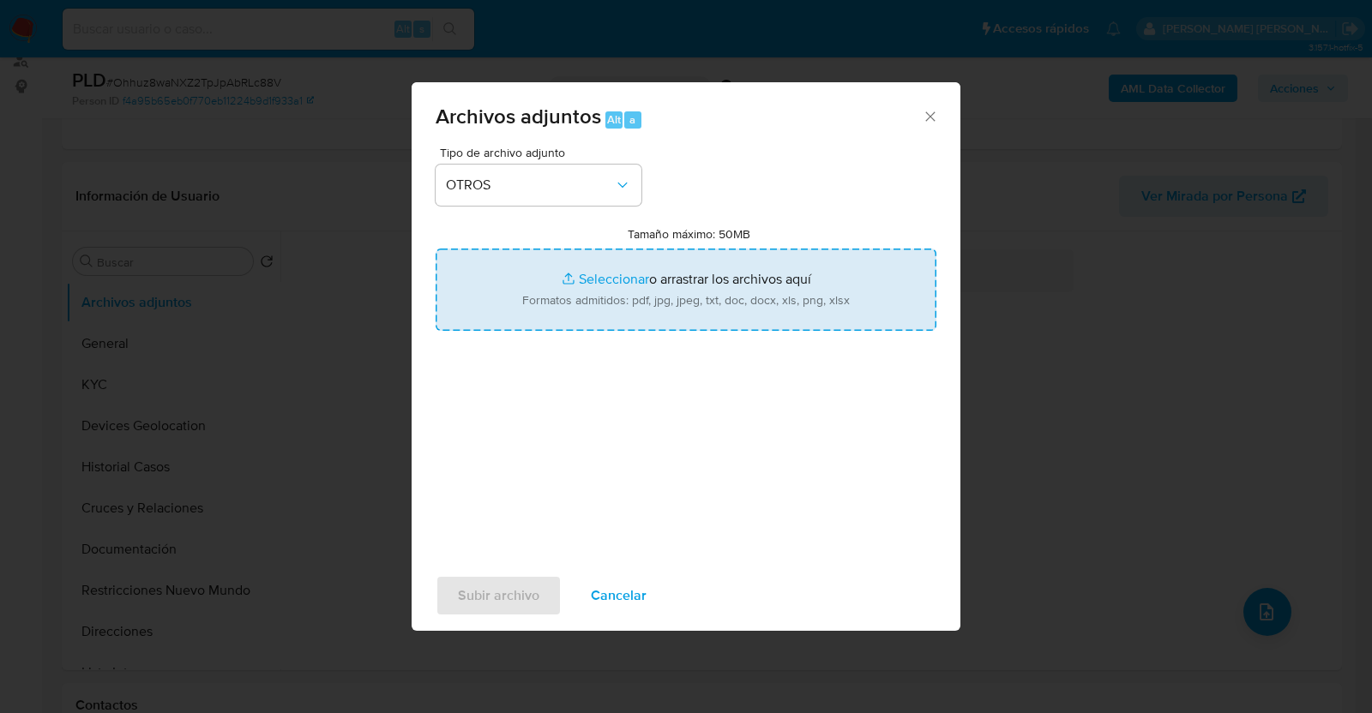
type input "C:\fakepath\1088342684_LUZ GALINDO_AGO2025.pdf"
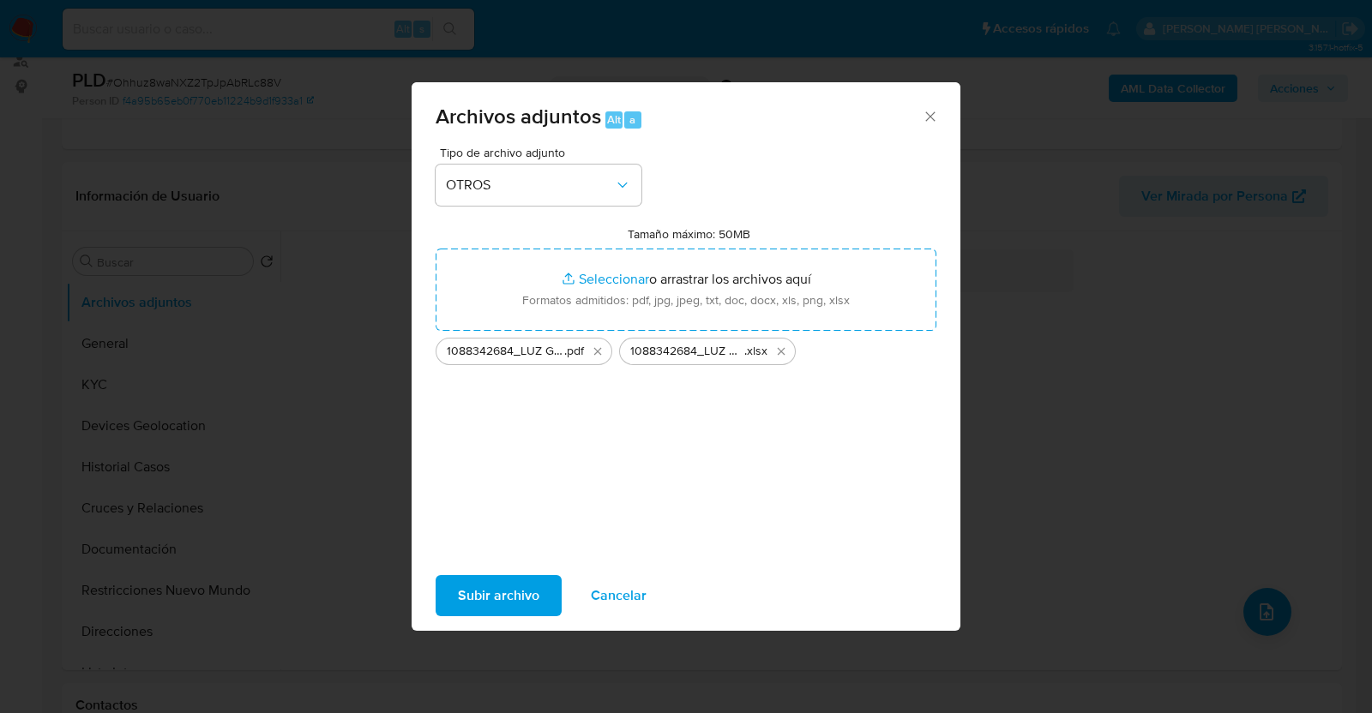
click at [507, 592] on span "Subir archivo" at bounding box center [498, 596] width 81 height 38
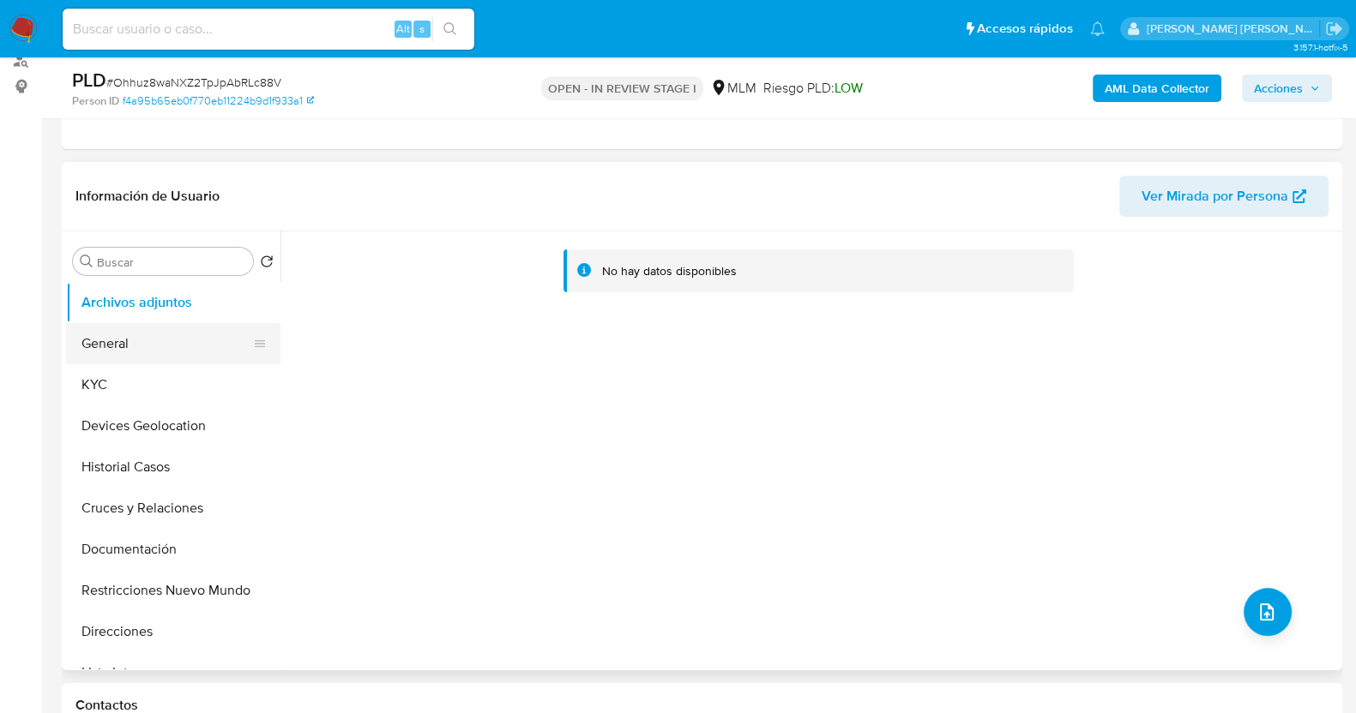
click at [141, 344] on button "General" at bounding box center [166, 343] width 201 height 41
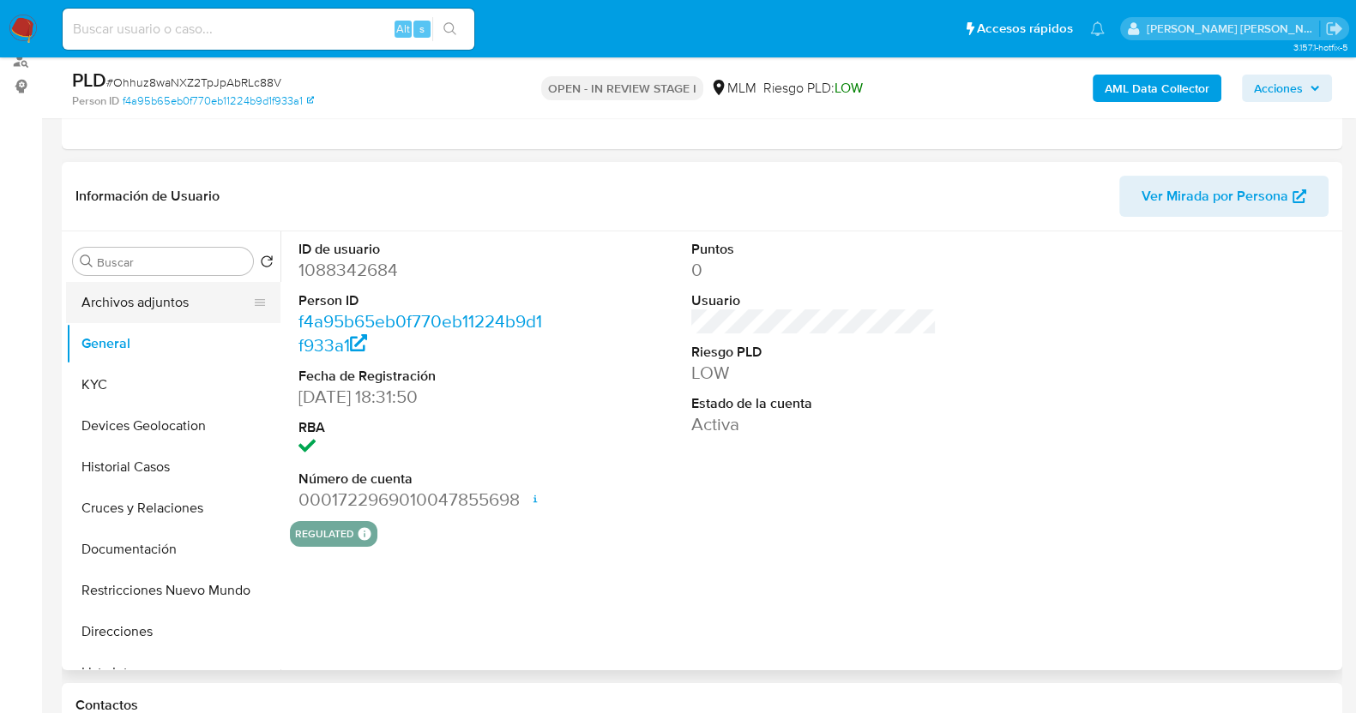
click at [151, 306] on button "Archivos adjuntos" at bounding box center [166, 302] width 201 height 41
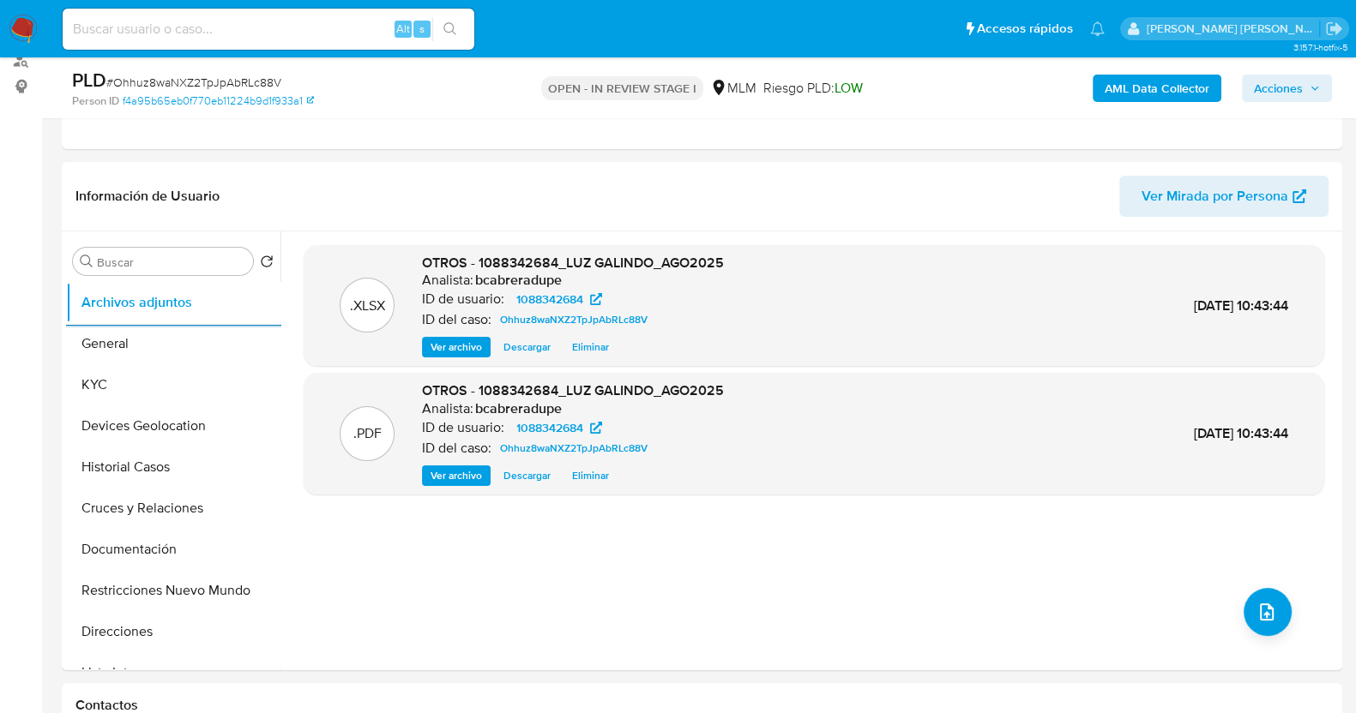
click at [1280, 93] on span "Acciones" at bounding box center [1278, 88] width 49 height 27
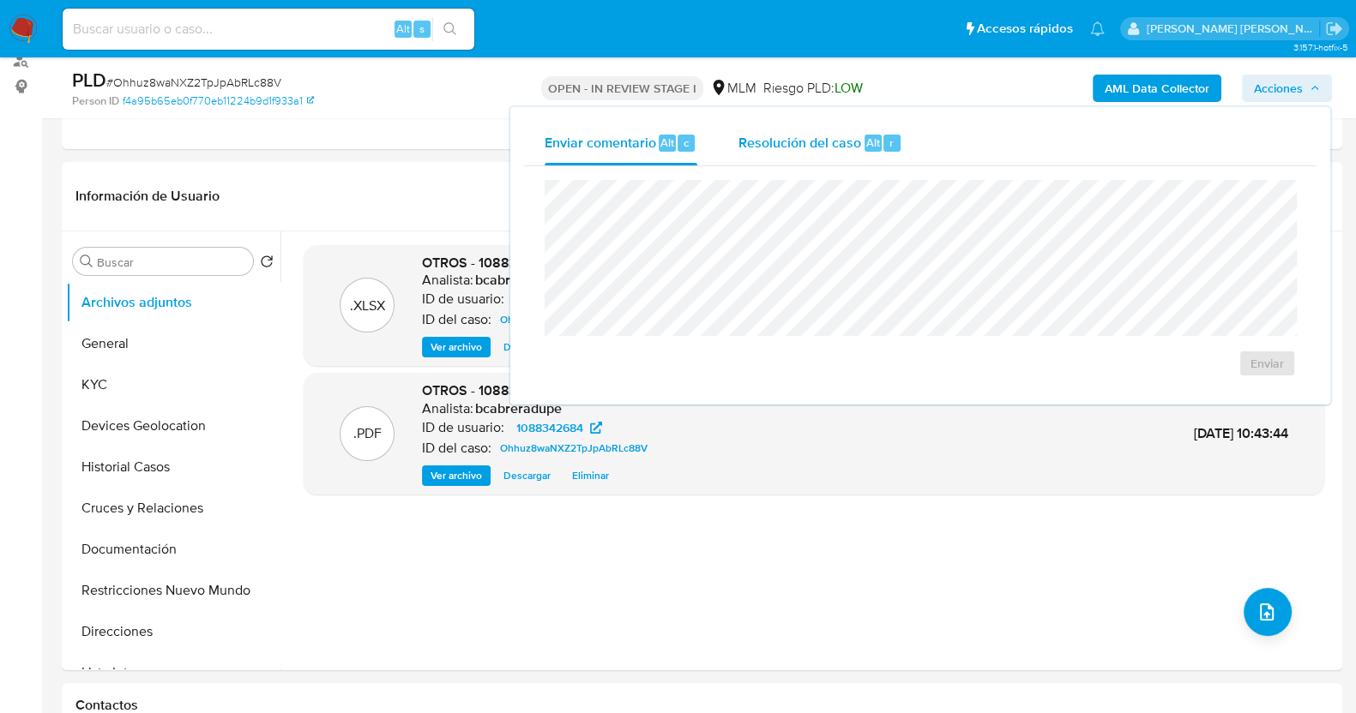
click at [813, 149] on span "Resolución del caso" at bounding box center [799, 142] width 123 height 20
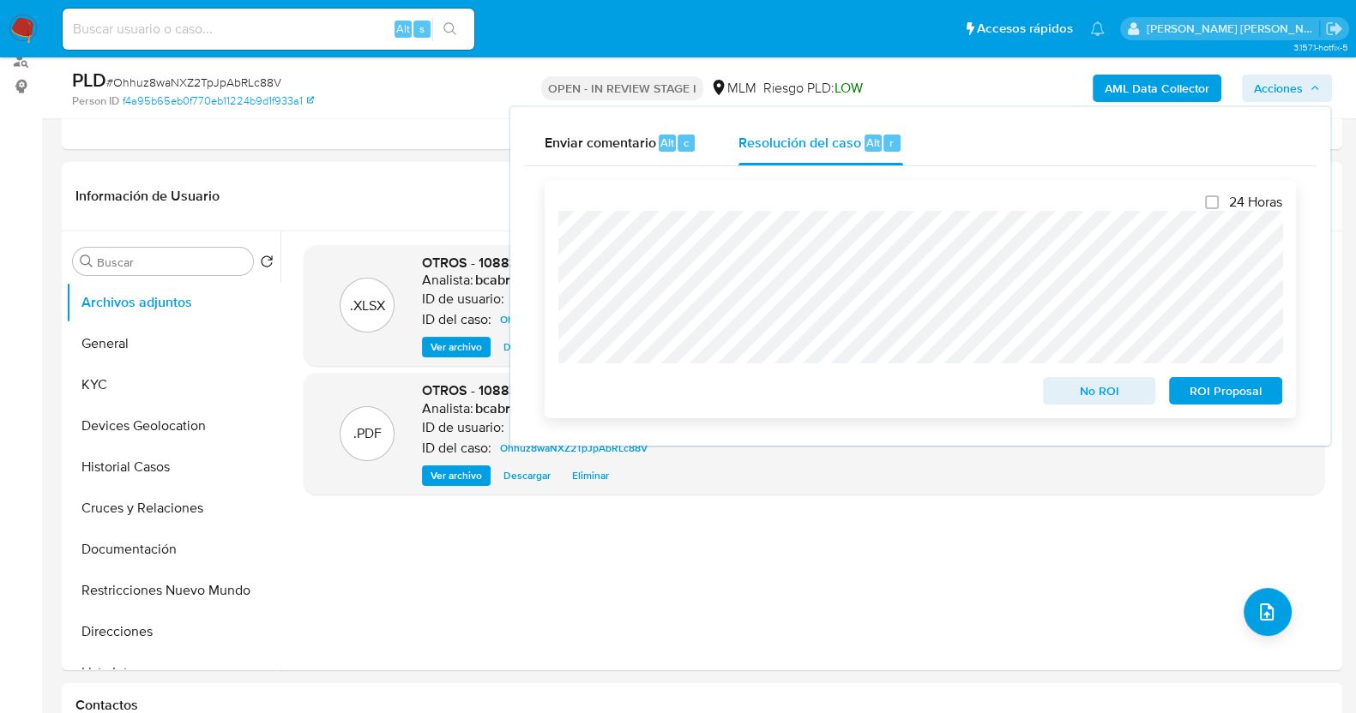
scroll to position [322, 0]
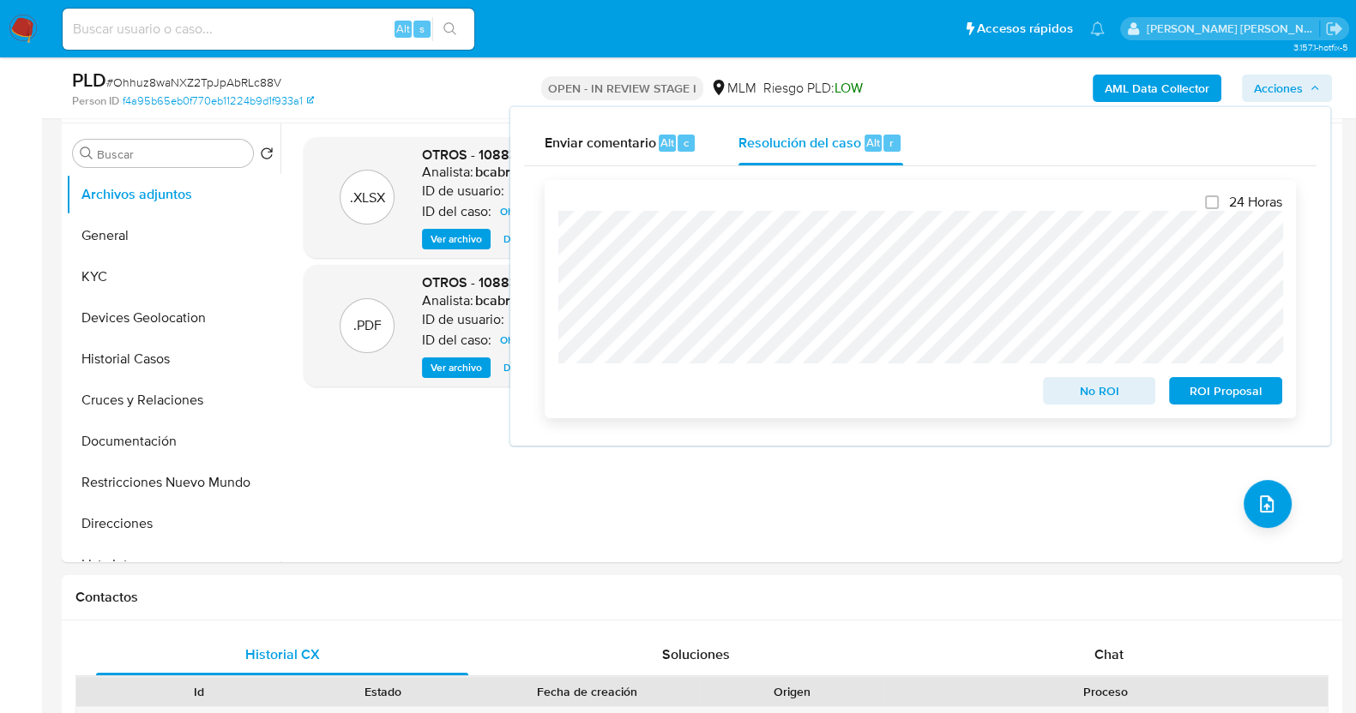
click at [1092, 394] on span "No ROI" at bounding box center [1099, 391] width 89 height 24
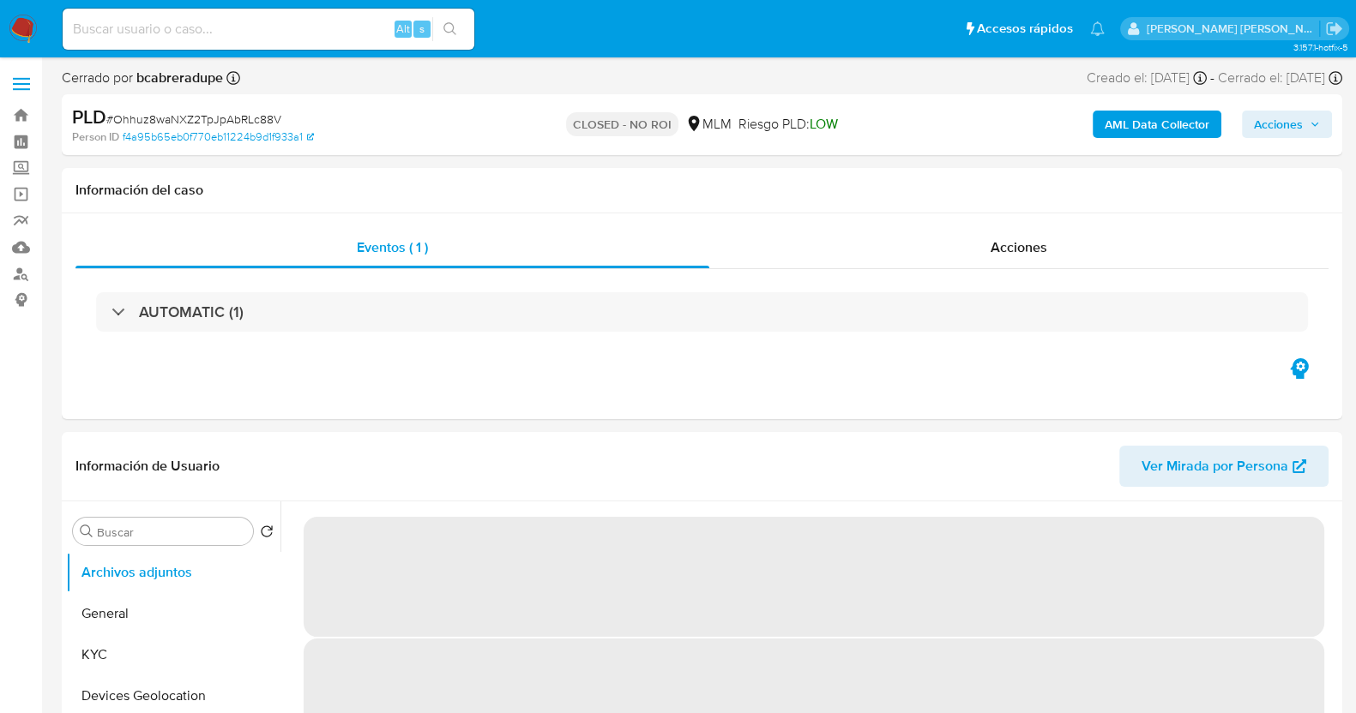
select select "10"
